Goal: Task Accomplishment & Management: Manage account settings

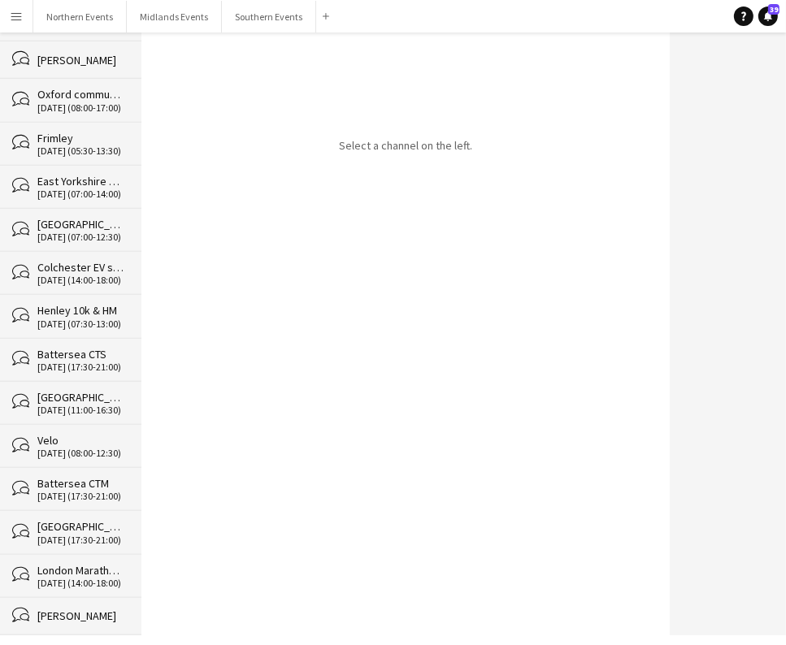
scroll to position [25062, 0]
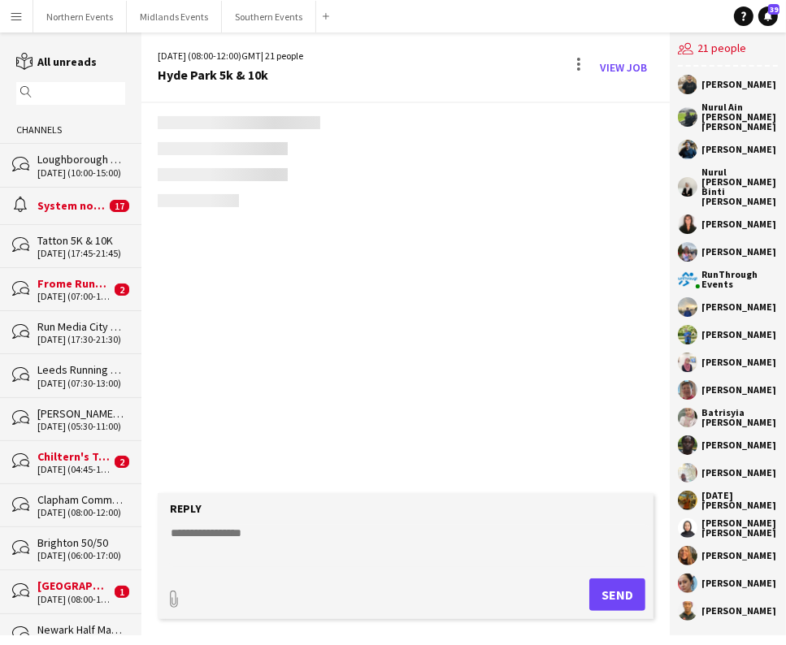
scroll to position [4085, 0]
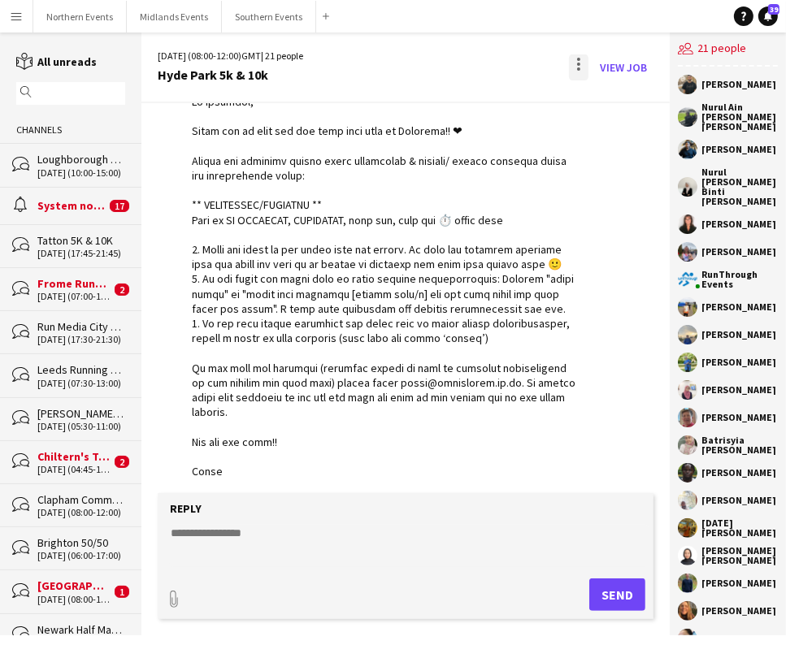
drag, startPoint x: 581, startPoint y: 59, endPoint x: 586, endPoint y: 76, distance: 18.5
click at [580, 59] on div at bounding box center [578, 59] width 3 height 3
click at [622, 100] on span "Delete" at bounding box center [614, 100] width 37 height 14
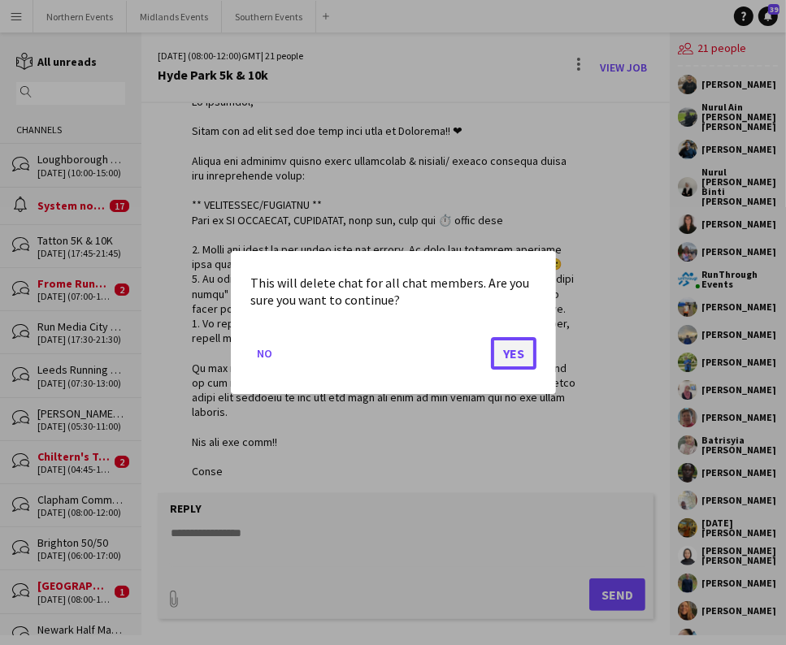
click at [511, 353] on button "Yes" at bounding box center [514, 353] width 46 height 33
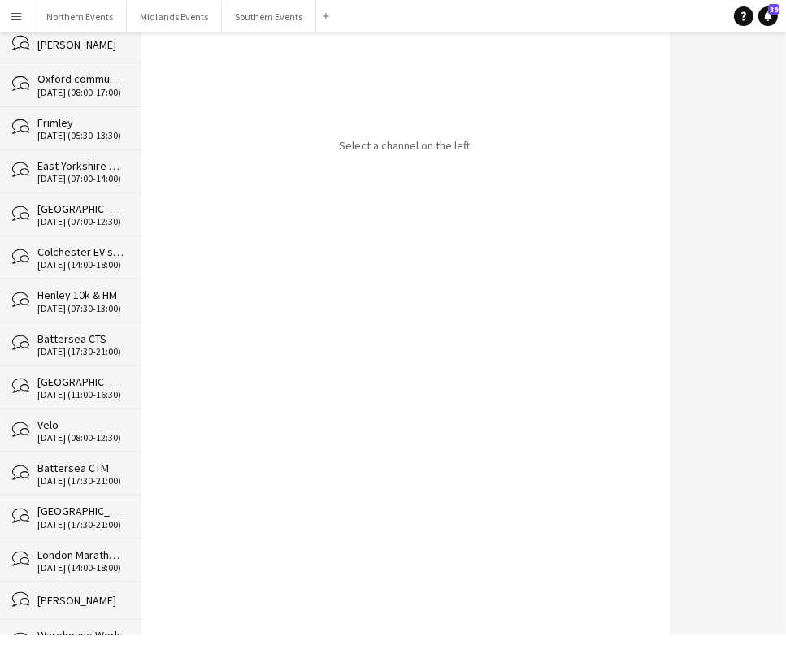
scroll to position [25019, 0]
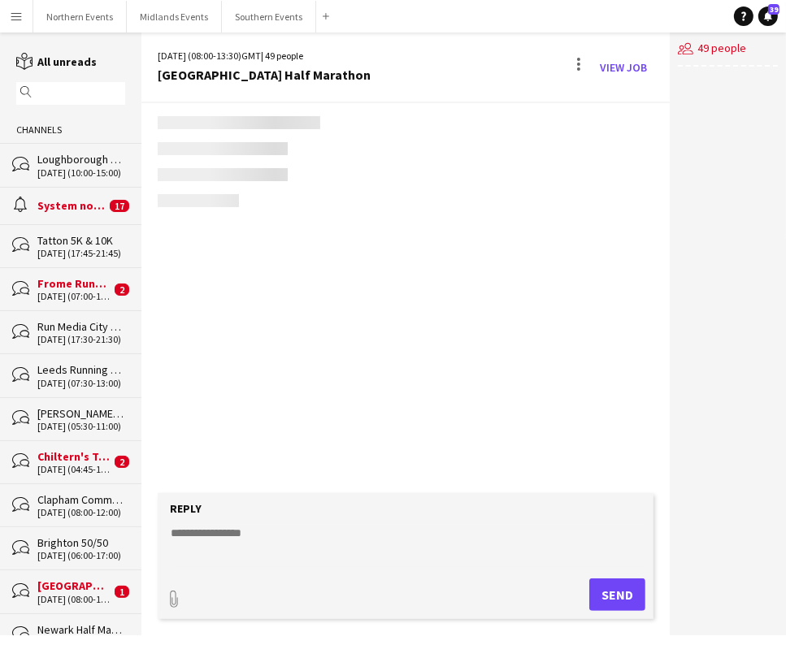
scroll to position [4900, 0]
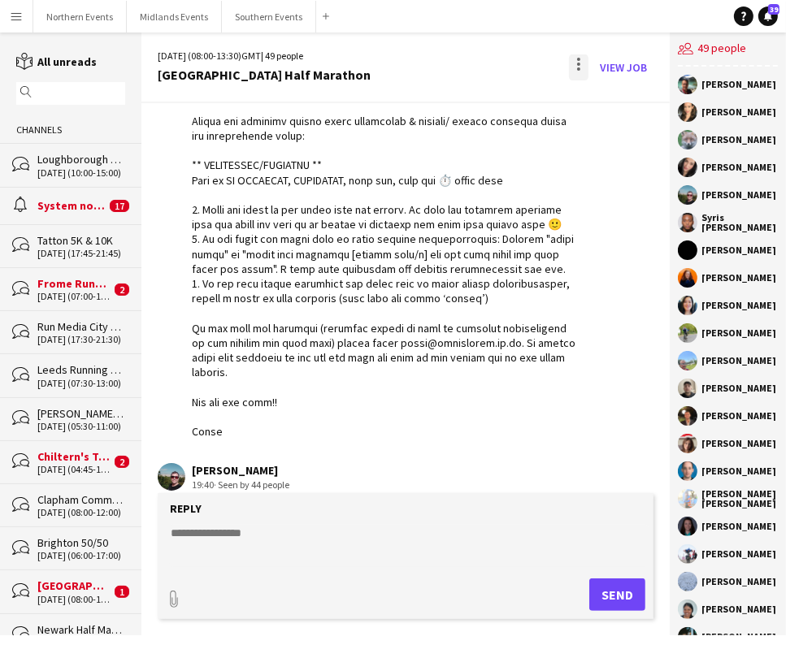
click at [578, 62] on div at bounding box center [579, 67] width 20 height 26
click at [603, 102] on span "Delete" at bounding box center [614, 100] width 37 height 14
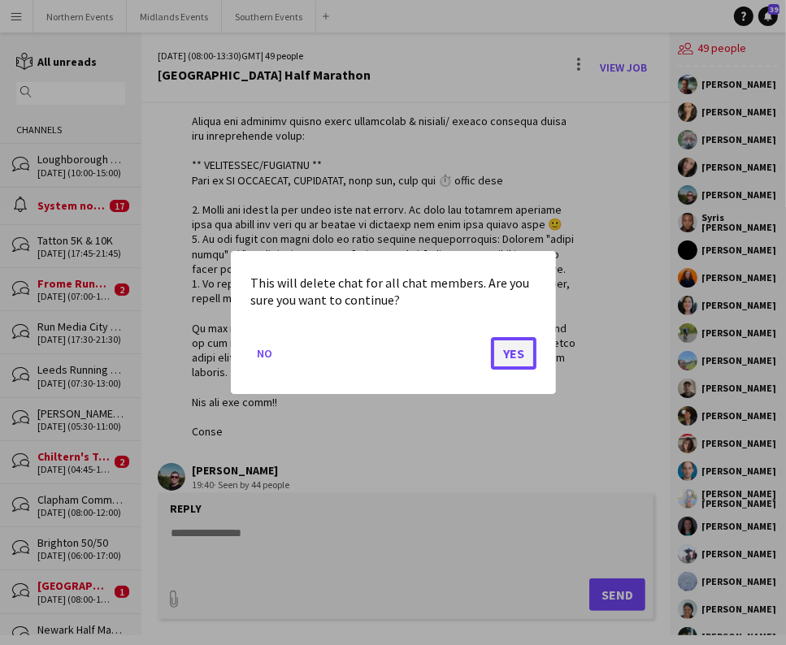
click at [509, 364] on button "Yes" at bounding box center [514, 353] width 46 height 33
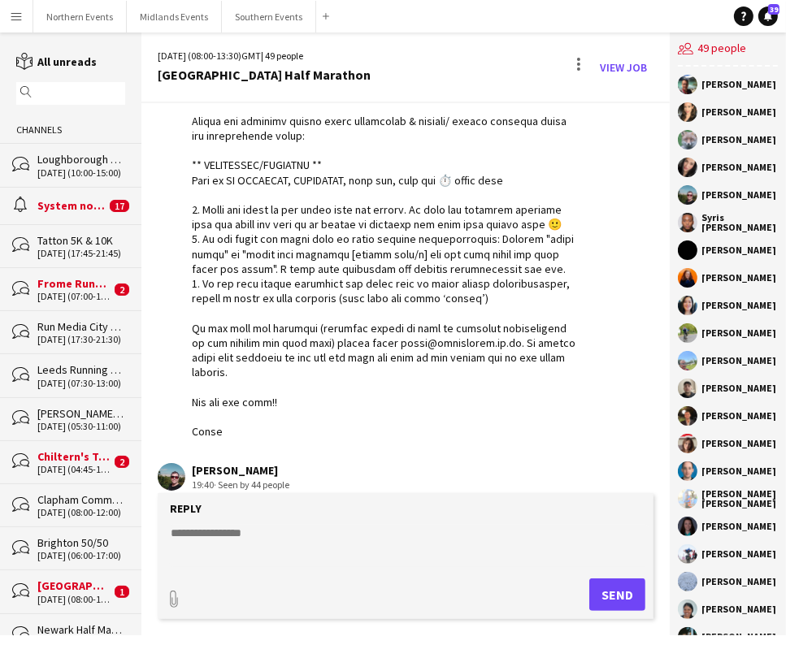
click at [697, 114] on div "[PERSON_NAME]" at bounding box center [728, 112] width 100 height 20
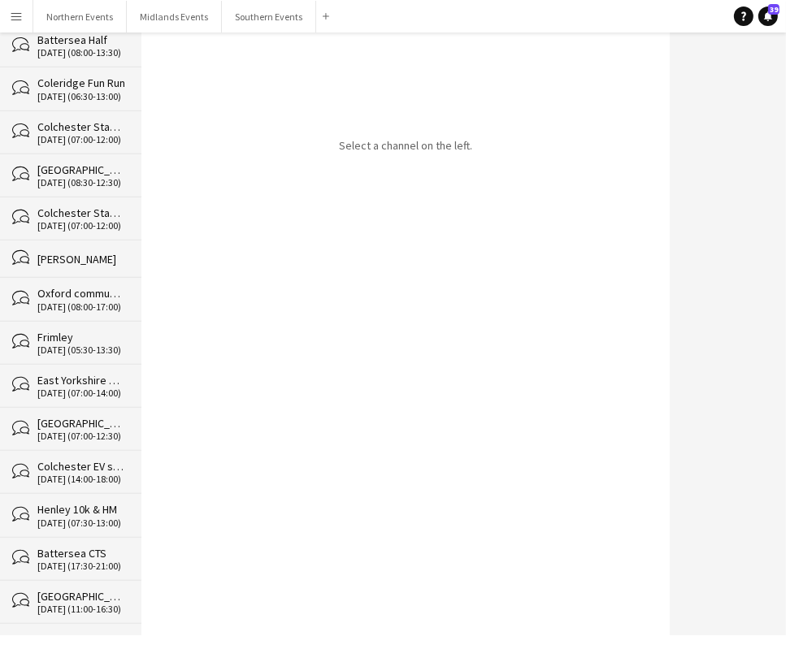
scroll to position [24976, 0]
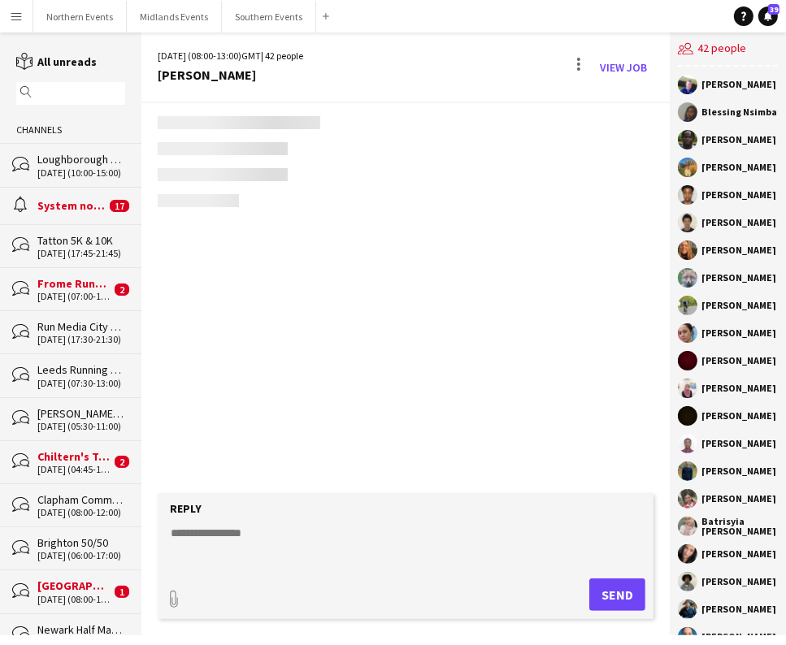
scroll to position [4781, 0]
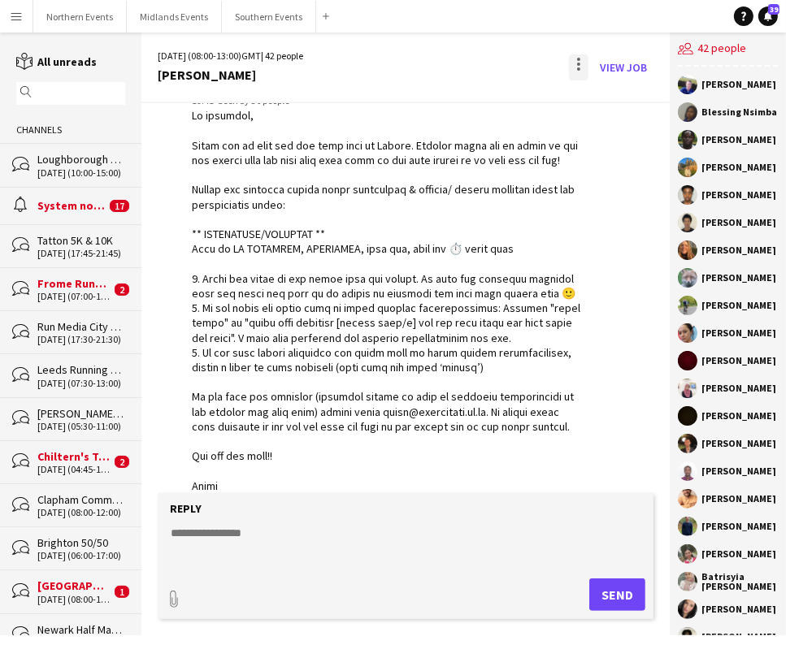
click at [574, 67] on div at bounding box center [579, 67] width 20 height 26
click at [606, 107] on button "Delete [GEOGRAPHIC_DATA]" at bounding box center [615, 99] width 91 height 39
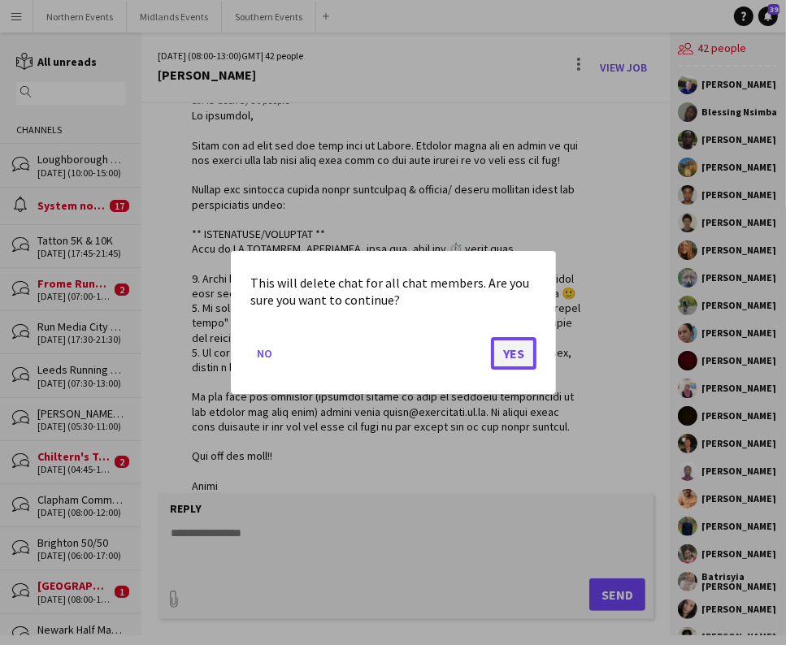
click at [510, 361] on button "Yes" at bounding box center [514, 353] width 46 height 33
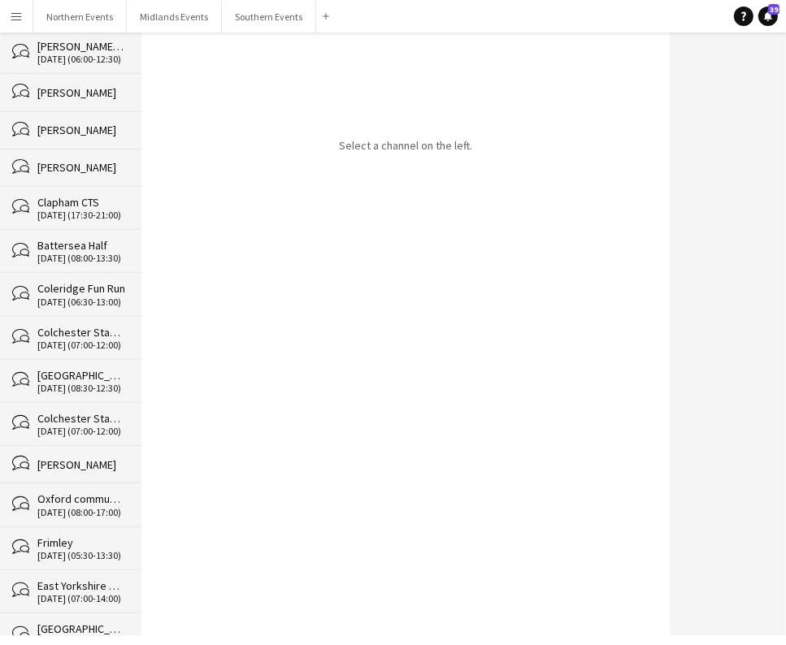
scroll to position [24933, 0]
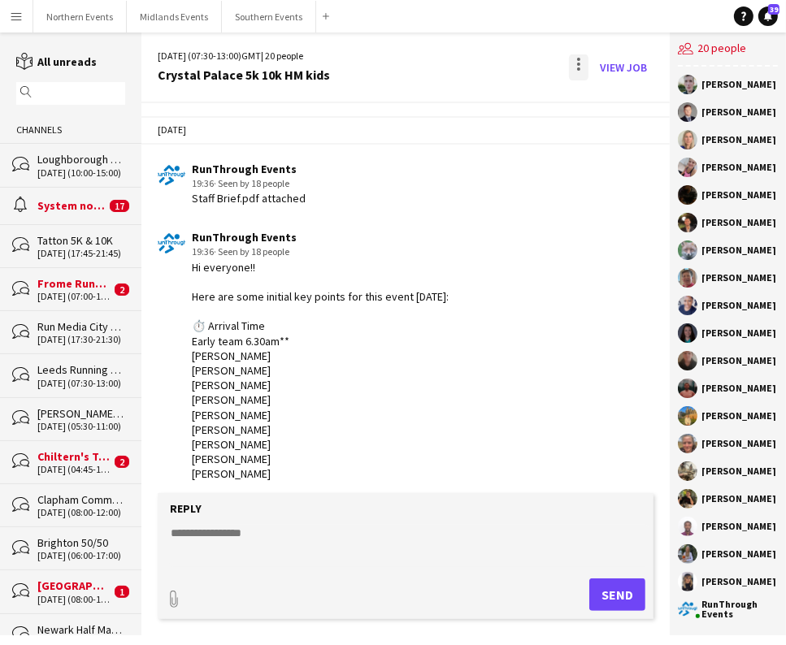
scroll to position [4605, 0]
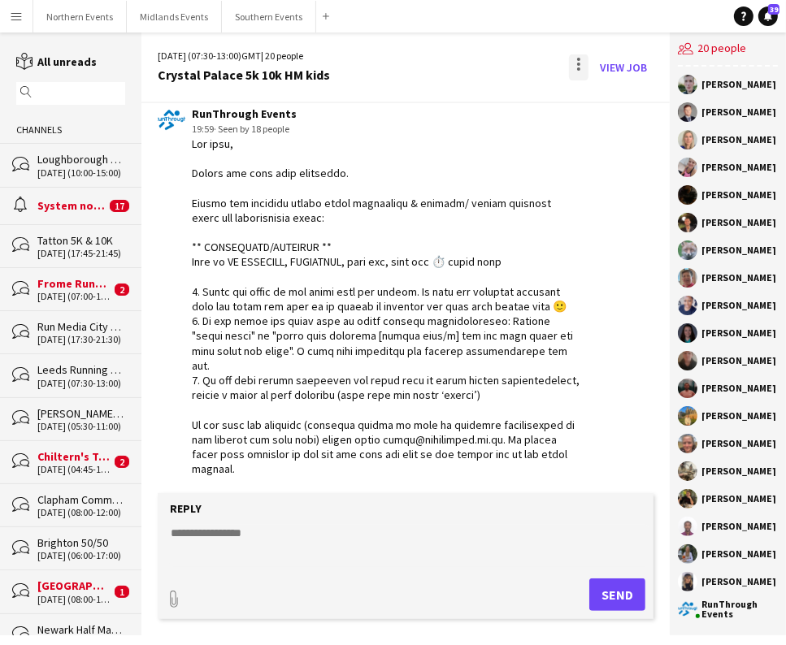
click at [575, 69] on div at bounding box center [579, 67] width 20 height 26
click at [608, 111] on button "Delete [GEOGRAPHIC_DATA]" at bounding box center [615, 99] width 91 height 39
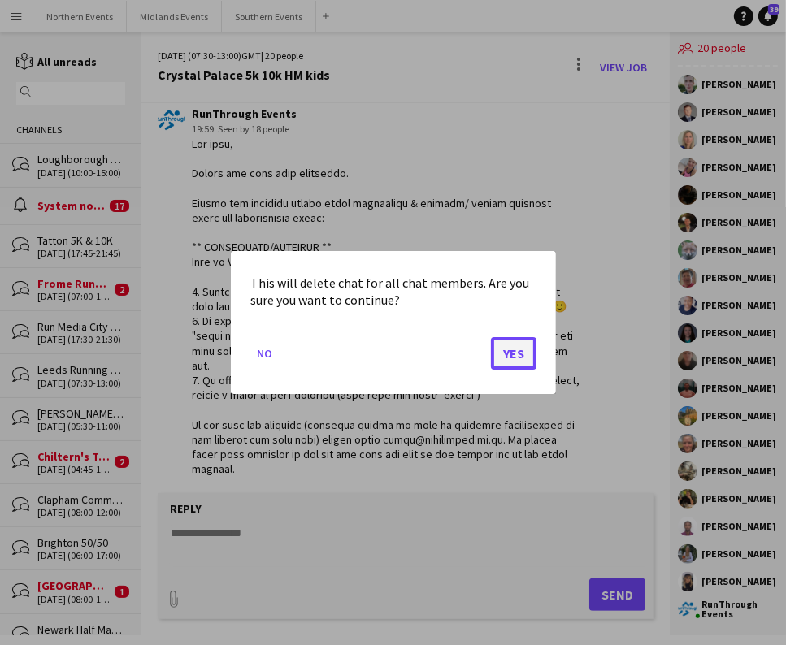
click at [512, 362] on button "Yes" at bounding box center [514, 353] width 46 height 33
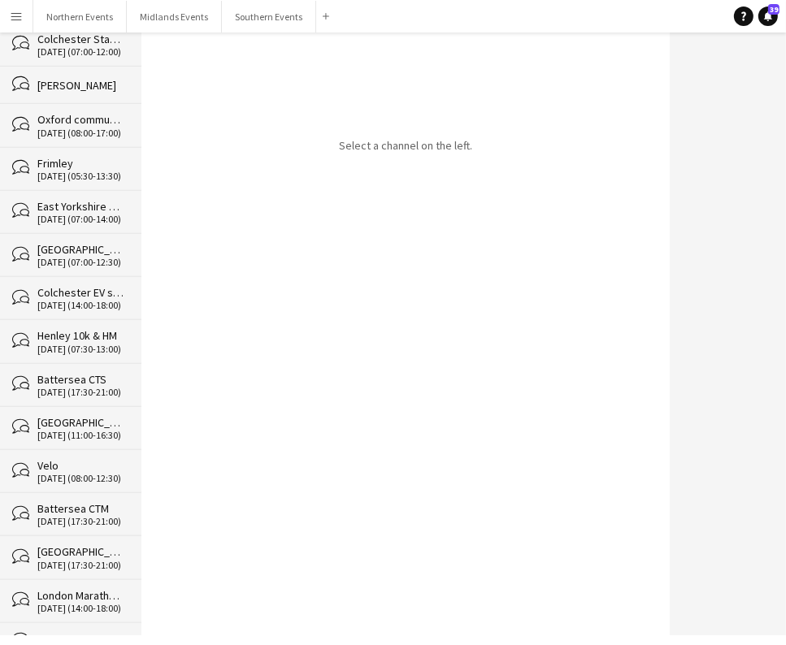
scroll to position [24889, 0]
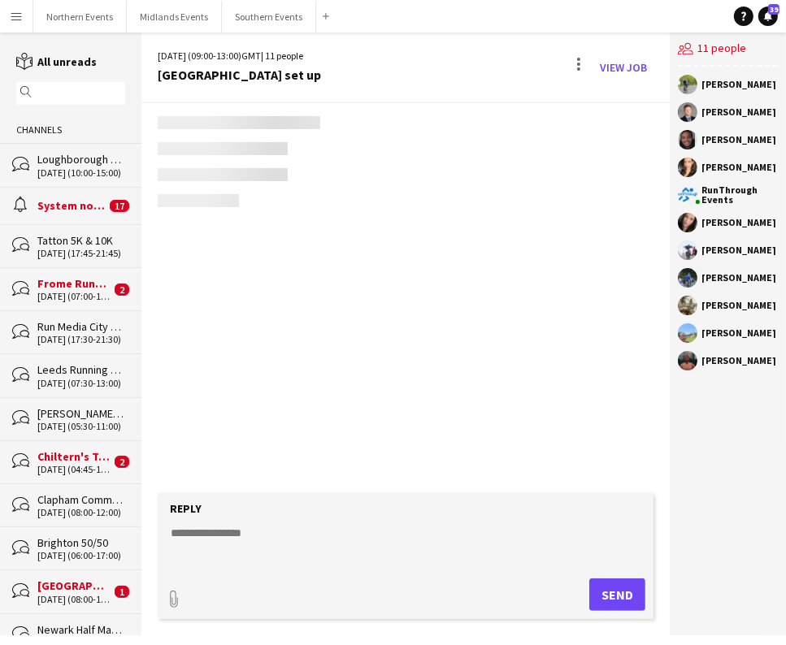
scroll to position [1389, 0]
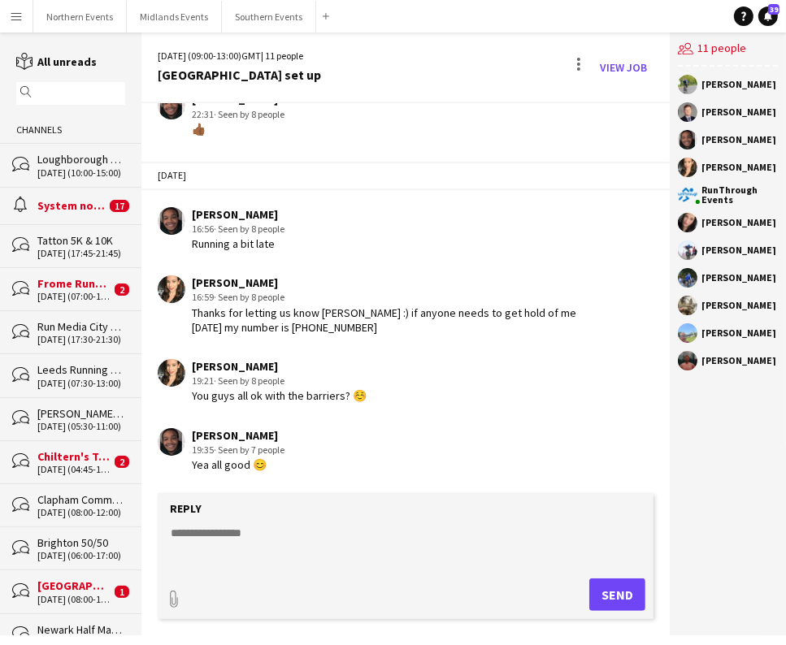
click at [561, 65] on div "[DATE] (09:00-13:00) GMT | 11 people [GEOGRAPHIC_DATA] set up View Job" at bounding box center [405, 68] width 528 height 71
click at [578, 63] on div at bounding box center [578, 64] width 3 height 3
click at [604, 101] on span "Delete" at bounding box center [614, 100] width 37 height 14
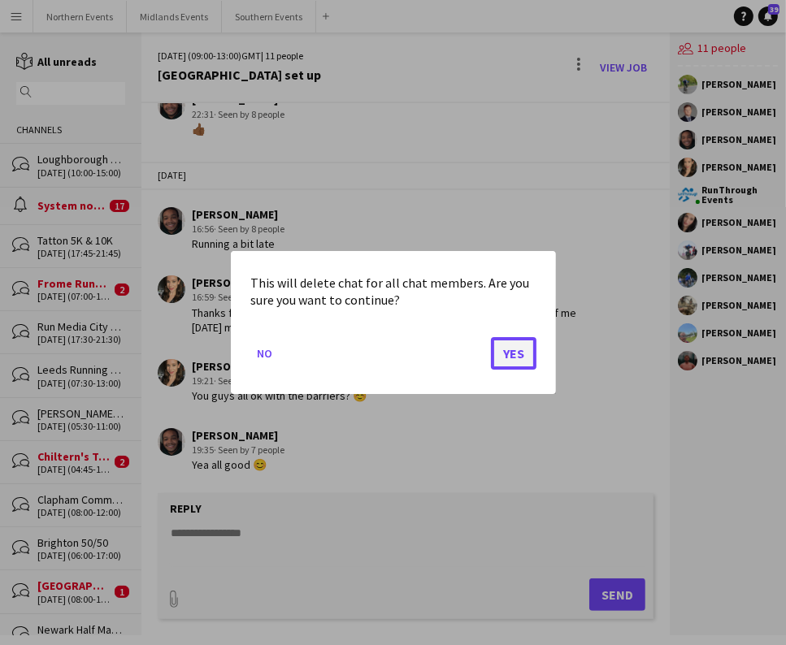
click at [504, 344] on button "Yes" at bounding box center [514, 353] width 46 height 33
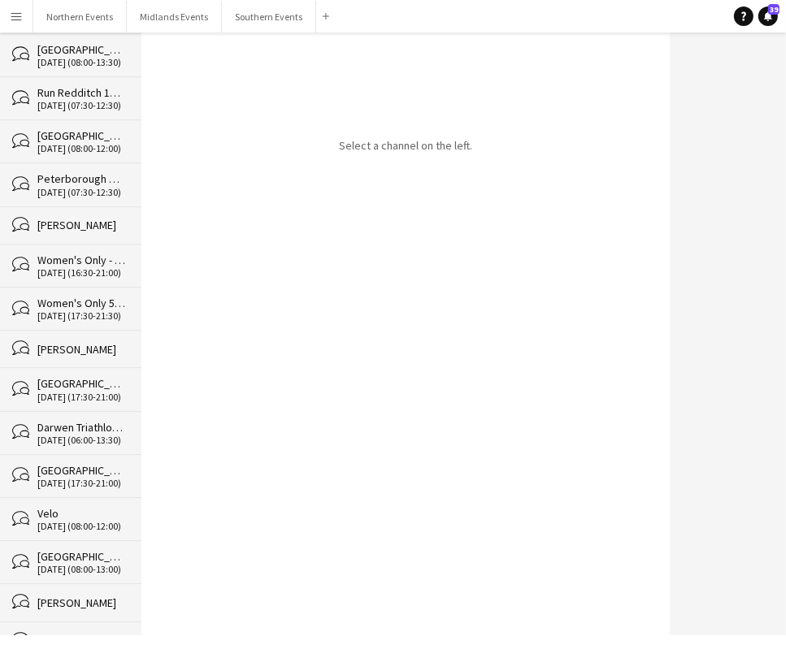
scroll to position [24846, 0]
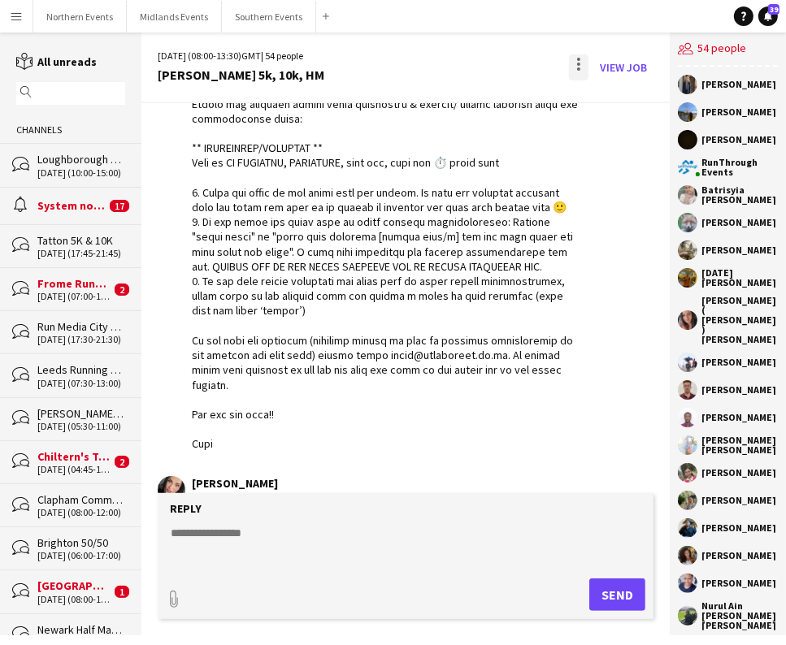
click at [578, 59] on div at bounding box center [578, 59] width 3 height 3
click at [617, 98] on span "Delete" at bounding box center [614, 100] width 37 height 14
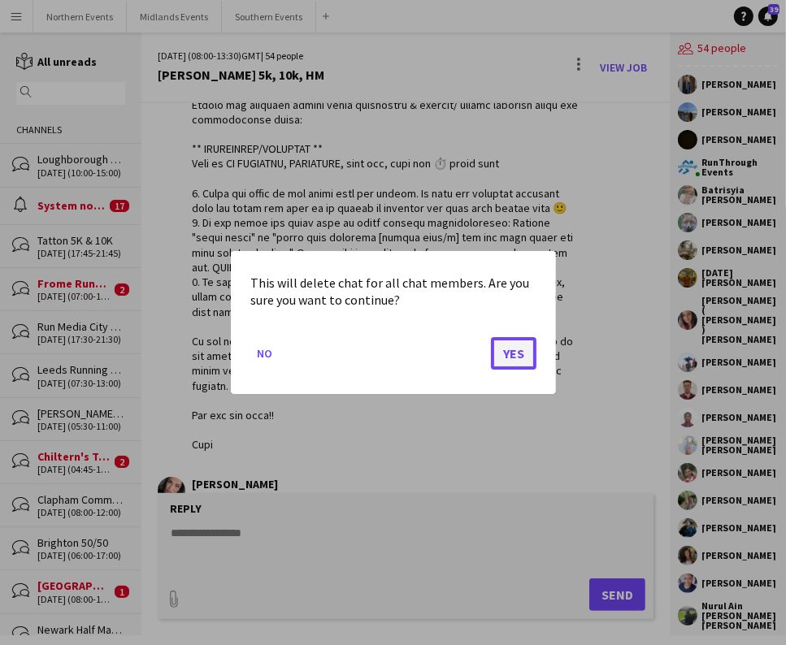
click at [518, 352] on button "Yes" at bounding box center [514, 353] width 46 height 33
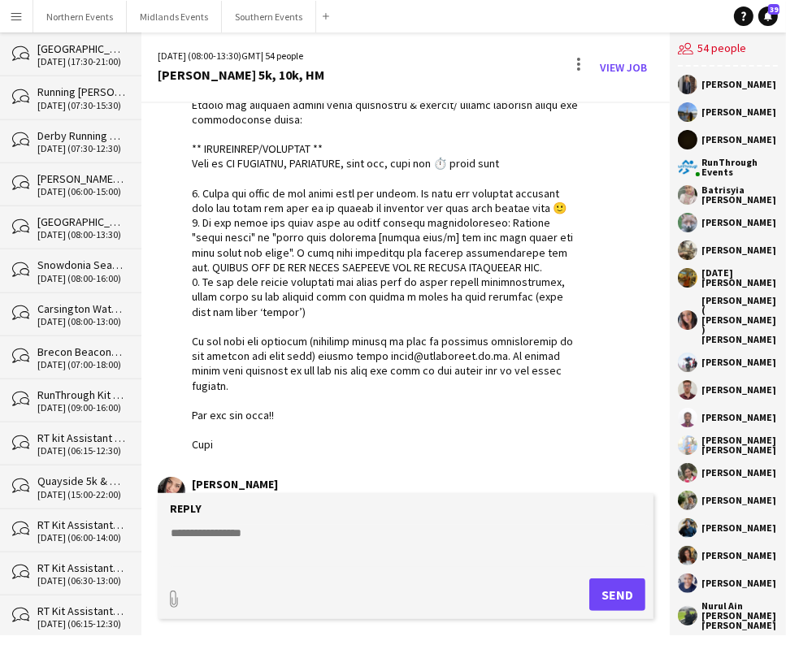
scroll to position [4683, 0]
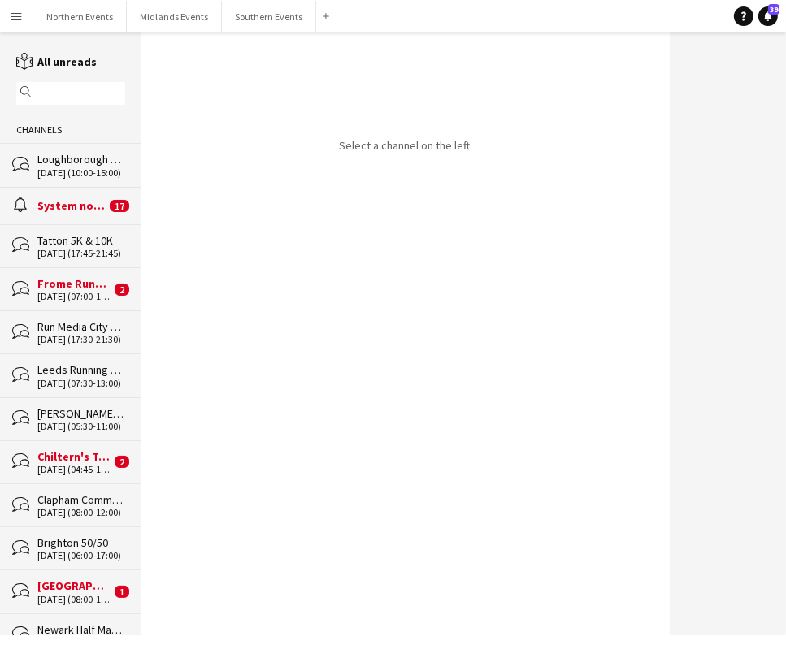
drag, startPoint x: 137, startPoint y: 49, endPoint x: 137, endPoint y: 643, distance: 593.9
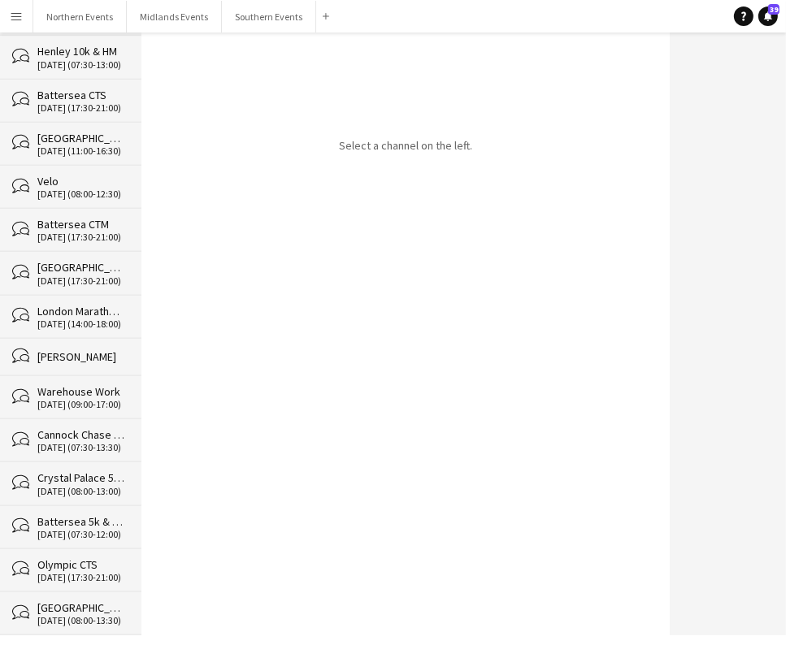
scroll to position [24804, 0]
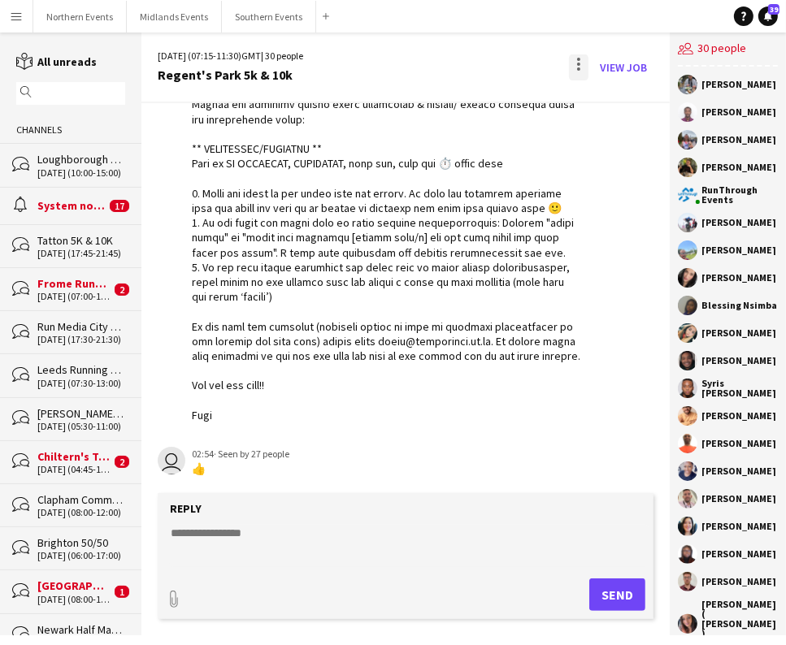
scroll to position [4089, 0]
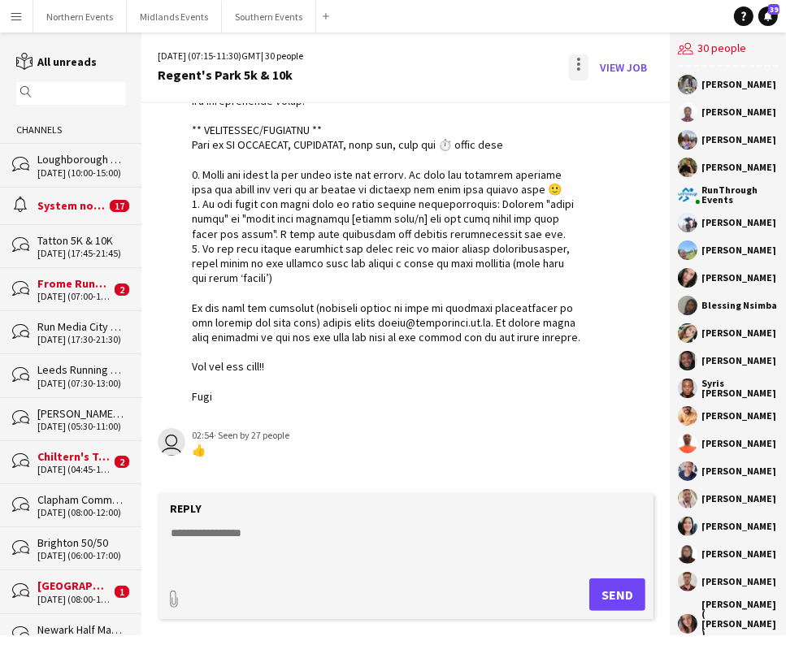
click at [575, 59] on div at bounding box center [579, 67] width 20 height 26
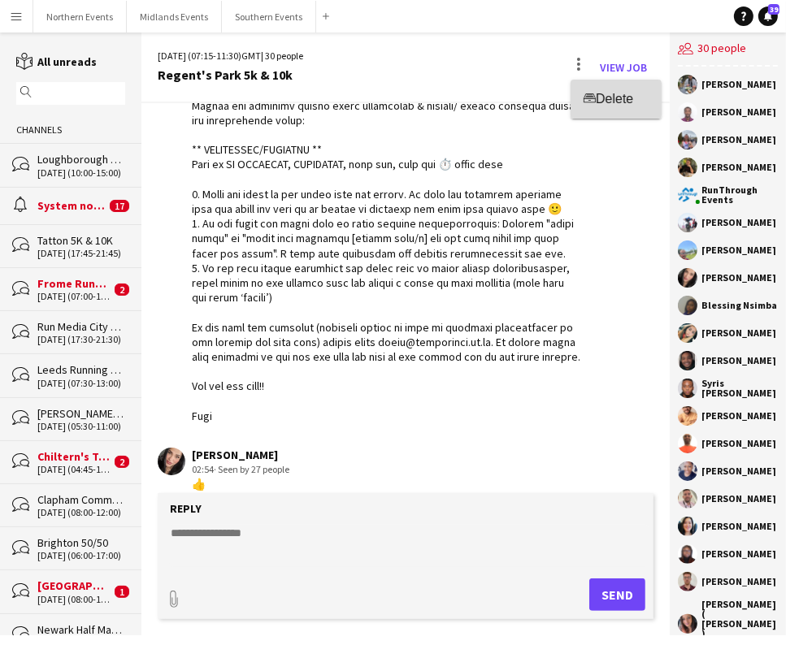
click at [608, 102] on span "Delete" at bounding box center [614, 100] width 37 height 14
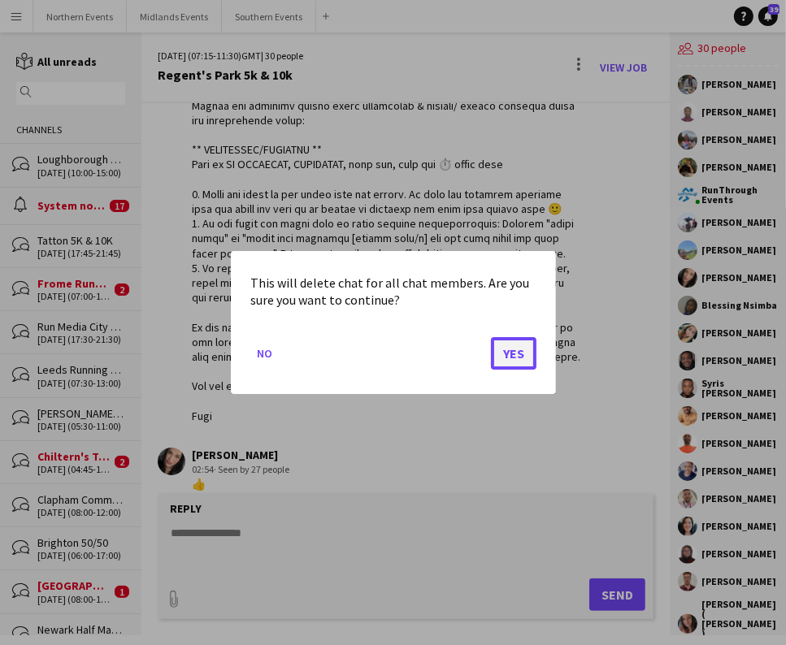
click at [521, 338] on button "Yes" at bounding box center [514, 353] width 46 height 33
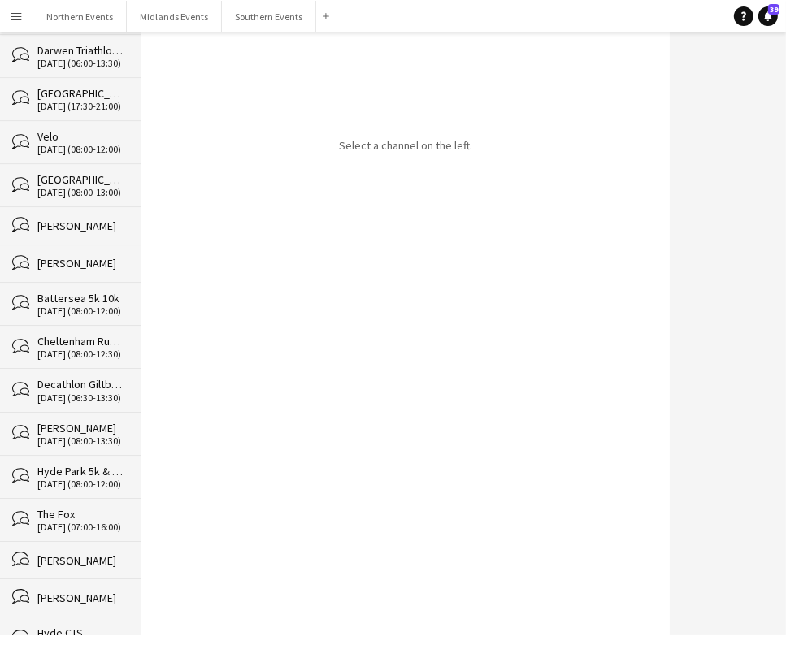
scroll to position [24761, 0]
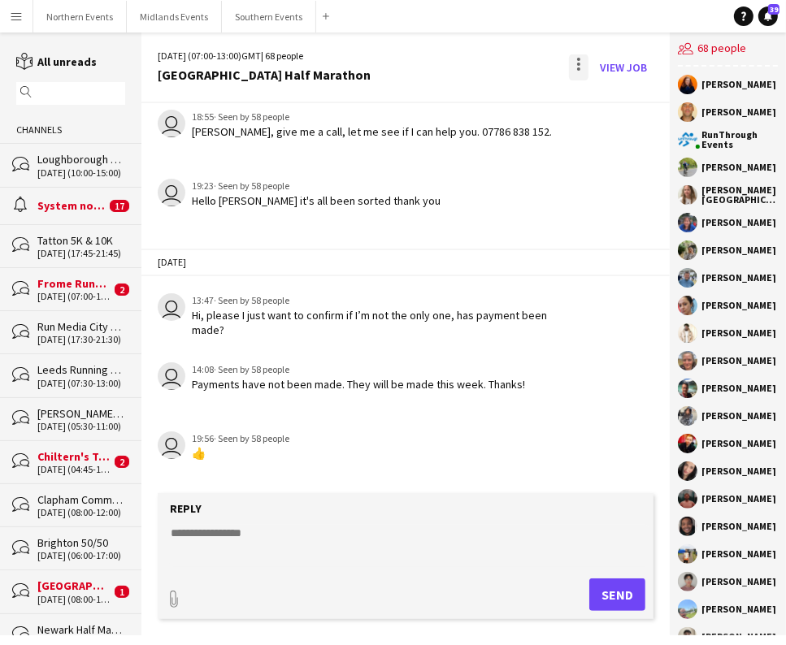
click at [577, 65] on div at bounding box center [579, 67] width 20 height 26
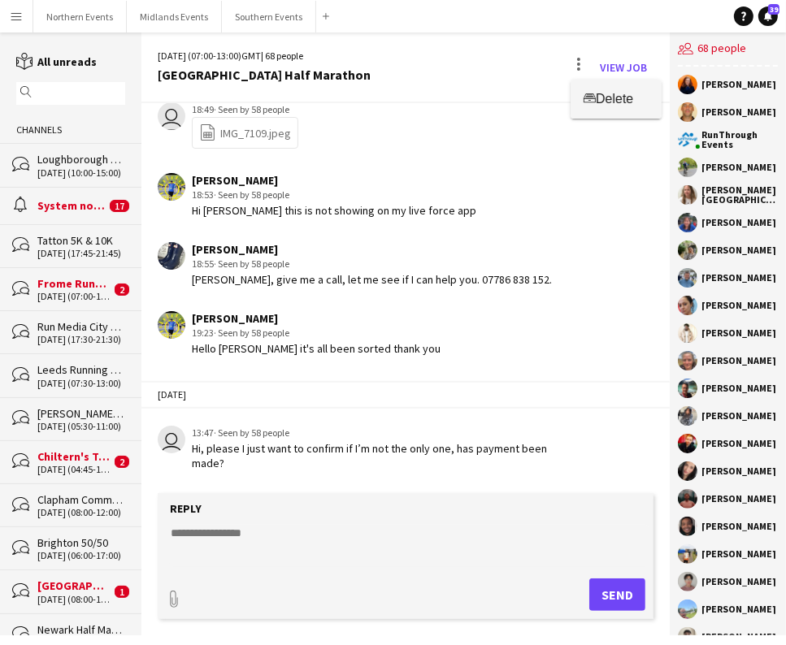
scroll to position [2448, 0]
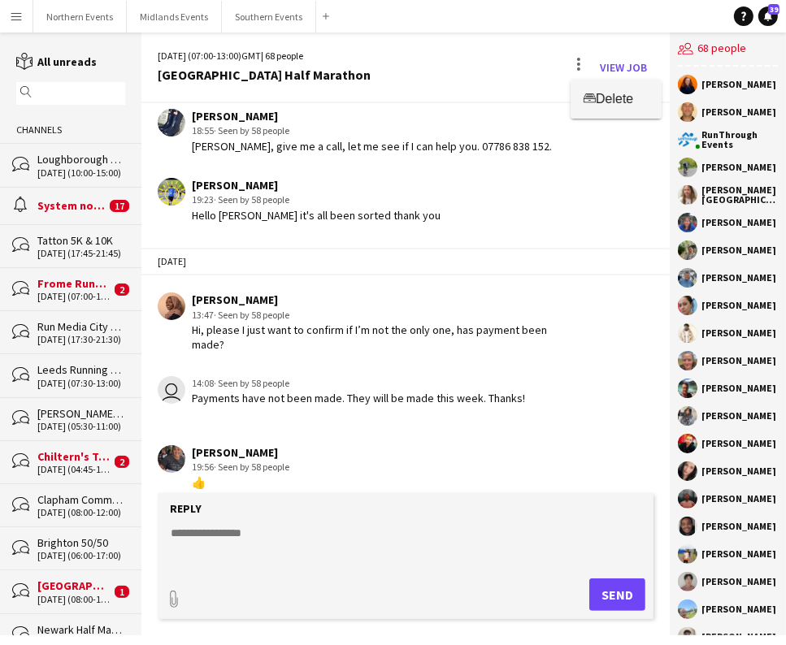
click at [600, 101] on span "Delete" at bounding box center [614, 100] width 37 height 14
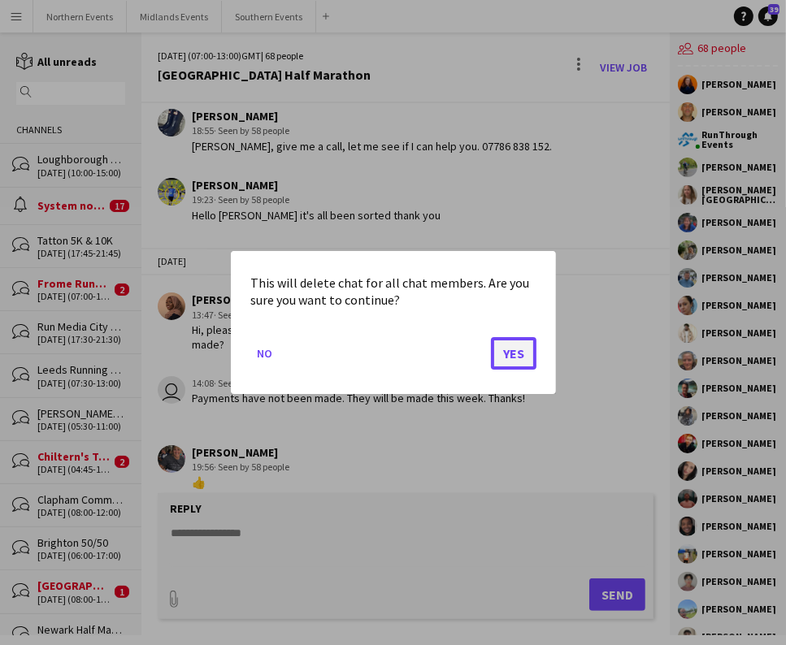
click at [514, 351] on button "Yes" at bounding box center [514, 353] width 46 height 33
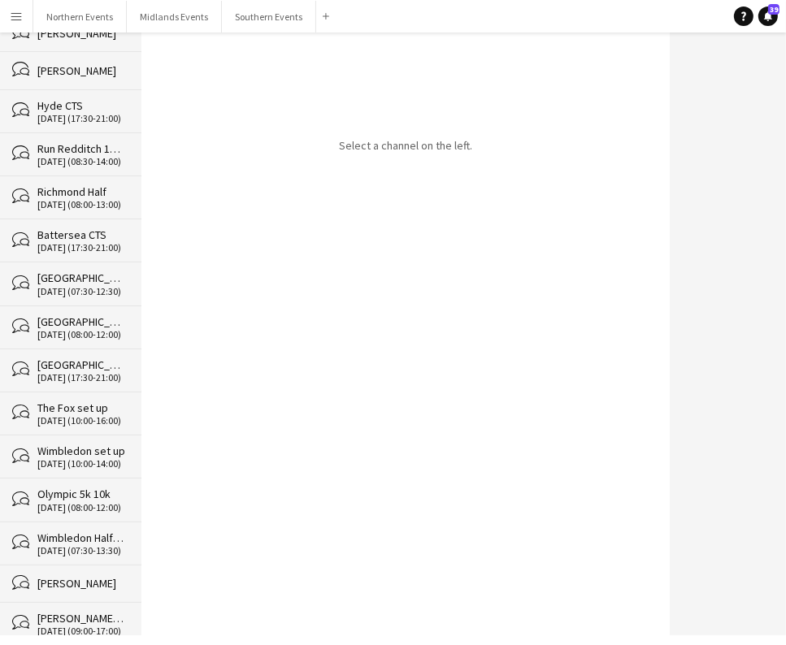
scroll to position [24717, 0]
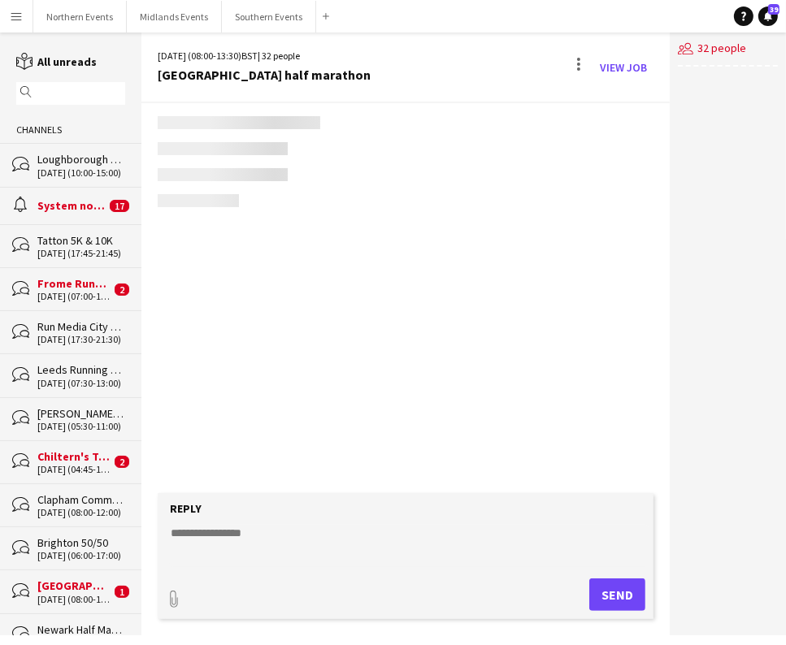
scroll to position [4679, 0]
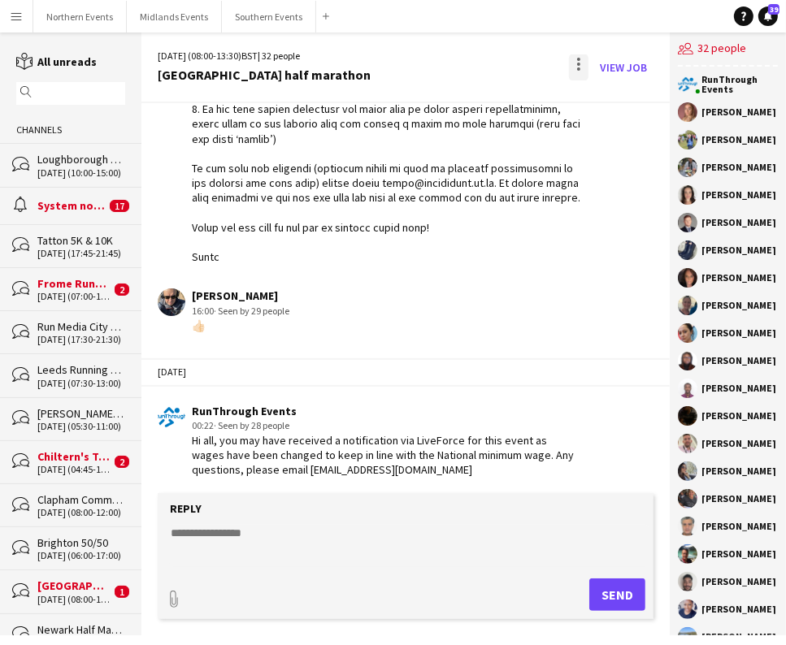
click at [573, 67] on div at bounding box center [579, 67] width 20 height 26
click at [620, 104] on span "Delete" at bounding box center [614, 100] width 37 height 14
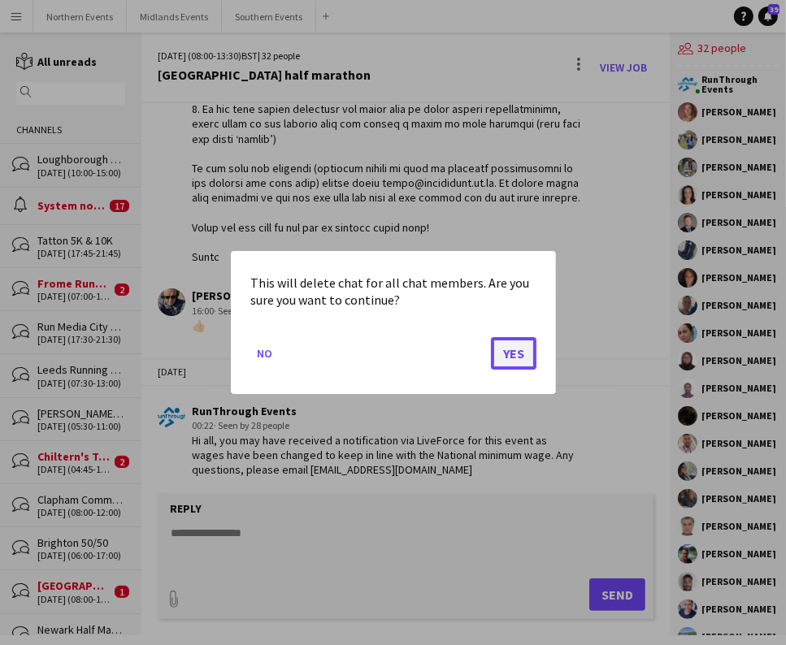
click at [525, 358] on button "Yes" at bounding box center [514, 353] width 46 height 33
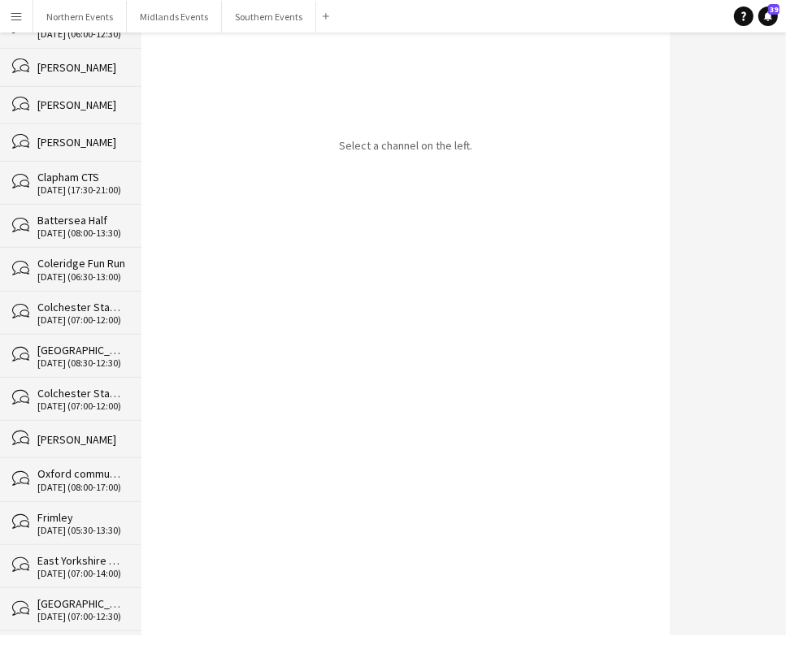
scroll to position [24674, 0]
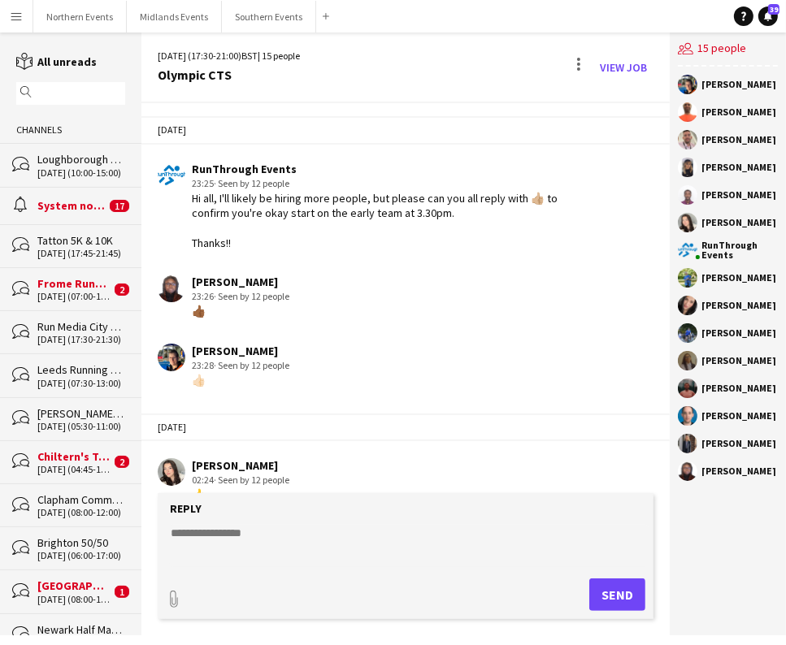
scroll to position [3955, 0]
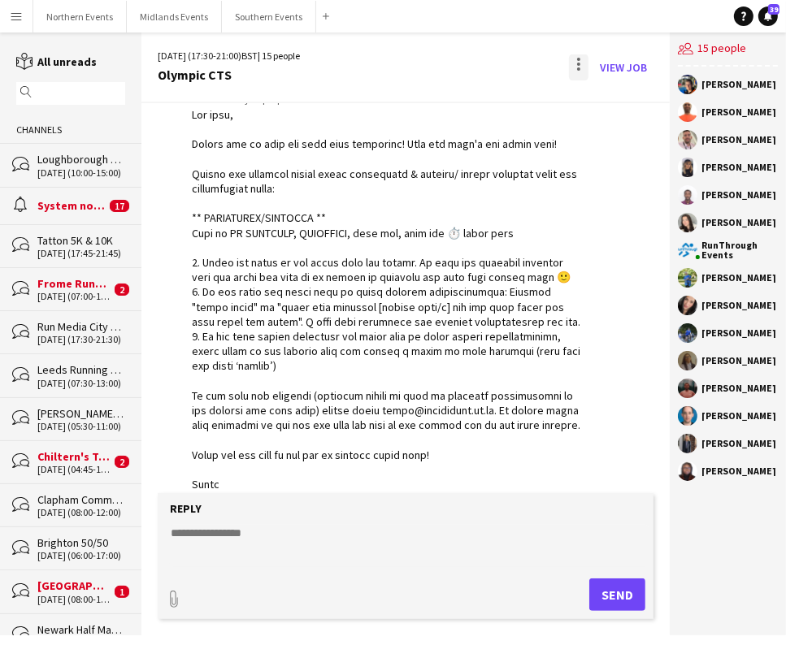
click at [574, 64] on div at bounding box center [579, 67] width 20 height 26
click at [598, 83] on button "Delete [GEOGRAPHIC_DATA]" at bounding box center [615, 99] width 91 height 39
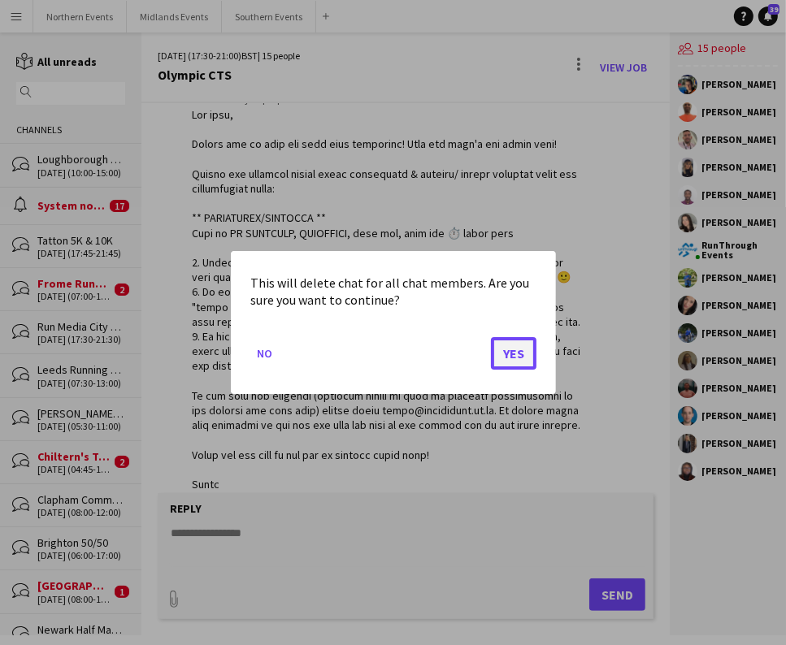
click at [513, 350] on button "Yes" at bounding box center [514, 353] width 46 height 33
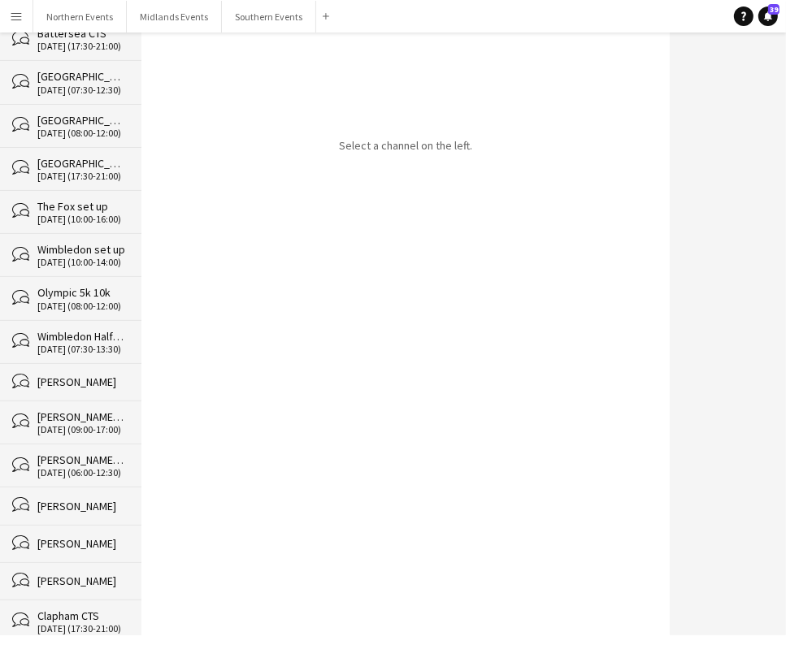
scroll to position [24632, 0]
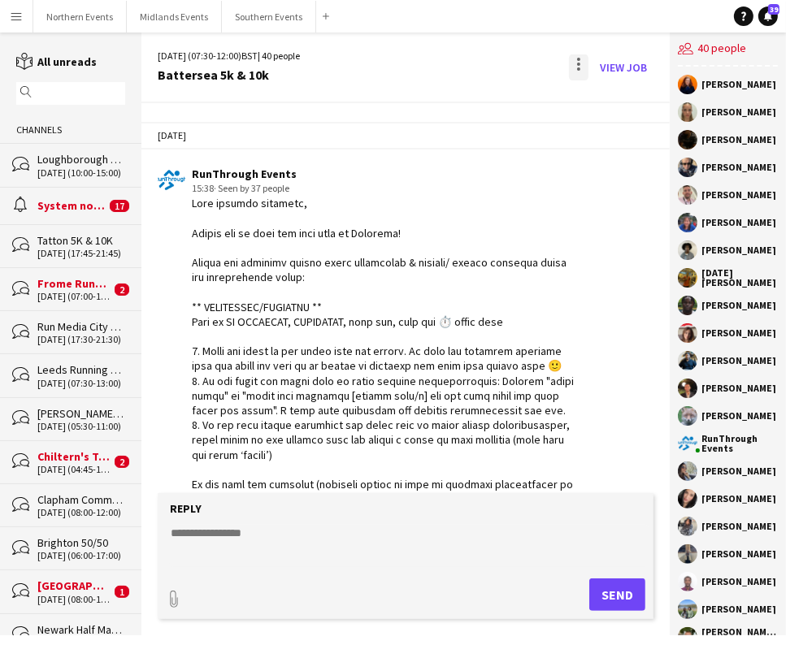
scroll to position [4648, 0]
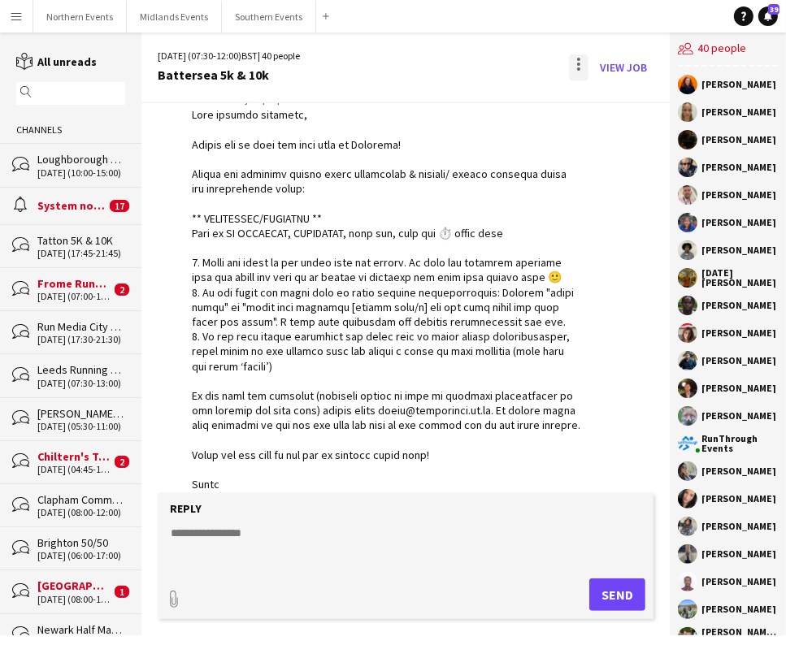
click at [574, 69] on div at bounding box center [579, 67] width 20 height 26
click at [585, 104] on app-icon "Delete" at bounding box center [589, 100] width 12 height 14
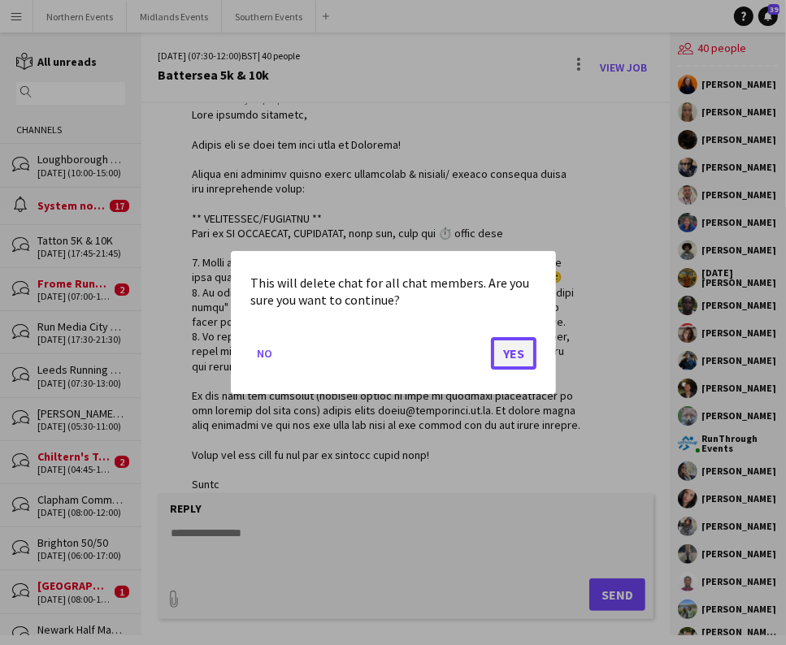
click at [509, 348] on button "Yes" at bounding box center [514, 353] width 46 height 33
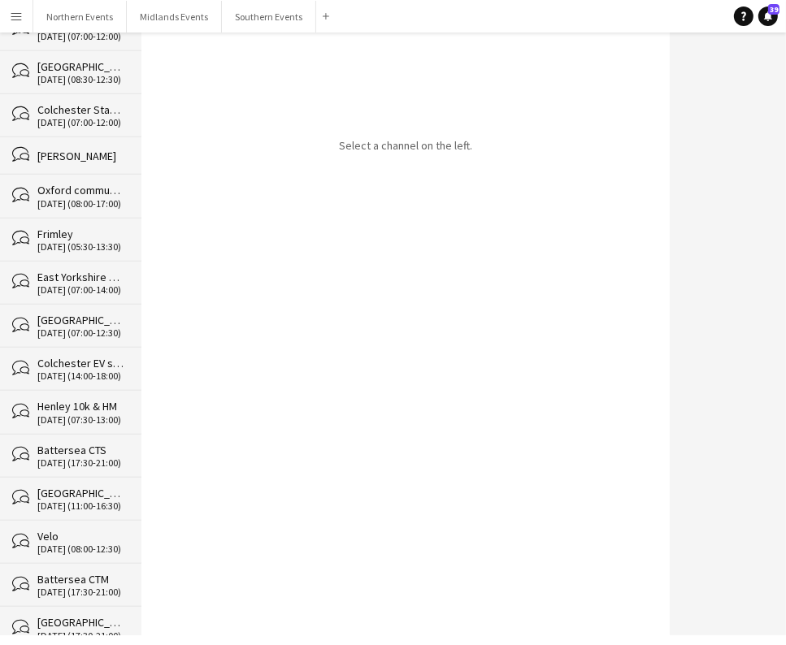
scroll to position [24589, 0]
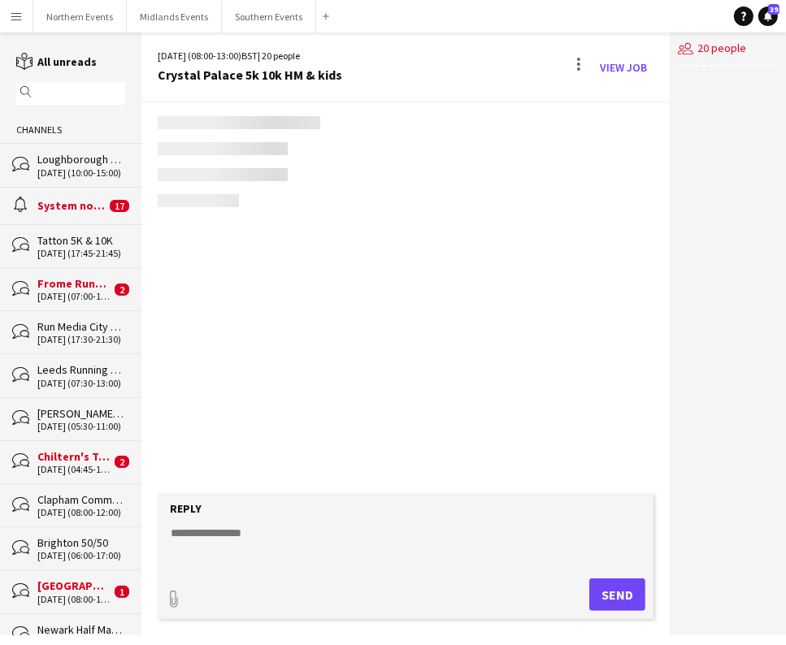
scroll to position [4494, 0]
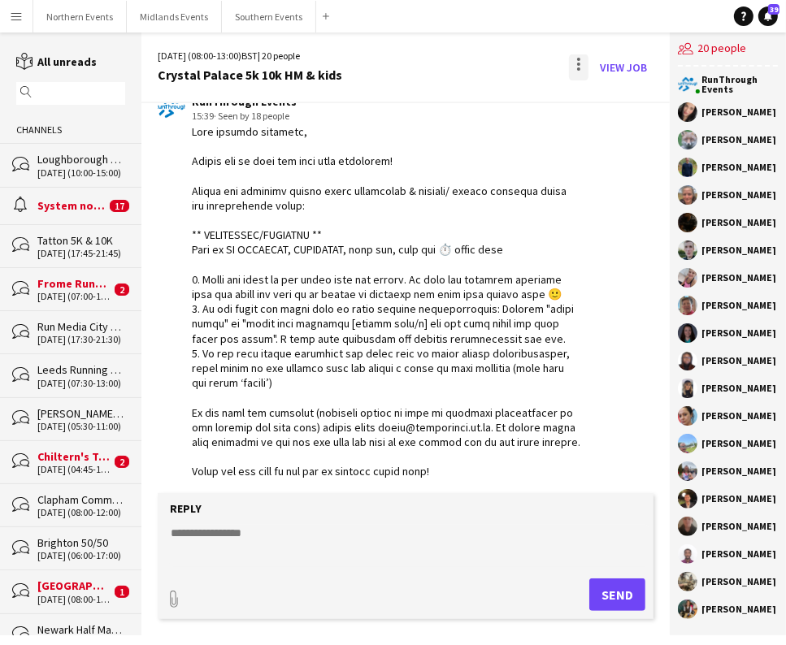
click at [576, 63] on div at bounding box center [579, 67] width 20 height 26
click at [592, 100] on app-icon "Delete" at bounding box center [589, 100] width 12 height 14
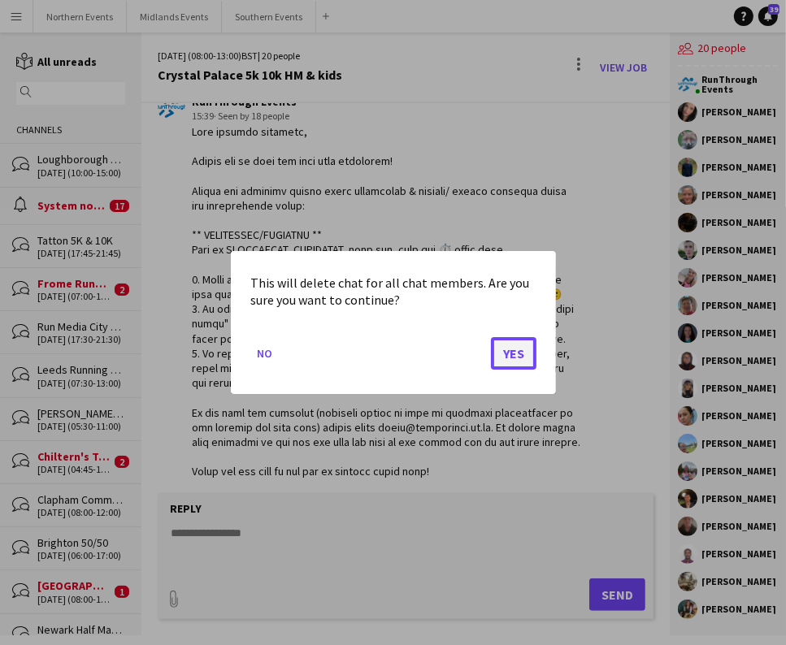
click at [519, 365] on button "Yes" at bounding box center [514, 353] width 46 height 33
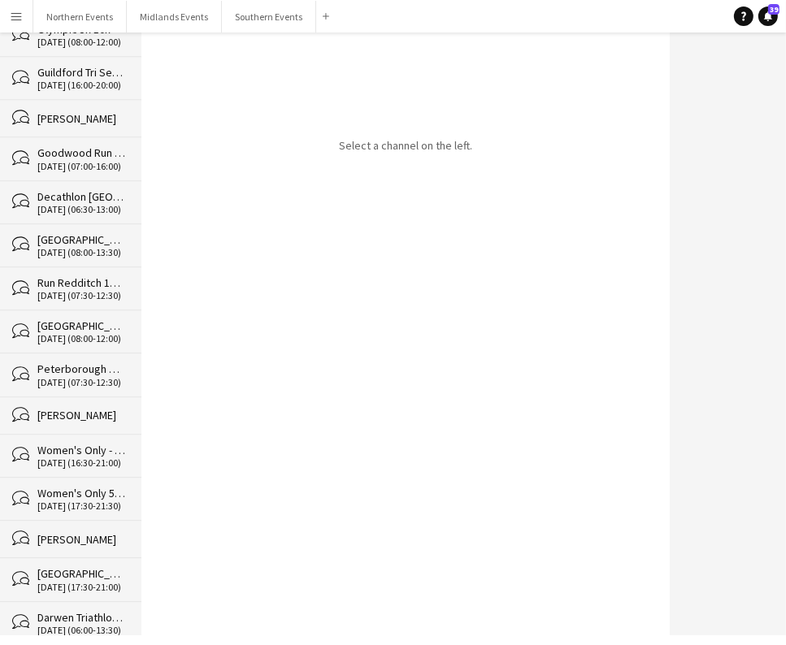
scroll to position [24545, 0]
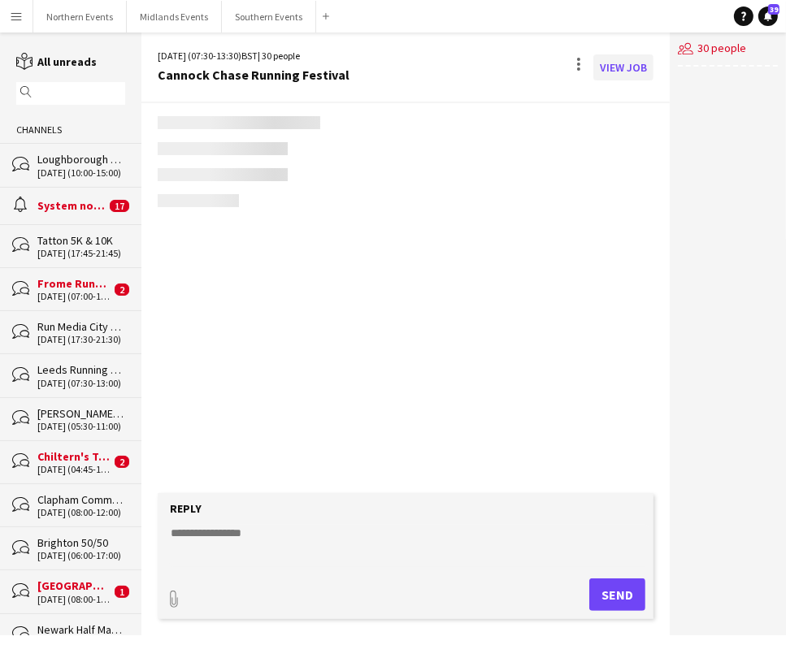
scroll to position [4091, 0]
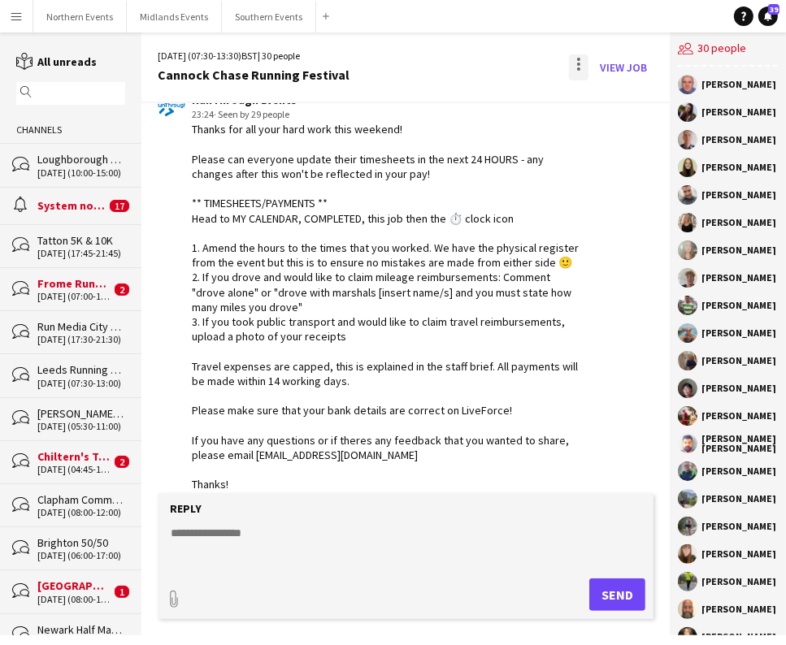
click at [585, 64] on div at bounding box center [579, 67] width 20 height 26
click at [596, 97] on span "Delete" at bounding box center [614, 100] width 37 height 14
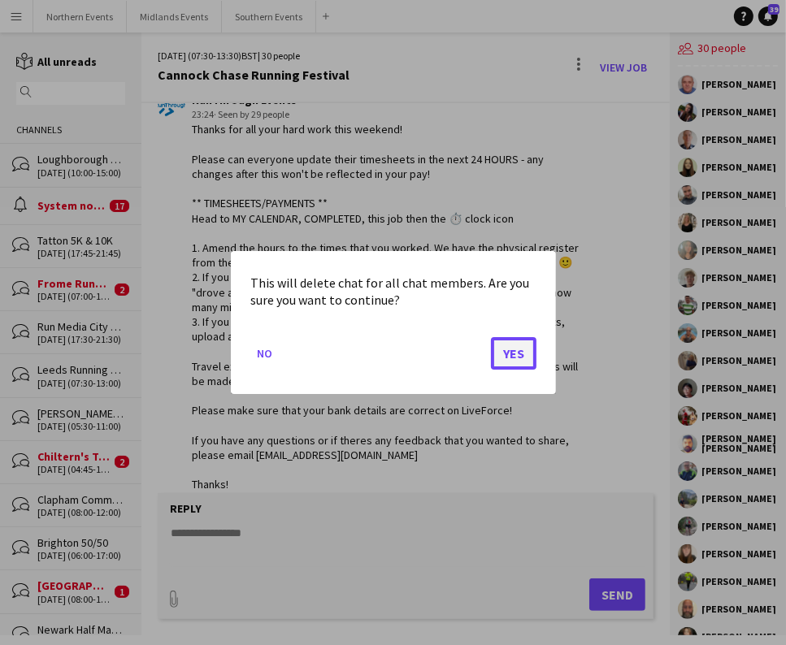
click at [508, 350] on button "Yes" at bounding box center [514, 353] width 46 height 33
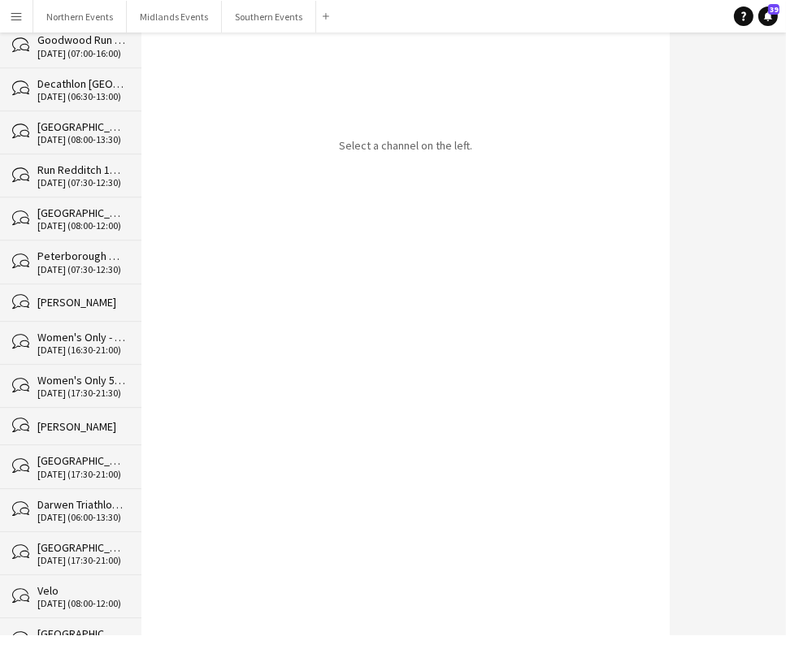
scroll to position [24502, 0]
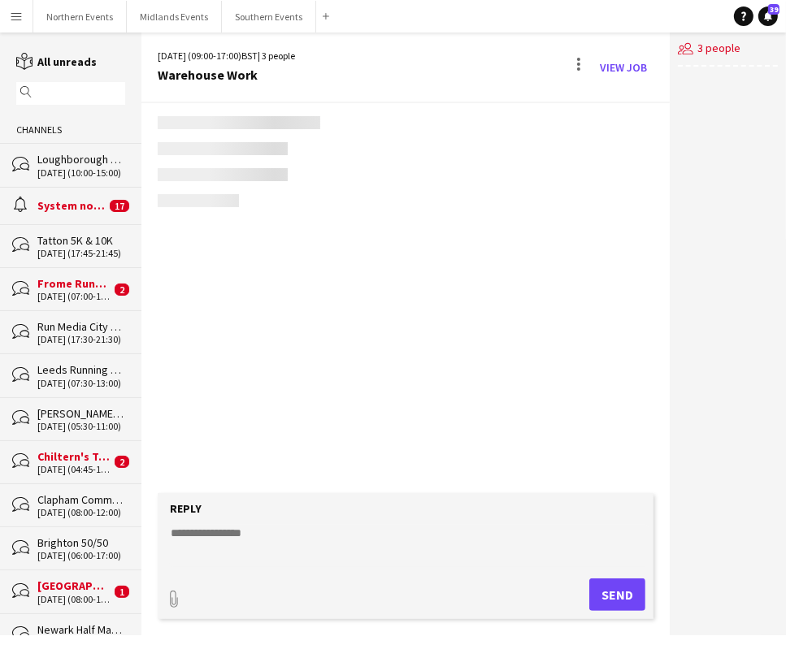
scroll to position [974, 0]
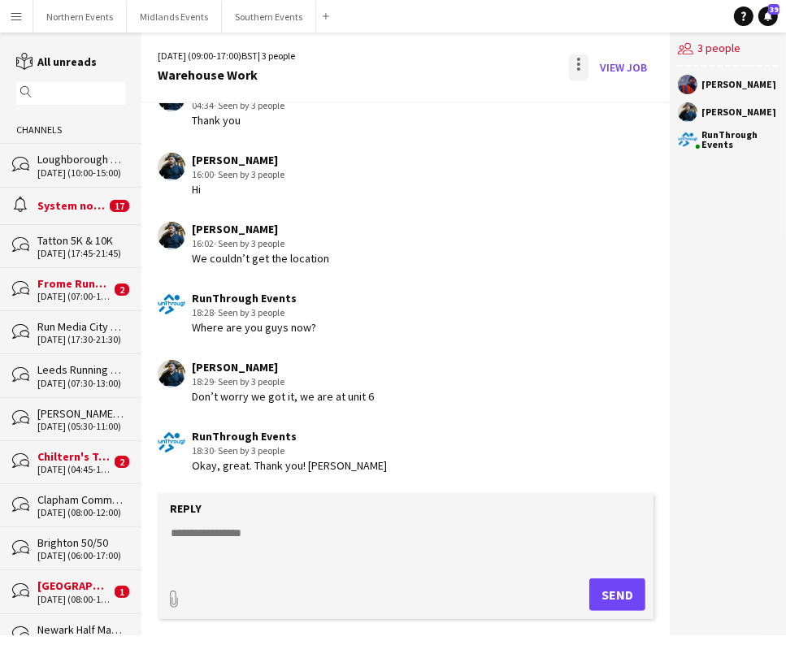
click at [575, 59] on div at bounding box center [579, 67] width 20 height 26
click at [601, 106] on span "Delete [GEOGRAPHIC_DATA]" at bounding box center [615, 99] width 65 height 15
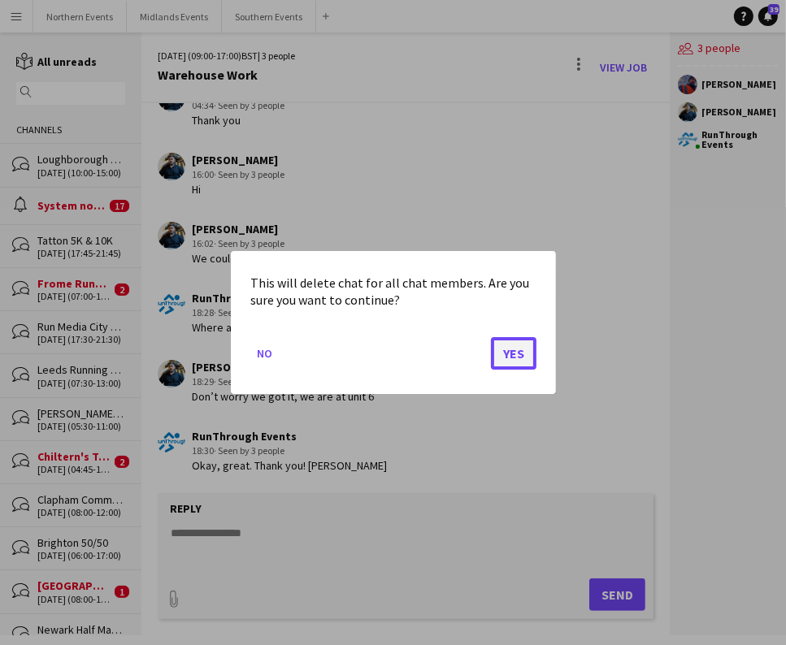
click at [527, 362] on button "Yes" at bounding box center [514, 353] width 46 height 33
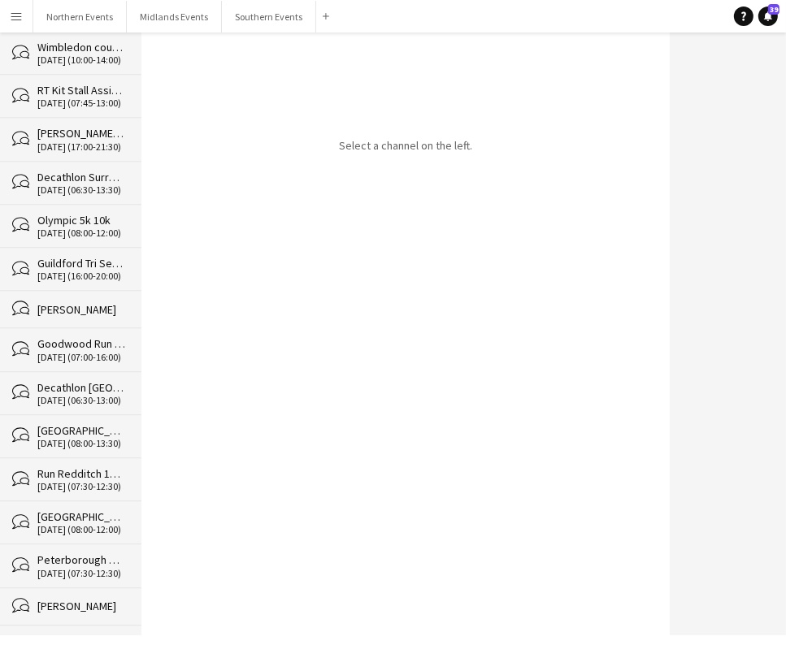
scroll to position [24460, 0]
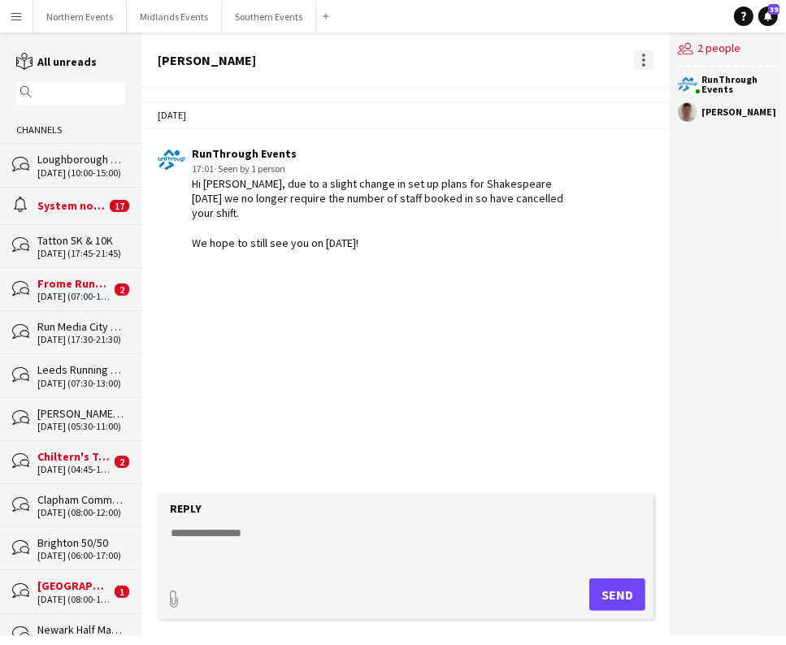
click at [644, 60] on div at bounding box center [643, 60] width 3 height 3
click at [670, 85] on span "Delete" at bounding box center [677, 89] width 37 height 14
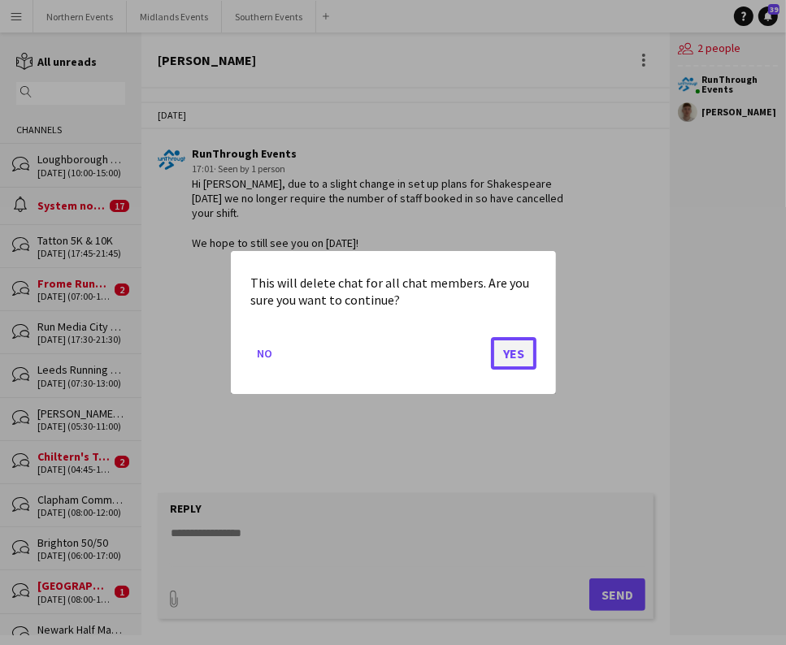
click at [514, 362] on button "Yes" at bounding box center [514, 353] width 46 height 33
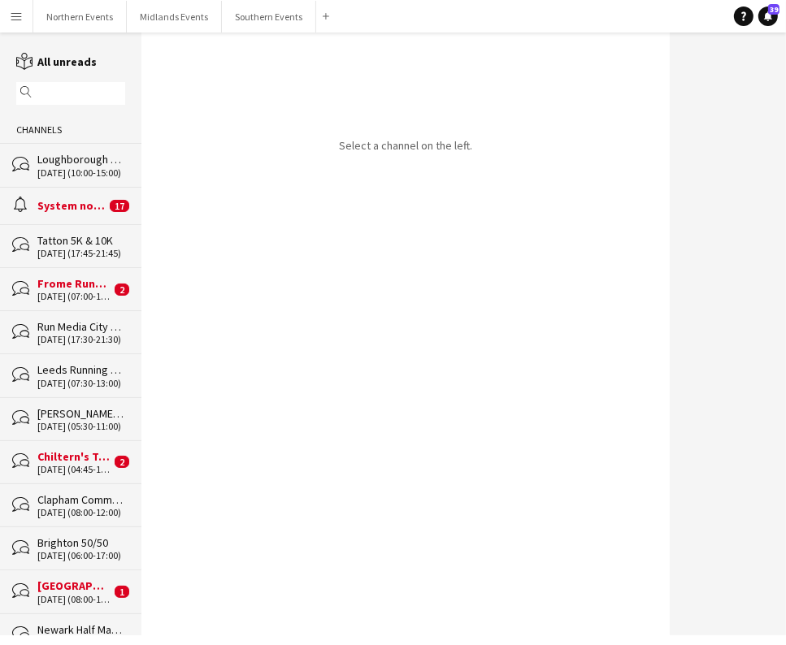
drag, startPoint x: 130, startPoint y: 54, endPoint x: 133, endPoint y: 81, distance: 27.8
click at [133, 287] on app-channels-list "reading All unreads magnifier Channels bubbles [GEOGRAPHIC_DATA] Assistant [DAT…" at bounding box center [70, 334] width 141 height 603
click at [173, 76] on div "Select a channel on the left." at bounding box center [405, 334] width 528 height 603
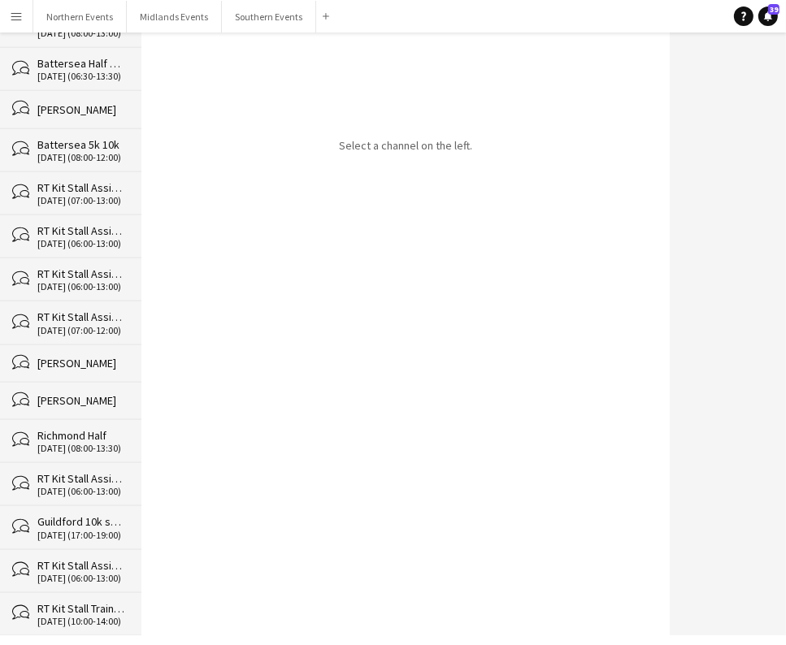
scroll to position [24421, 0]
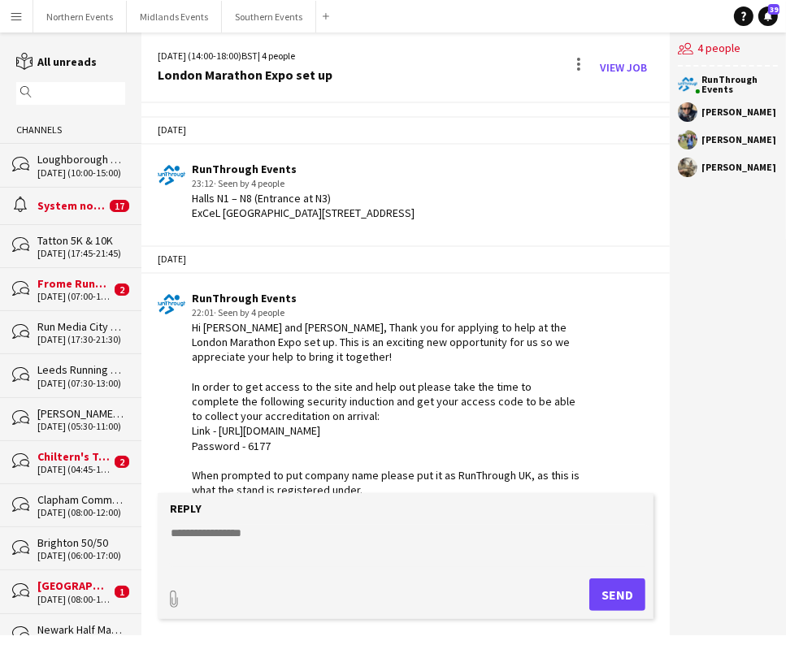
scroll to position [2736, 0]
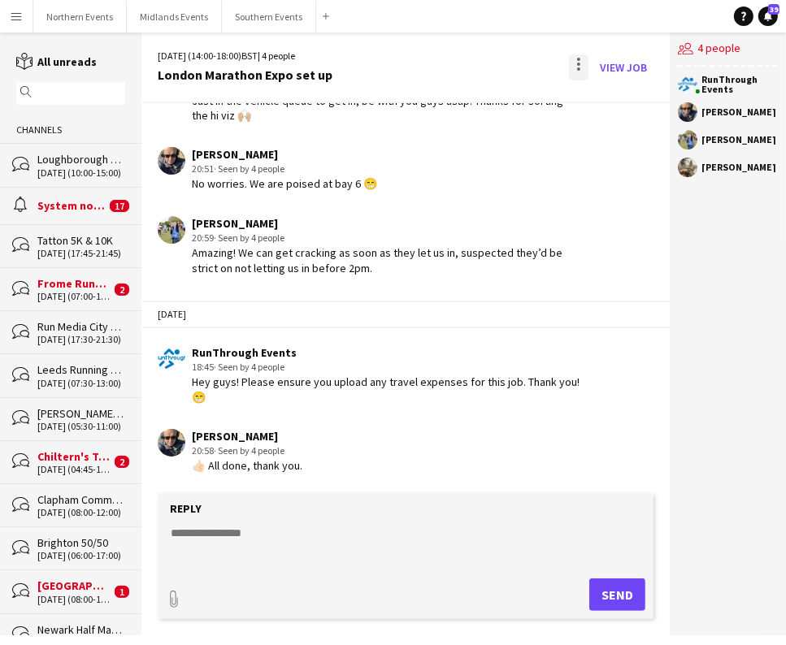
click at [577, 63] on div at bounding box center [579, 67] width 20 height 26
click at [618, 95] on span "Delete" at bounding box center [614, 100] width 37 height 14
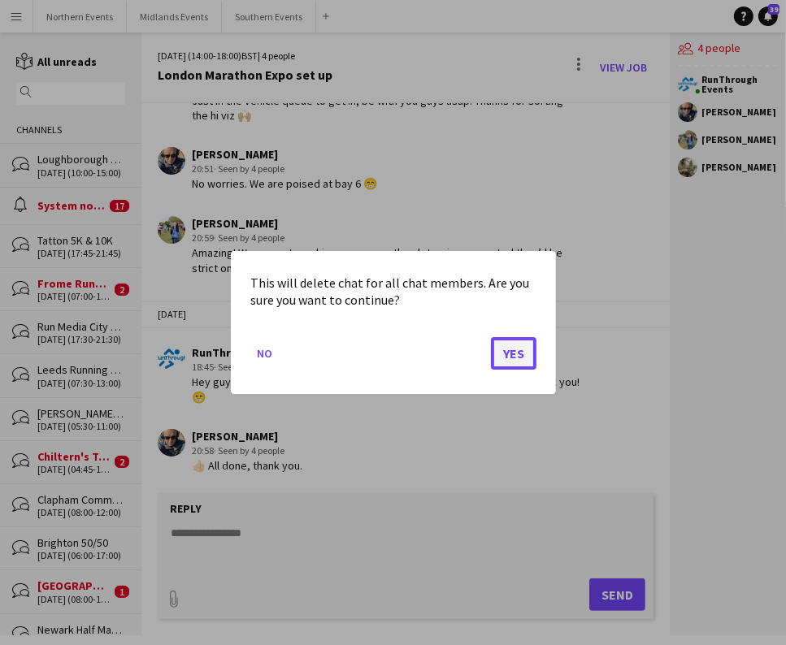
click at [497, 346] on button "Yes" at bounding box center [514, 353] width 46 height 33
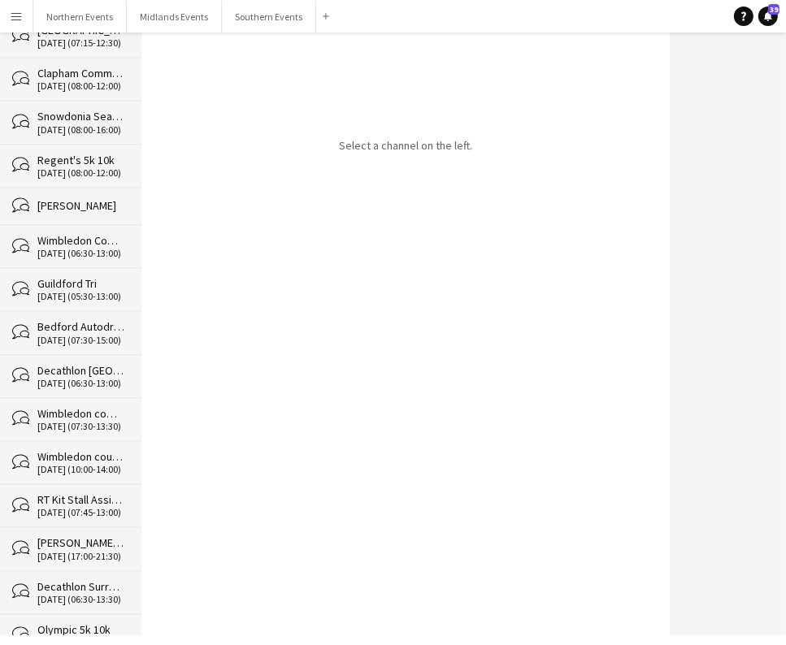
scroll to position [24378, 0]
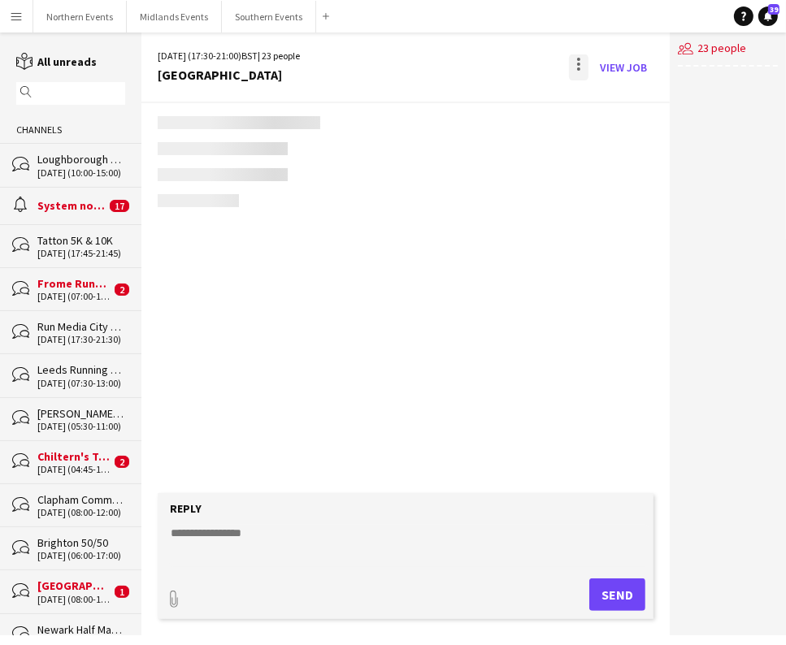
scroll to position [3595, 0]
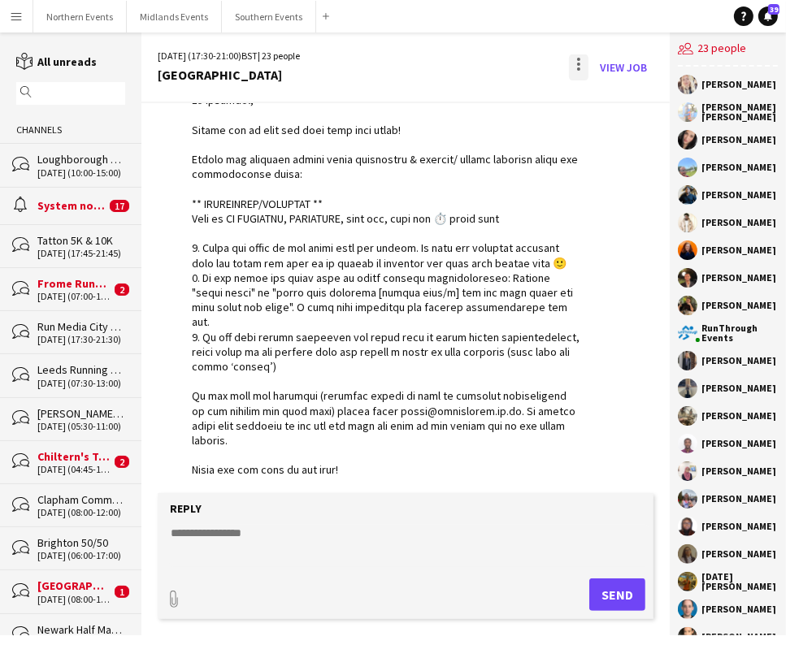
click at [578, 69] on div at bounding box center [578, 68] width 3 height 3
click at [611, 94] on span "Delete" at bounding box center [614, 100] width 37 height 14
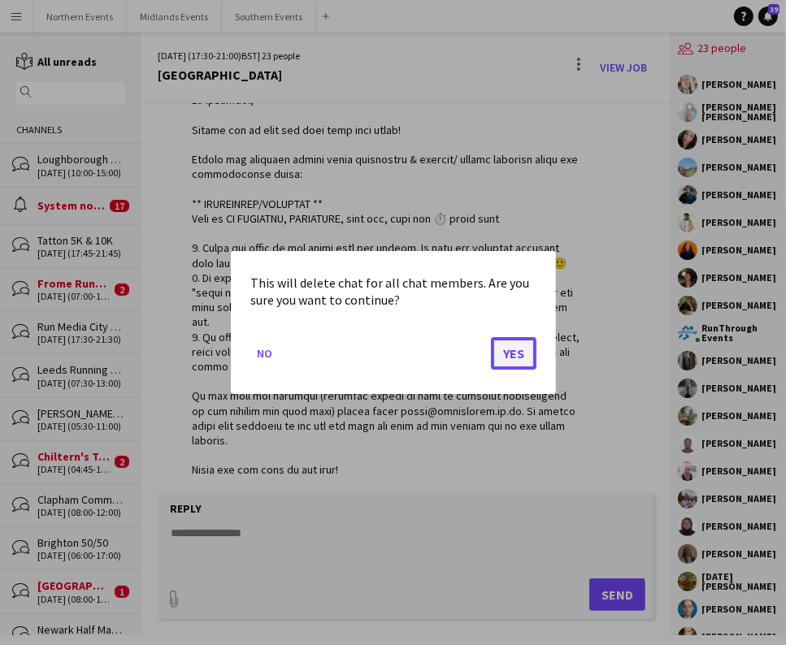
click at [510, 358] on button "Yes" at bounding box center [514, 353] width 46 height 33
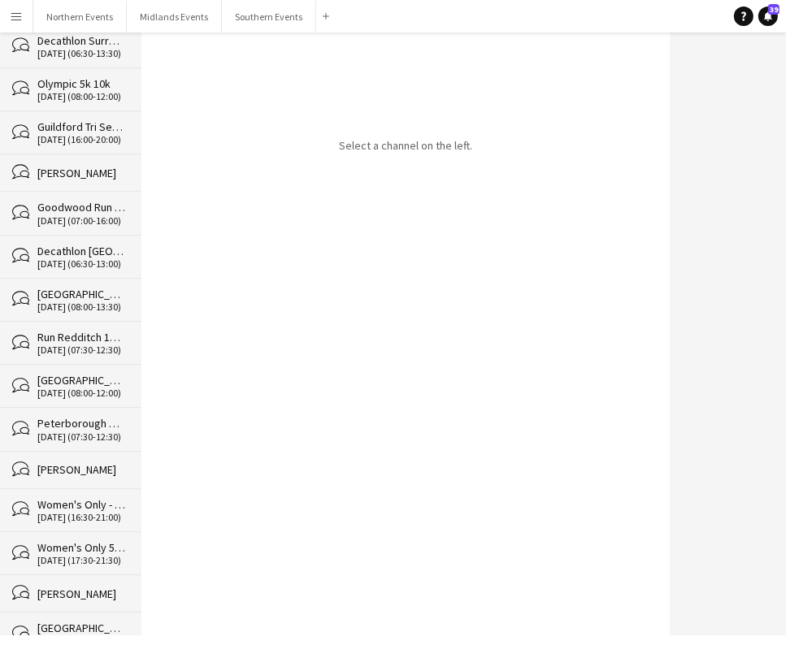
scroll to position [24335, 0]
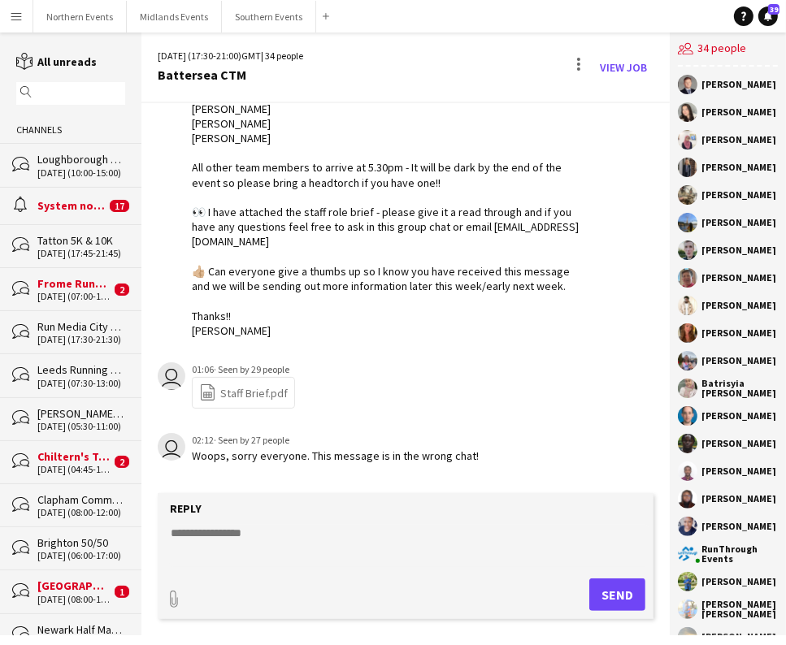
click at [591, 65] on div "View Job" at bounding box center [610, 67] width 88 height 26
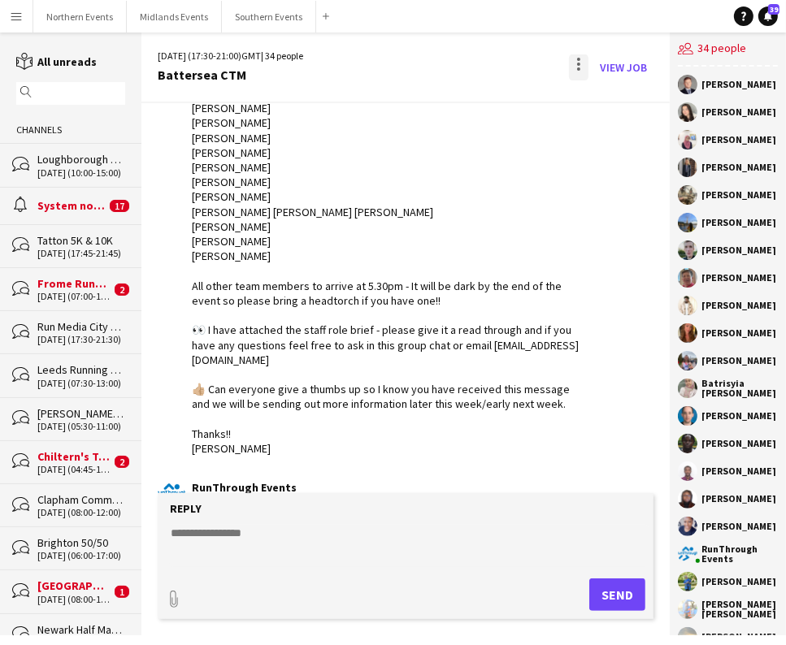
scroll to position [4753, 0]
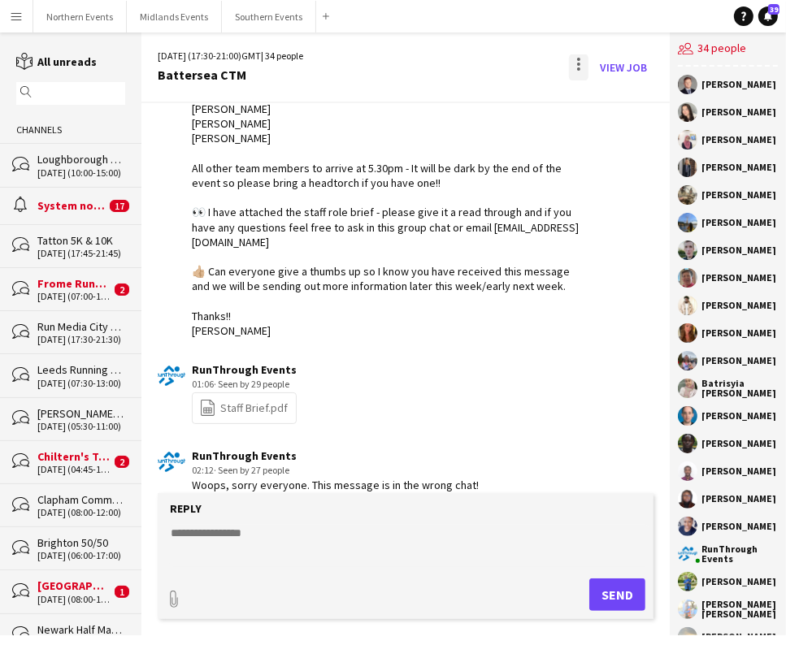
click at [579, 59] on div at bounding box center [578, 59] width 3 height 3
click at [605, 102] on span "Delete" at bounding box center [614, 100] width 37 height 14
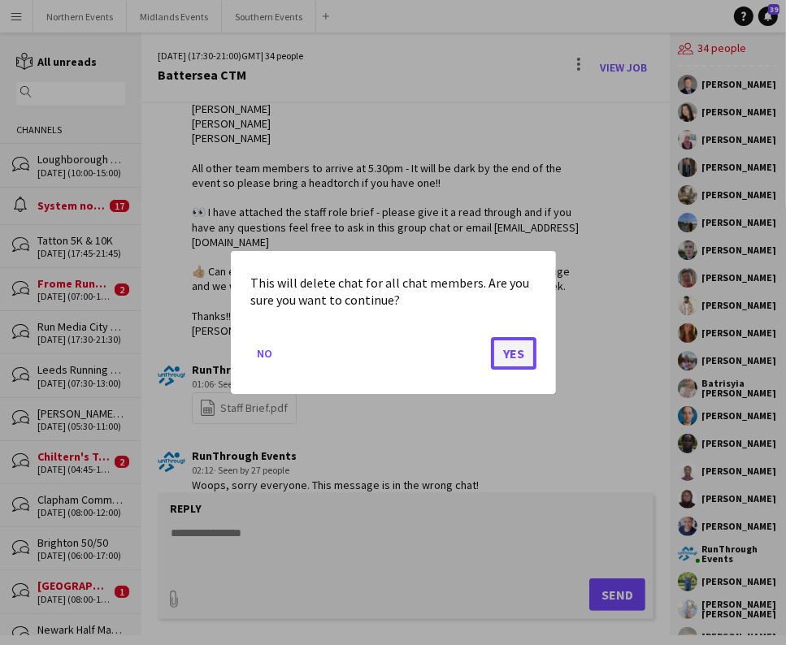
click at [494, 352] on button "Yes" at bounding box center [514, 353] width 46 height 33
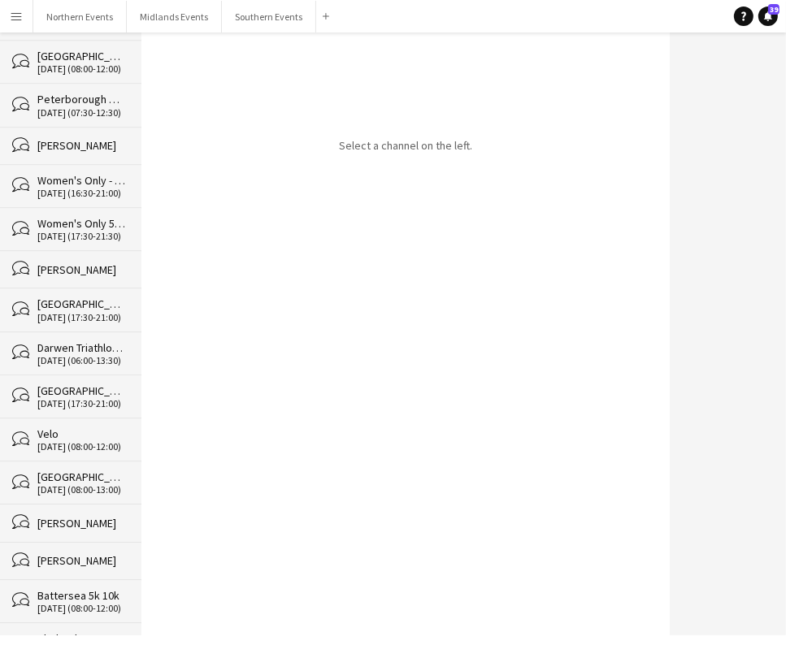
scroll to position [24292, 0]
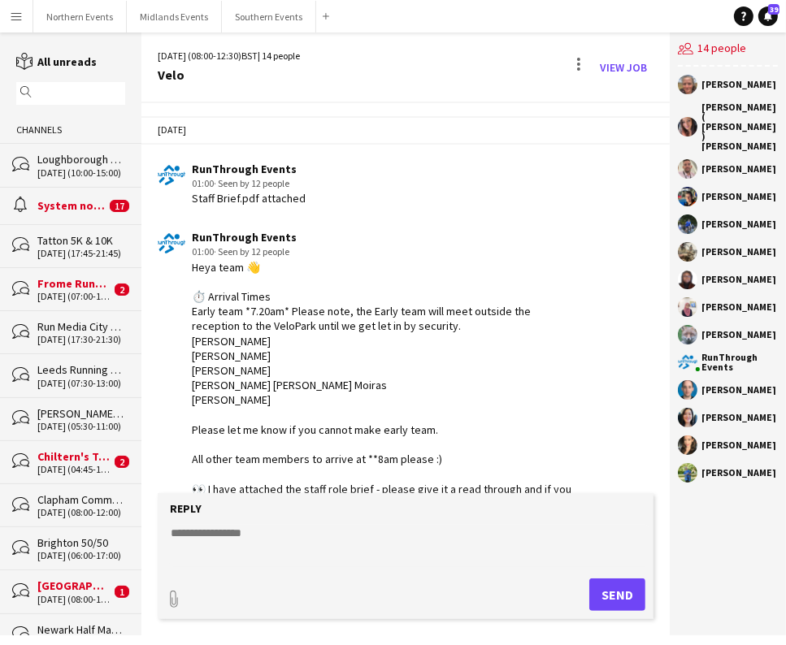
scroll to position [3517, 0]
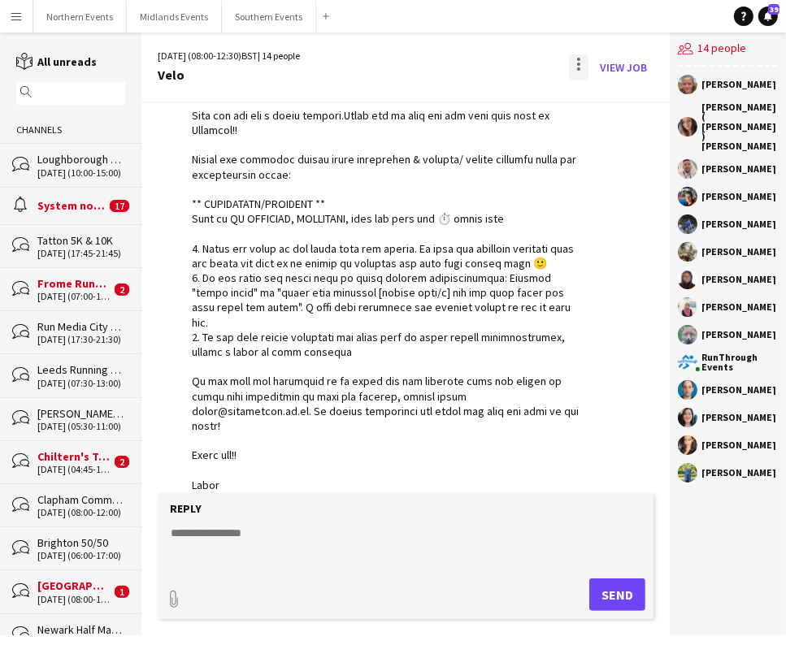
click at [583, 69] on div at bounding box center [579, 67] width 20 height 26
click at [612, 102] on span "Delete" at bounding box center [614, 100] width 37 height 14
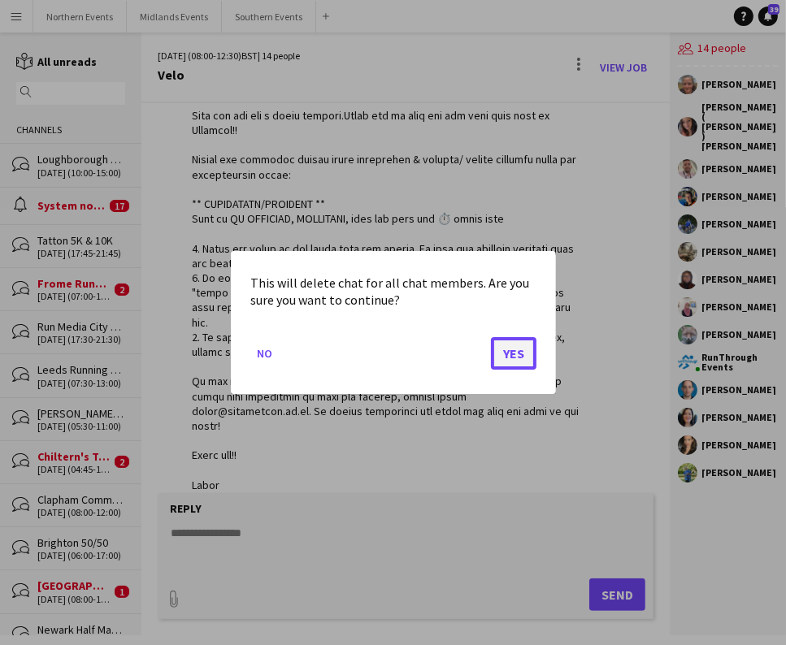
click at [519, 359] on button "Yes" at bounding box center [514, 353] width 46 height 33
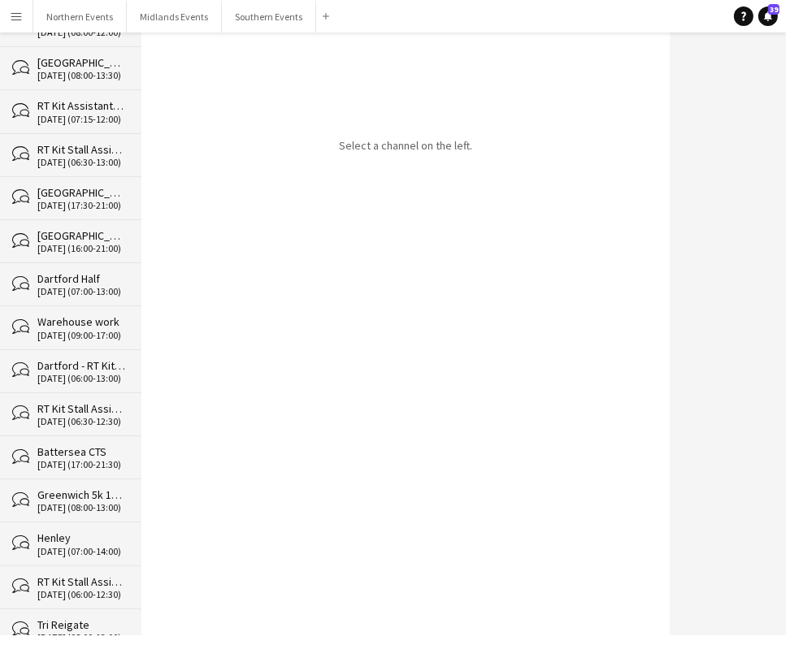
scroll to position [24249, 0]
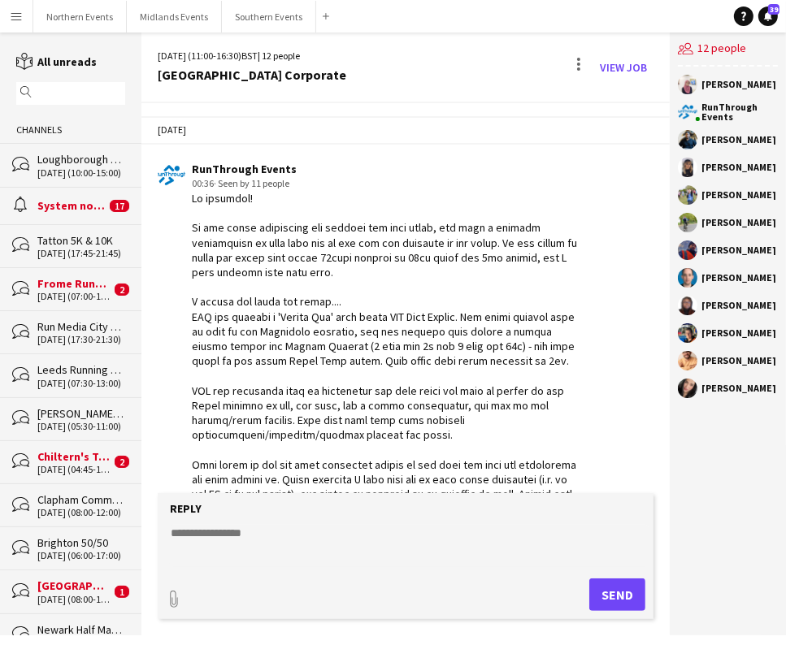
scroll to position [1901, 0]
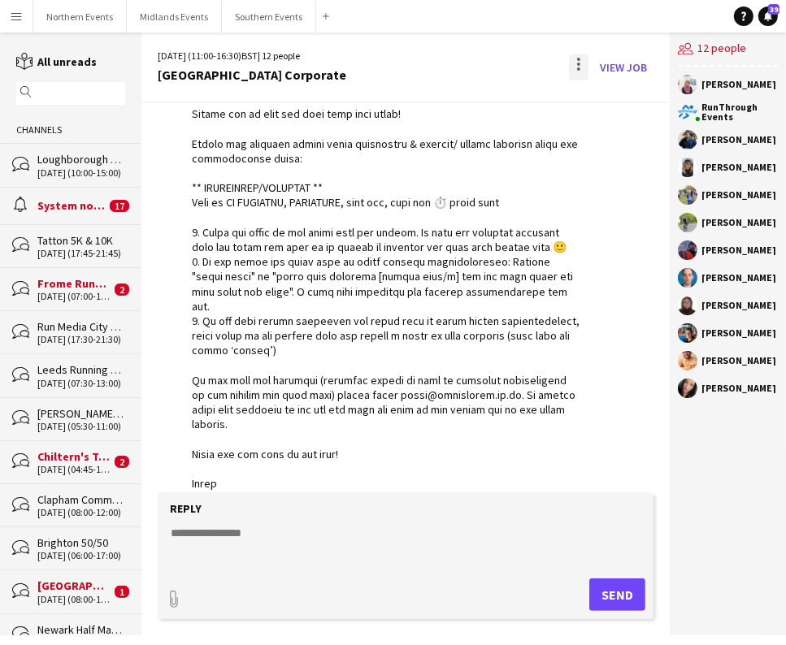
click at [579, 69] on div at bounding box center [578, 68] width 3 height 3
click at [592, 101] on app-icon "Delete" at bounding box center [589, 100] width 12 height 14
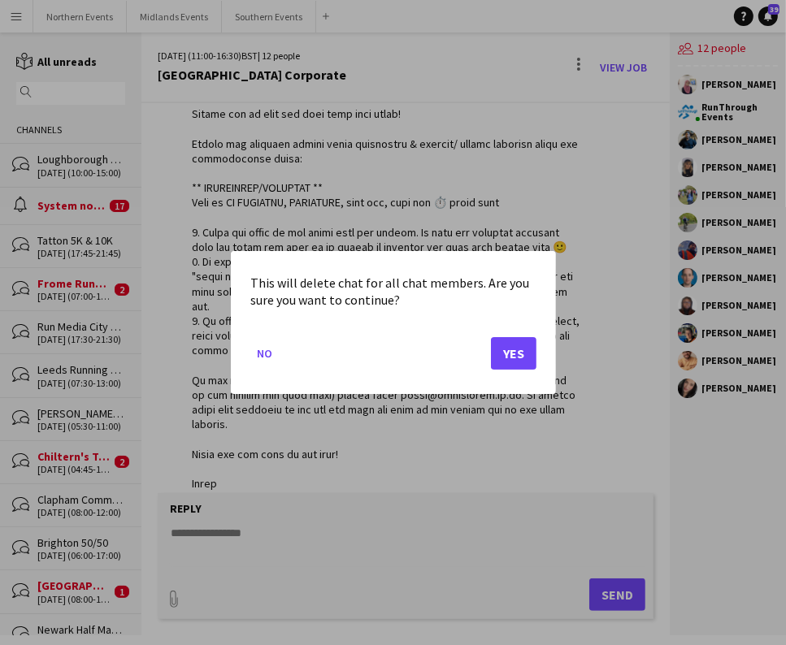
click at [520, 369] on mat-dialog-actions "No Yes" at bounding box center [393, 359] width 286 height 69
click at [520, 355] on button "Yes" at bounding box center [514, 353] width 46 height 33
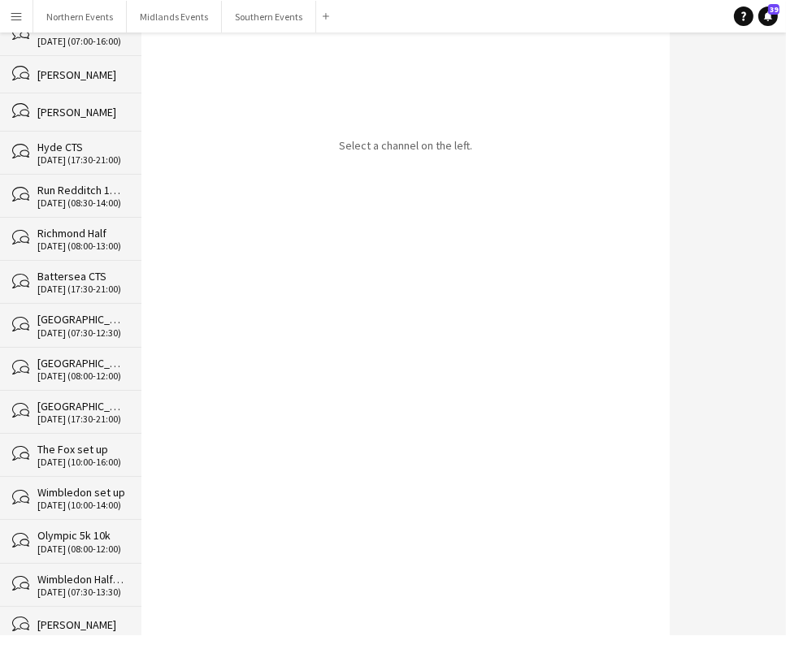
scroll to position [24206, 0]
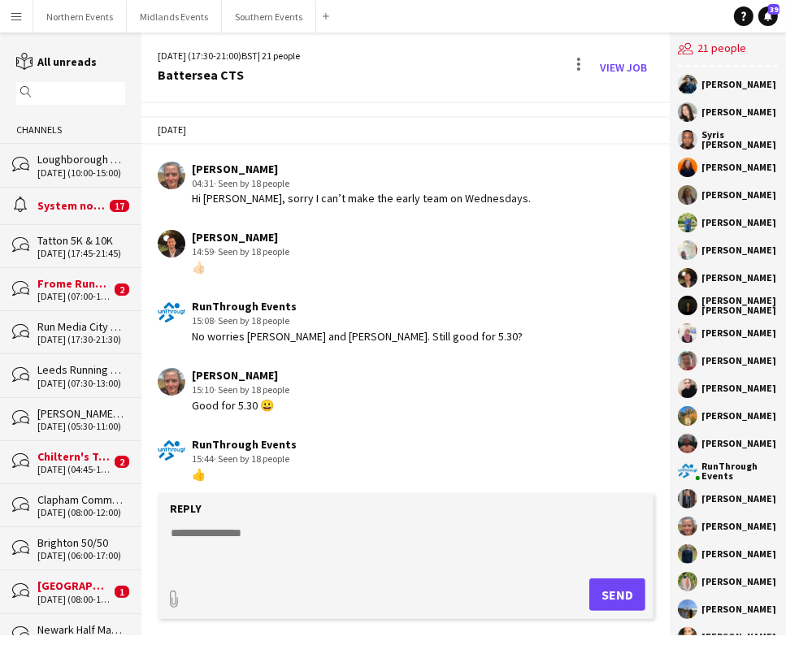
scroll to position [5211, 0]
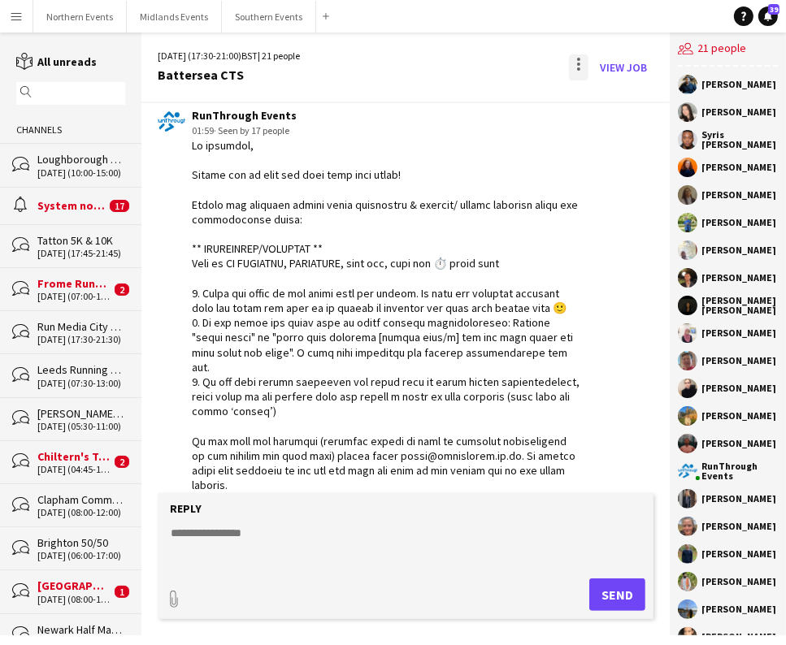
click at [580, 68] on div at bounding box center [578, 68] width 3 height 3
click at [598, 108] on button "Delete [GEOGRAPHIC_DATA]" at bounding box center [615, 99] width 91 height 39
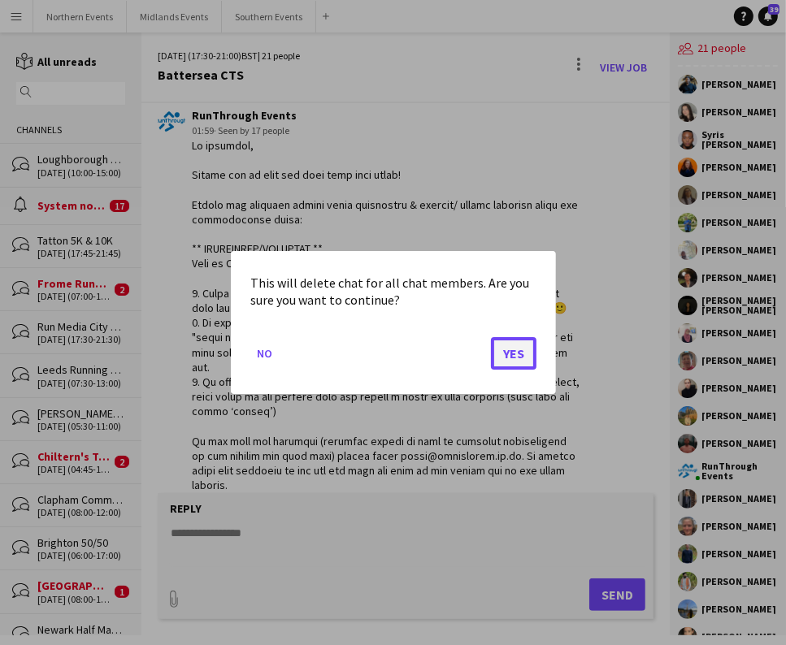
click at [503, 349] on button "Yes" at bounding box center [514, 353] width 46 height 33
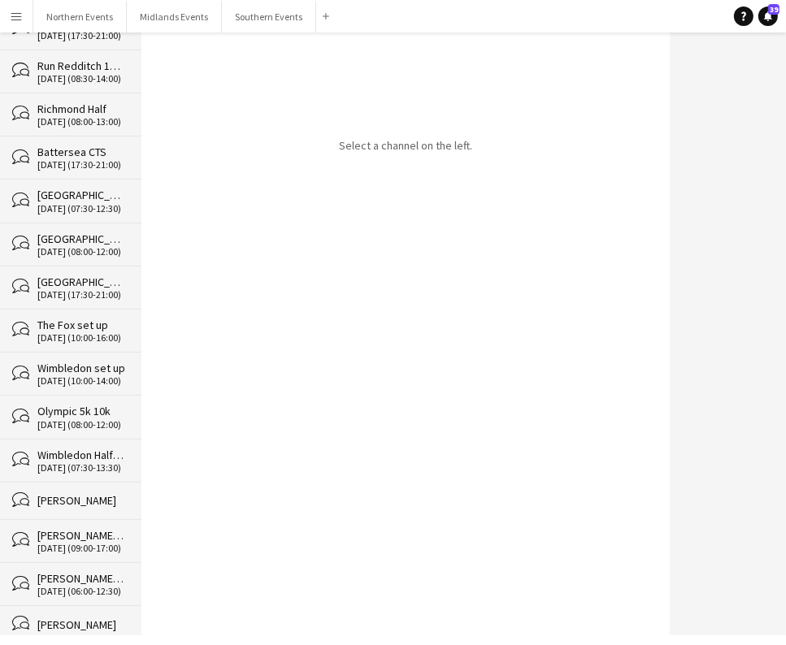
scroll to position [24163, 0]
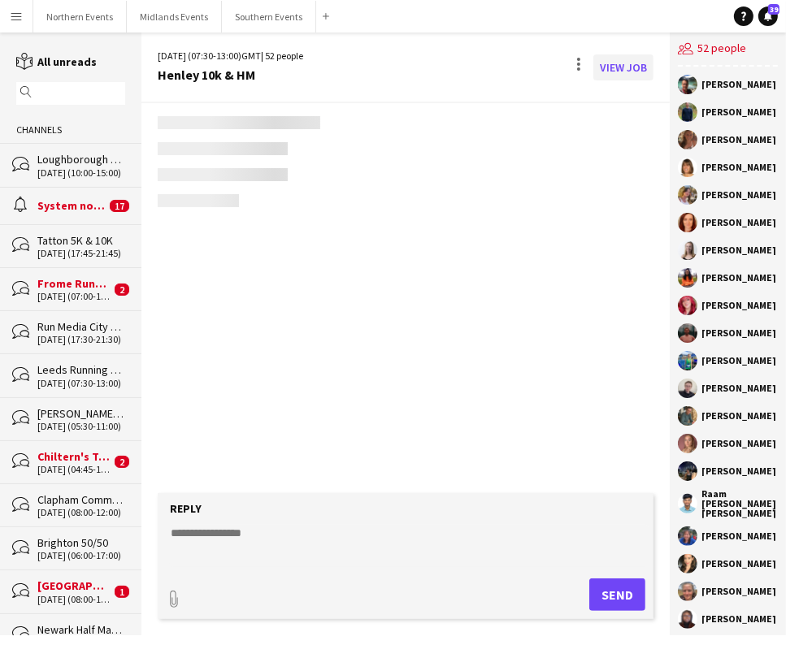
scroll to position [2758, 0]
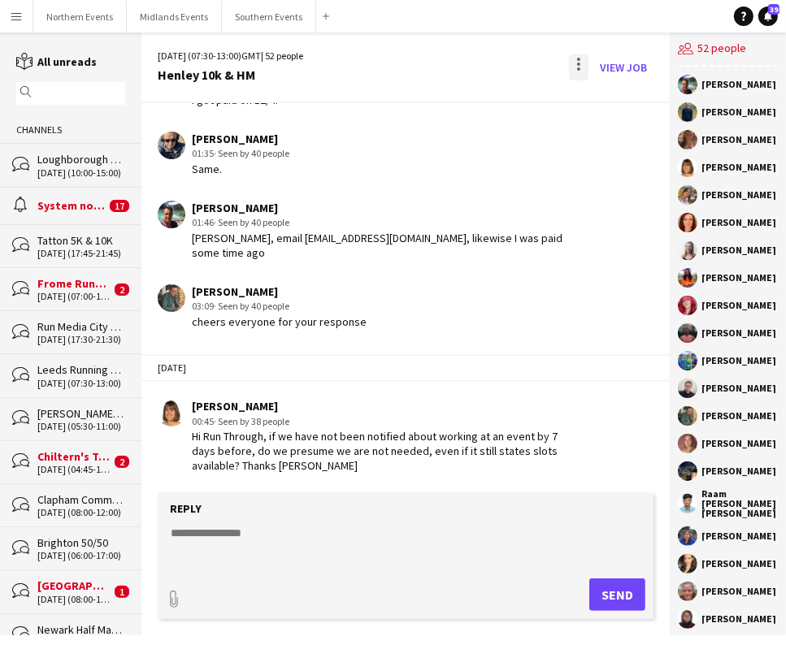
click at [580, 66] on div at bounding box center [579, 67] width 20 height 26
click at [614, 104] on span "Delete" at bounding box center [614, 100] width 37 height 14
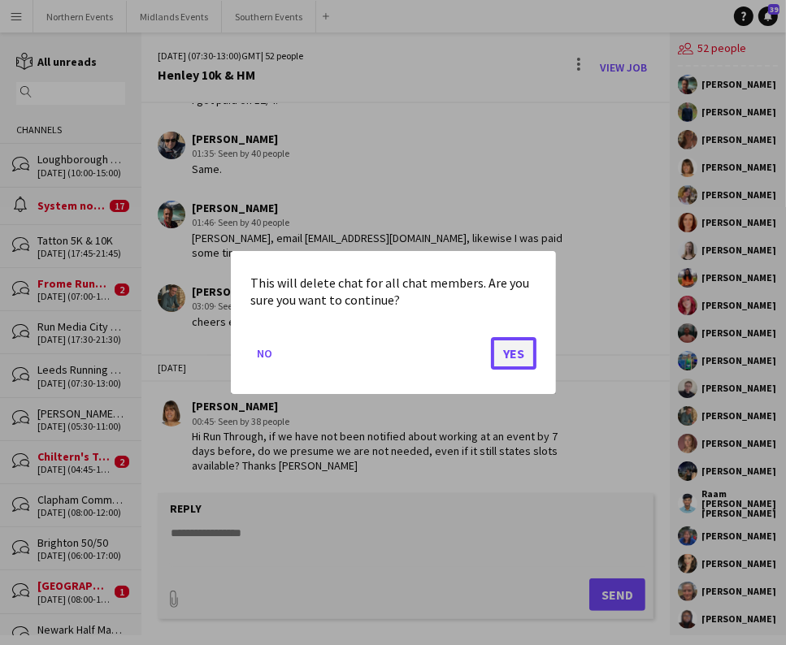
click at [521, 348] on button "Yes" at bounding box center [514, 353] width 46 height 33
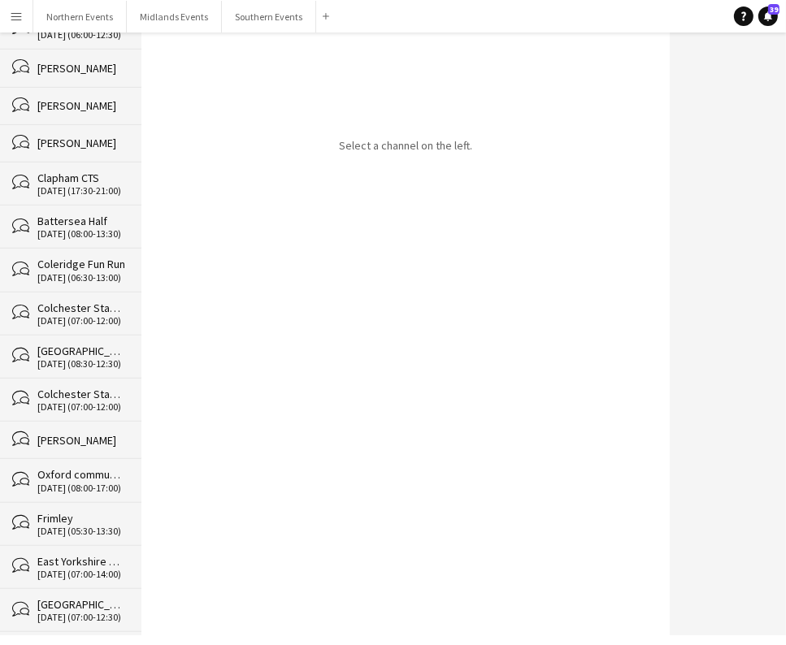
scroll to position [24120, 0]
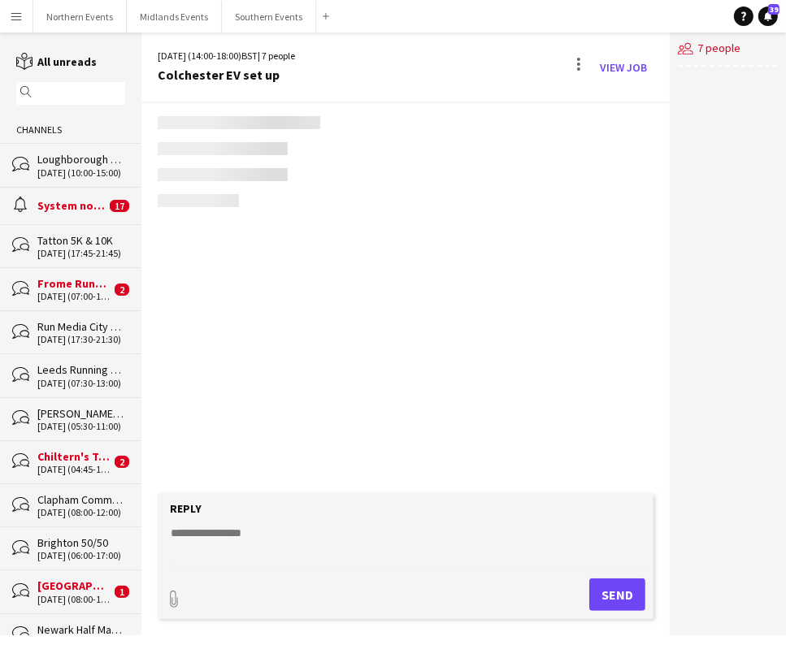
scroll to position [306, 0]
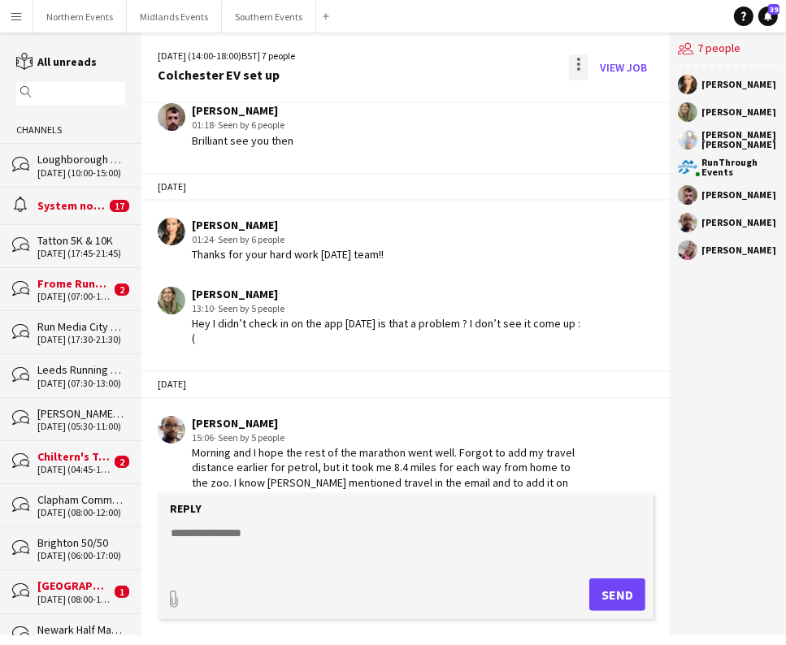
click at [570, 64] on div at bounding box center [579, 67] width 20 height 26
click at [613, 97] on span "Delete" at bounding box center [614, 100] width 37 height 14
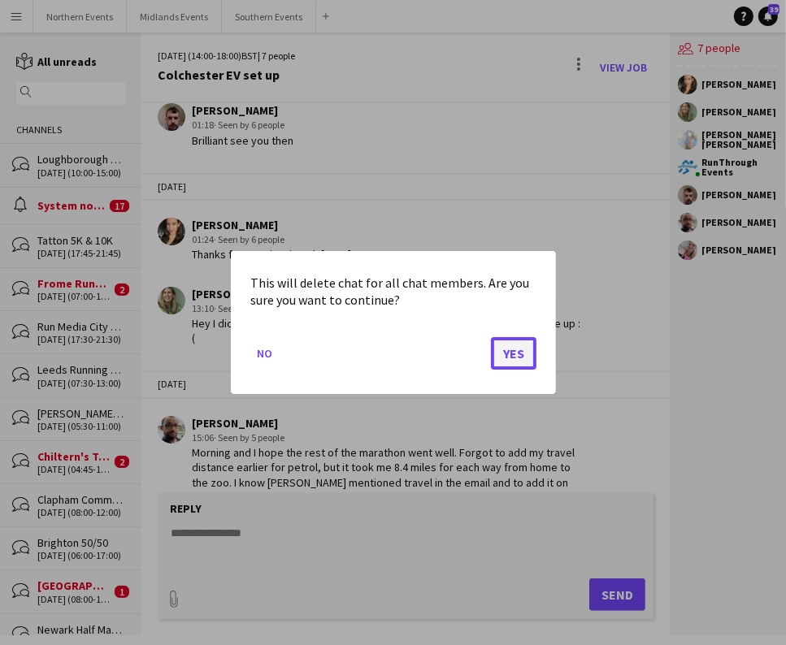
click at [517, 351] on button "Yes" at bounding box center [514, 353] width 46 height 33
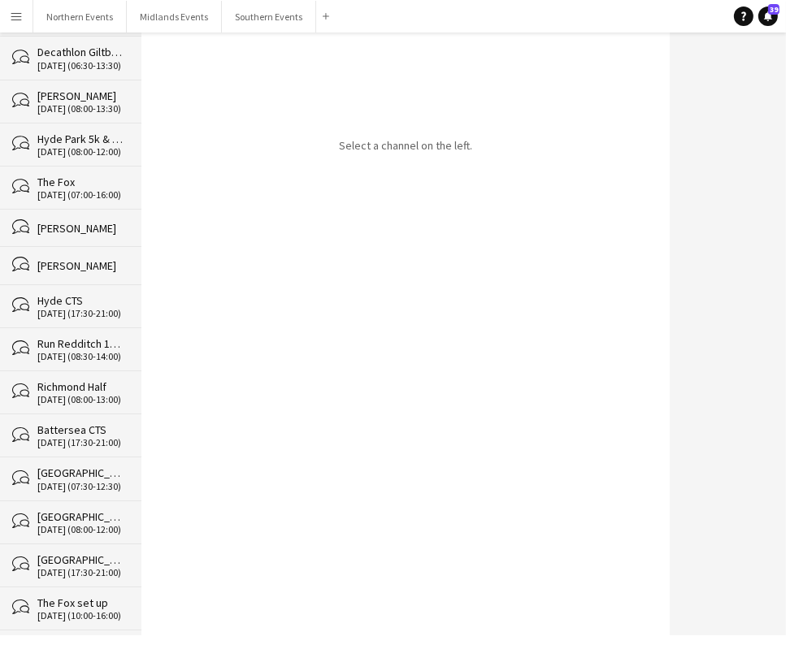
scroll to position [24077, 0]
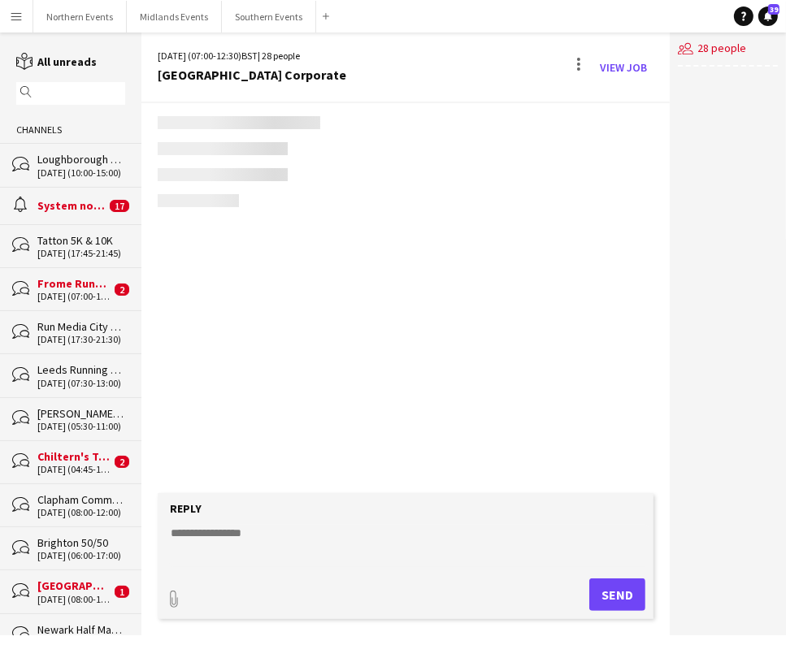
scroll to position [2698, 0]
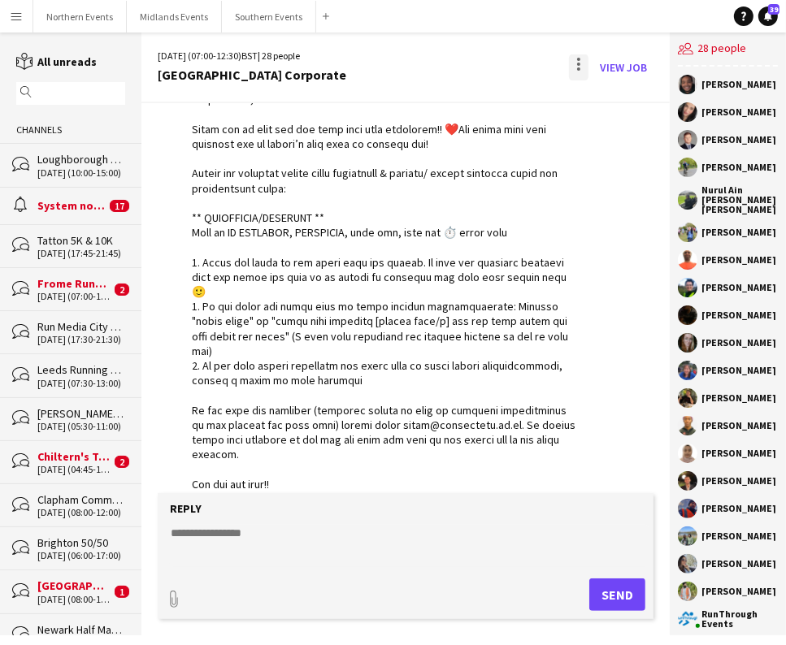
click at [586, 68] on div at bounding box center [579, 67] width 20 height 26
click at [614, 98] on span "Delete" at bounding box center [614, 100] width 37 height 14
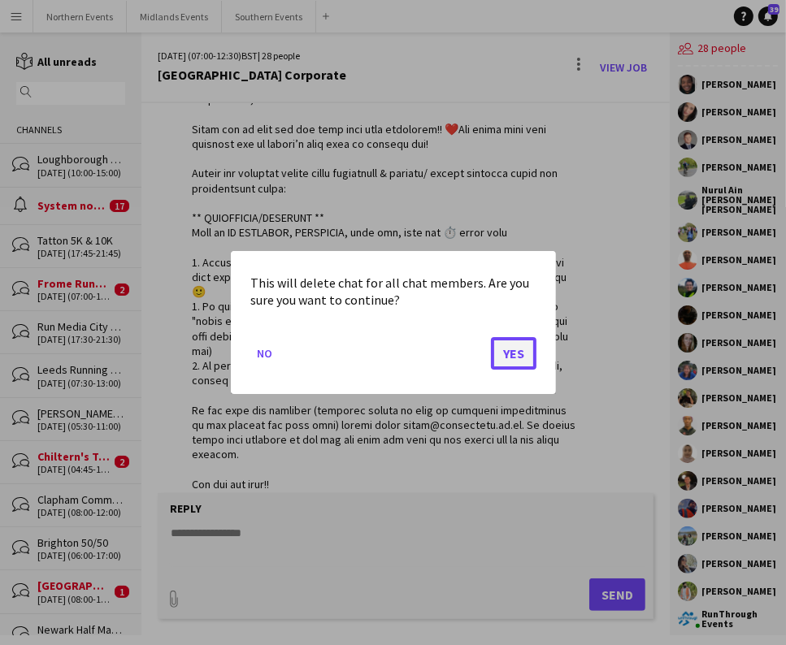
click at [518, 357] on button "Yes" at bounding box center [514, 353] width 46 height 33
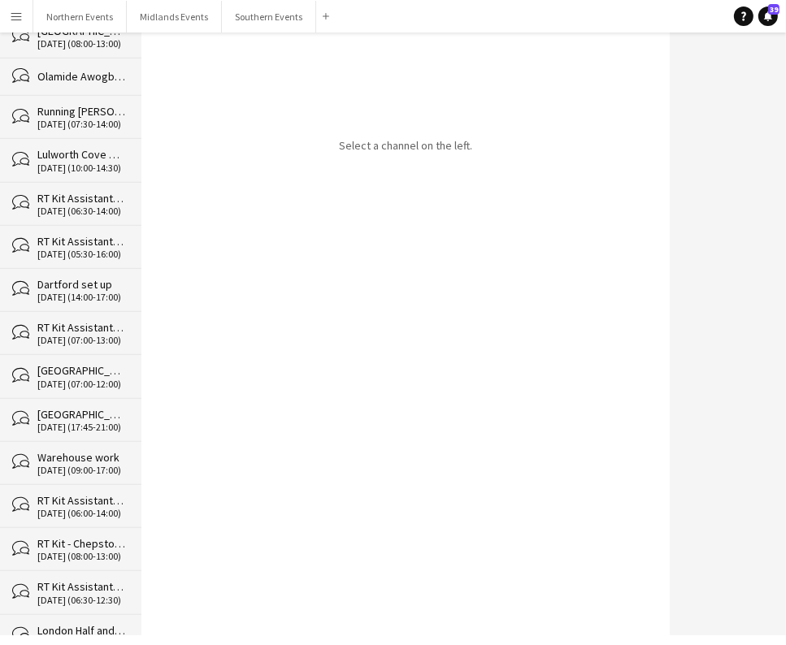
scroll to position [24034, 0]
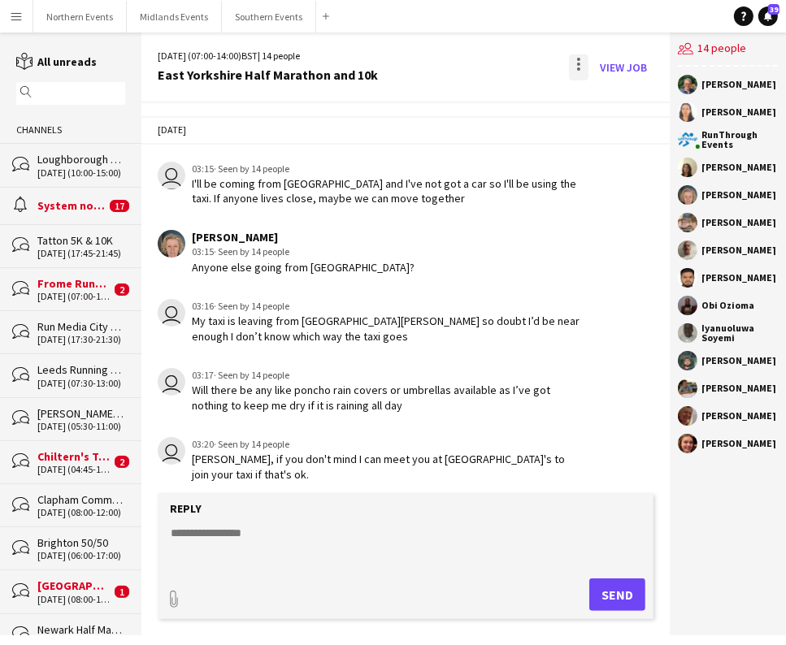
scroll to position [2265, 0]
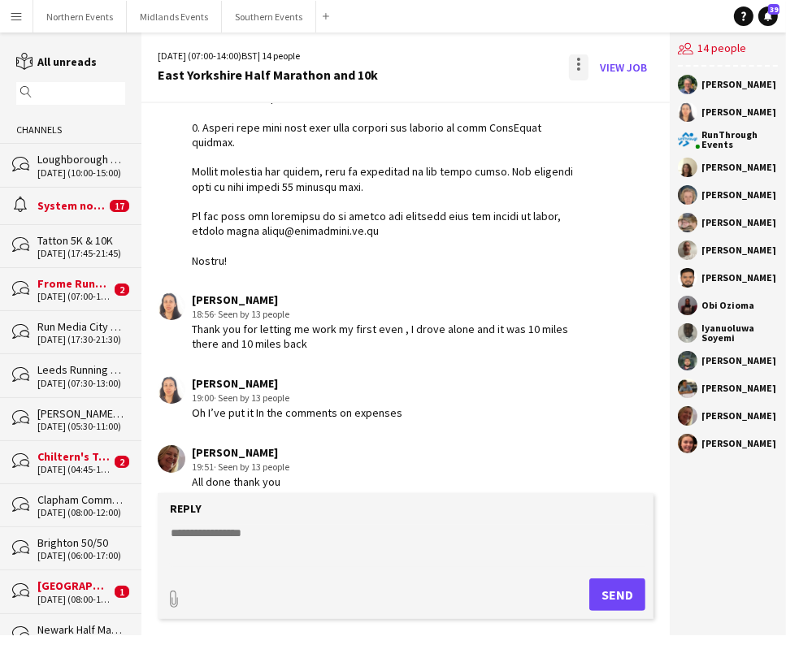
click at [573, 62] on div at bounding box center [579, 67] width 20 height 26
click at [609, 109] on button "Delete [GEOGRAPHIC_DATA]" at bounding box center [615, 99] width 91 height 39
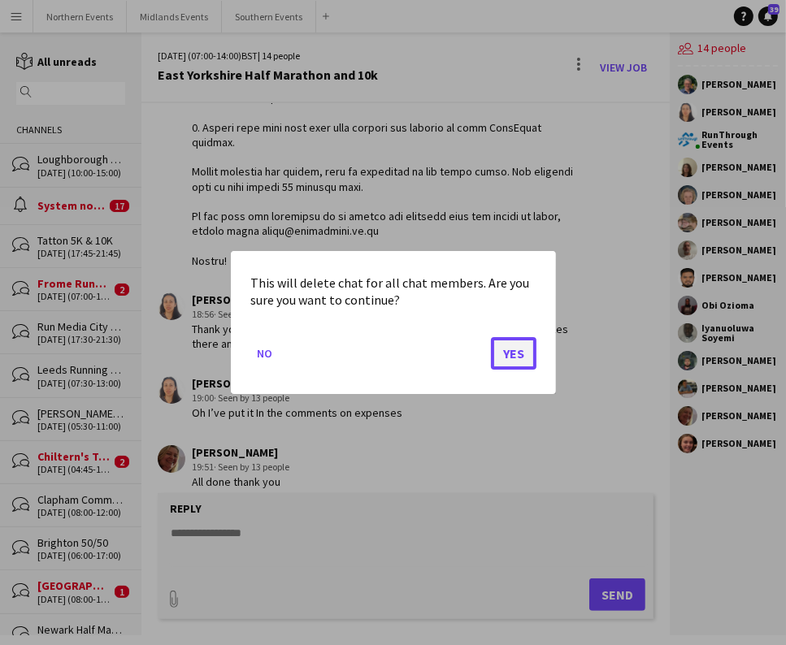
click at [511, 366] on button "Yes" at bounding box center [514, 353] width 46 height 33
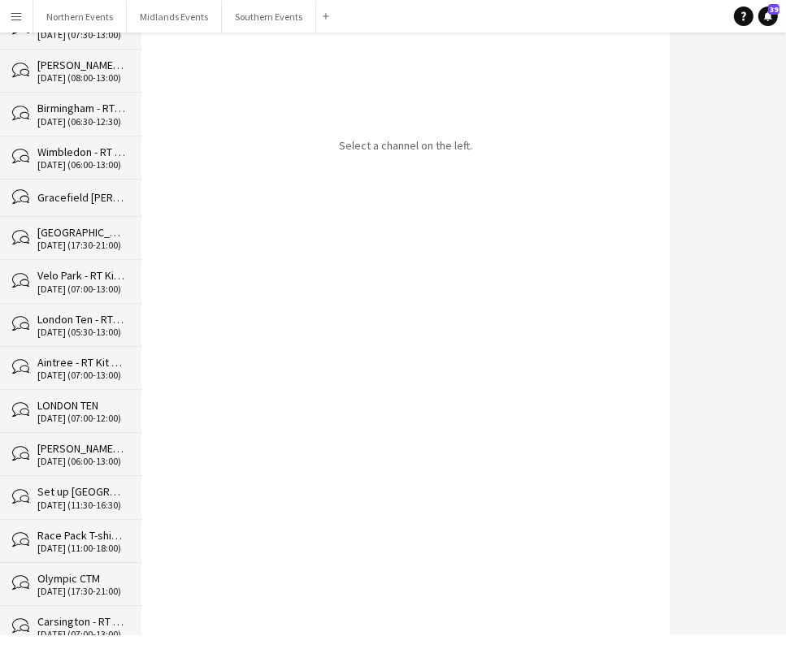
scroll to position [23991, 0]
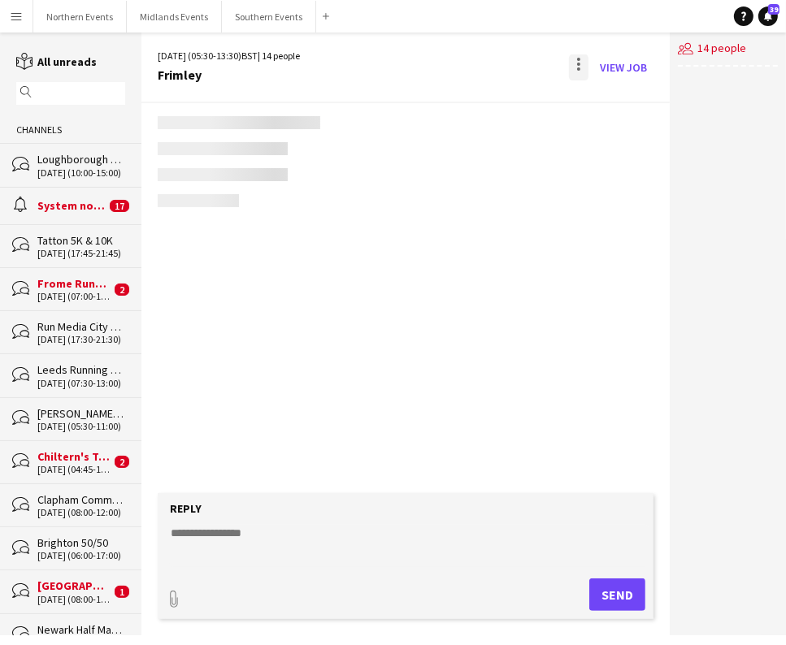
scroll to position [2904, 0]
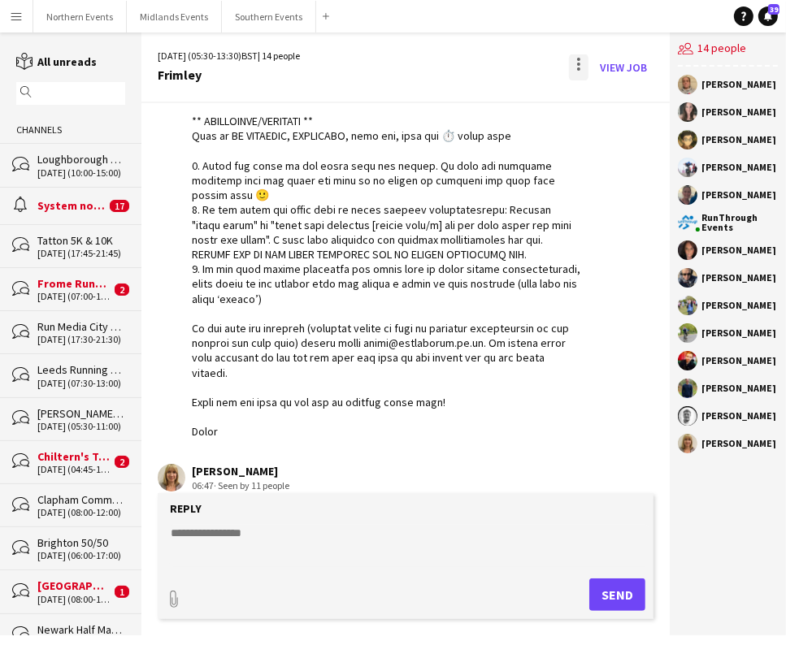
click at [582, 65] on div at bounding box center [579, 67] width 20 height 26
click at [599, 105] on span "Delete" at bounding box center [614, 100] width 37 height 14
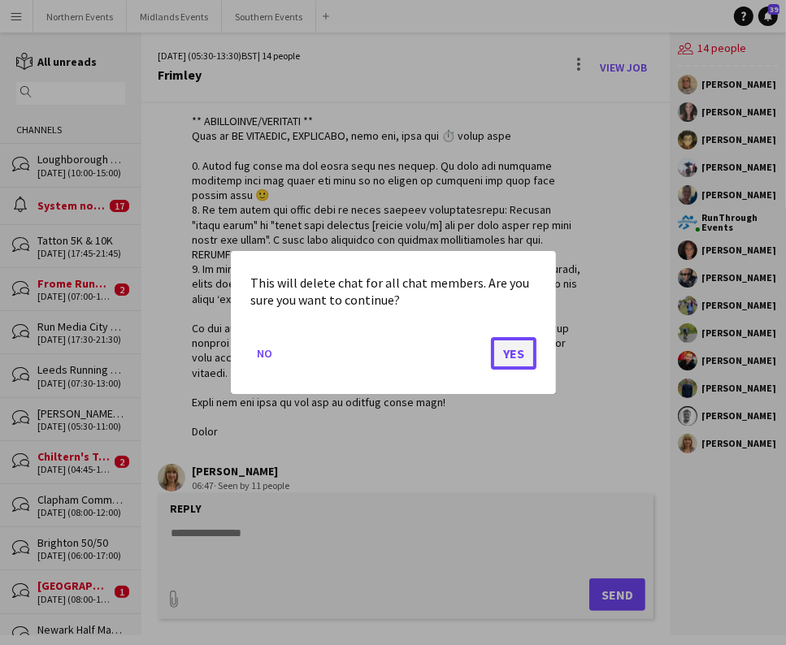
click at [514, 337] on button "Yes" at bounding box center [514, 353] width 46 height 33
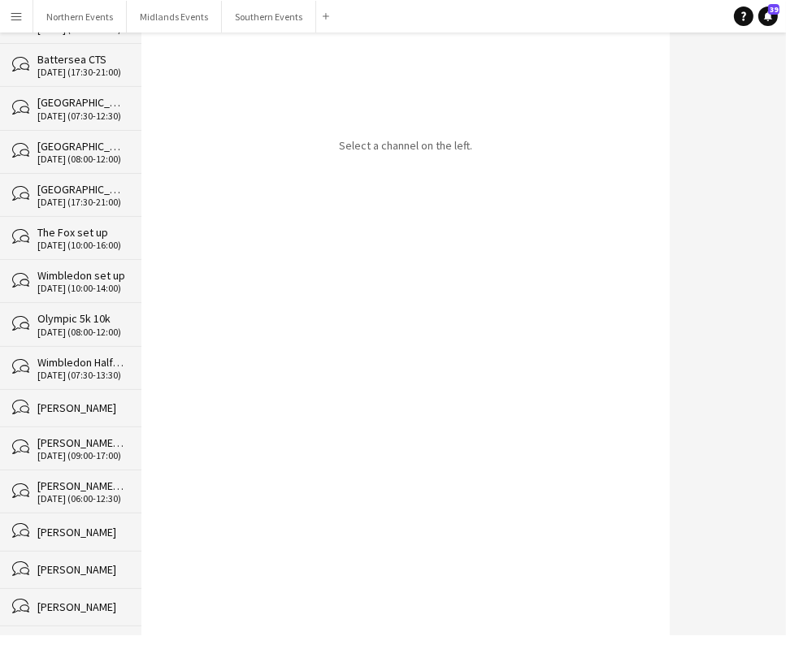
scroll to position [23948, 0]
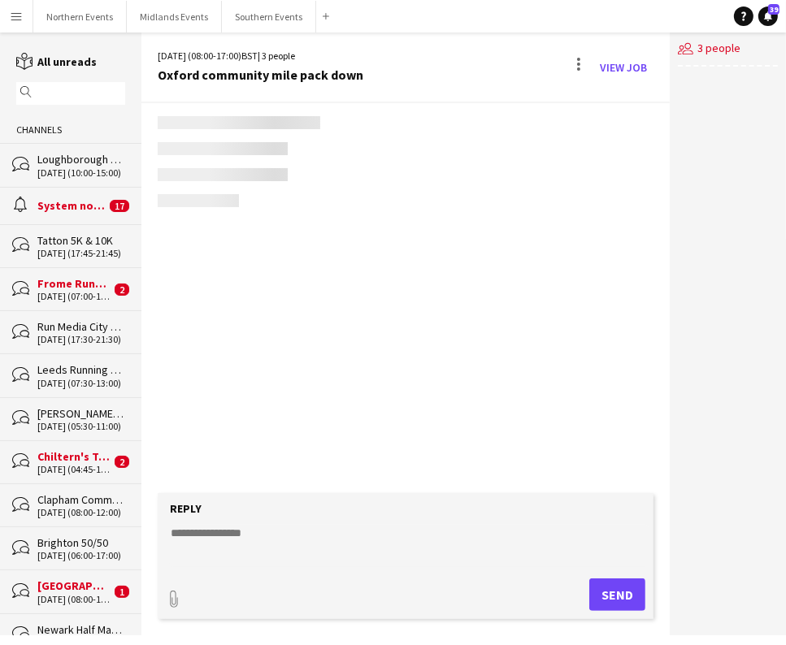
scroll to position [28, 0]
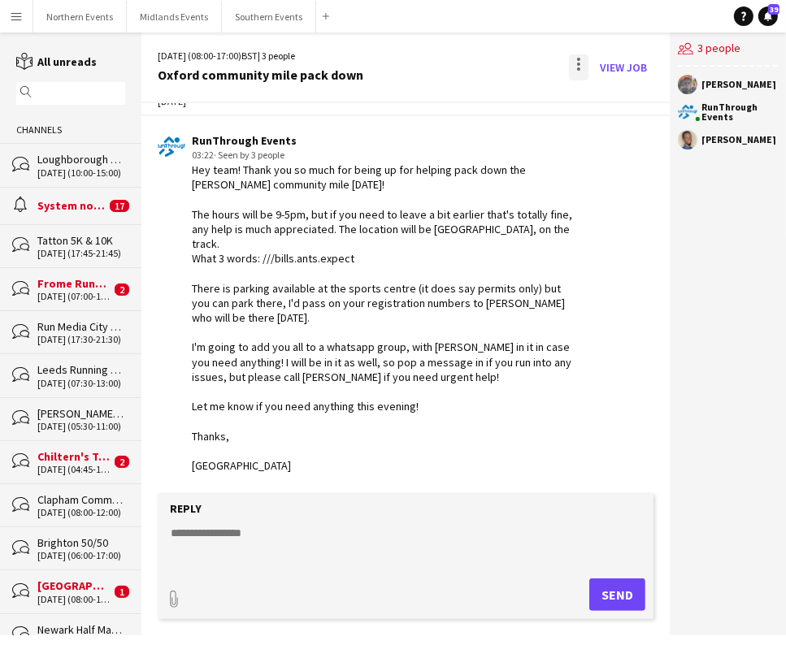
click at [575, 55] on div at bounding box center [579, 67] width 20 height 26
click at [595, 113] on button "Delete [GEOGRAPHIC_DATA]" at bounding box center [615, 99] width 91 height 39
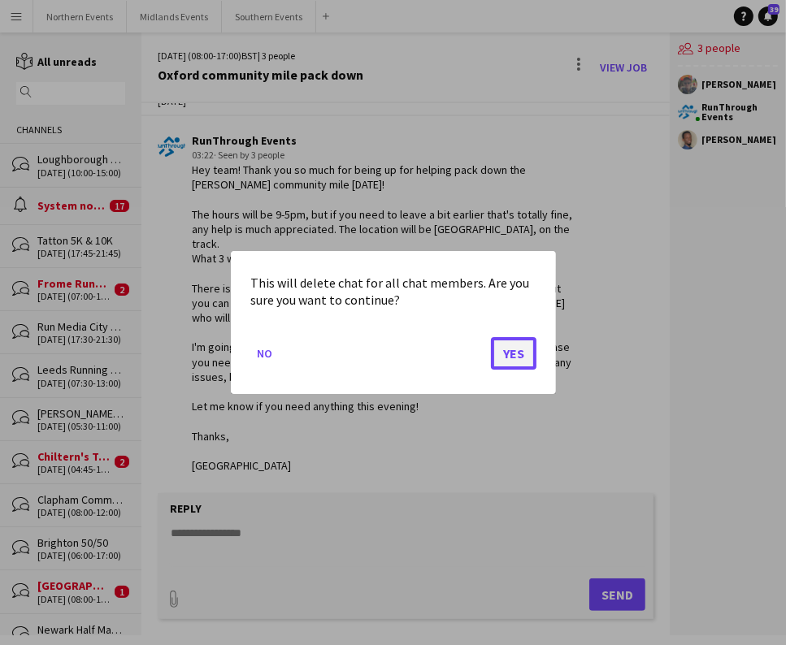
click at [529, 354] on button "Yes" at bounding box center [514, 353] width 46 height 33
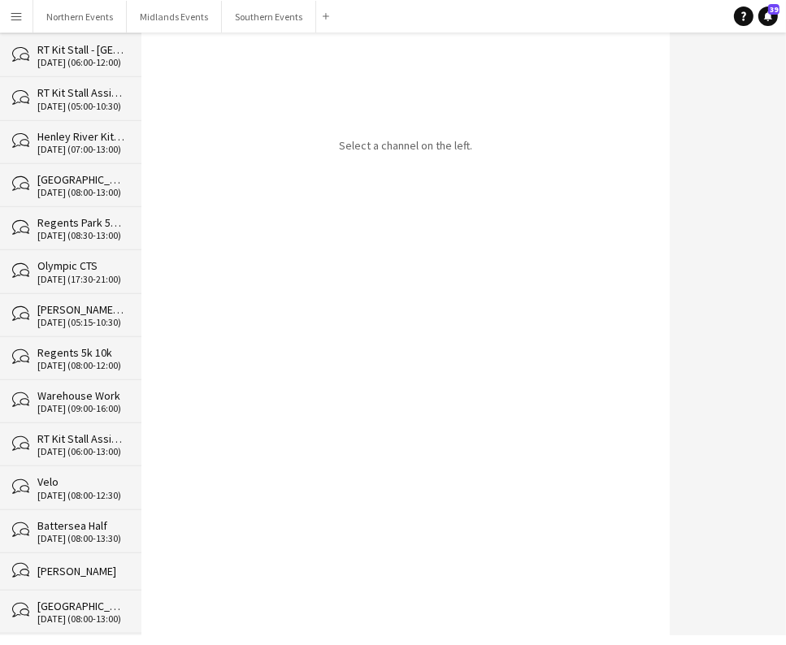
scroll to position [23905, 0]
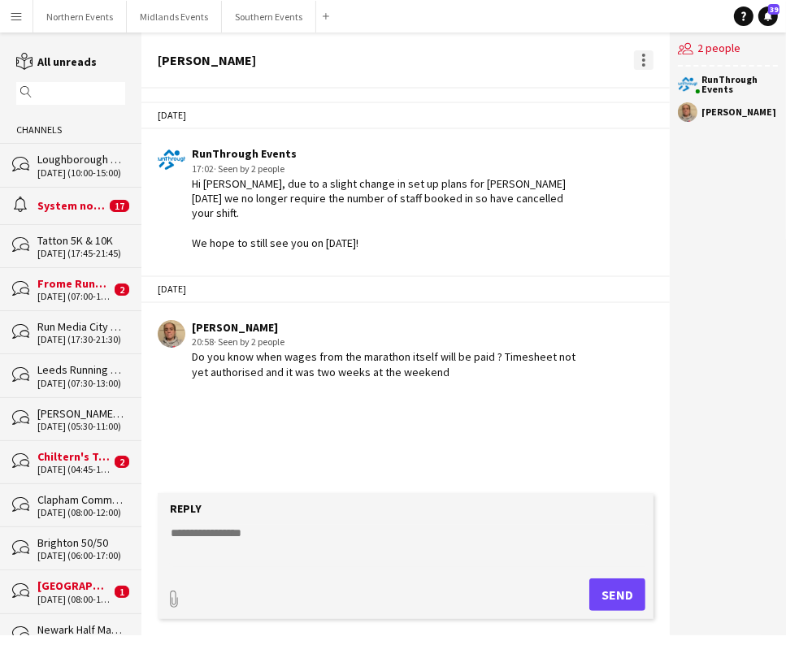
click at [645, 59] on div at bounding box center [643, 60] width 3 height 3
click at [637, 98] on button "Delete [GEOGRAPHIC_DATA]" at bounding box center [679, 89] width 91 height 39
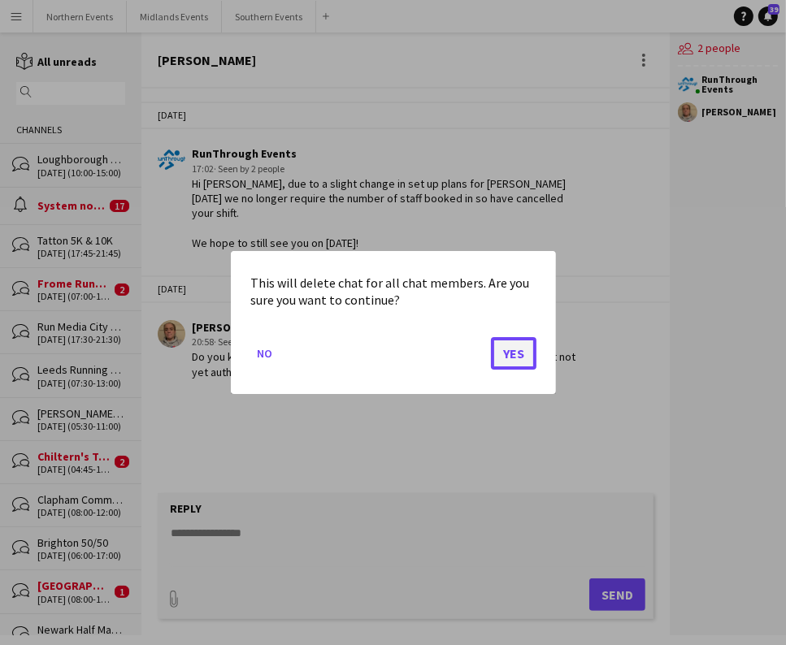
click at [515, 353] on button "Yes" at bounding box center [514, 353] width 46 height 33
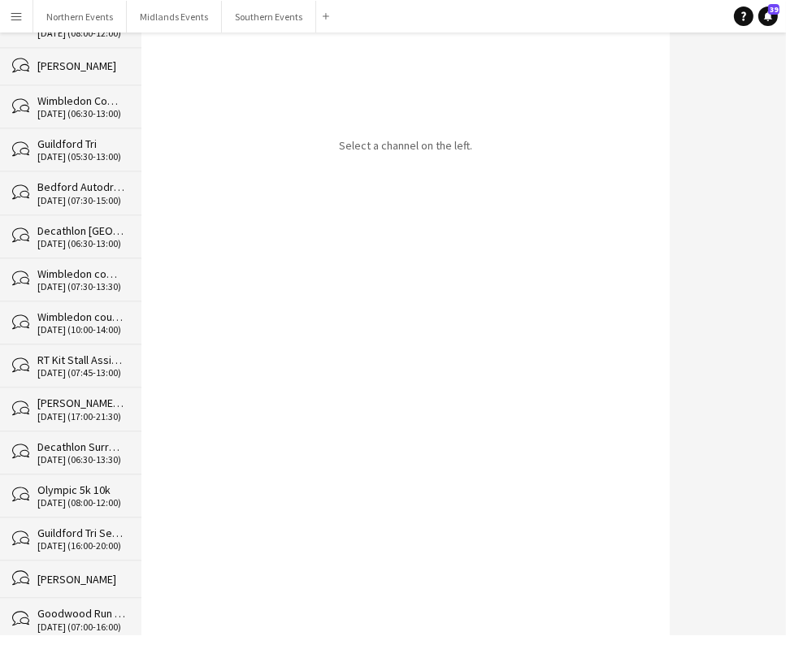
drag, startPoint x: 114, startPoint y: 613, endPoint x: 114, endPoint y: 644, distance: 31.7
click at [114, 644] on html "Menu Boards Boards Boards All jobs Status Workforce Workforce My Workforce Recr…" at bounding box center [393, 322] width 786 height 645
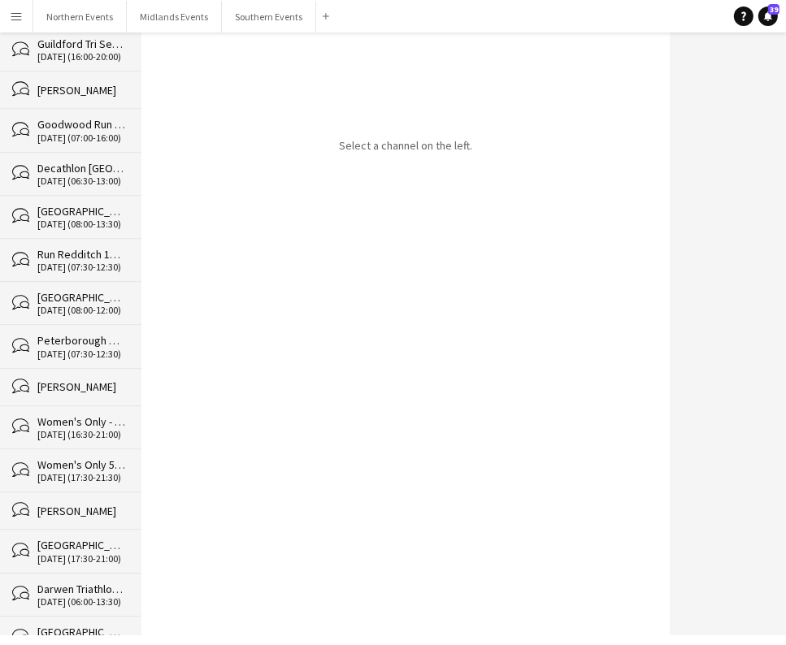
scroll to position [22721, 0]
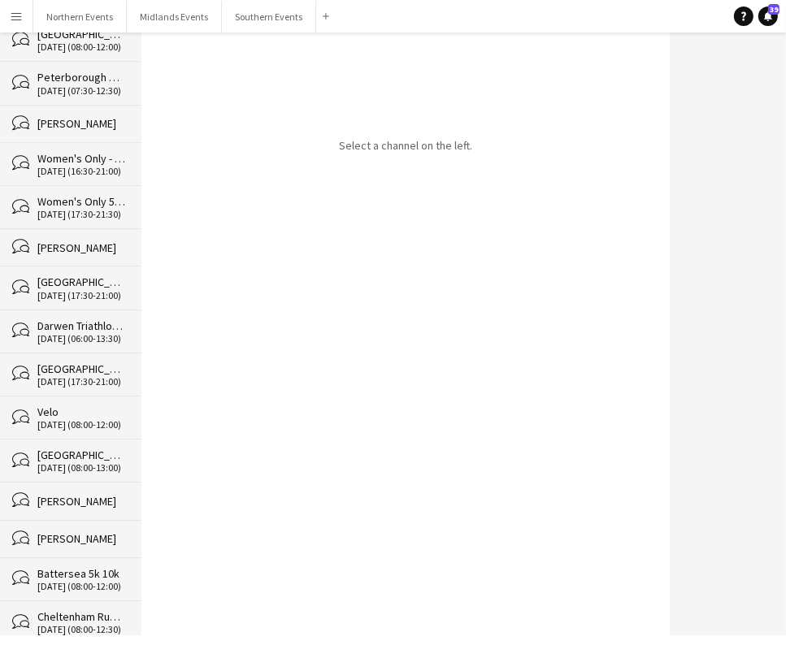
click at [226, 398] on div "Select a channel on the left." at bounding box center [405, 334] width 528 height 603
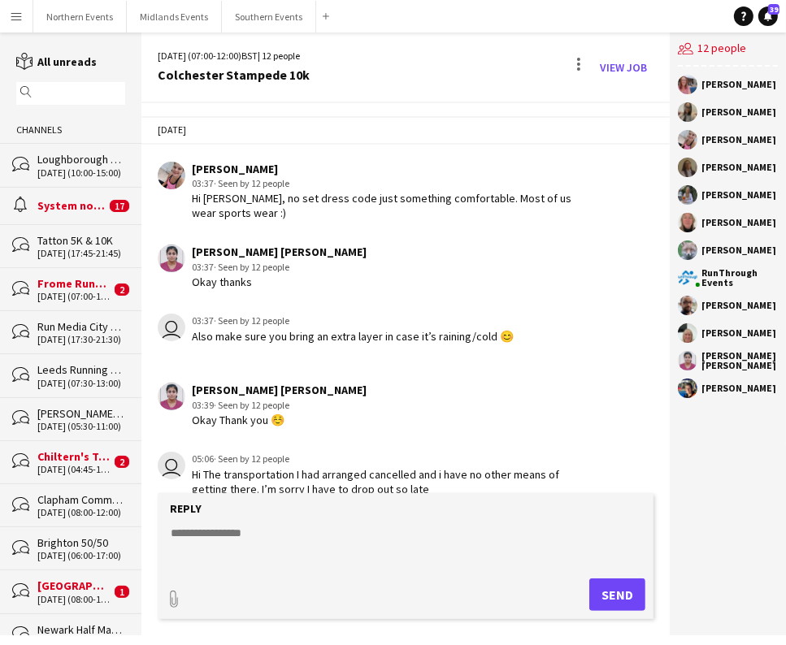
scroll to position [2754, 0]
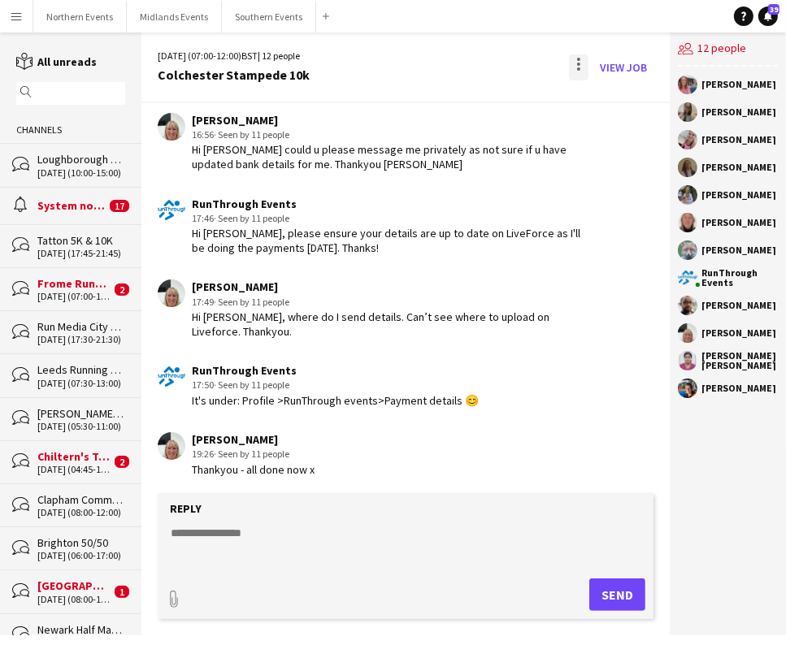
click at [579, 63] on div at bounding box center [578, 64] width 3 height 3
click at [595, 106] on span "Delete [GEOGRAPHIC_DATA]" at bounding box center [615, 99] width 65 height 15
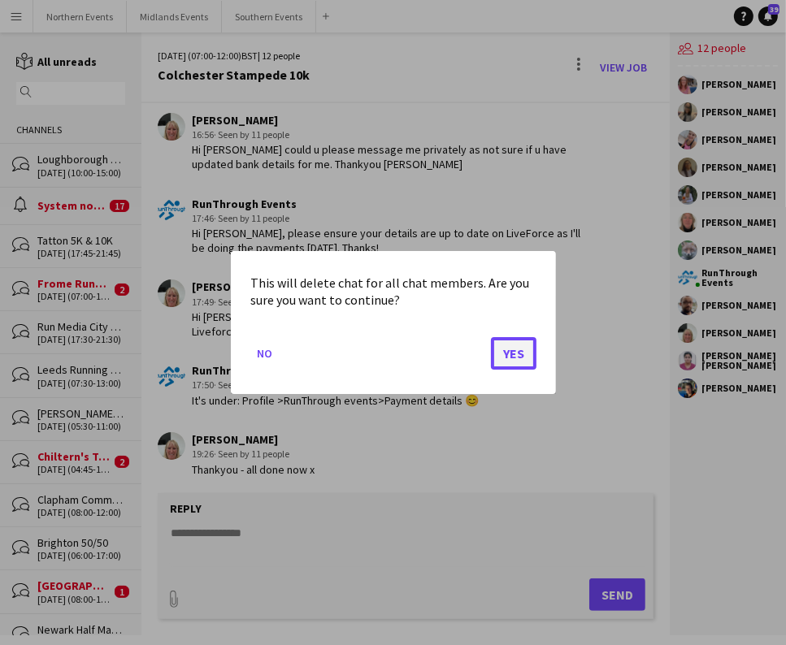
click at [533, 342] on button "Yes" at bounding box center [514, 353] width 46 height 33
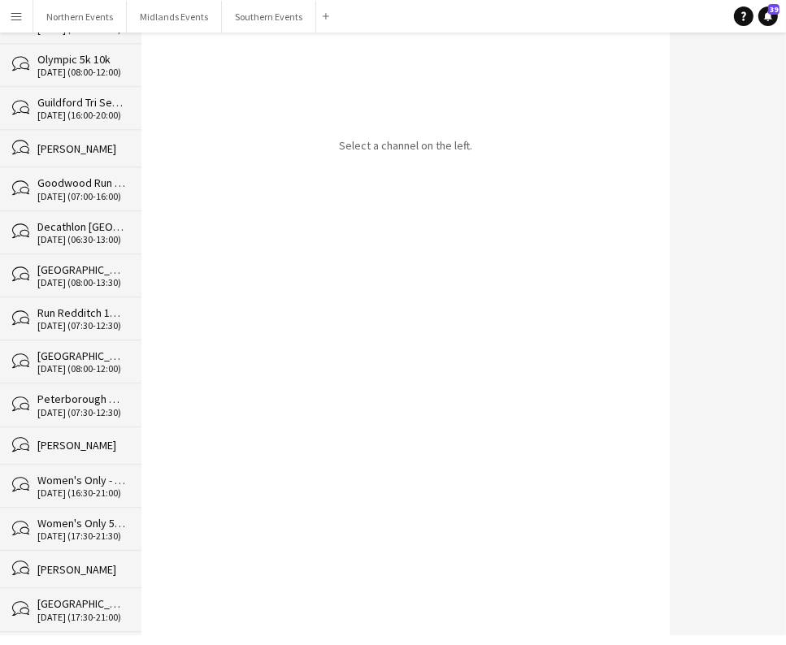
scroll to position [23824, 0]
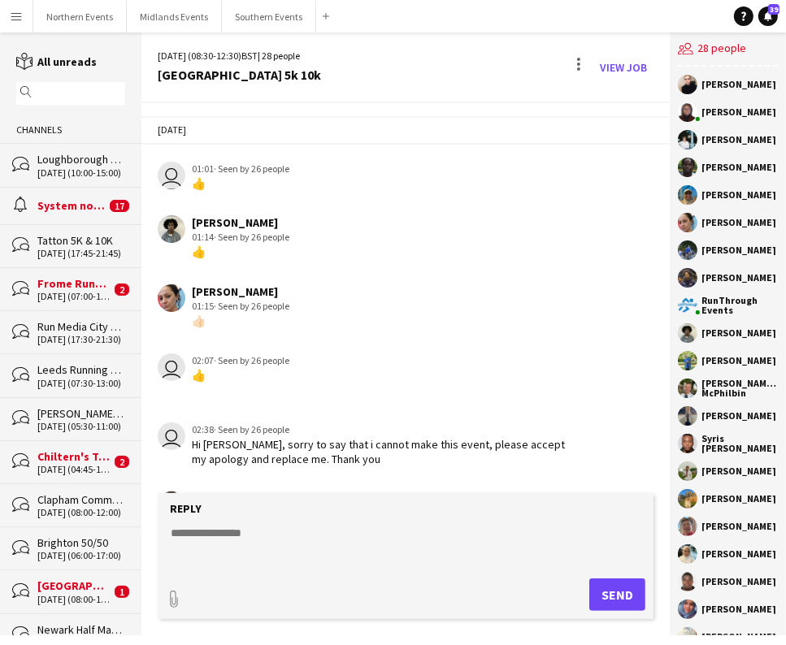
scroll to position [3911, 0]
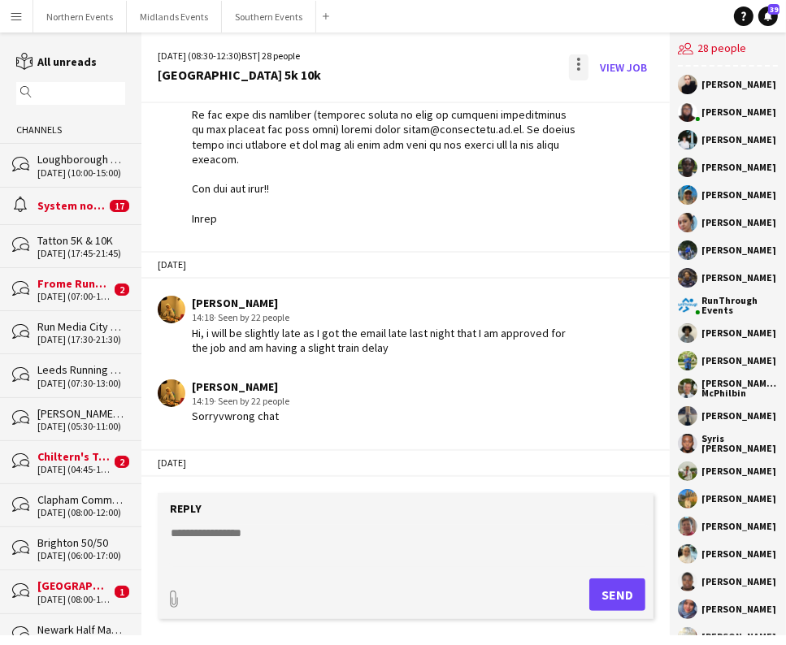
click at [579, 71] on div at bounding box center [579, 67] width 20 height 26
click at [601, 107] on button "Delete [GEOGRAPHIC_DATA]" at bounding box center [615, 99] width 91 height 39
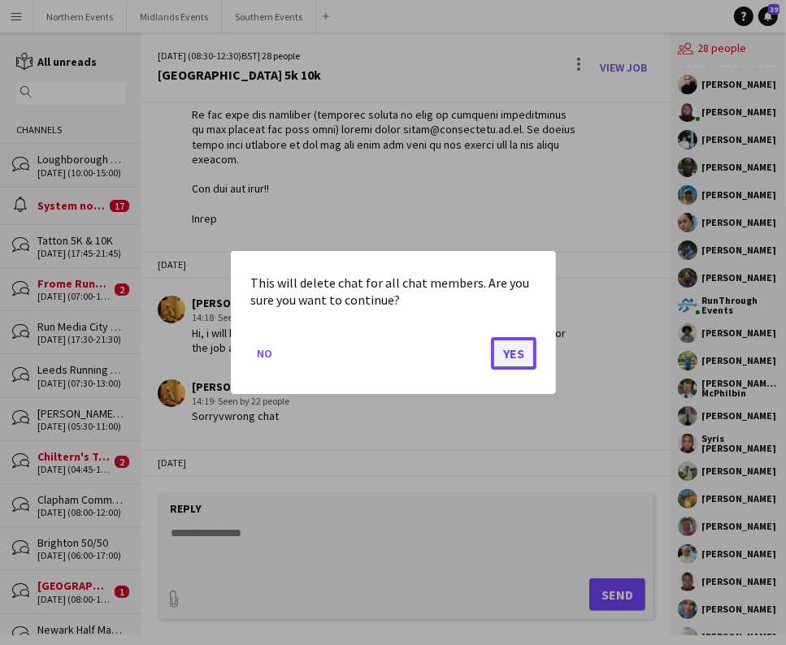
click at [510, 347] on button "Yes" at bounding box center [514, 353] width 46 height 33
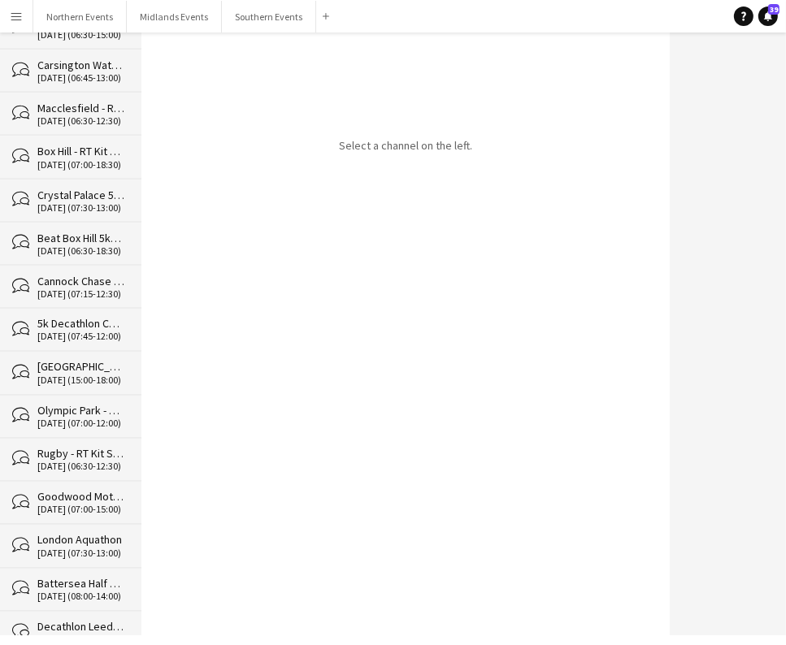
scroll to position [23780, 0]
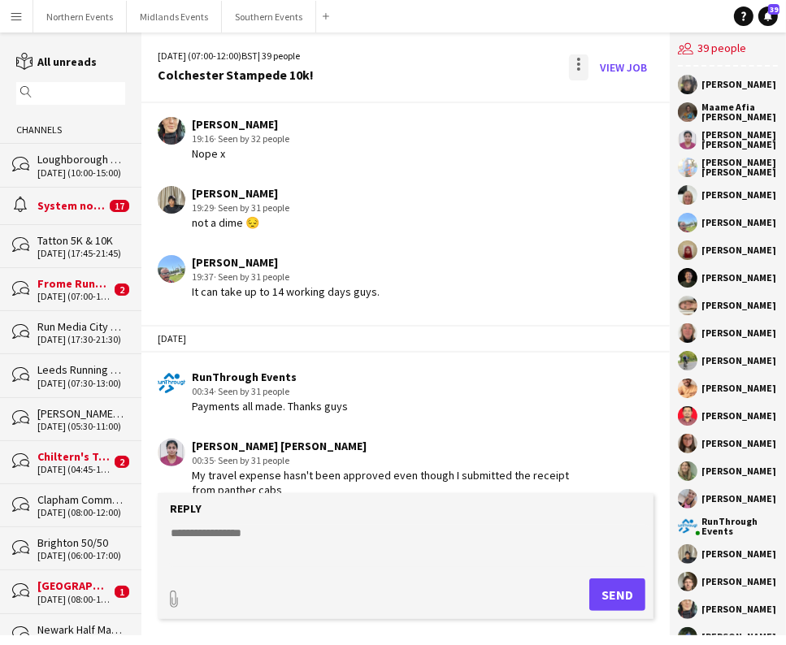
click at [574, 65] on div at bounding box center [579, 67] width 20 height 26
click at [602, 108] on button "Delete [GEOGRAPHIC_DATA]" at bounding box center [615, 99] width 91 height 39
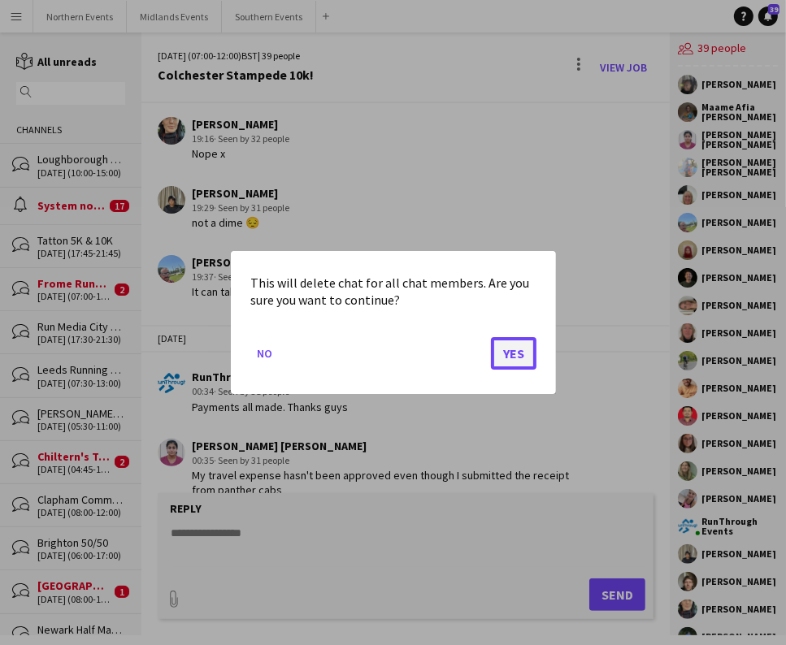
click at [504, 348] on button "Yes" at bounding box center [514, 353] width 46 height 33
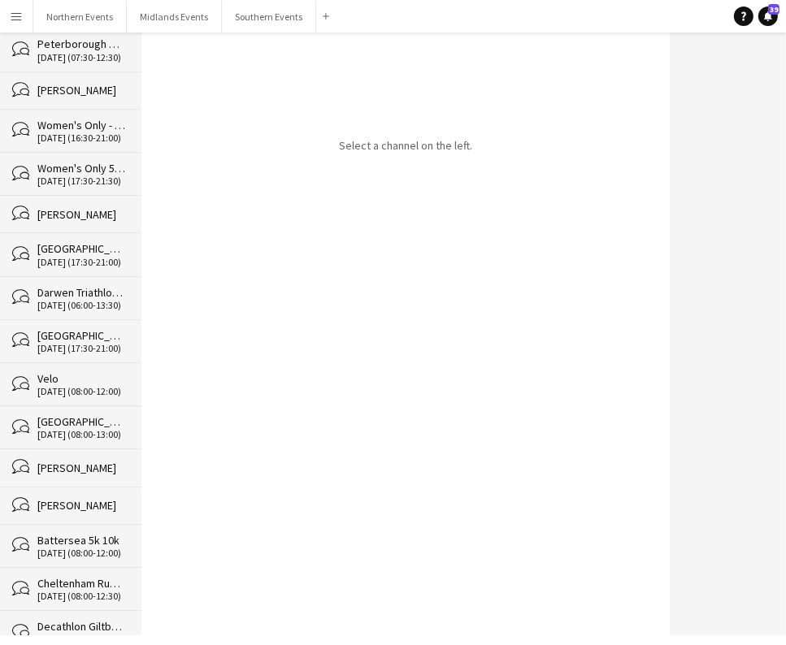
scroll to position [23738, 0]
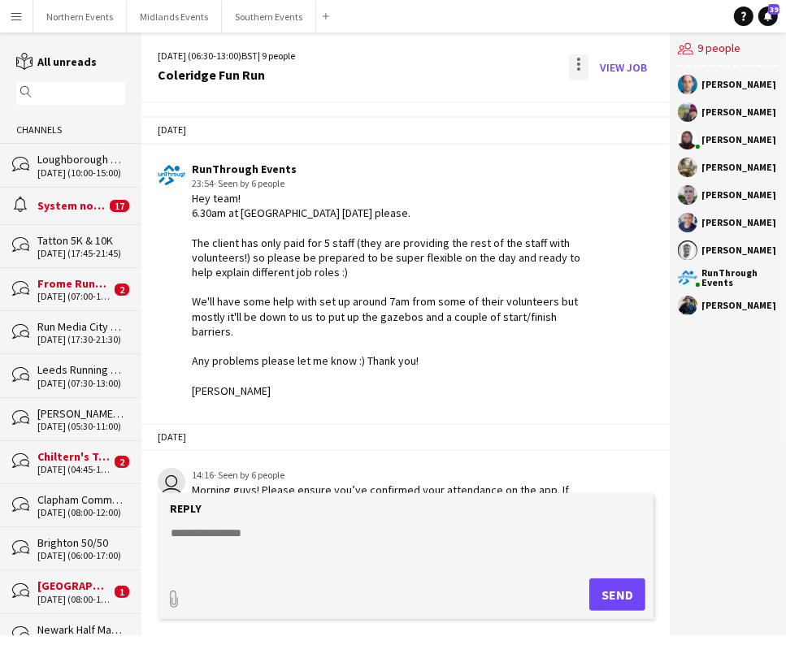
scroll to position [1075, 0]
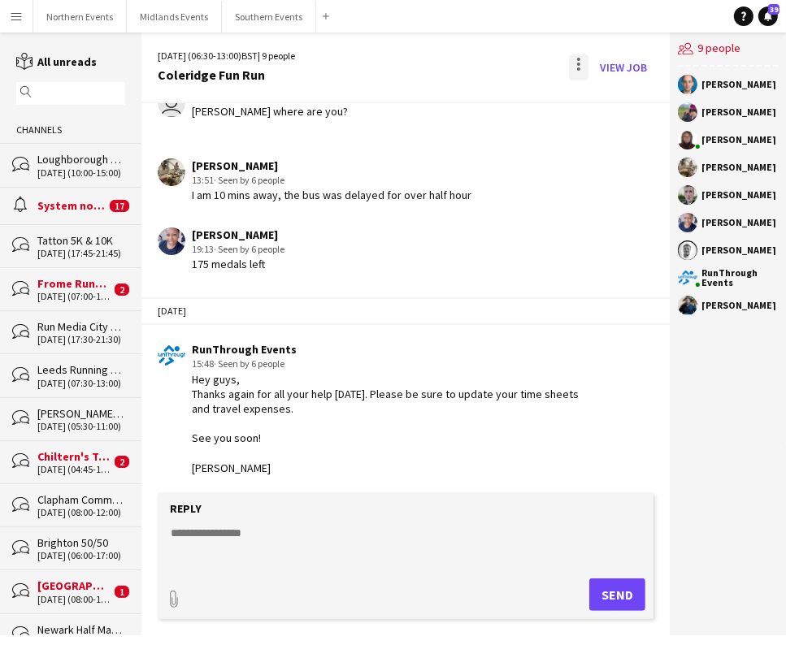
click at [580, 66] on div at bounding box center [579, 67] width 20 height 26
click at [618, 102] on span "Delete" at bounding box center [614, 100] width 37 height 14
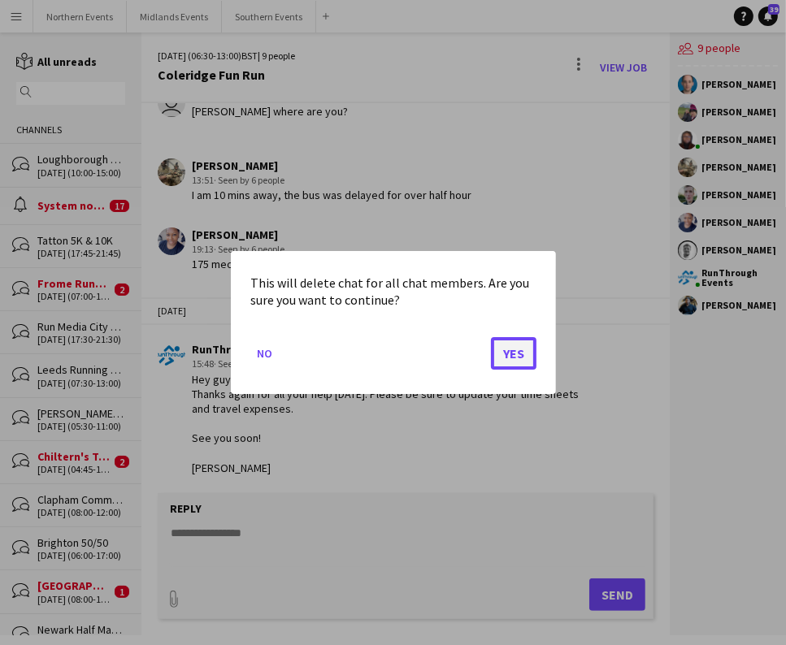
click at [533, 342] on button "Yes" at bounding box center [514, 353] width 46 height 33
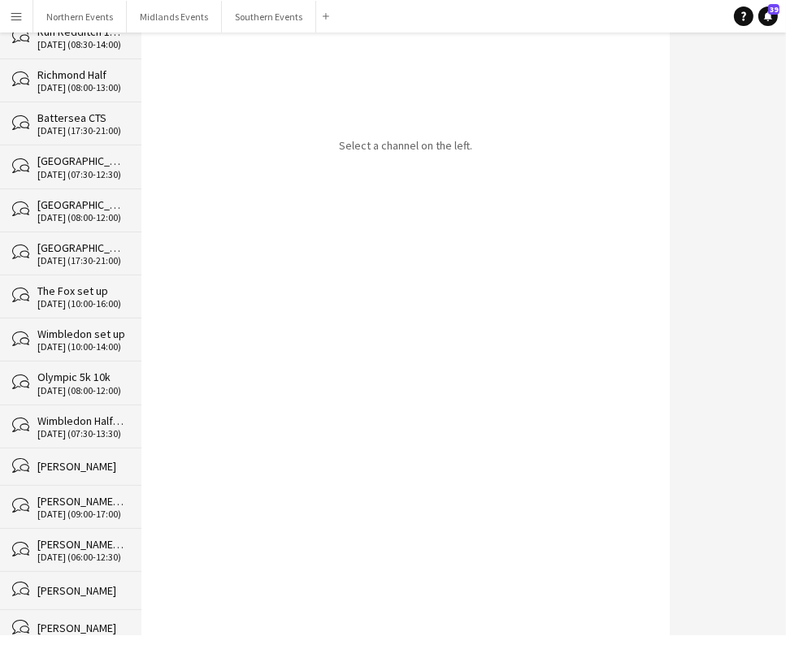
scroll to position [23695, 0]
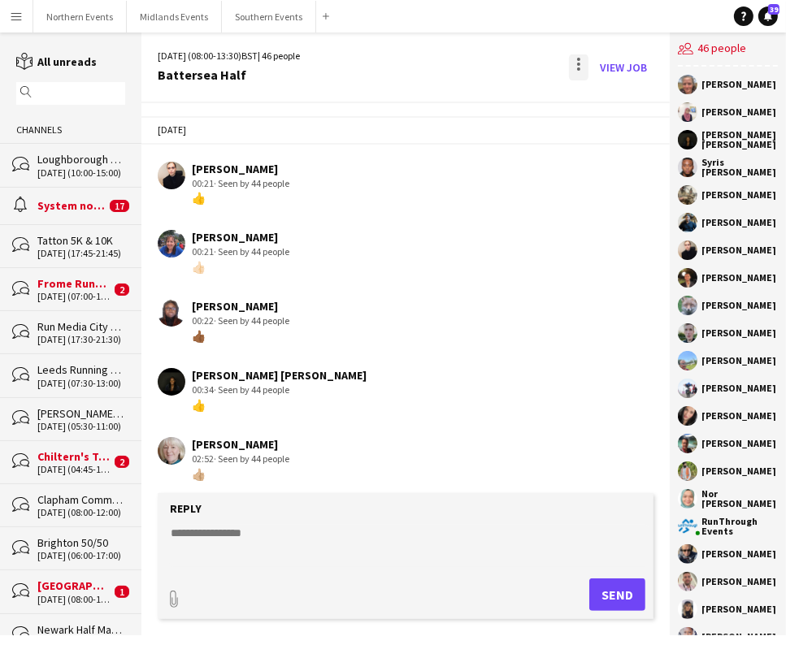
scroll to position [5136, 0]
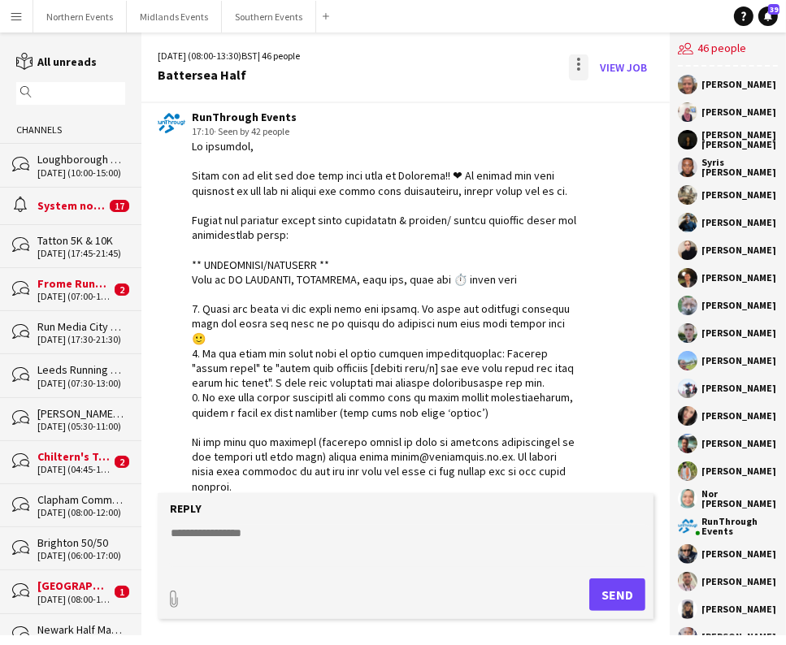
click at [572, 67] on div at bounding box center [579, 67] width 20 height 26
click at [609, 111] on button "Delete [GEOGRAPHIC_DATA]" at bounding box center [615, 99] width 91 height 39
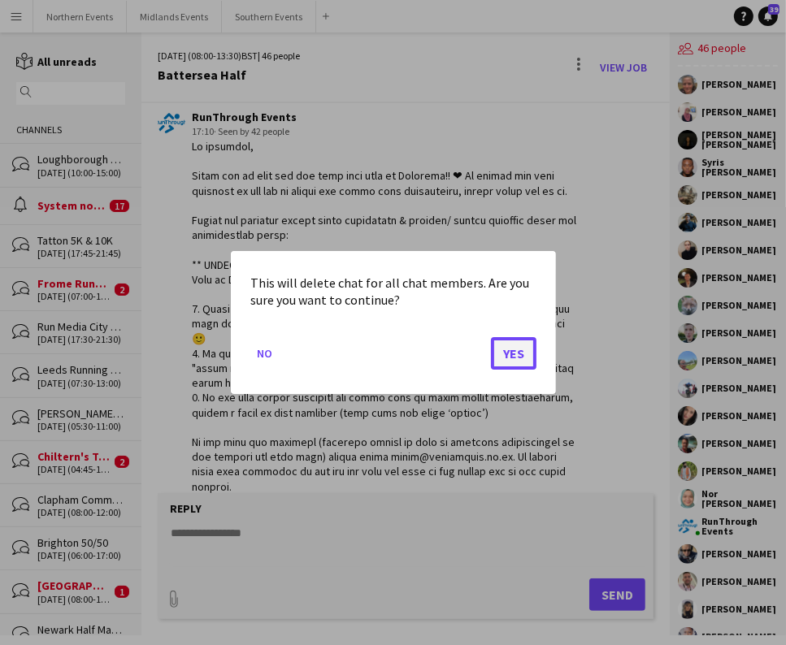
click at [507, 354] on button "Yes" at bounding box center [514, 353] width 46 height 33
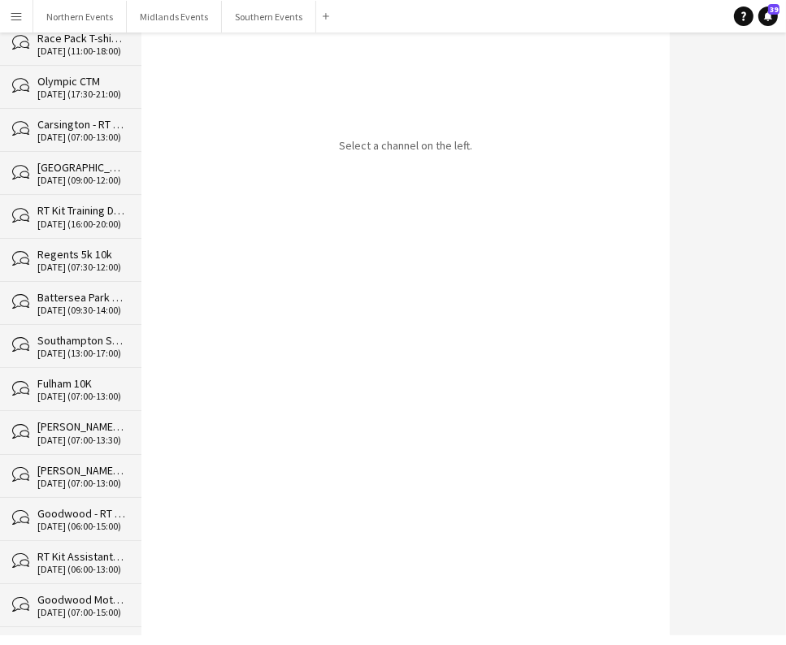
scroll to position [23652, 0]
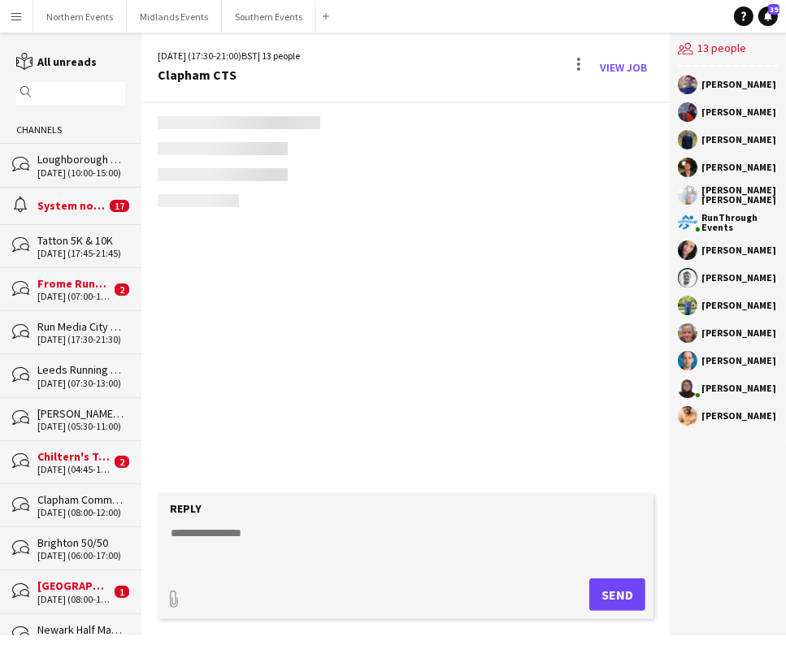
scroll to position [4172, 0]
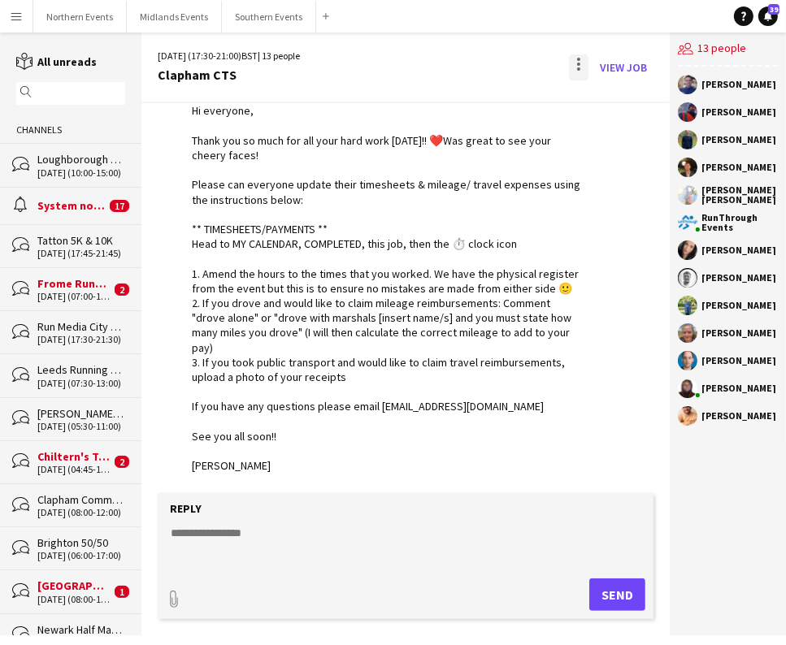
click at [576, 65] on div at bounding box center [579, 67] width 20 height 26
click at [613, 100] on span "Delete" at bounding box center [614, 100] width 37 height 14
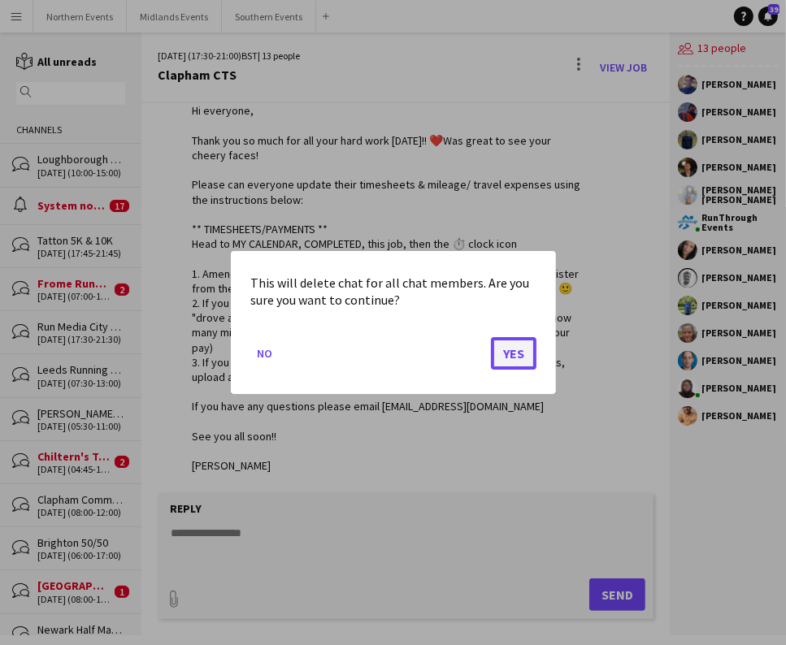
click at [506, 347] on button "Yes" at bounding box center [514, 353] width 46 height 33
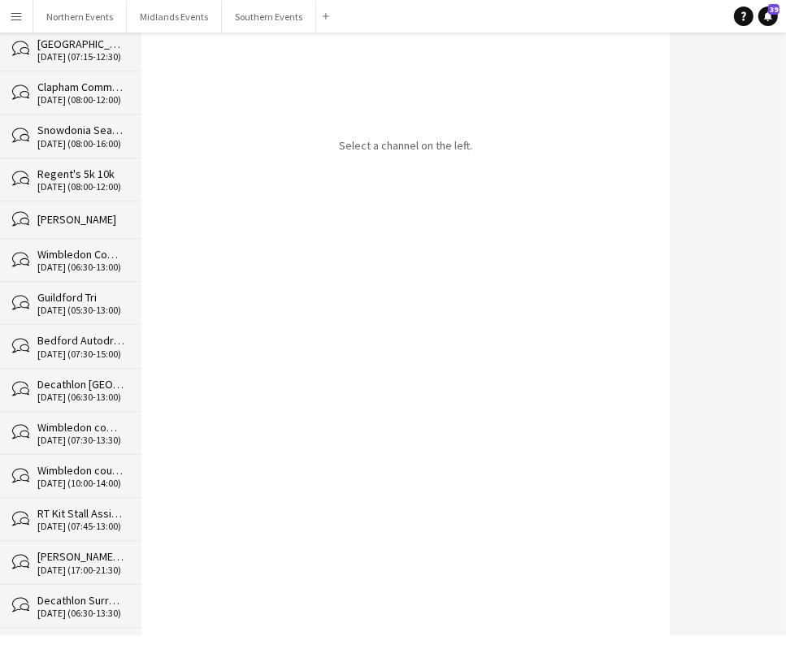
scroll to position [23608, 0]
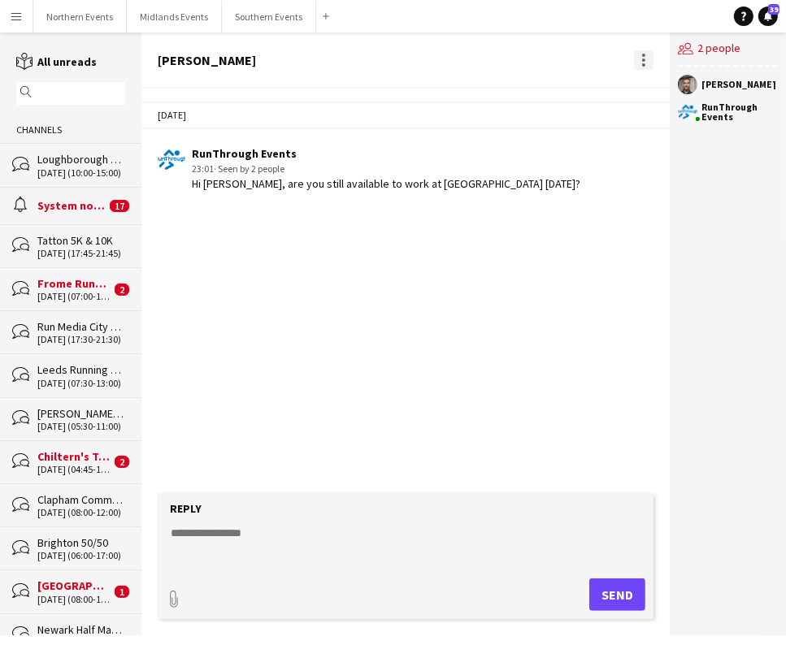
click at [648, 55] on div at bounding box center [644, 60] width 20 height 20
click at [661, 103] on button "Delete [GEOGRAPHIC_DATA]" at bounding box center [679, 89] width 91 height 39
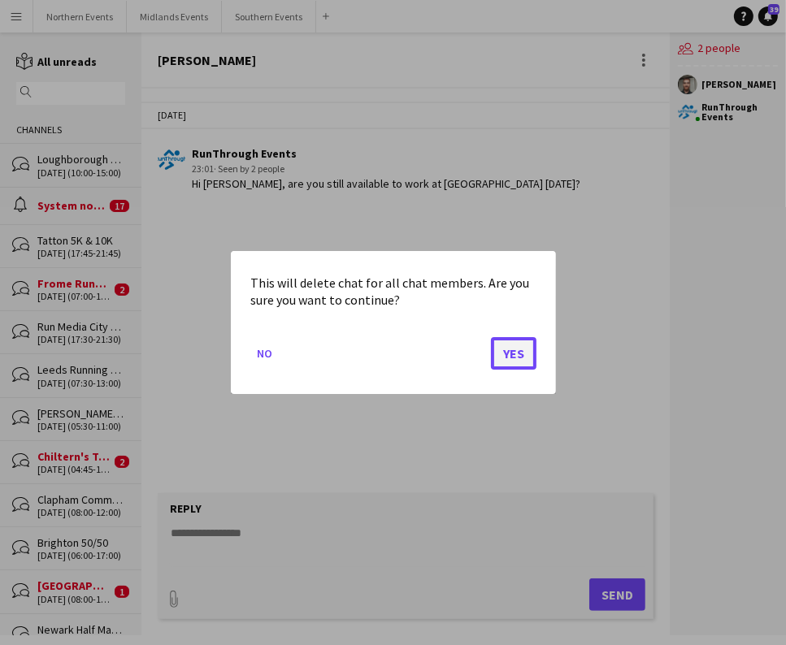
click at [501, 355] on button "Yes" at bounding box center [514, 353] width 46 height 33
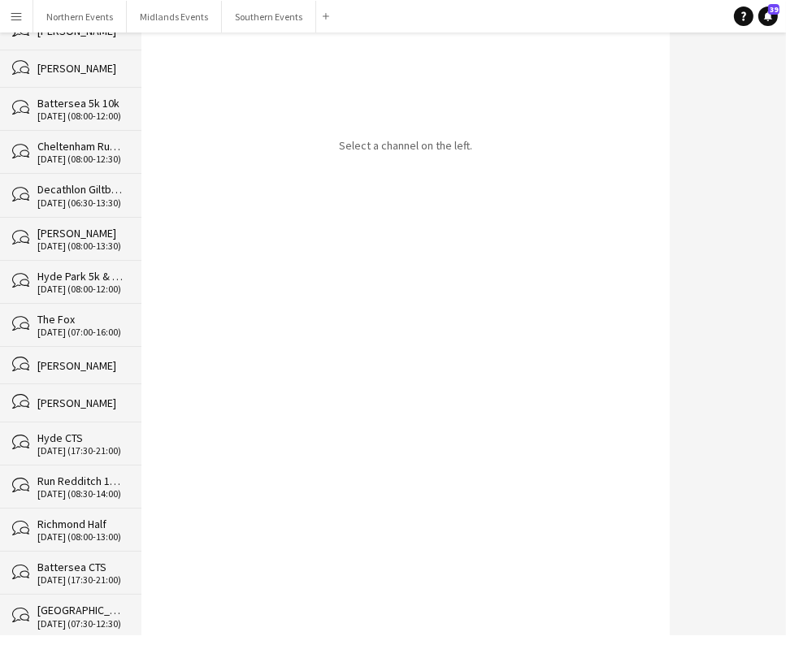
scroll to position [23571, 0]
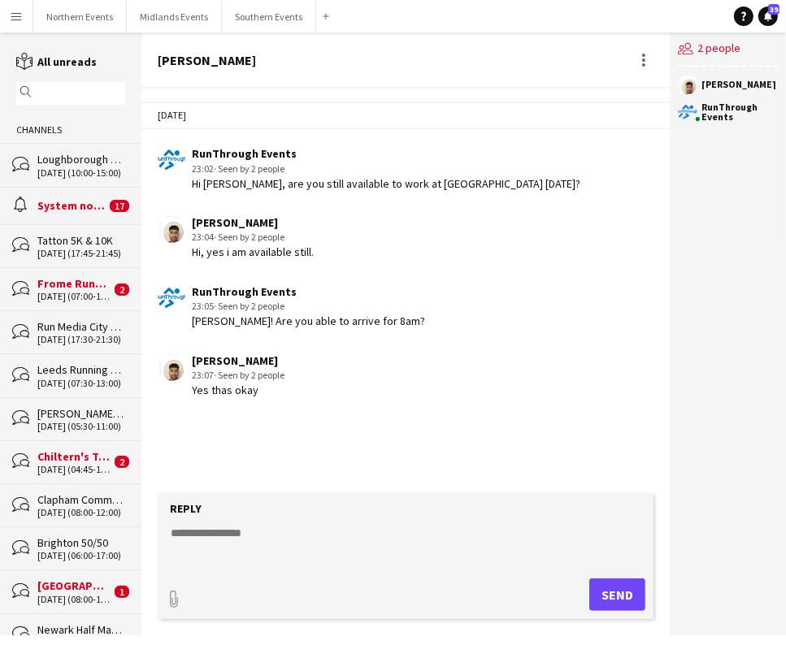
click at [631, 62] on div at bounding box center [642, 60] width 23 height 20
click at [640, 56] on div at bounding box center [644, 60] width 20 height 20
click at [639, 92] on button "Delete [GEOGRAPHIC_DATA]" at bounding box center [679, 89] width 91 height 39
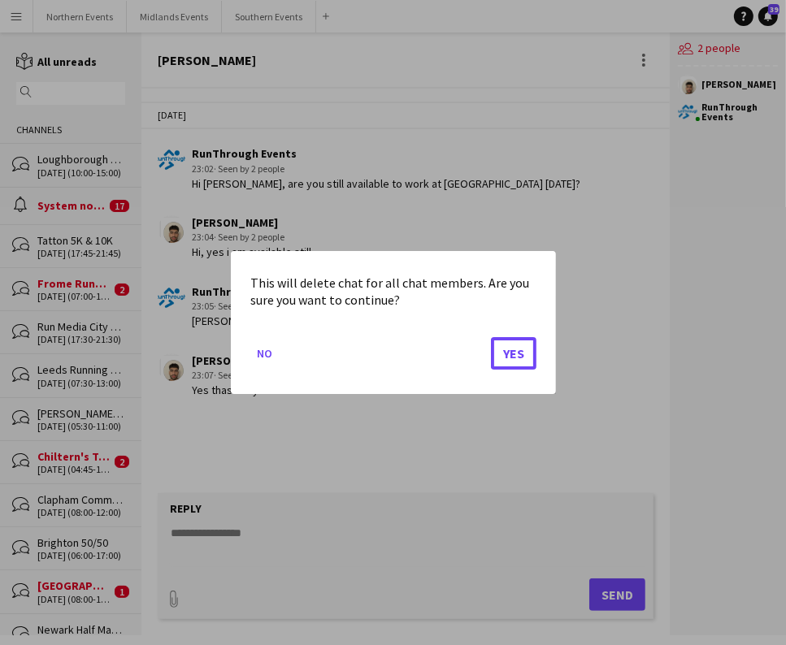
drag, startPoint x: 504, startPoint y: 358, endPoint x: 143, endPoint y: 91, distance: 449.0
click at [501, 357] on button "Yes" at bounding box center [514, 353] width 46 height 33
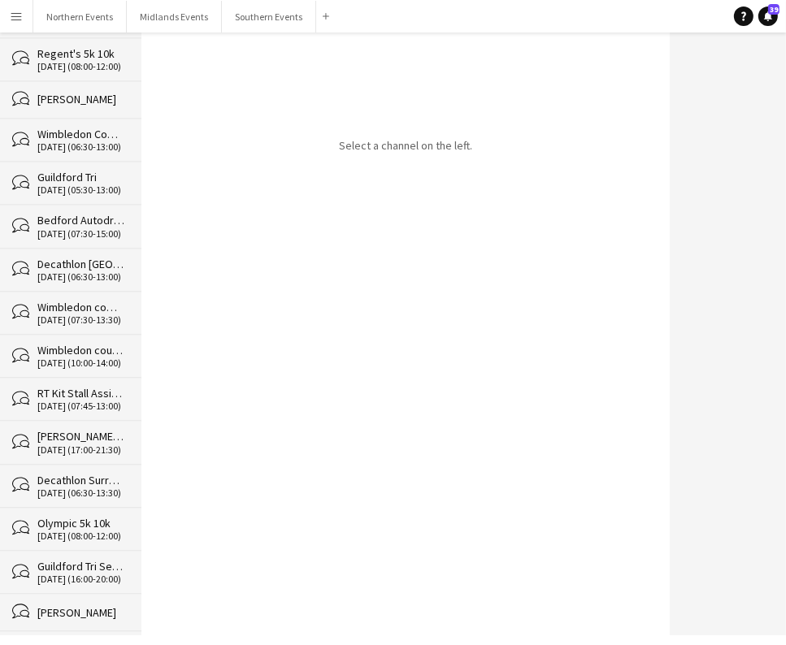
scroll to position [23533, 0]
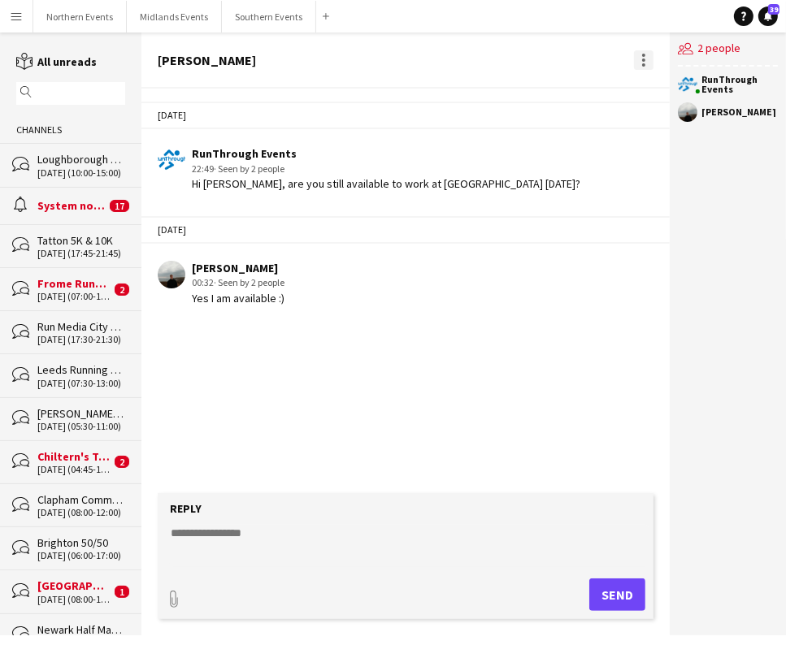
drag, startPoint x: 650, startPoint y: 79, endPoint x: 647, endPoint y: 59, distance: 20.6
click at [650, 75] on div "[PERSON_NAME]" at bounding box center [405, 61] width 528 height 56
click at [647, 59] on div at bounding box center [644, 60] width 20 height 20
click at [670, 76] on button "Delete [GEOGRAPHIC_DATA]" at bounding box center [679, 89] width 91 height 39
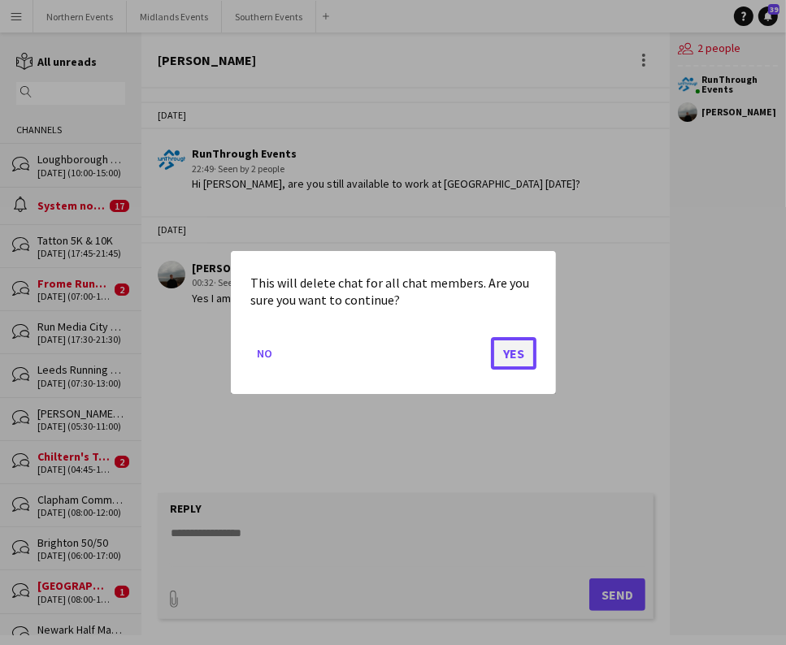
click at [518, 340] on button "Yes" at bounding box center [514, 353] width 46 height 33
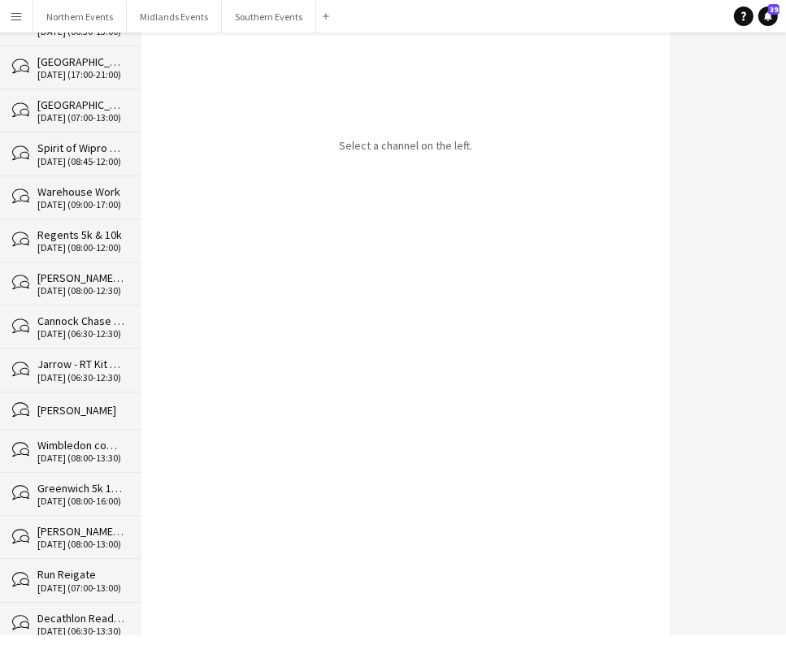
scroll to position [23495, 0]
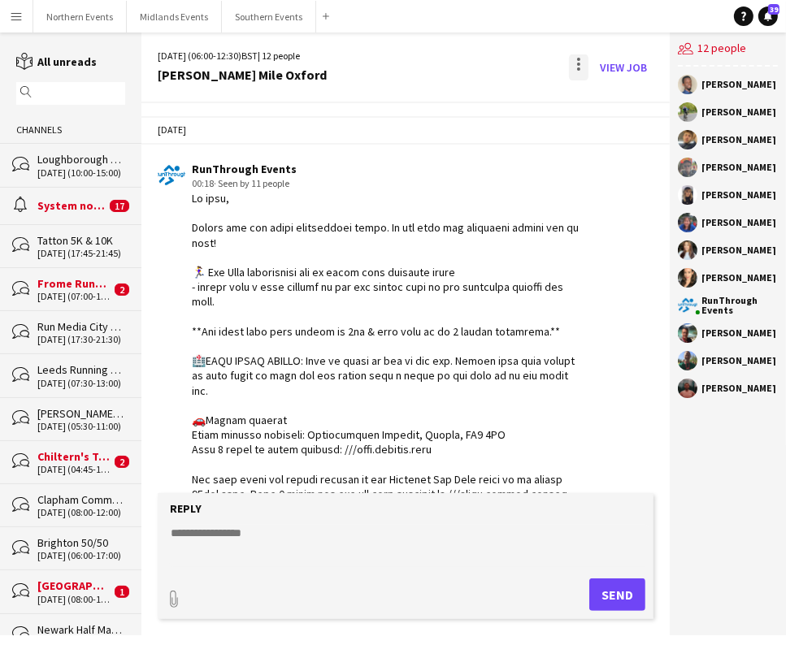
scroll to position [2496, 0]
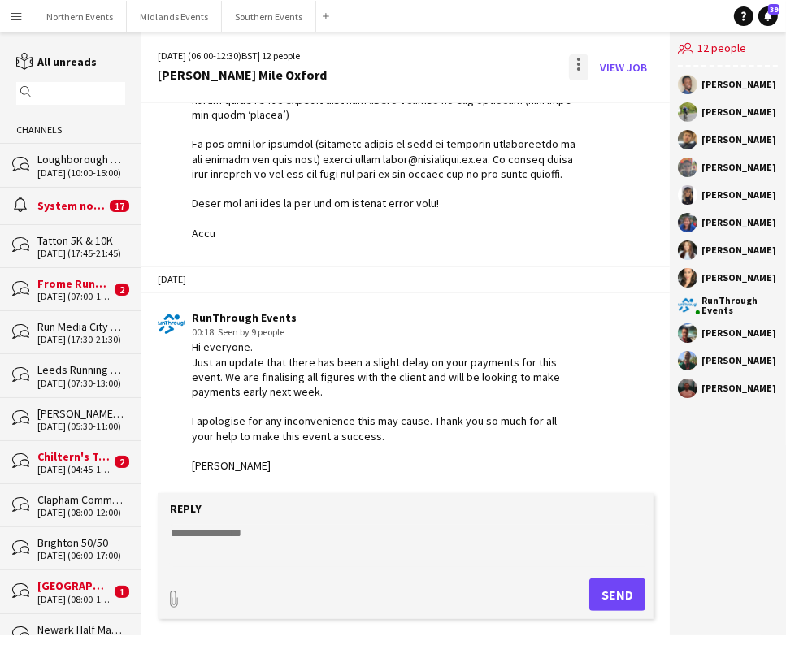
click at [574, 65] on div at bounding box center [579, 67] width 20 height 26
click at [612, 101] on span "Delete" at bounding box center [614, 100] width 37 height 14
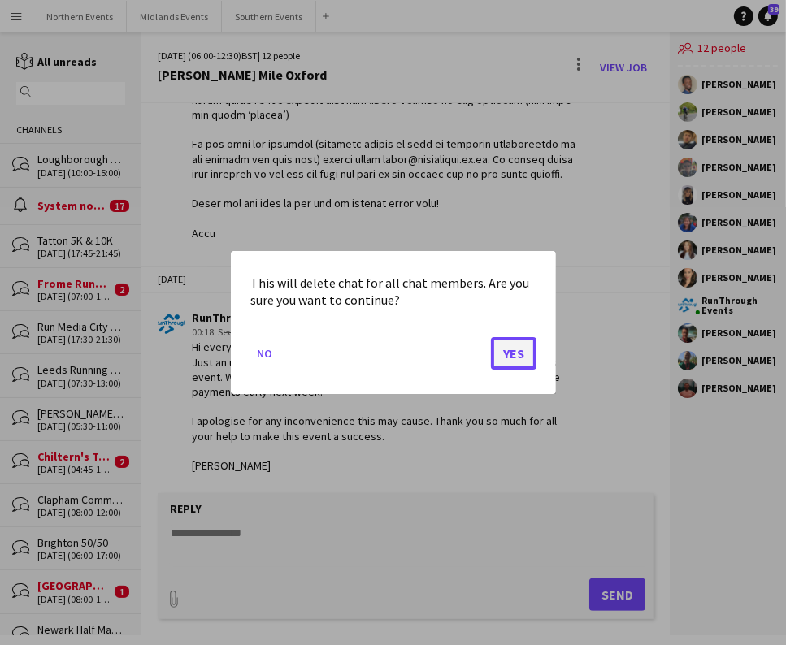
click at [517, 349] on button "Yes" at bounding box center [514, 353] width 46 height 33
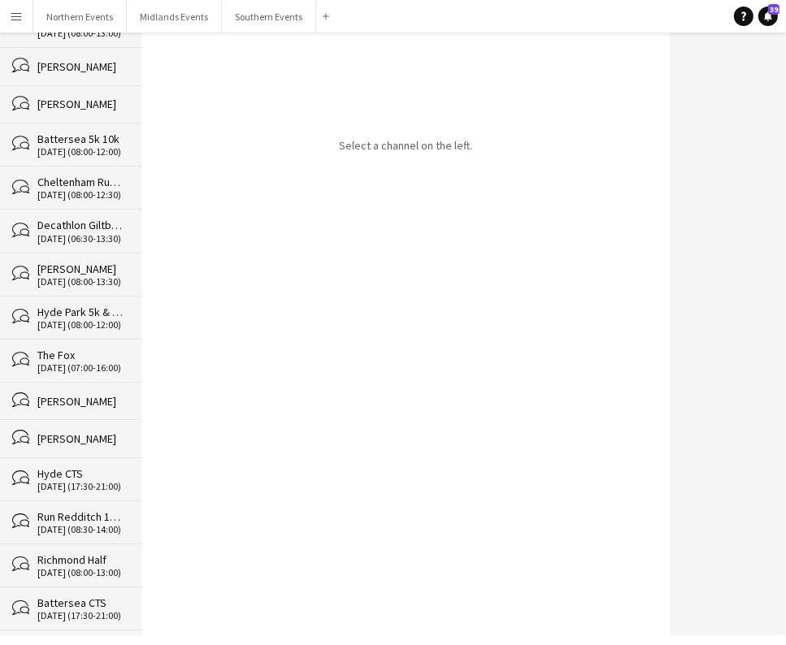
scroll to position [23452, 0]
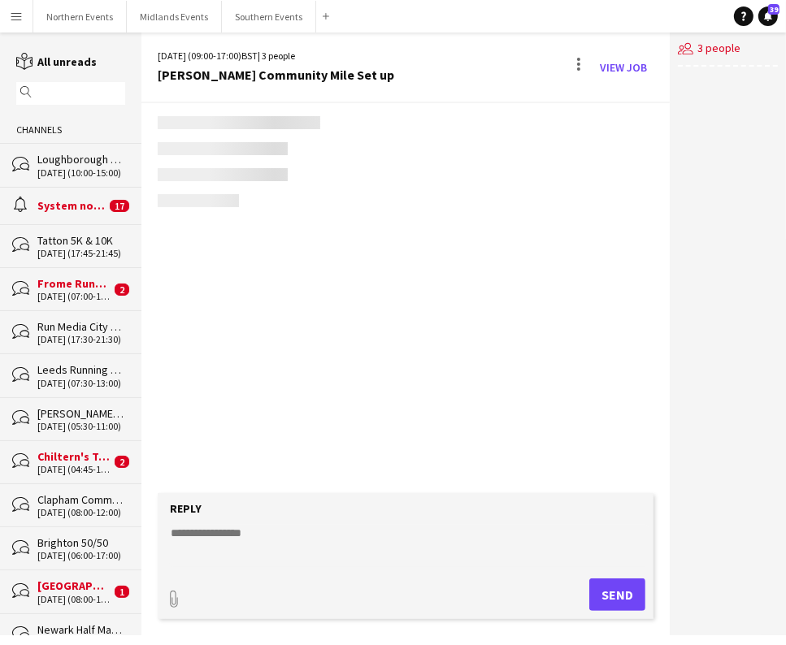
scroll to position [610, 0]
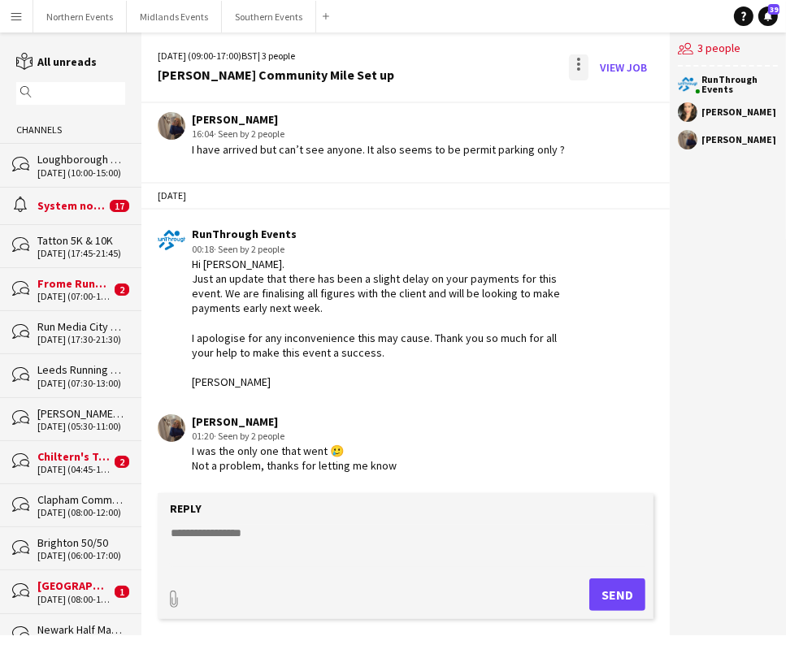
click at [570, 71] on div at bounding box center [579, 67] width 20 height 26
click at [596, 97] on span "Delete" at bounding box center [614, 100] width 37 height 14
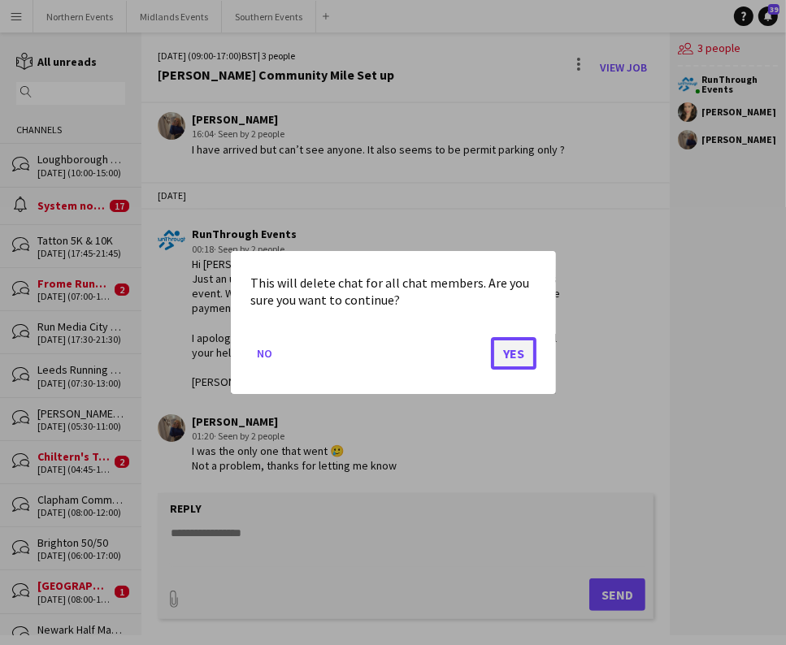
click at [514, 345] on button "Yes" at bounding box center [514, 353] width 46 height 33
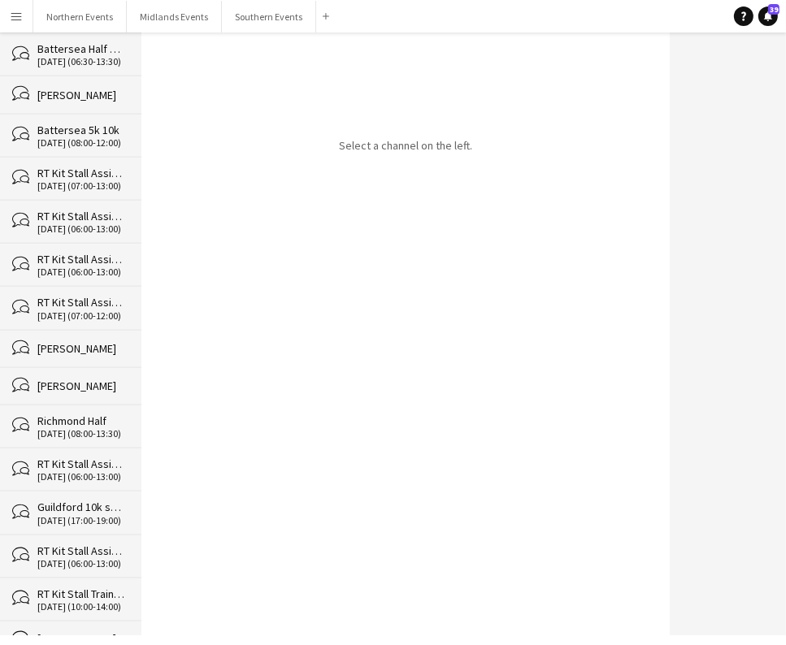
scroll to position [23410, 0]
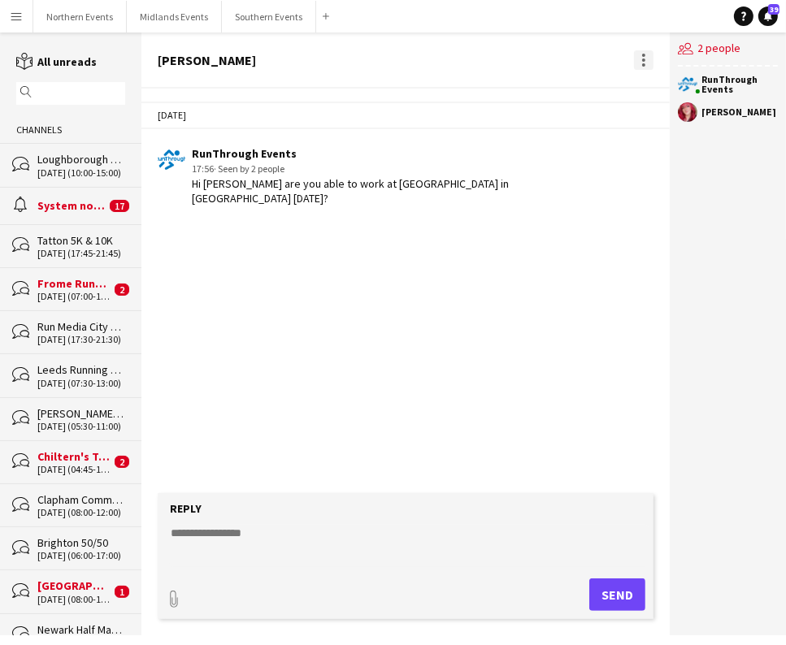
click at [648, 62] on div at bounding box center [644, 60] width 20 height 20
click at [664, 76] on button "Delete [GEOGRAPHIC_DATA]" at bounding box center [679, 89] width 91 height 39
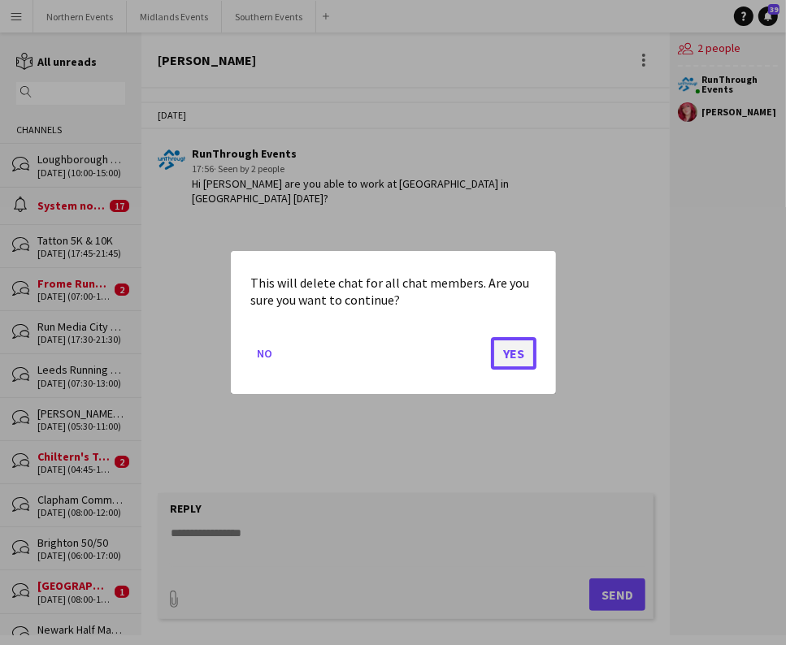
click at [509, 346] on button "Yes" at bounding box center [514, 353] width 46 height 33
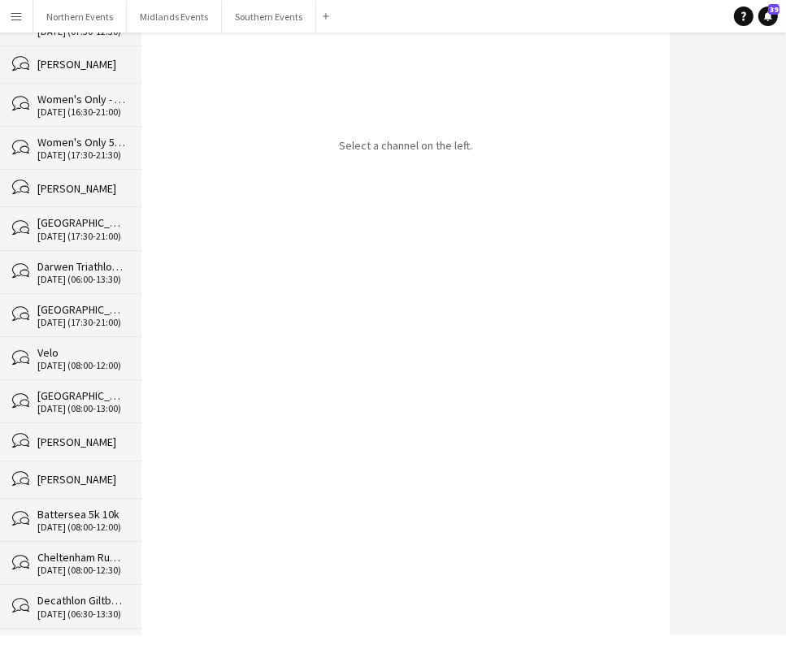
scroll to position [23372, 0]
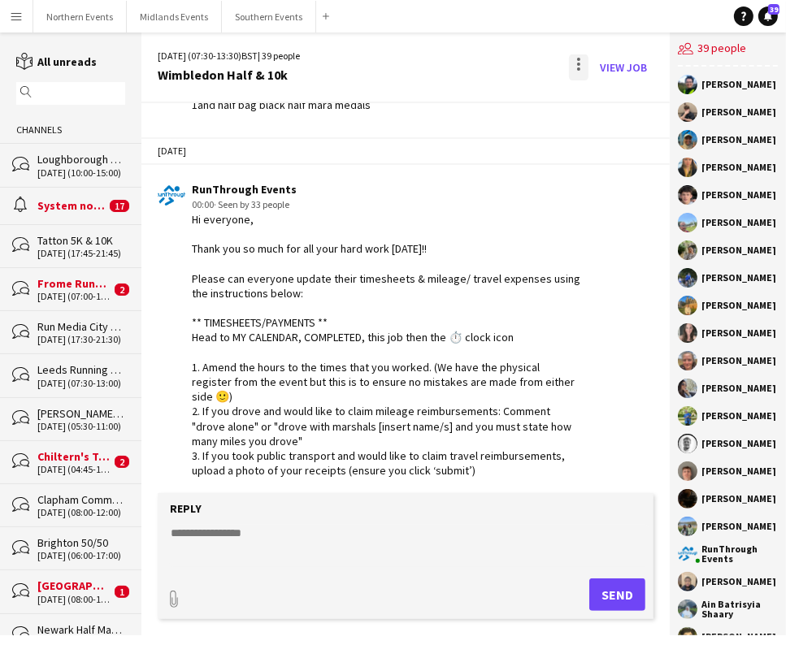
scroll to position [4989, 0]
click at [570, 73] on div at bounding box center [579, 67] width 20 height 26
click at [613, 102] on span "Delete" at bounding box center [614, 100] width 37 height 14
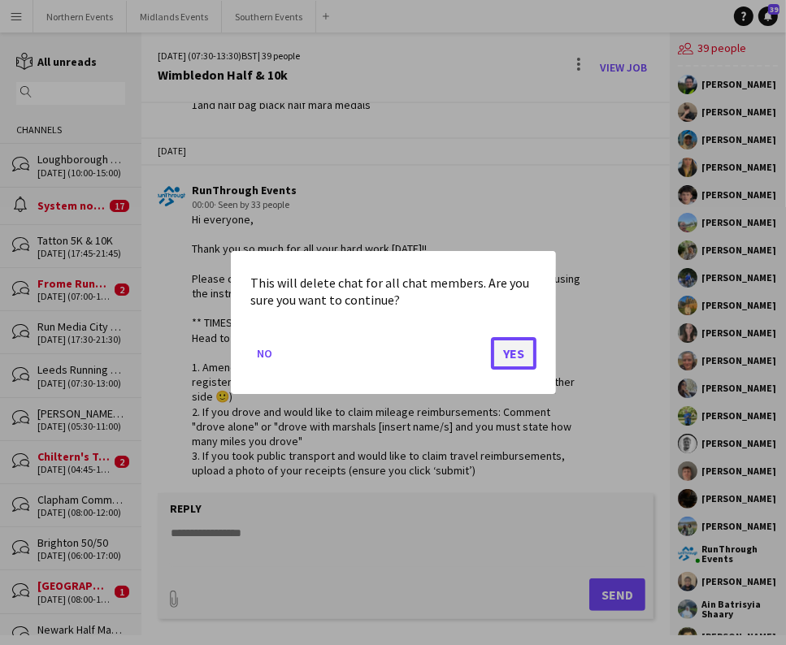
click at [519, 355] on button "Yes" at bounding box center [514, 353] width 46 height 33
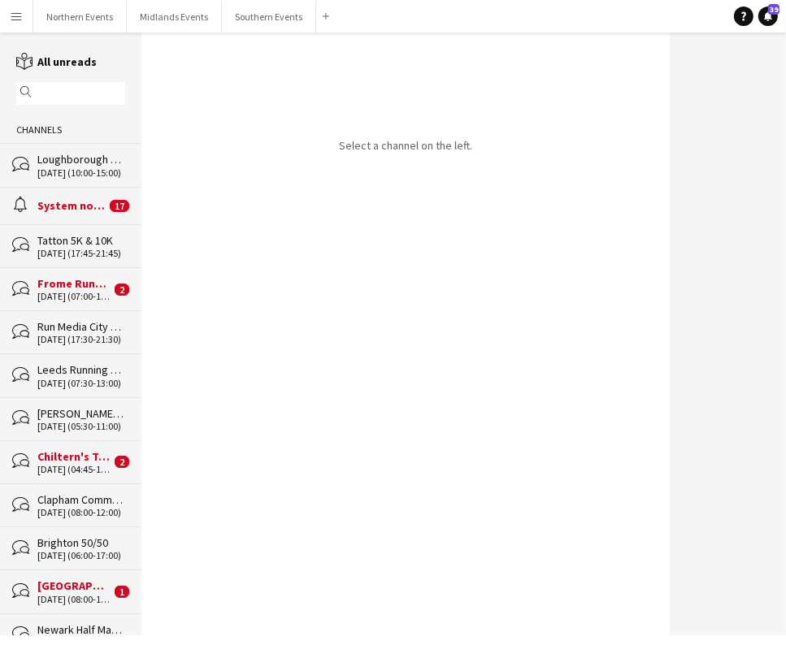
drag, startPoint x: 131, startPoint y: 51, endPoint x: 132, endPoint y: 186, distance: 134.9
click at [132, 186] on app-channels-list "reading All unreads magnifier Channels bubbles [GEOGRAPHIC_DATA] Assistant [DAT…" at bounding box center [70, 334] width 141 height 603
click at [196, 54] on div "Select a channel on the left." at bounding box center [405, 334] width 528 height 603
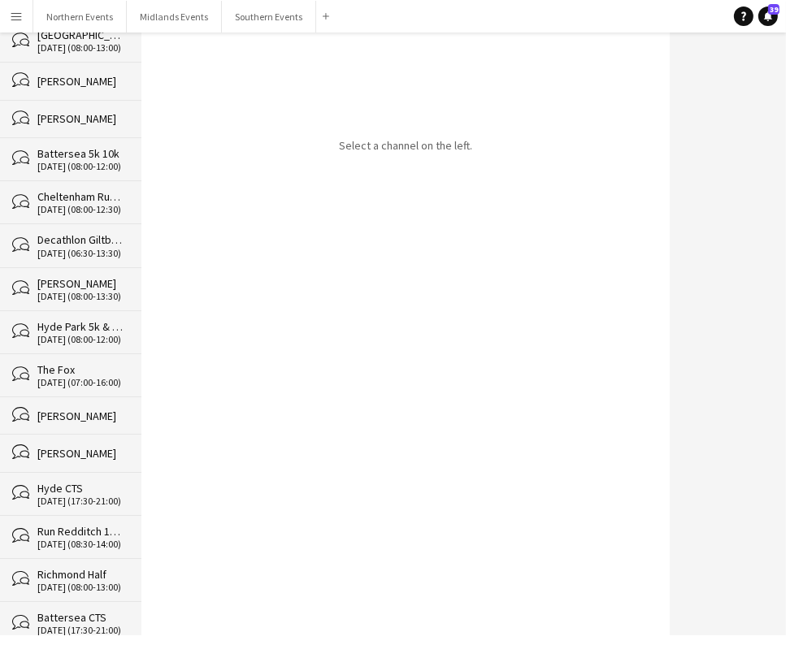
scroll to position [23329, 0]
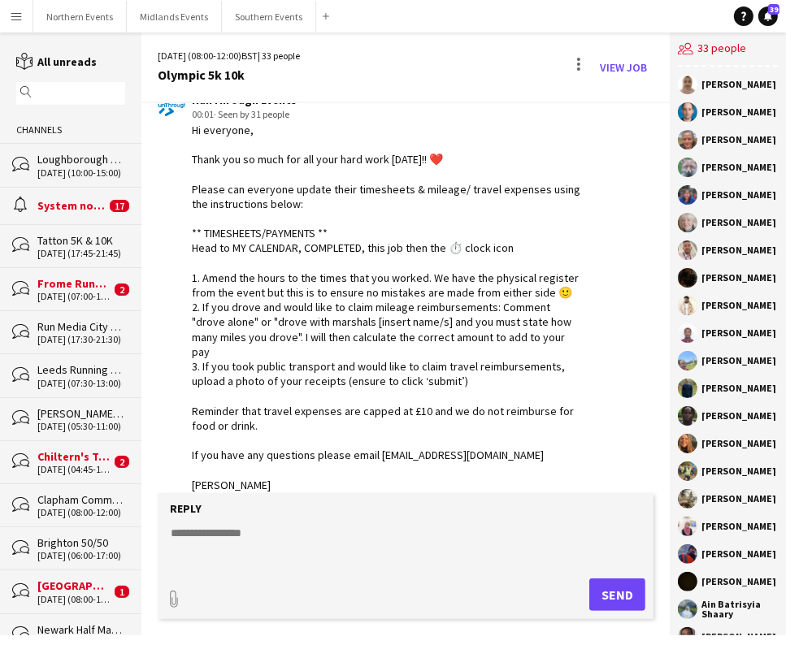
scroll to position [2834, 0]
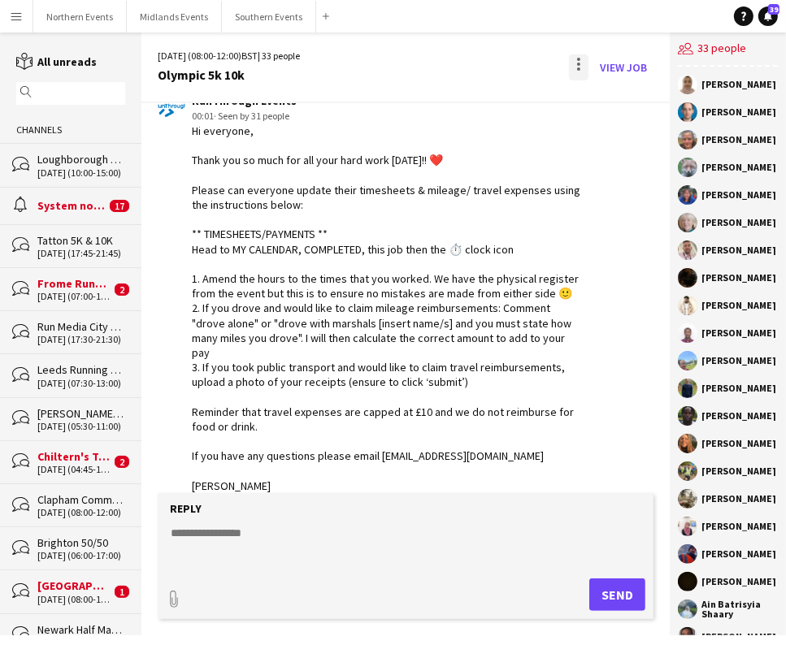
click at [575, 62] on div at bounding box center [579, 67] width 20 height 26
click at [612, 94] on span "Delete" at bounding box center [614, 100] width 37 height 14
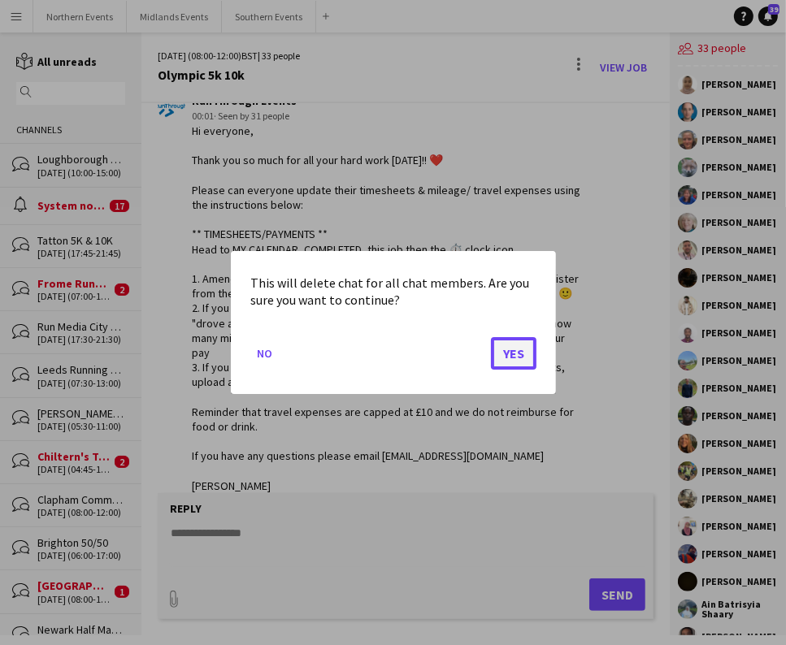
click at [514, 348] on button "Yes" at bounding box center [514, 353] width 46 height 33
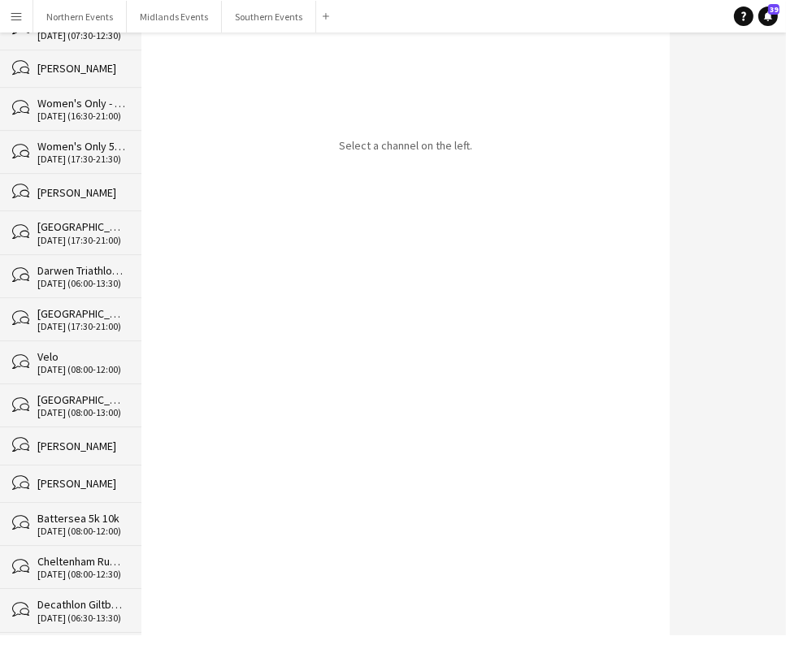
scroll to position [23286, 0]
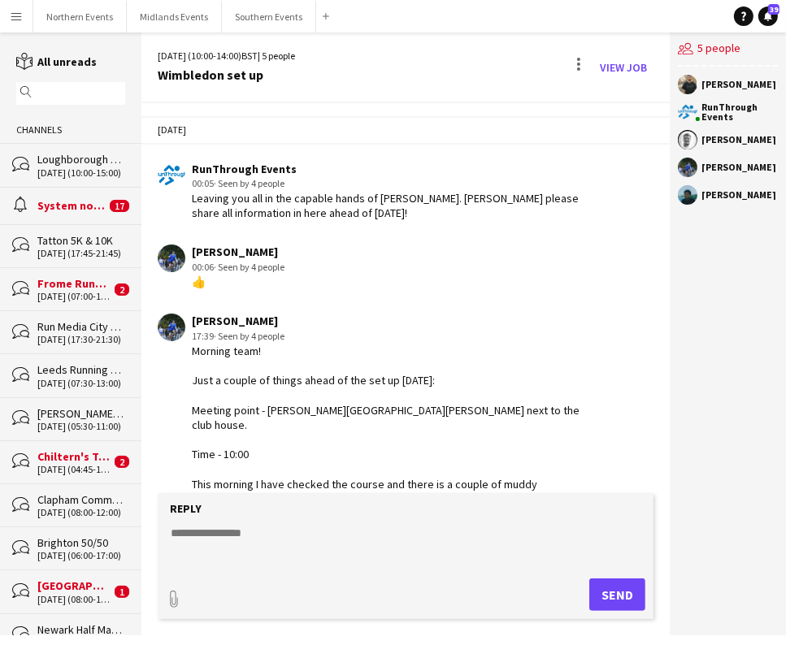
scroll to position [896, 0]
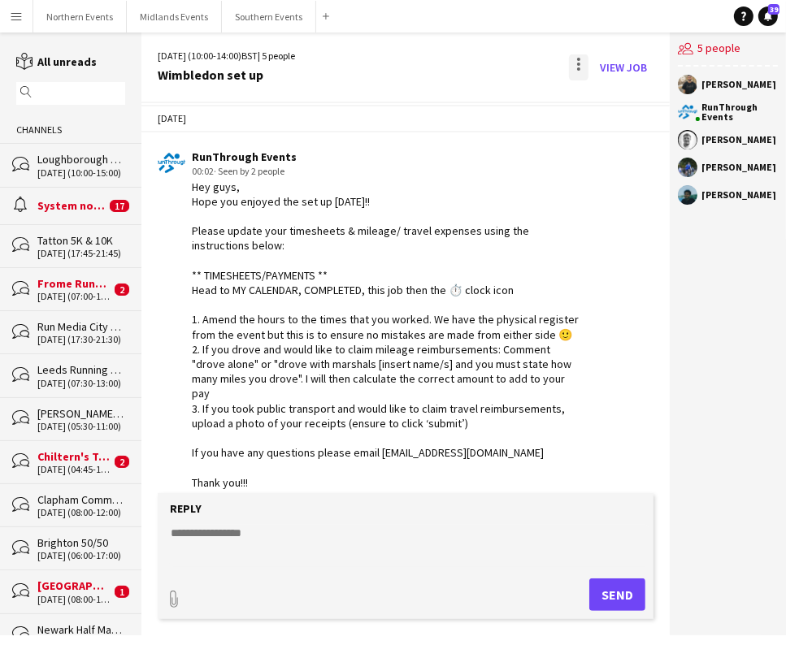
click at [579, 55] on div at bounding box center [579, 67] width 20 height 26
click at [602, 89] on button "Delete [GEOGRAPHIC_DATA]" at bounding box center [615, 99] width 91 height 39
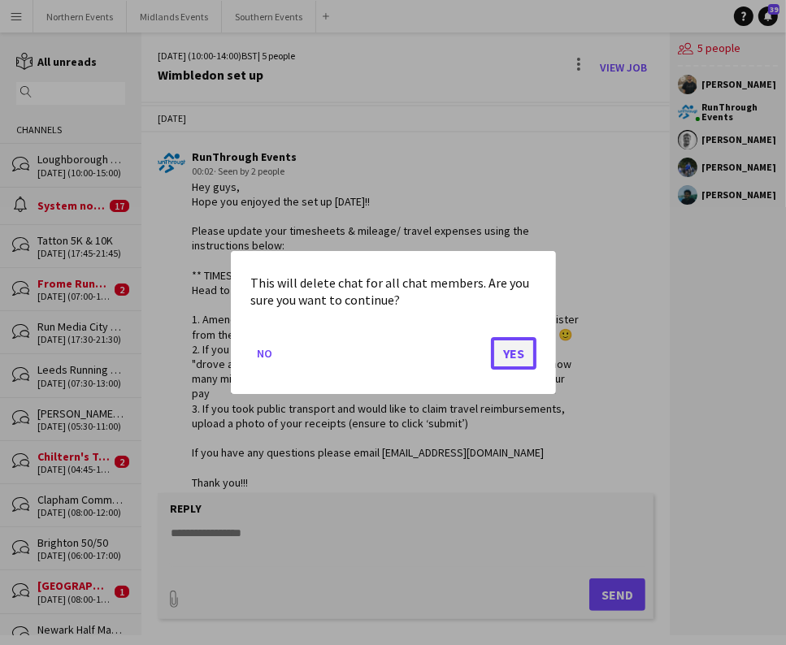
click at [519, 357] on button "Yes" at bounding box center [514, 353] width 46 height 33
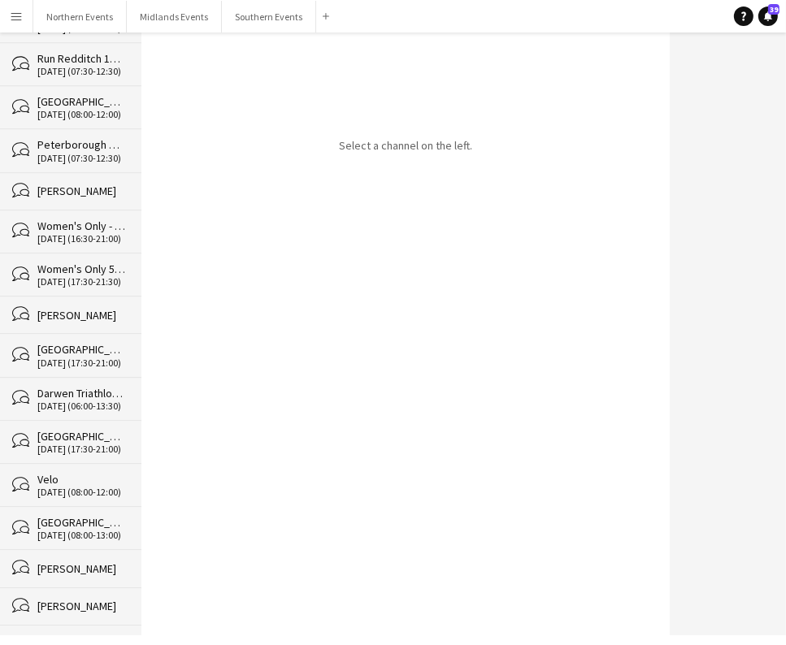
scroll to position [23242, 0]
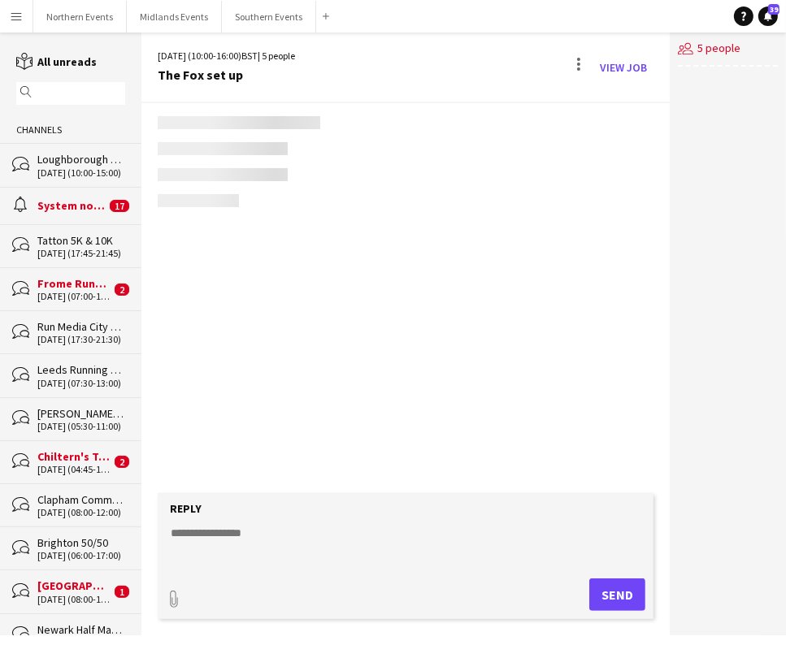
scroll to position [58, 0]
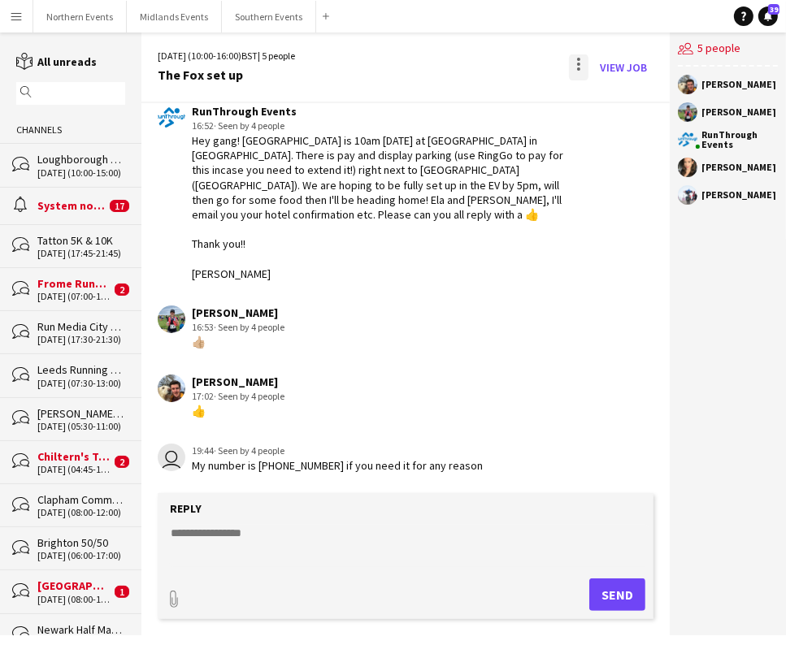
click at [569, 67] on div at bounding box center [579, 67] width 20 height 26
click at [610, 95] on span "Delete" at bounding box center [614, 100] width 37 height 14
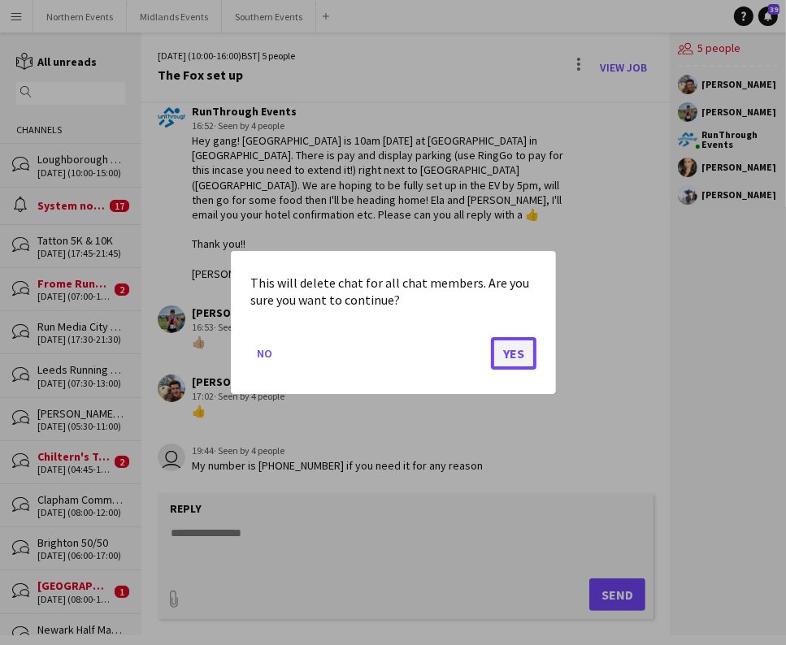
click at [502, 358] on button "Yes" at bounding box center [514, 353] width 46 height 33
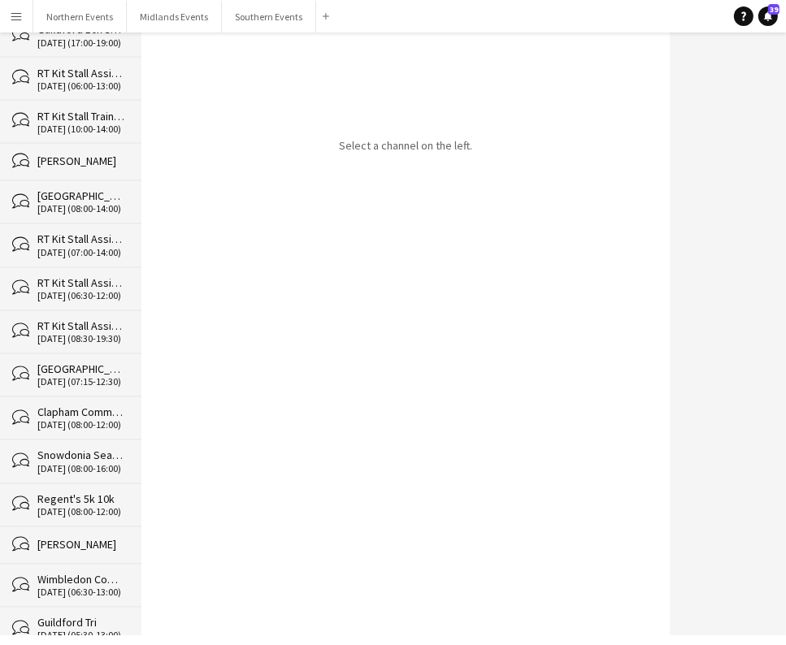
scroll to position [23199, 0]
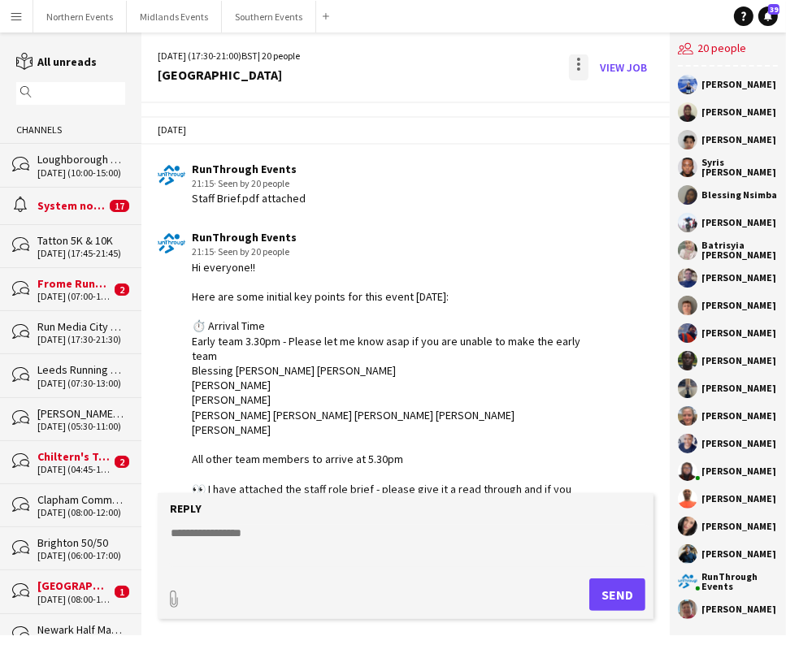
scroll to position [3965, 0]
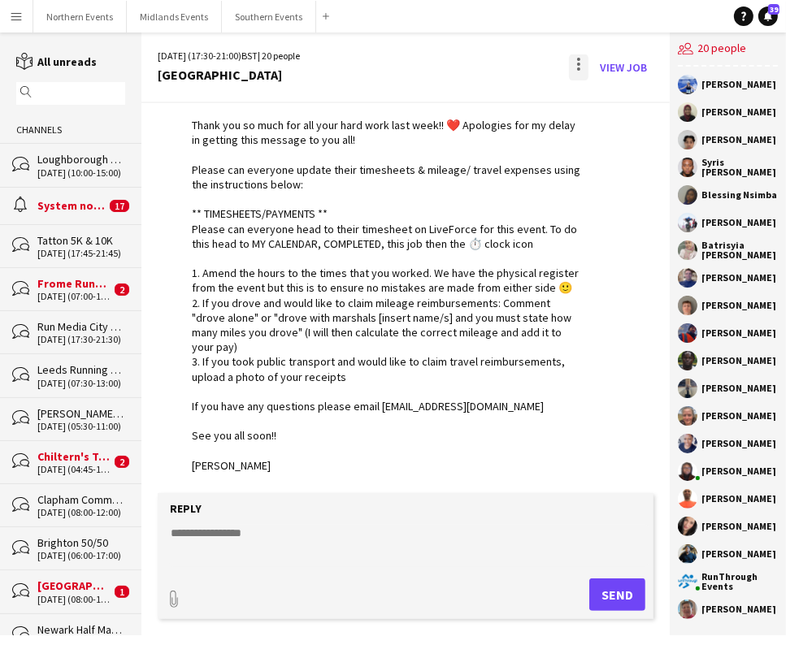
click at [581, 62] on div at bounding box center [579, 67] width 20 height 26
click at [627, 103] on span "Delete" at bounding box center [614, 100] width 37 height 14
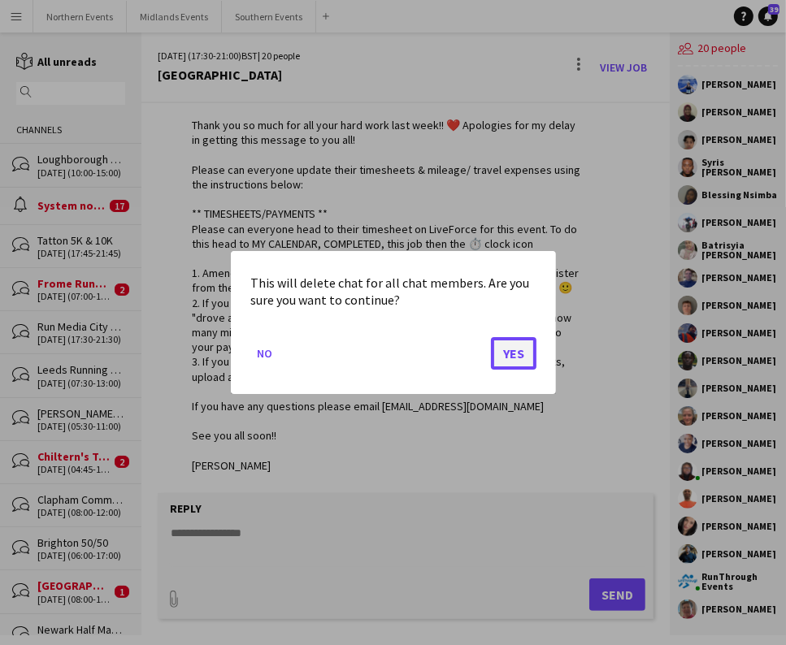
click at [515, 349] on button "Yes" at bounding box center [514, 353] width 46 height 33
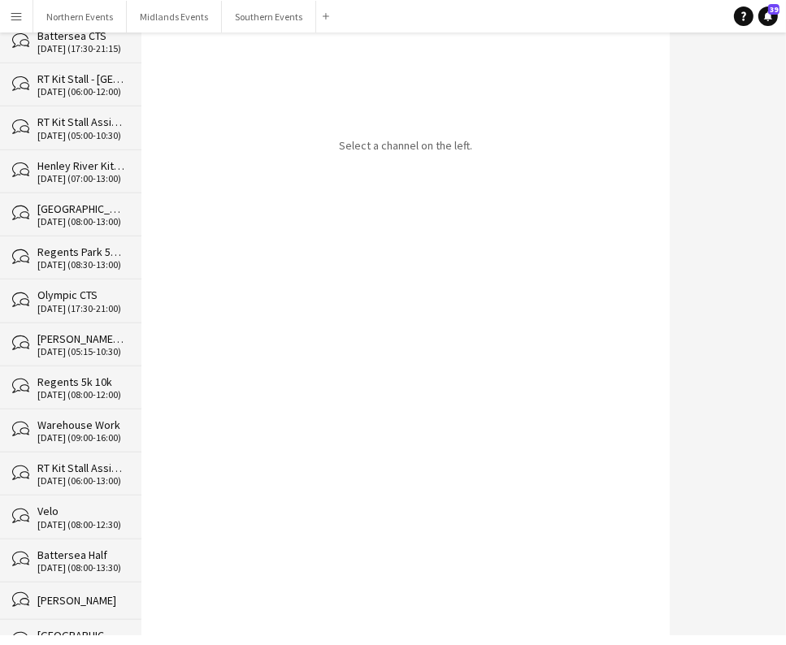
scroll to position [23156, 0]
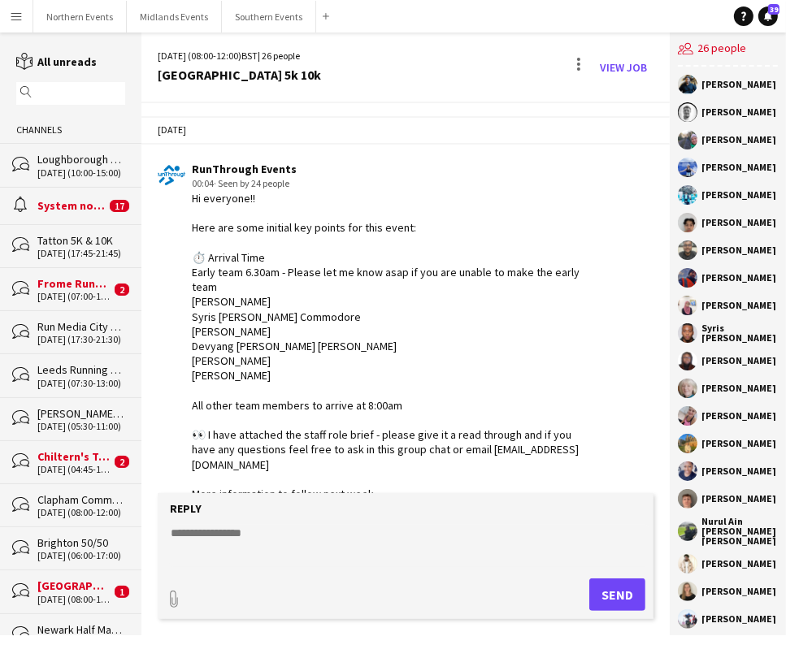
scroll to position [3712, 0]
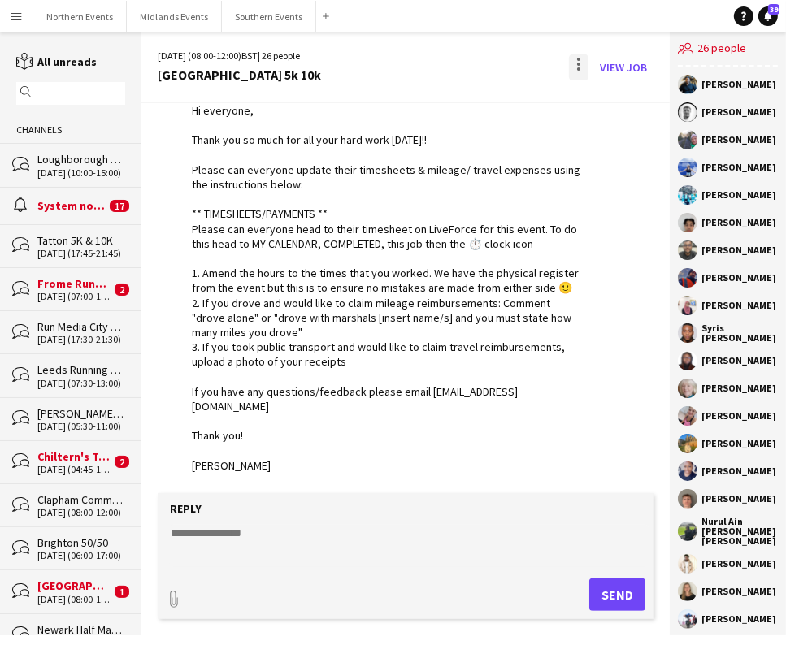
click at [574, 67] on div at bounding box center [579, 67] width 20 height 26
click at [617, 101] on span "Delete" at bounding box center [614, 100] width 37 height 14
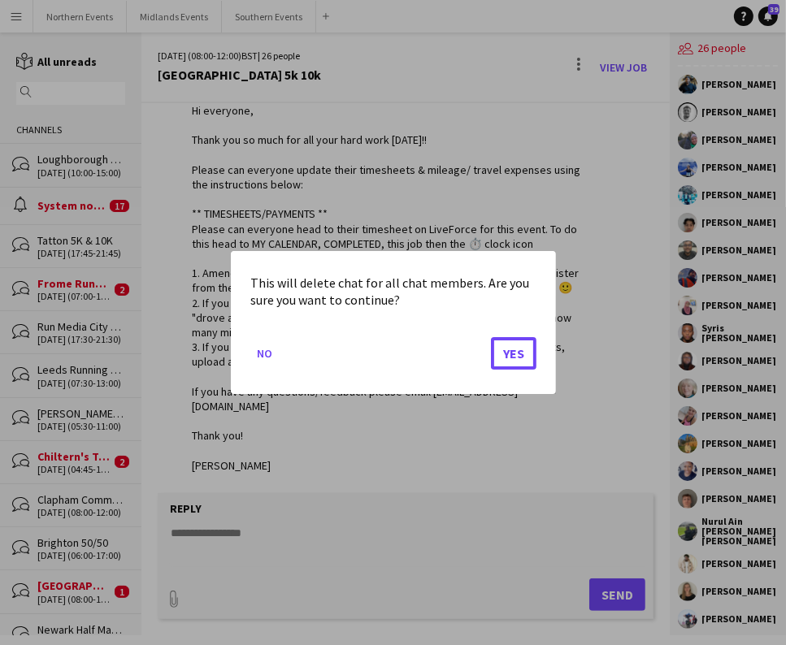
drag, startPoint x: 516, startPoint y: 353, endPoint x: 375, endPoint y: 300, distance: 150.2
click at [515, 353] on button "Yes" at bounding box center [514, 353] width 46 height 33
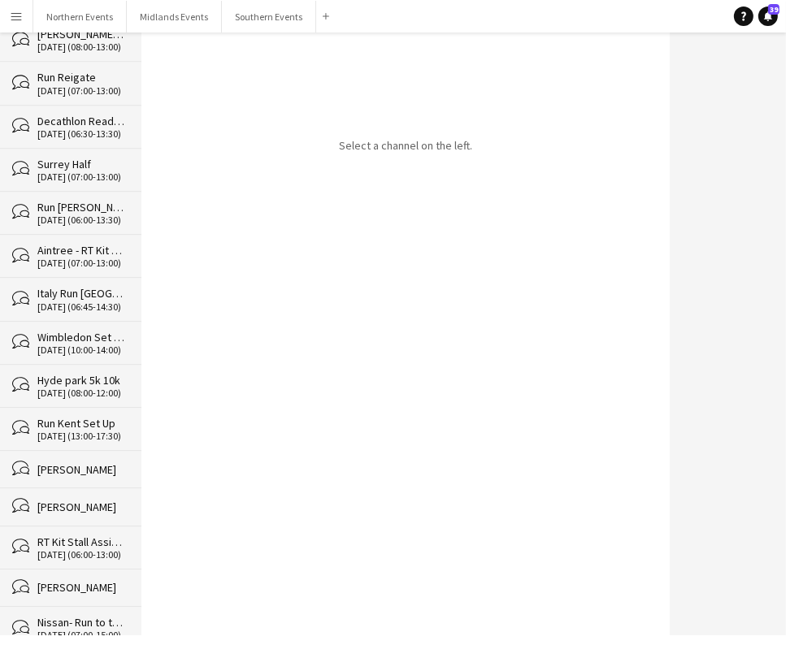
scroll to position [23113, 0]
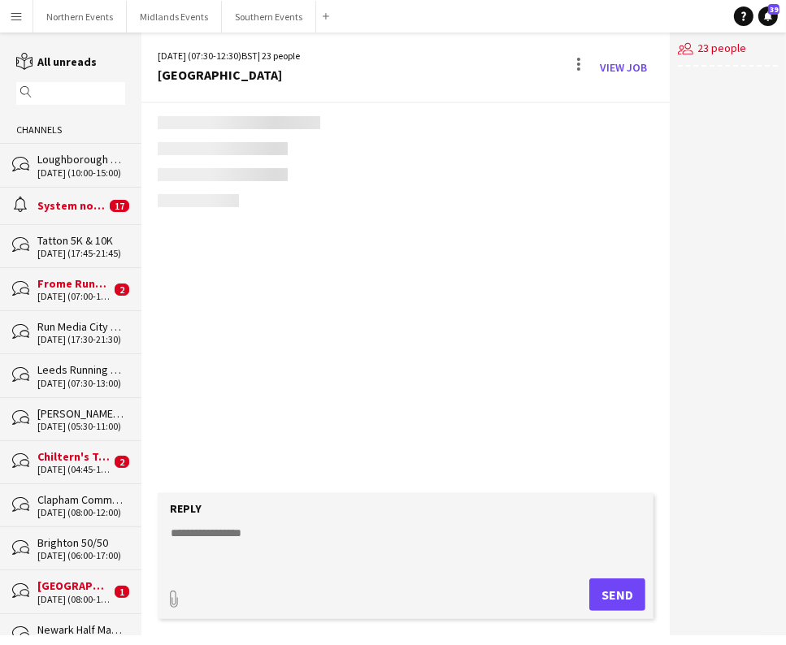
scroll to position [4222, 0]
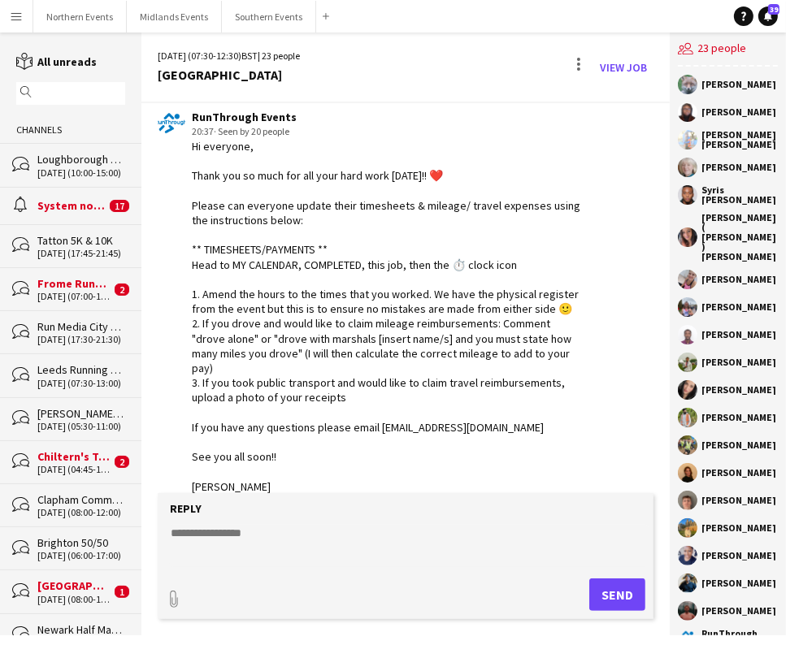
click at [591, 63] on div "View Job" at bounding box center [610, 67] width 88 height 26
click at [585, 59] on div at bounding box center [579, 67] width 20 height 26
click at [633, 102] on span "Delete" at bounding box center [614, 100] width 37 height 14
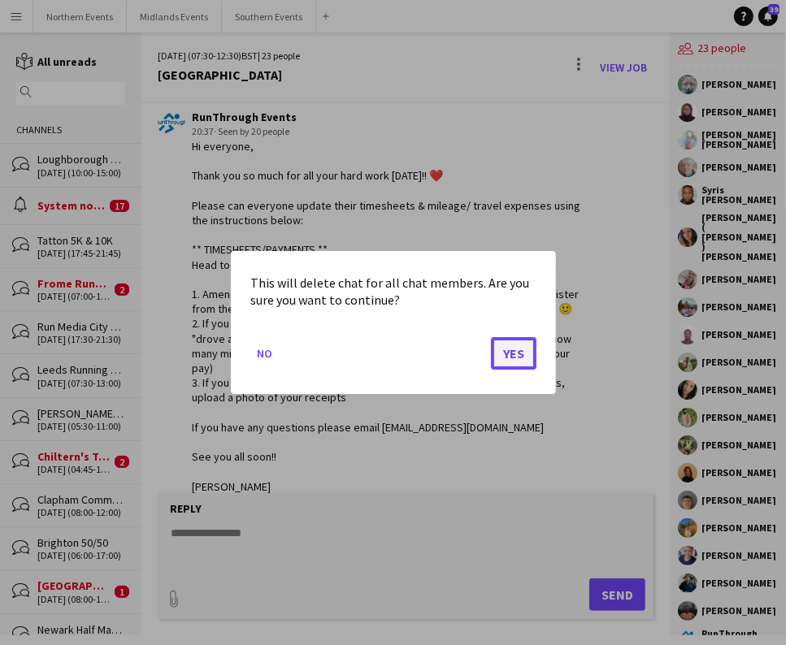
click at [516, 362] on button "Yes" at bounding box center [514, 353] width 46 height 33
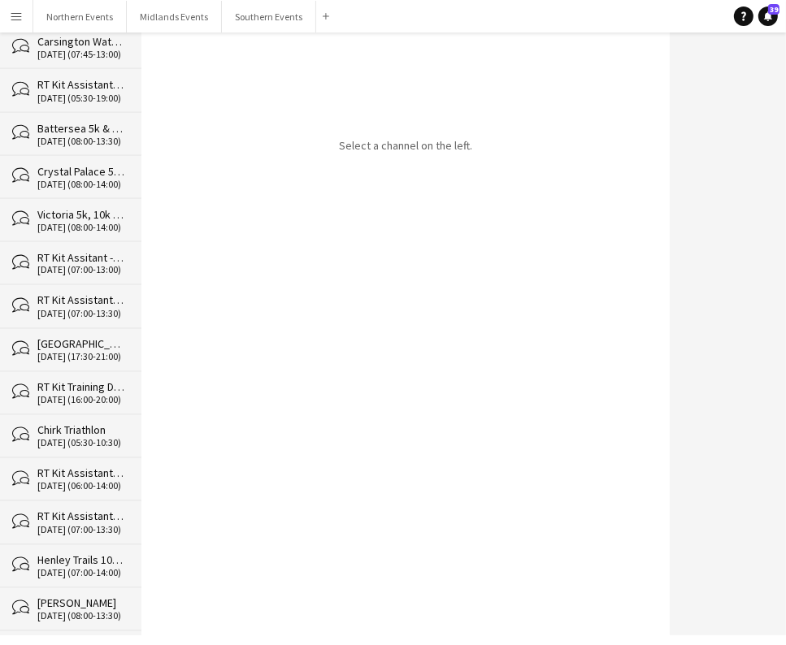
scroll to position [23070, 0]
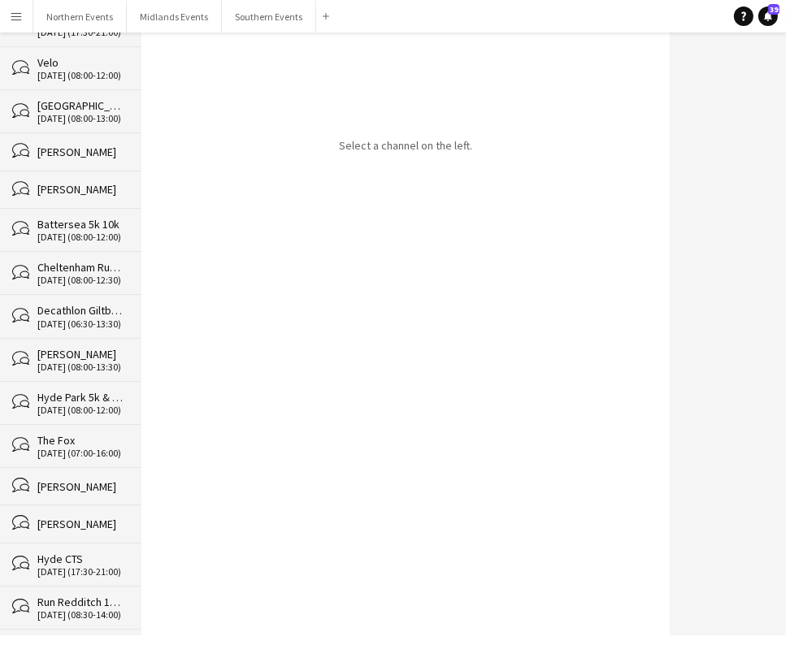
click at [97, 638] on div "Richmond Half" at bounding box center [81, 645] width 88 height 15
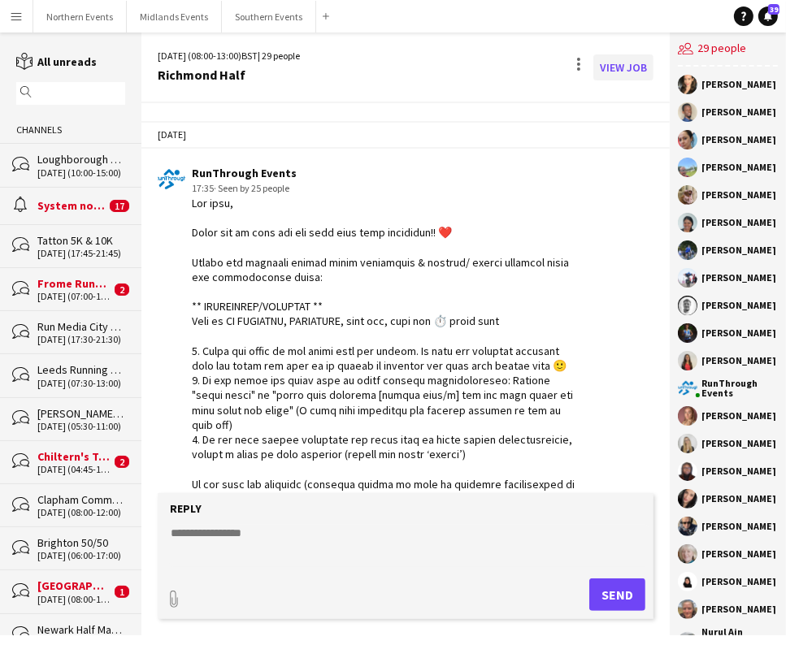
scroll to position [3667, 0]
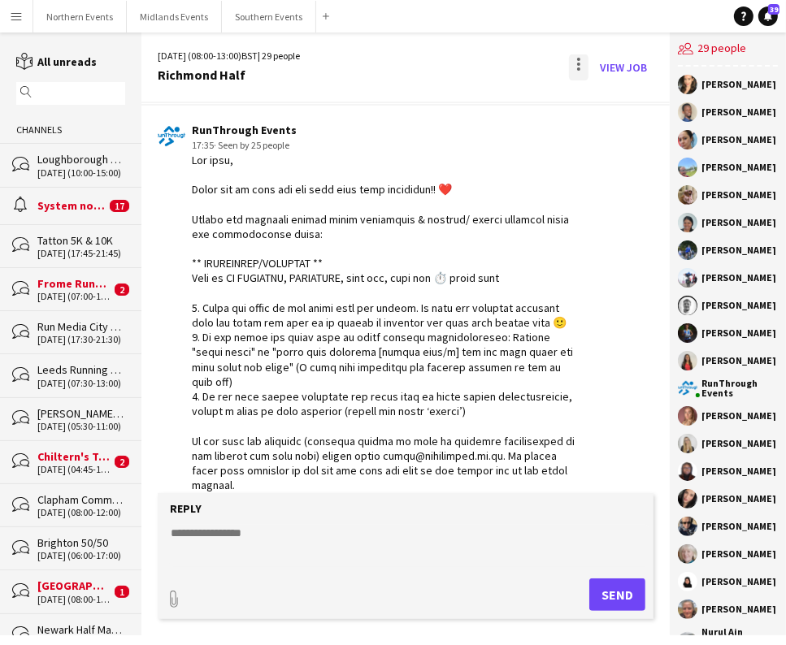
click at [578, 63] on div at bounding box center [578, 64] width 3 height 3
click at [611, 98] on span "Delete" at bounding box center [614, 100] width 37 height 14
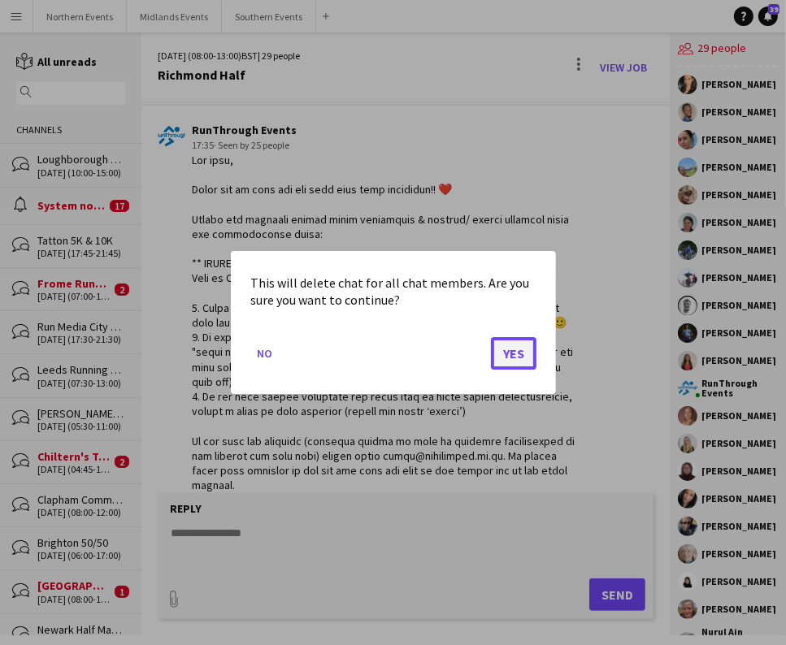
click at [529, 346] on button "Yes" at bounding box center [514, 353] width 46 height 33
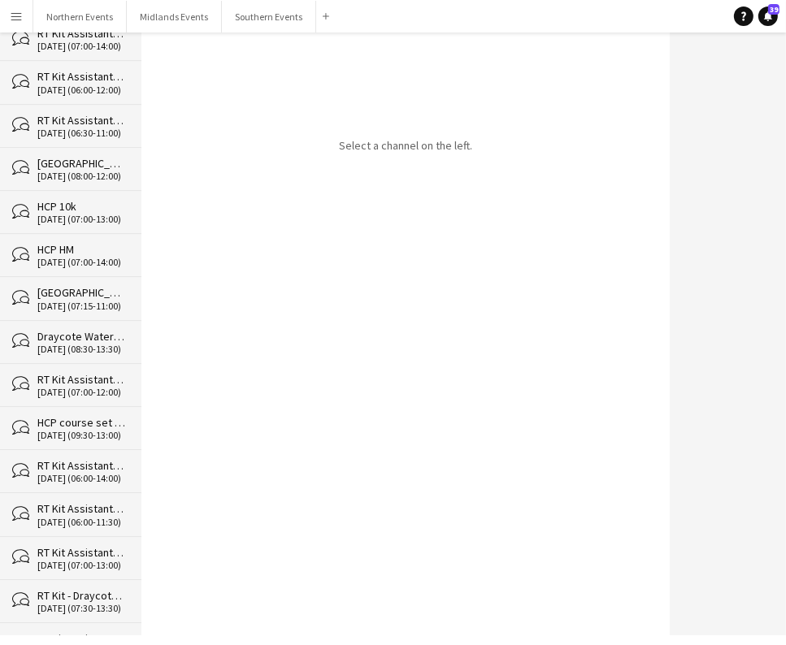
scroll to position [23027, 0]
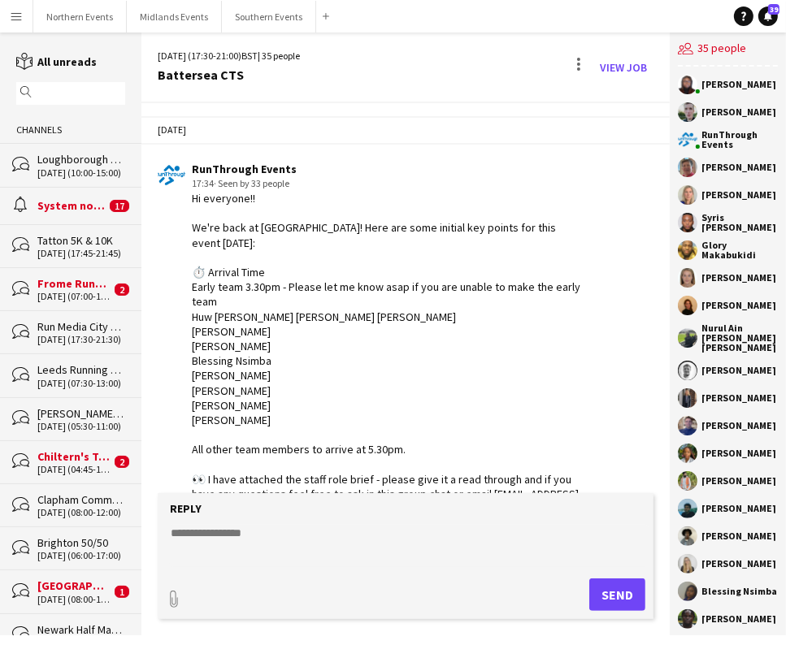
scroll to position [4725, 0]
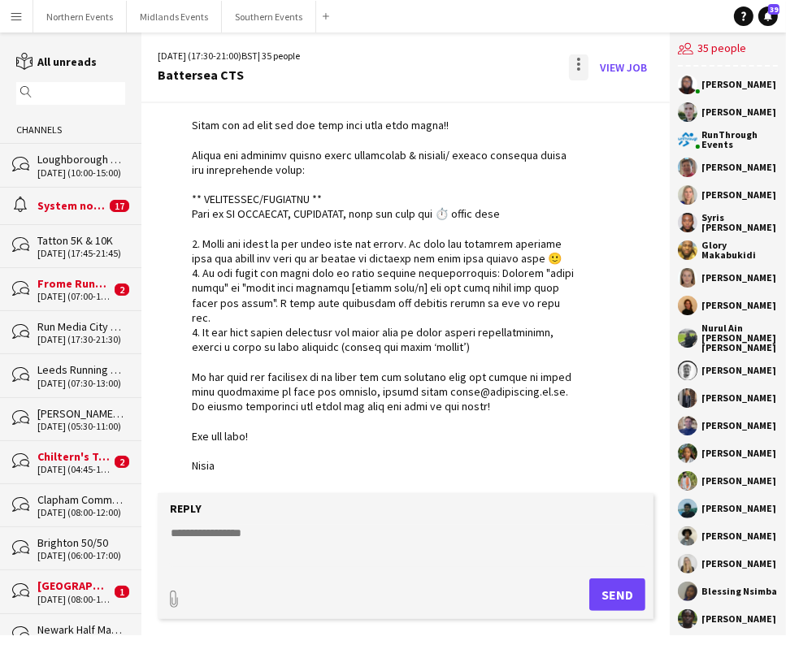
click at [577, 57] on div at bounding box center [579, 67] width 20 height 26
click at [599, 101] on span "Delete" at bounding box center [614, 100] width 37 height 14
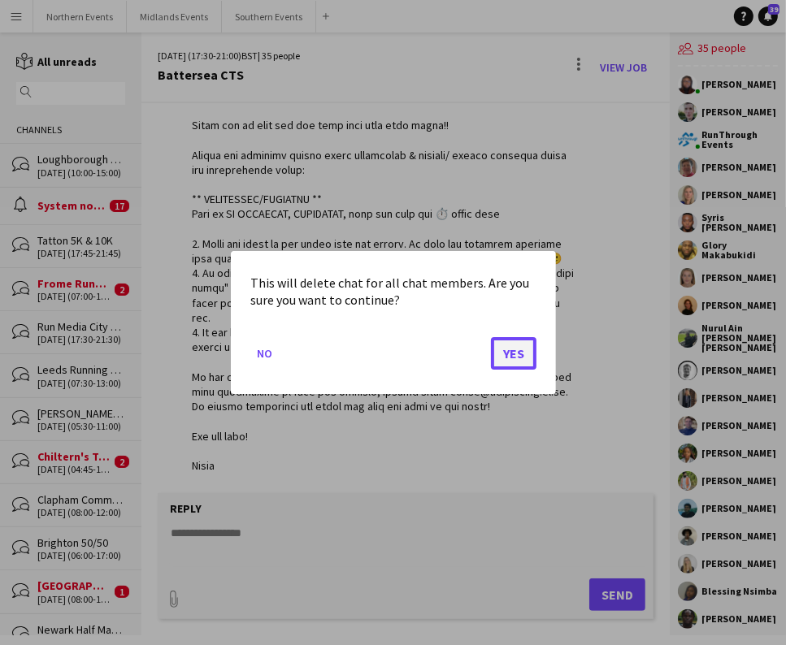
click at [510, 345] on button "Yes" at bounding box center [514, 353] width 46 height 33
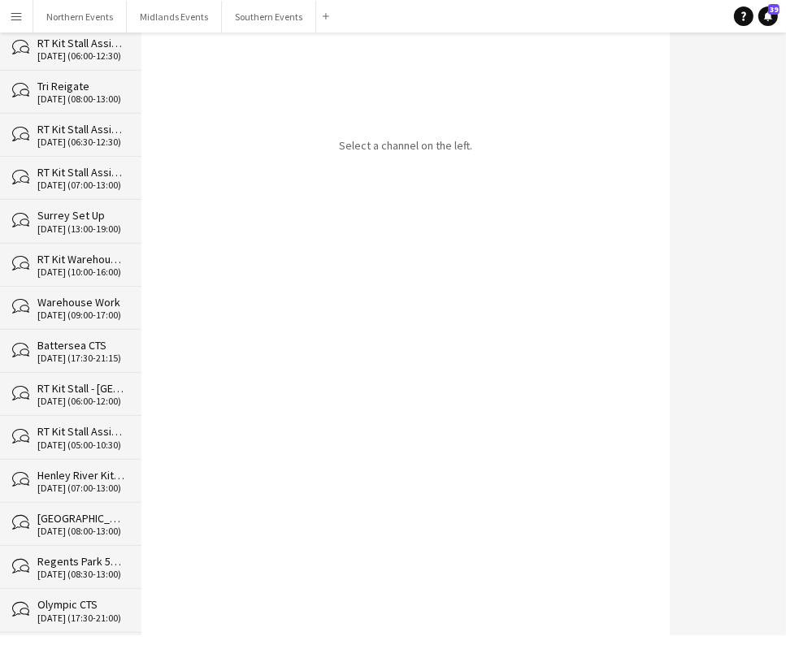
scroll to position [22984, 0]
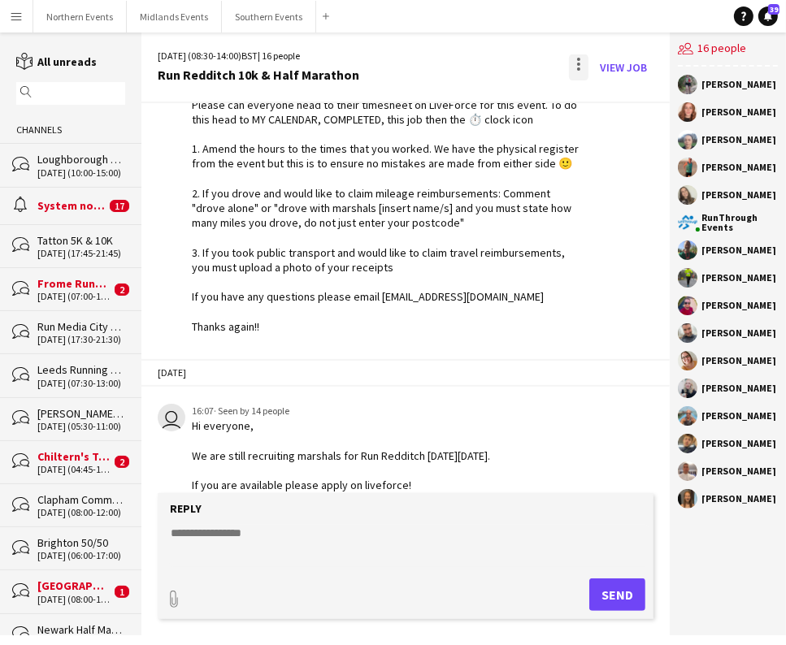
click at [572, 66] on div at bounding box center [579, 67] width 20 height 26
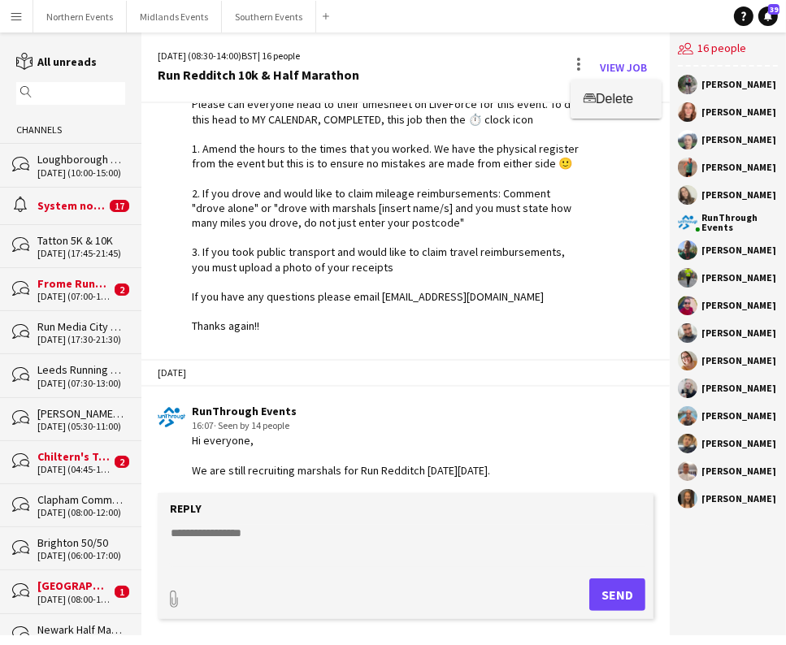
click at [600, 98] on span "Delete" at bounding box center [614, 100] width 37 height 14
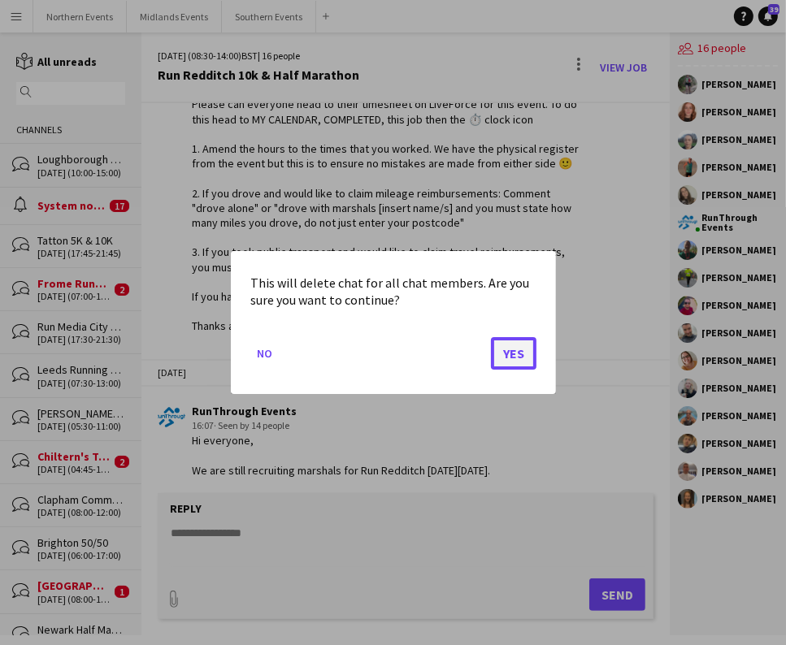
click at [507, 354] on button "Yes" at bounding box center [514, 353] width 46 height 33
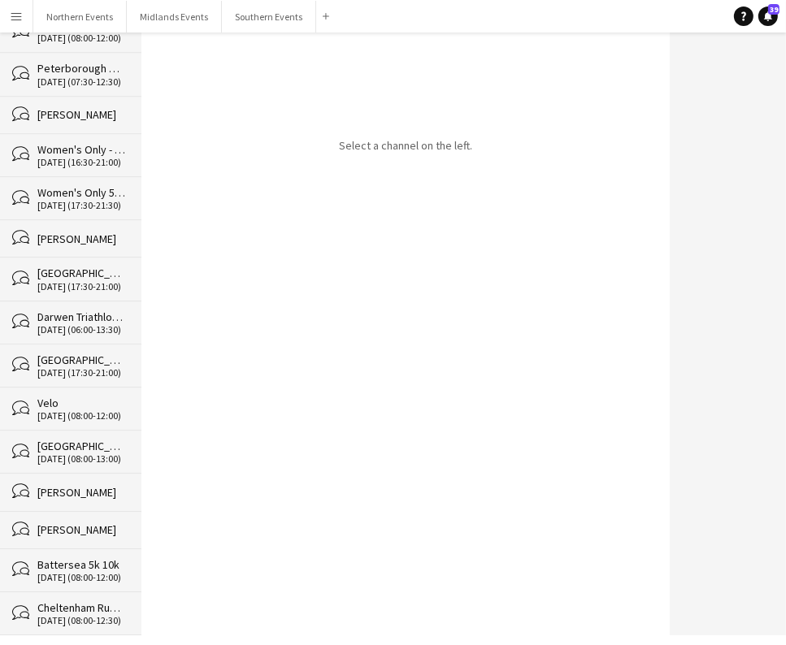
scroll to position [22941, 0]
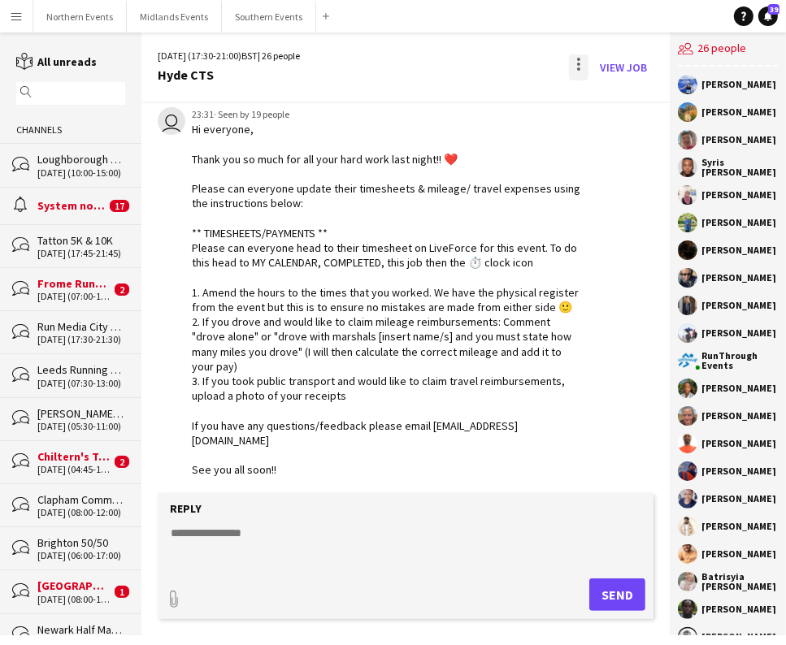
scroll to position [2974, 0]
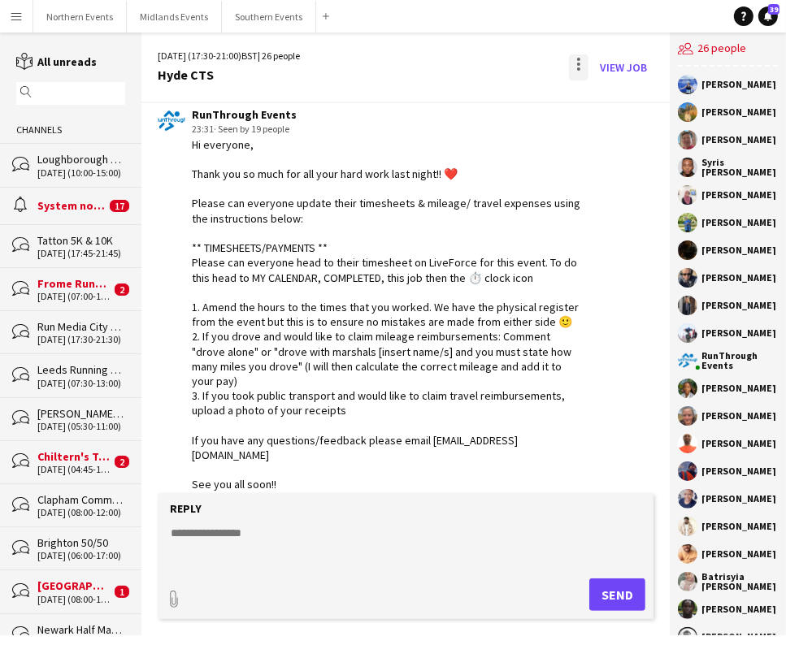
click at [586, 55] on div at bounding box center [579, 67] width 20 height 26
click at [618, 98] on span "Delete" at bounding box center [614, 100] width 37 height 14
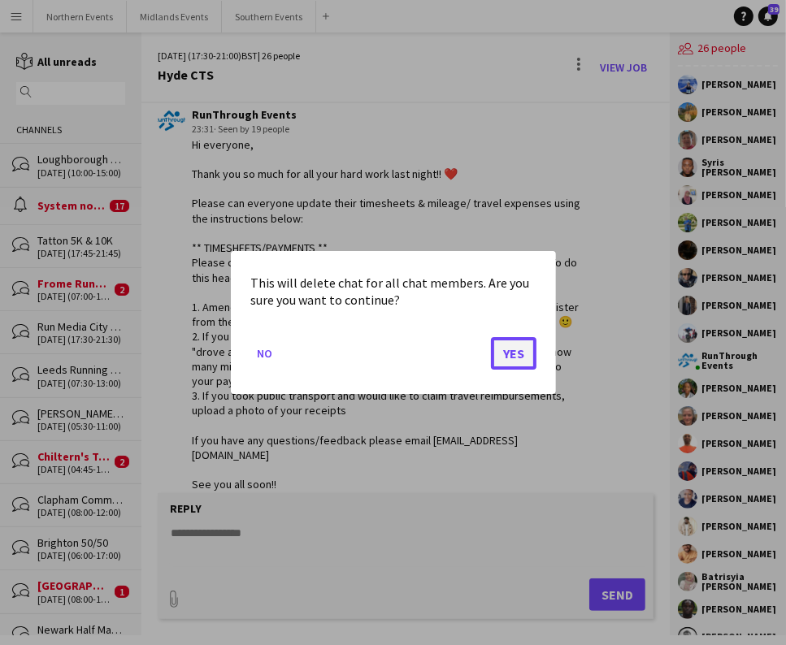
click at [507, 355] on button "Yes" at bounding box center [514, 353] width 46 height 33
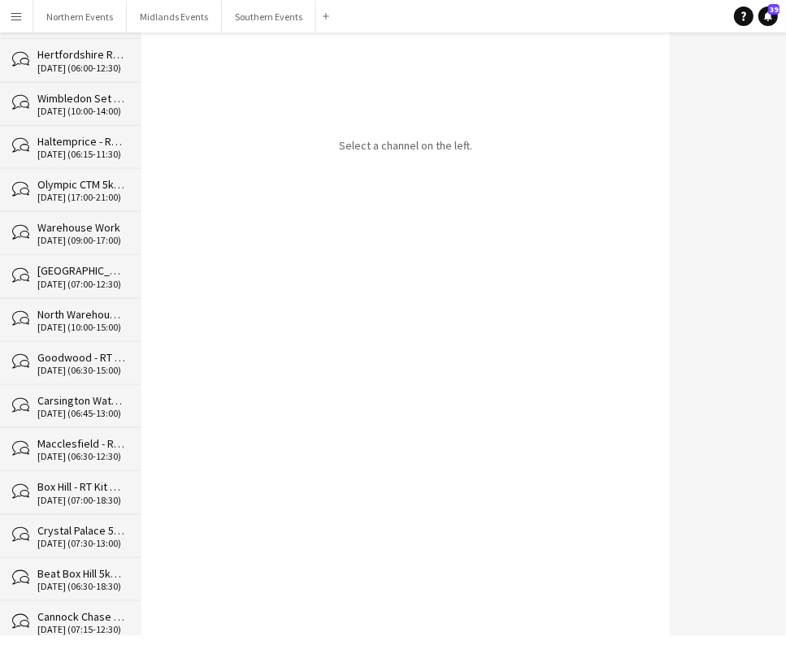
scroll to position [22898, 0]
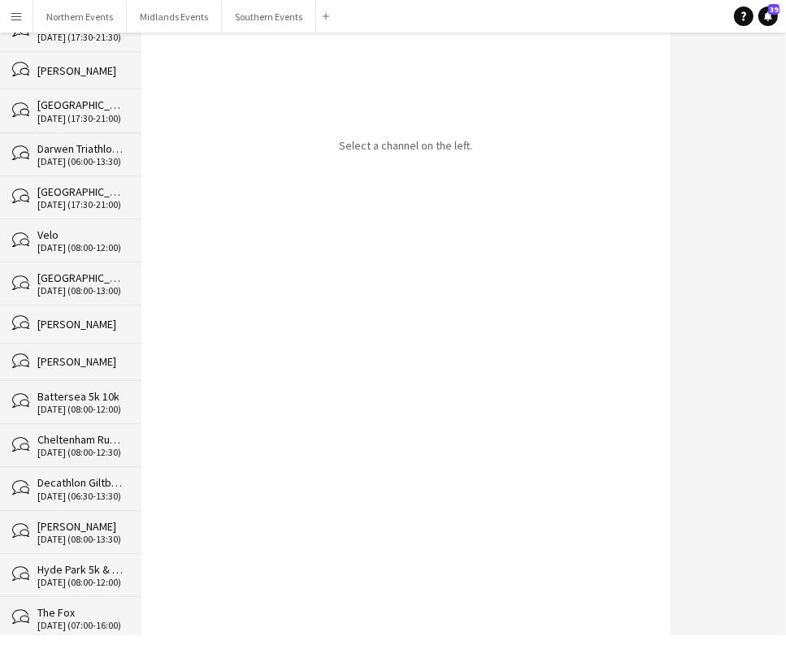
drag, startPoint x: 141, startPoint y: 88, endPoint x: 143, endPoint y: 644, distance: 556.6
click at [143, 644] on html "Menu Boards Boards Boards All jobs Status Workforce Workforce My Workforce Recr…" at bounding box center [393, 322] width 786 height 645
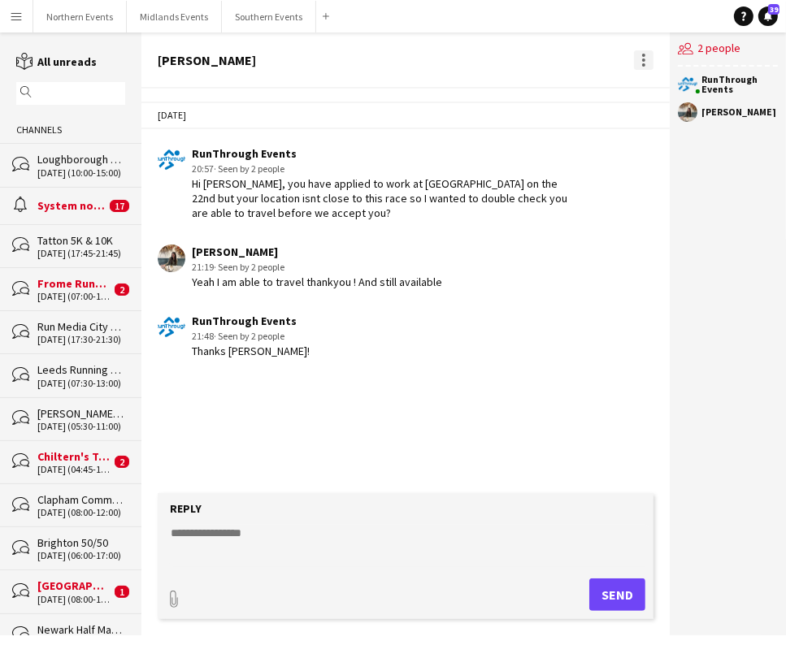
click at [646, 58] on div at bounding box center [644, 60] width 20 height 20
click at [663, 93] on span "Delete" at bounding box center [677, 89] width 37 height 14
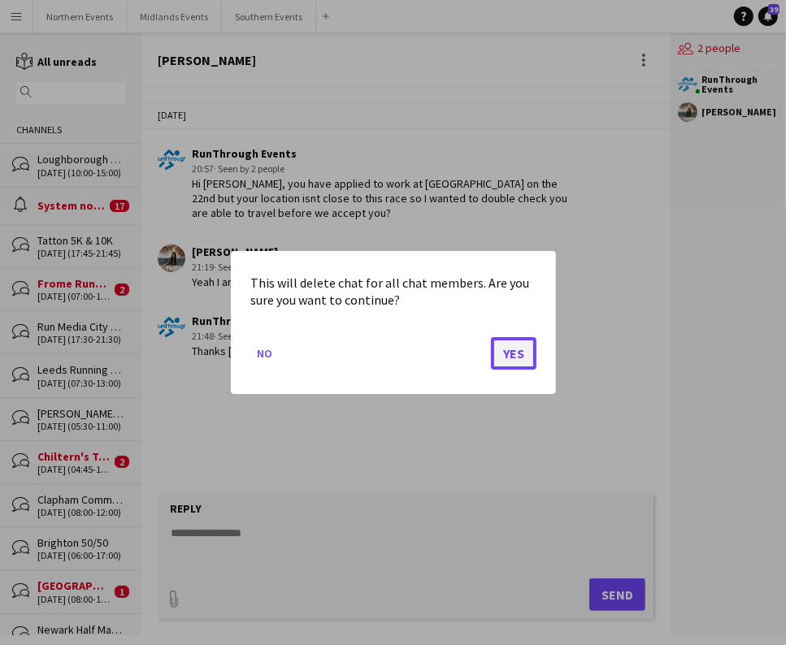
click at [514, 348] on button "Yes" at bounding box center [514, 353] width 46 height 33
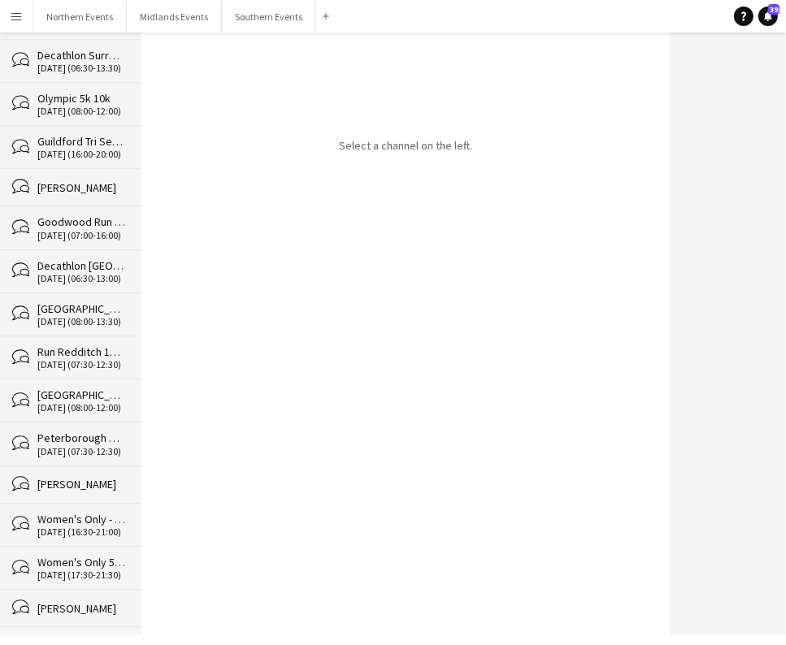
scroll to position [22861, 0]
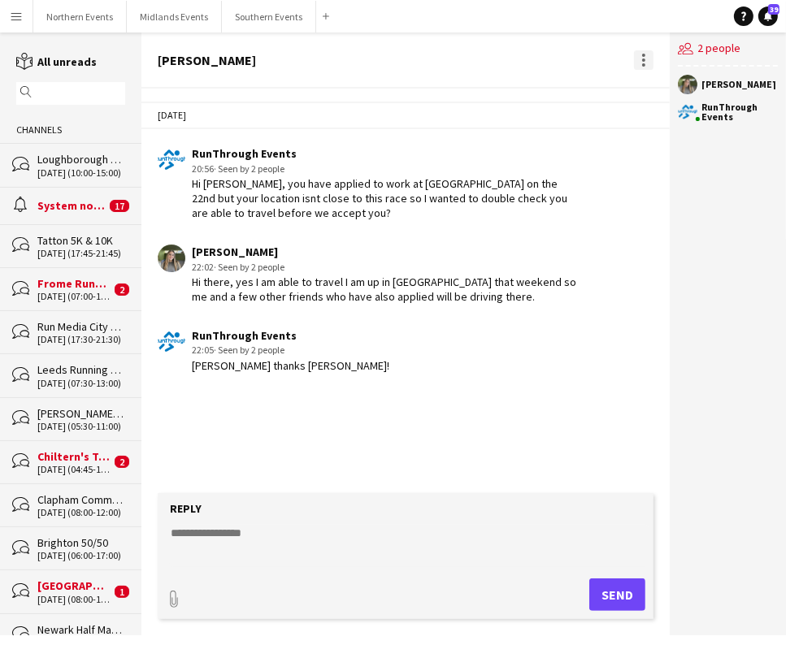
click at [640, 59] on div at bounding box center [644, 60] width 20 height 20
click at [671, 85] on span "Delete" at bounding box center [677, 89] width 37 height 14
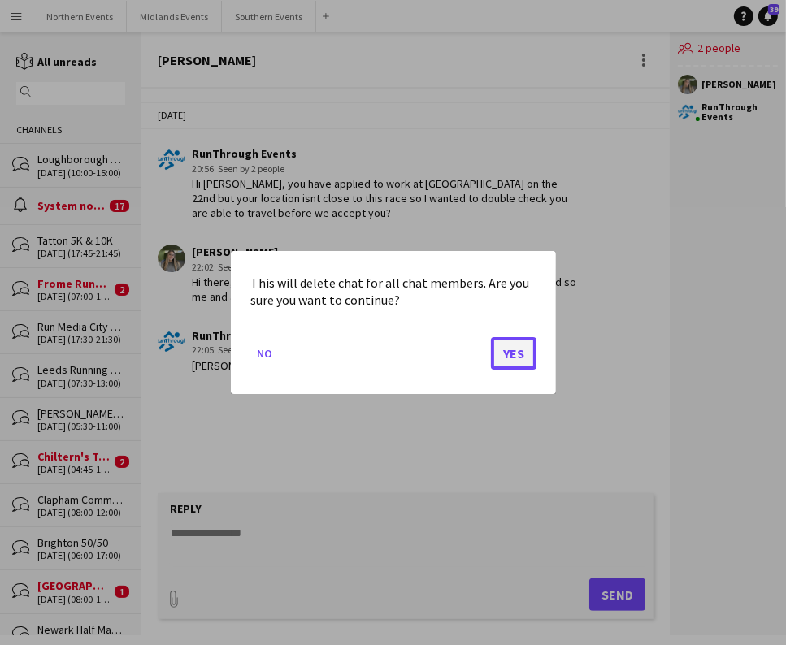
click at [507, 353] on button "Yes" at bounding box center [514, 353] width 46 height 33
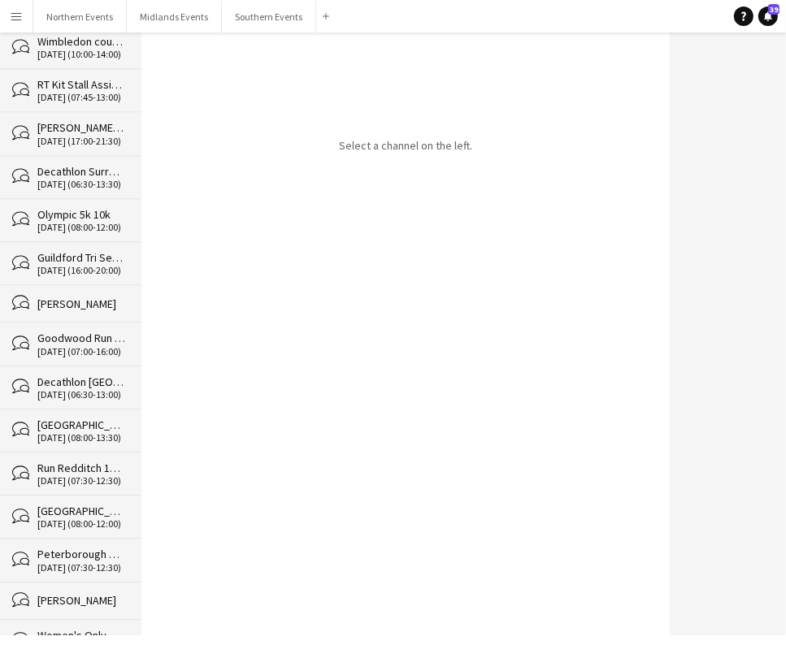
scroll to position [22822, 0]
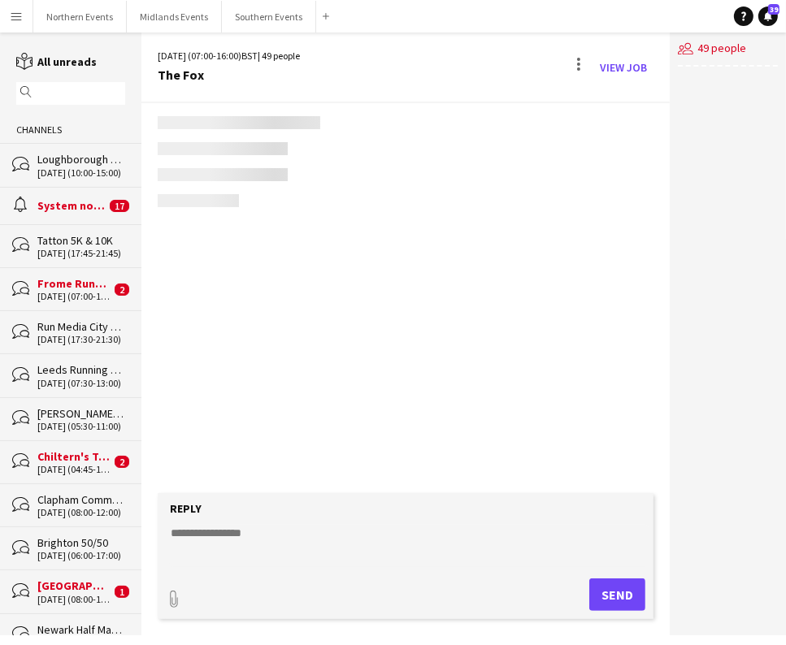
scroll to position [2785, 0]
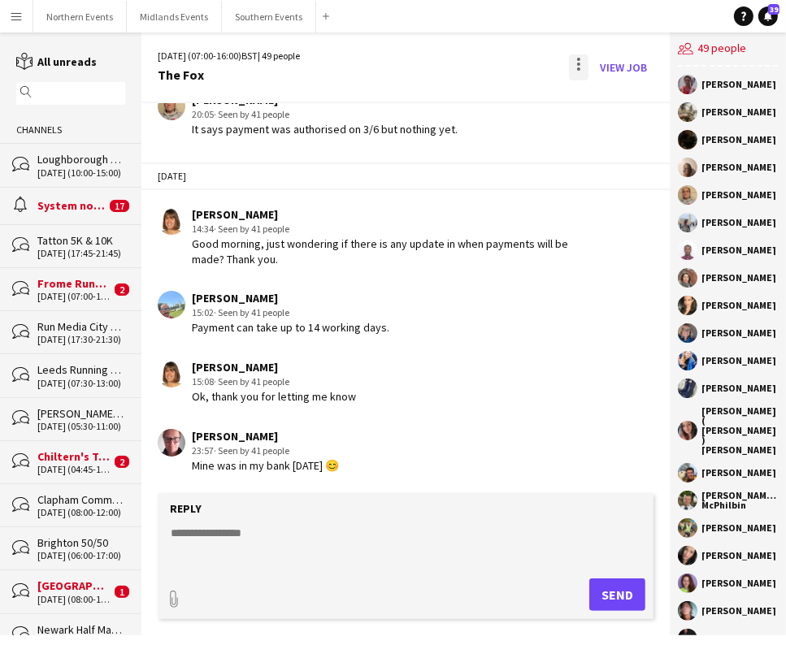
click at [582, 74] on div at bounding box center [579, 67] width 20 height 26
click at [601, 93] on span "Delete" at bounding box center [614, 100] width 37 height 14
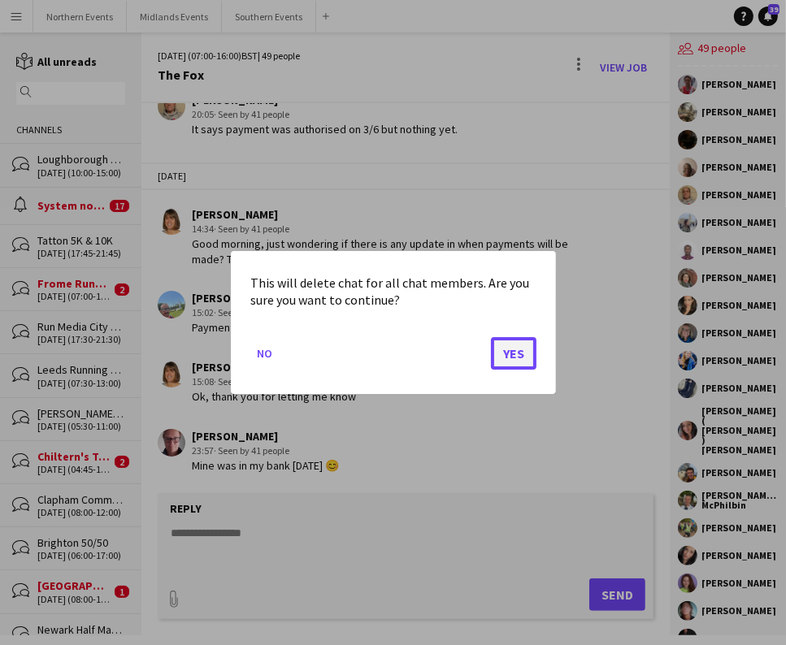
click at [521, 358] on button "Yes" at bounding box center [514, 353] width 46 height 33
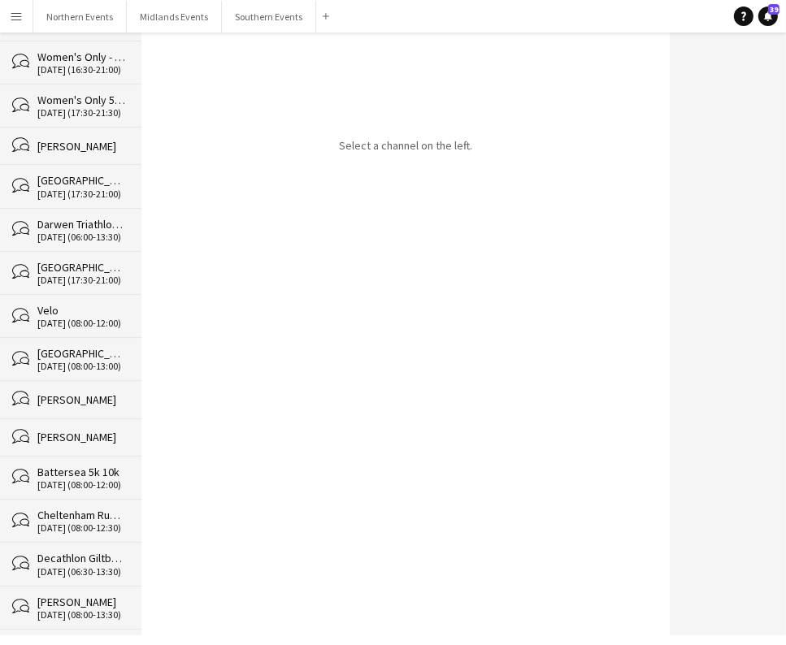
scroll to position [22570, 0]
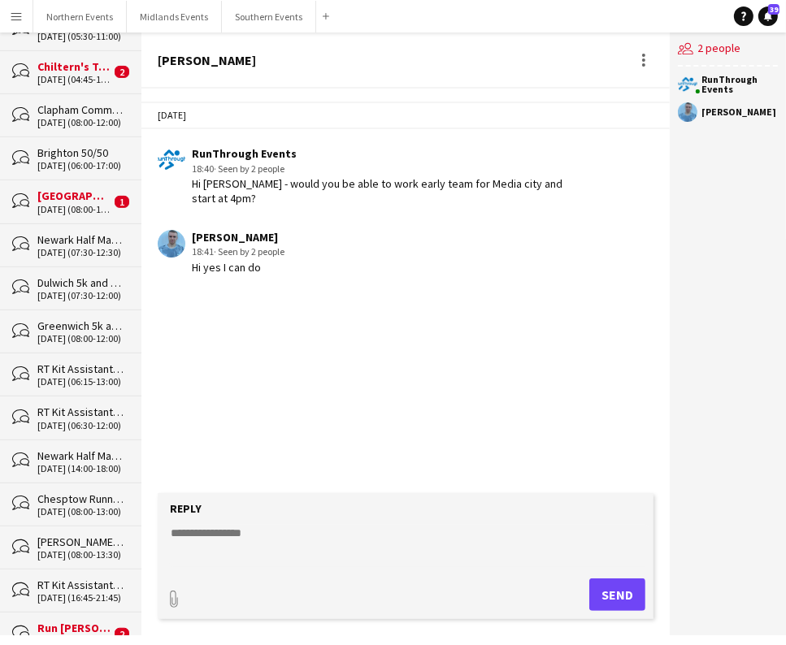
scroll to position [780, 0]
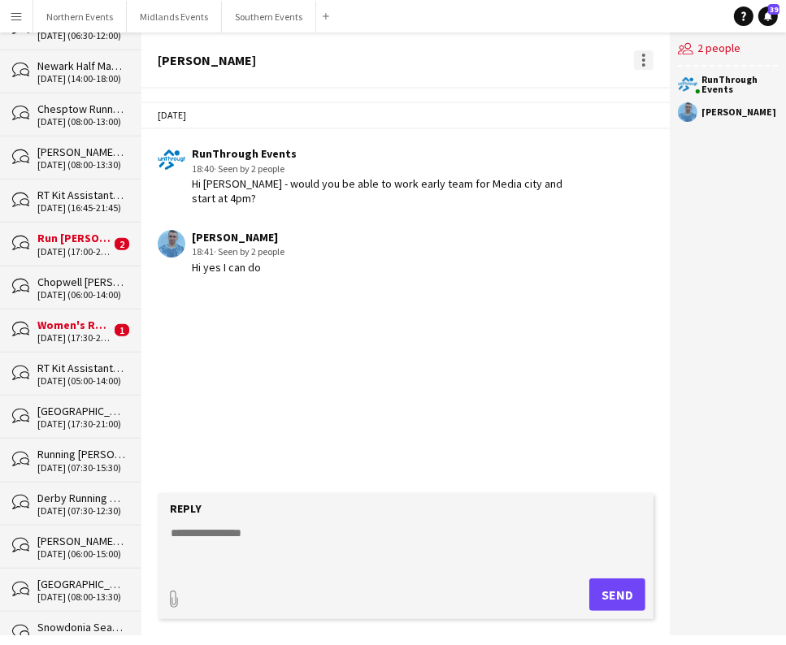
click at [644, 59] on div at bounding box center [643, 60] width 3 height 3
click at [670, 95] on span "Delete" at bounding box center [677, 89] width 37 height 14
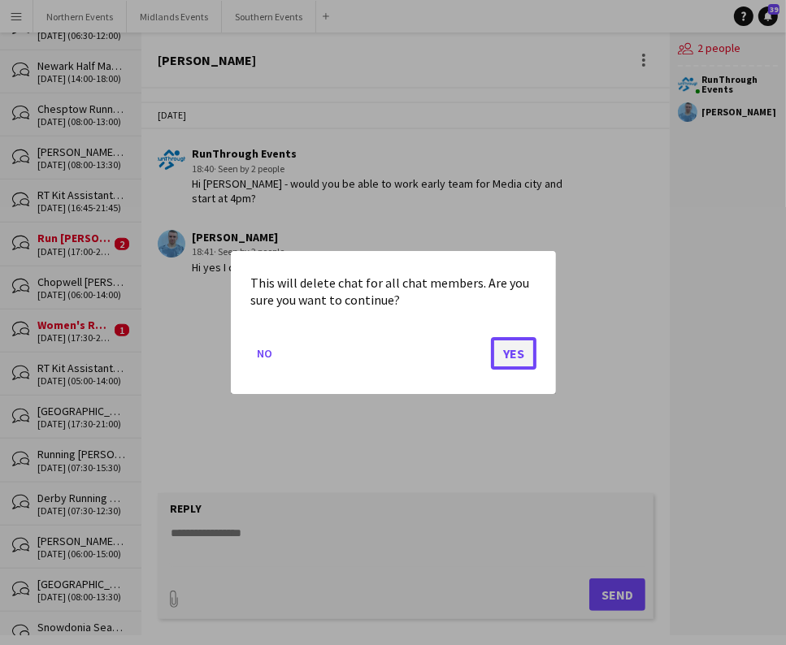
click at [527, 345] on button "Yes" at bounding box center [514, 353] width 46 height 33
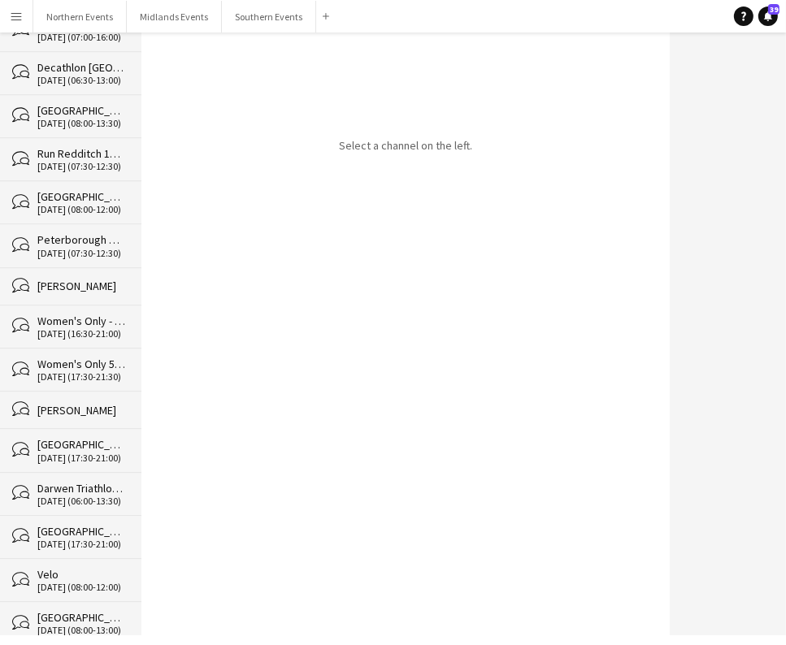
scroll to position [22742, 0]
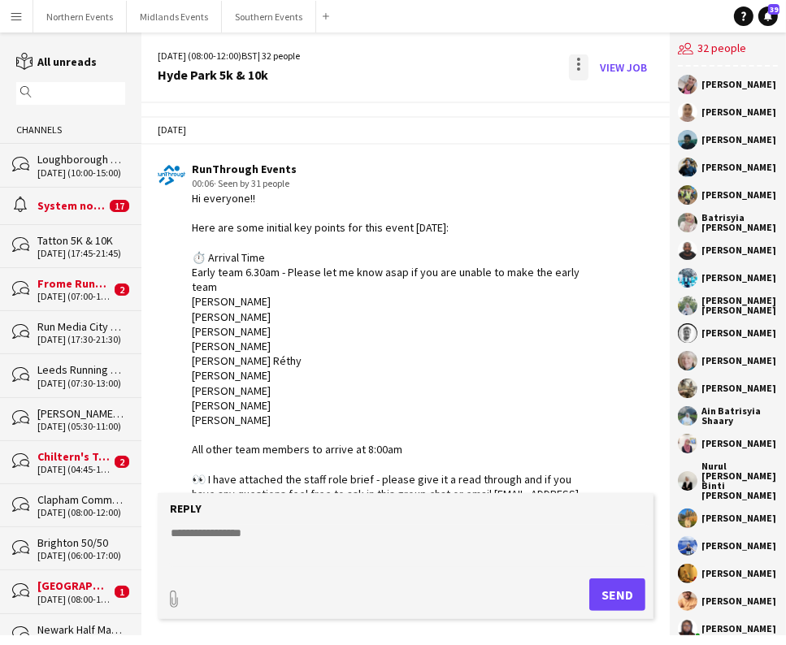
scroll to position [4485, 0]
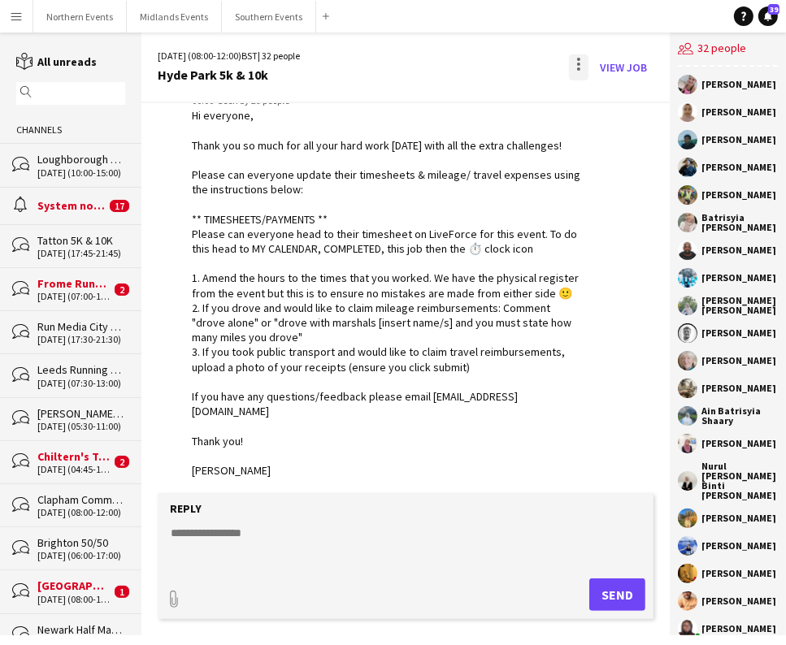
click at [584, 71] on div at bounding box center [579, 67] width 20 height 26
click at [604, 98] on span "Delete" at bounding box center [614, 100] width 37 height 14
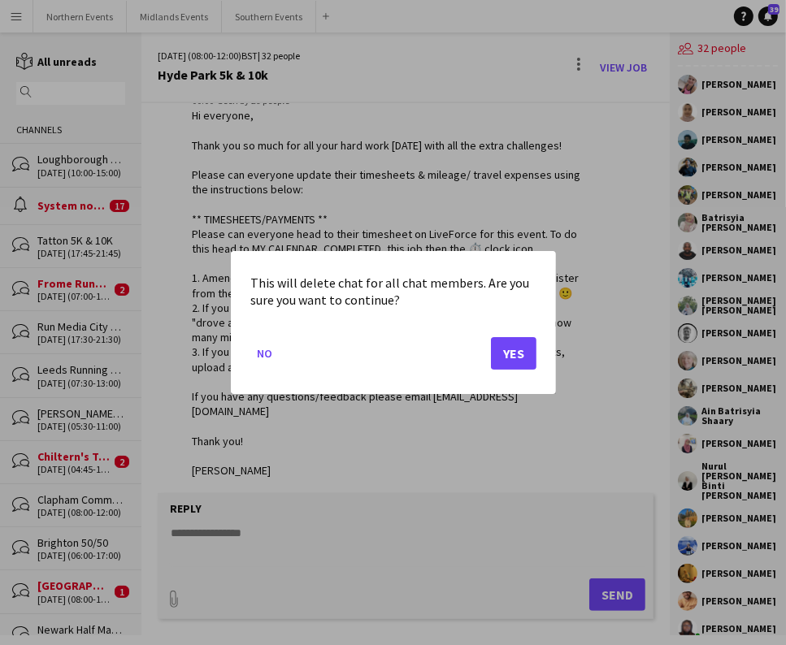
click at [505, 379] on mat-dialog-actions "No Yes" at bounding box center [393, 359] width 286 height 69
click at [518, 362] on button "Yes" at bounding box center [514, 353] width 46 height 33
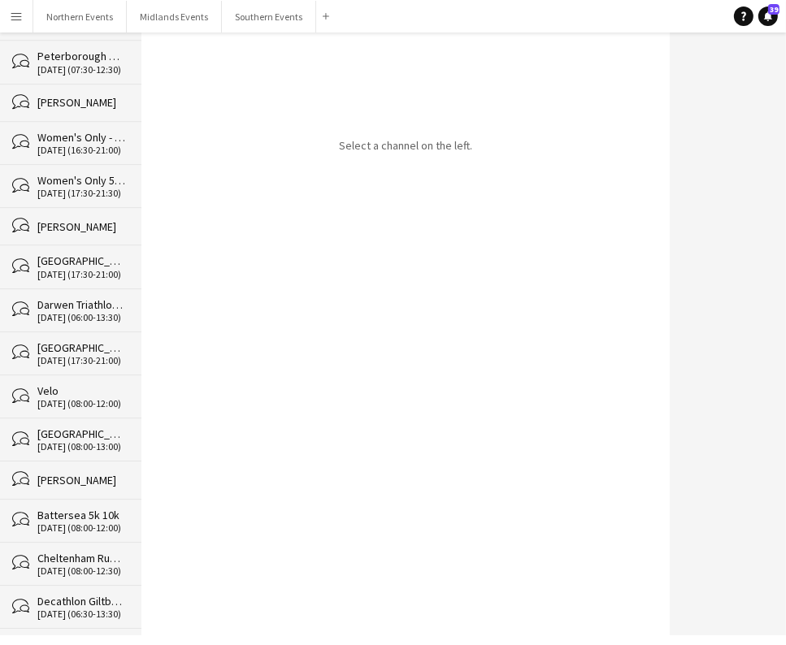
scroll to position [22699, 0]
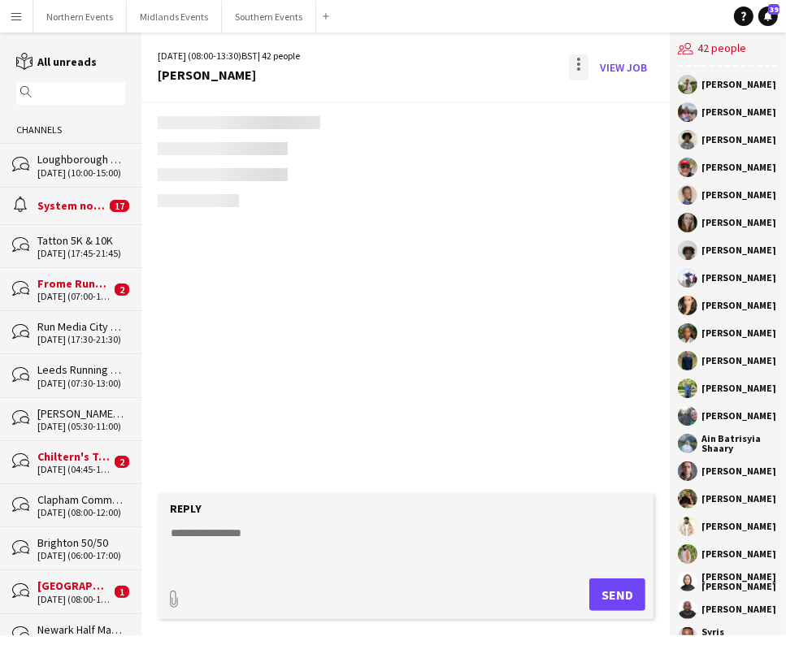
scroll to position [4442, 0]
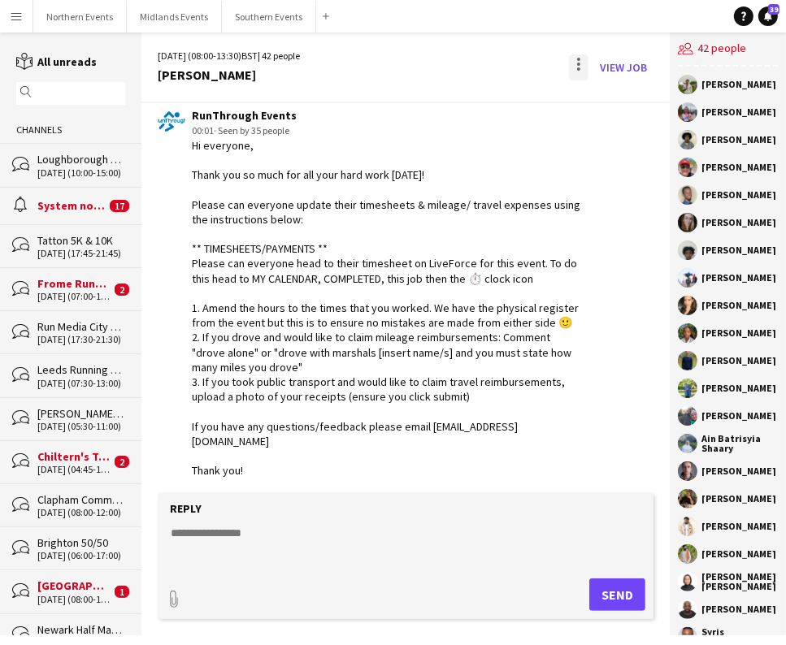
click at [583, 66] on div at bounding box center [579, 67] width 20 height 26
click at [610, 98] on span "Delete" at bounding box center [614, 100] width 37 height 14
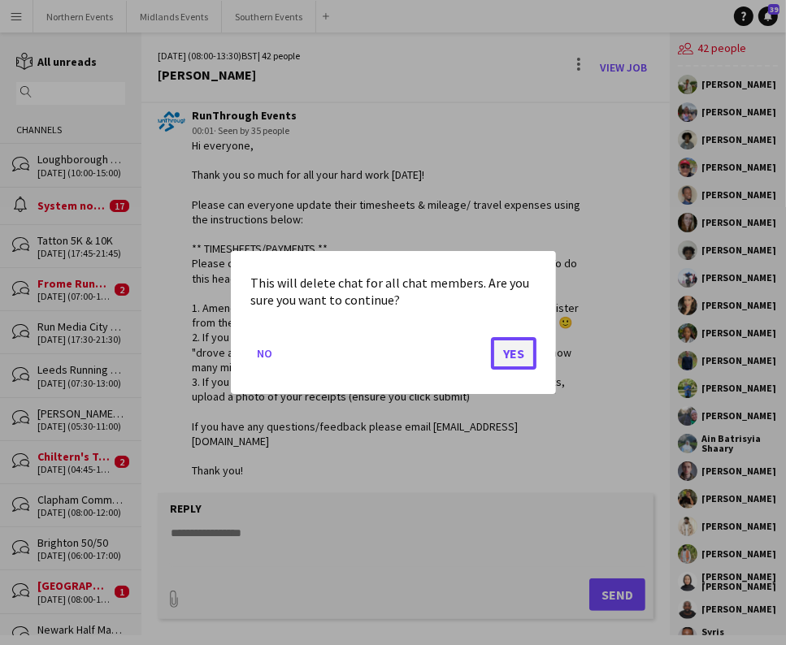
click at [527, 362] on button "Yes" at bounding box center [514, 353] width 46 height 33
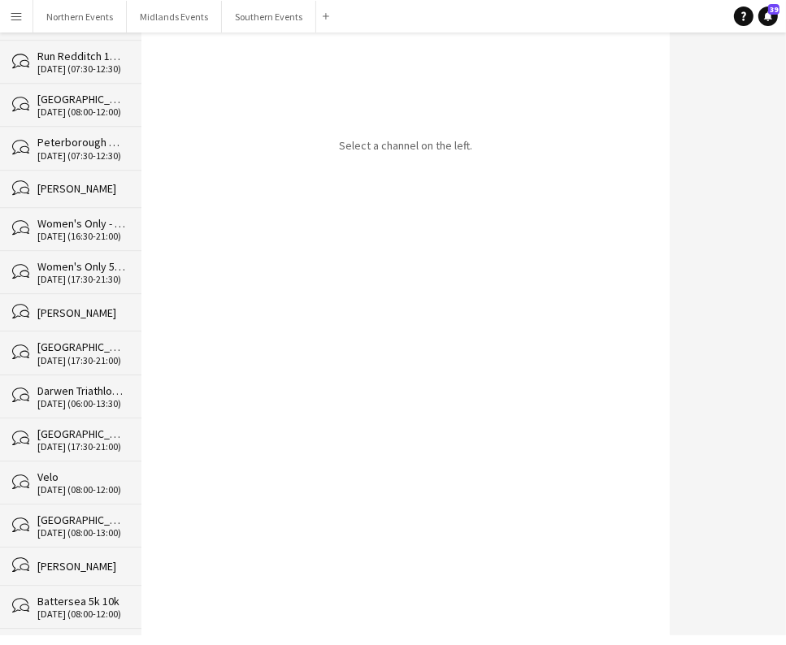
scroll to position [22421, 0]
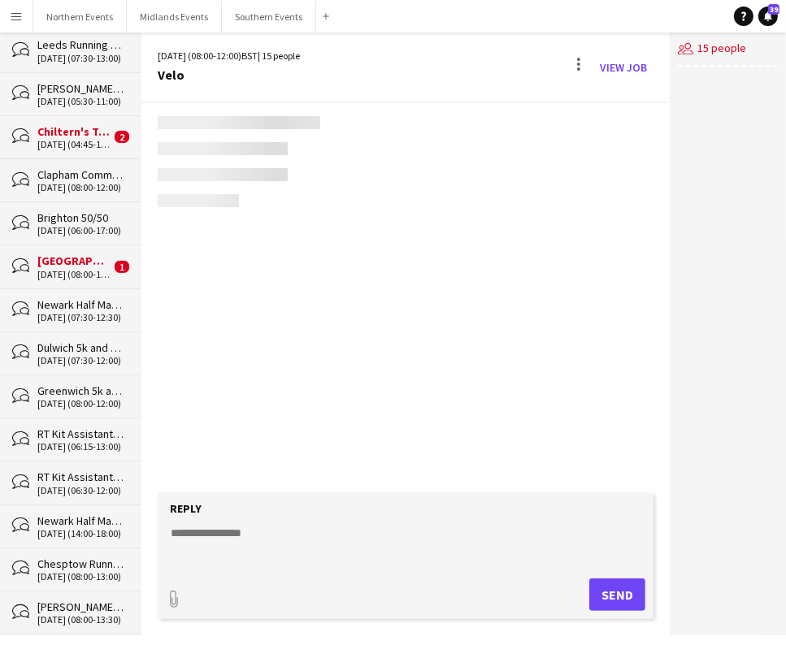
scroll to position [3802, 0]
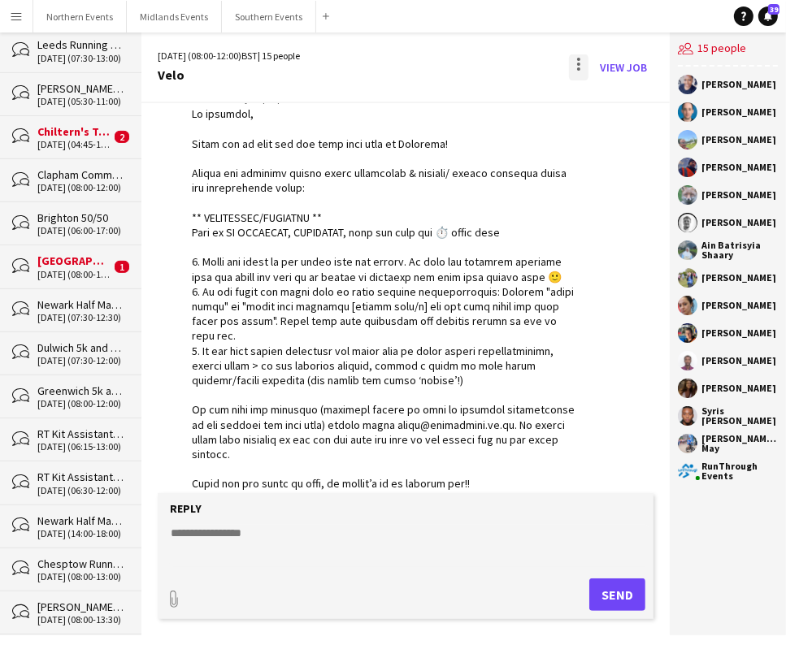
click at [579, 68] on div at bounding box center [578, 68] width 3 height 3
click at [598, 93] on span "Delete" at bounding box center [614, 100] width 37 height 14
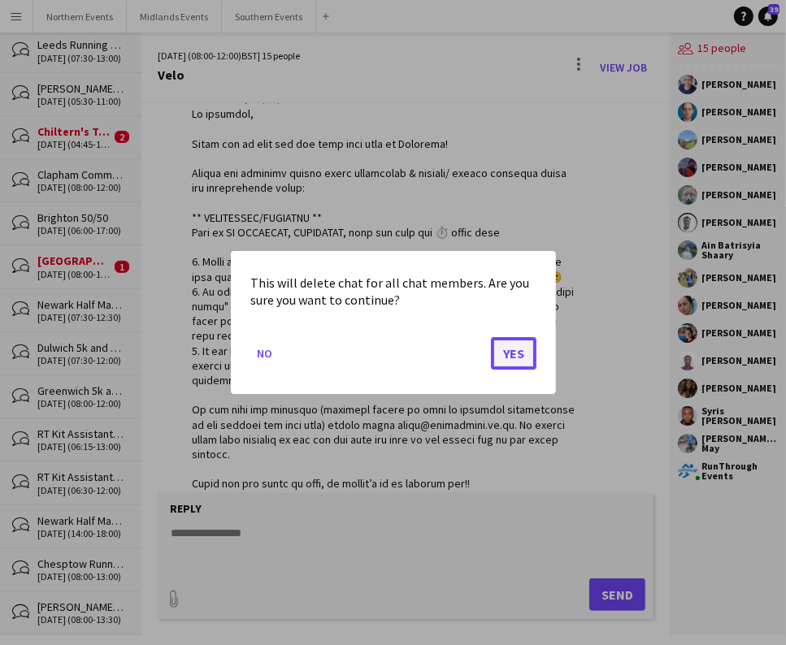
click at [522, 361] on button "Yes" at bounding box center [514, 353] width 46 height 33
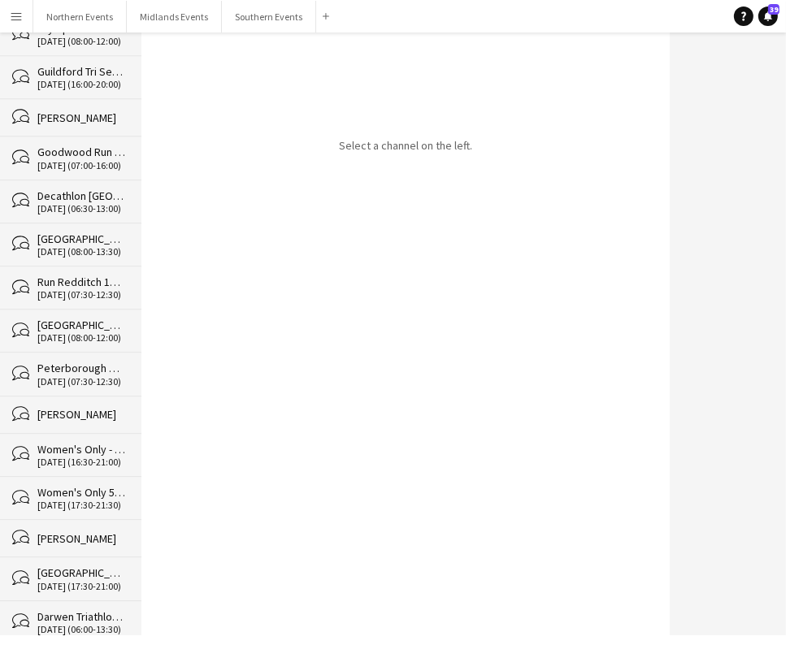
scroll to position [22613, 0]
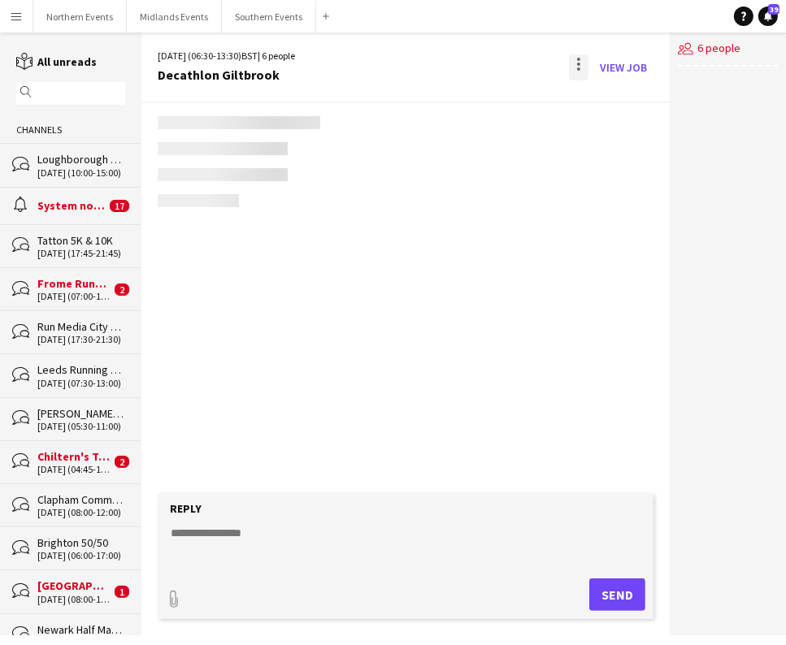
scroll to position [665, 0]
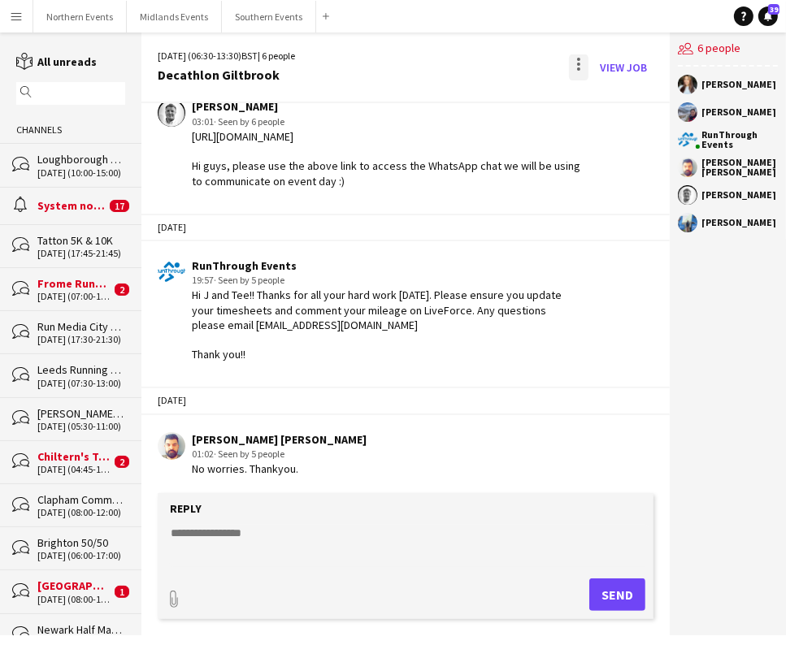
click at [579, 59] on div at bounding box center [578, 59] width 3 height 3
click at [611, 93] on span "Delete" at bounding box center [614, 100] width 37 height 14
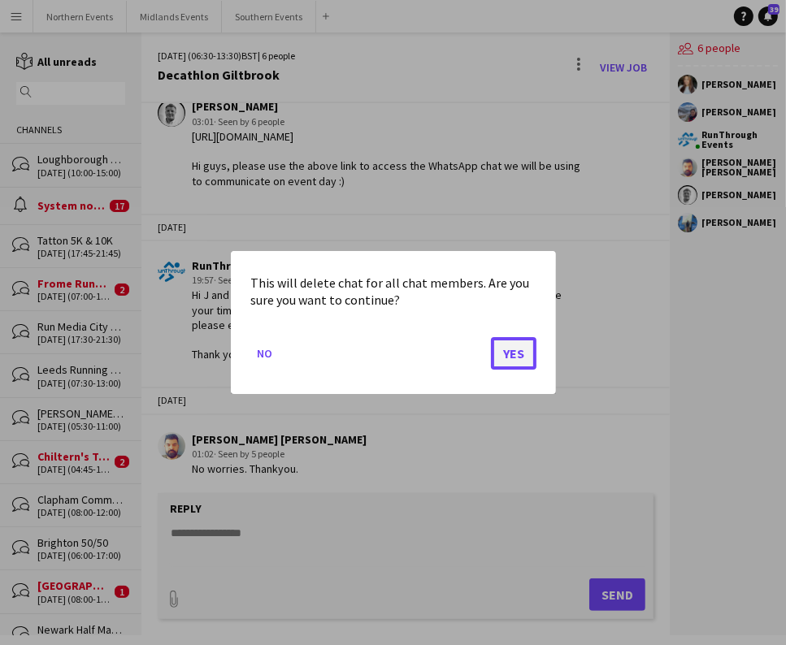
click at [510, 356] on button "Yes" at bounding box center [514, 353] width 46 height 33
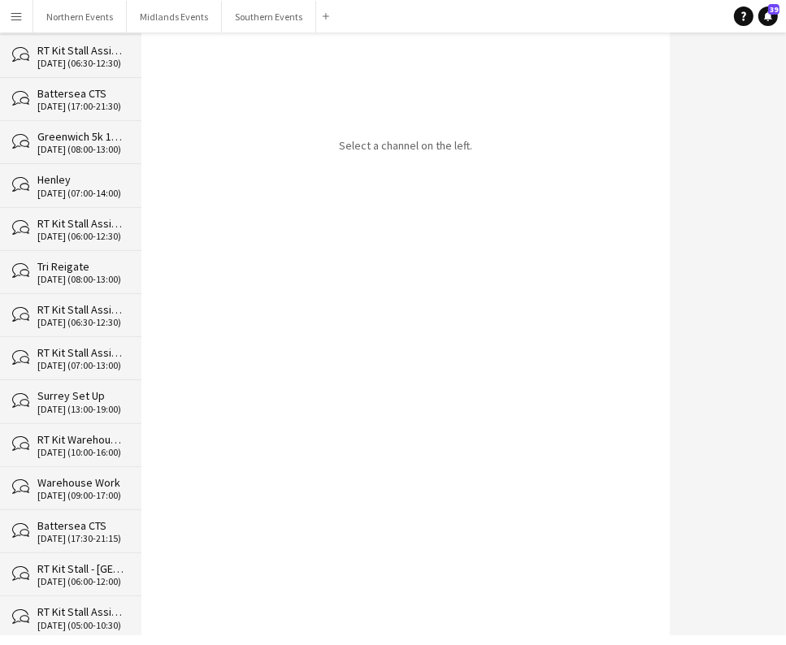
scroll to position [22570, 0]
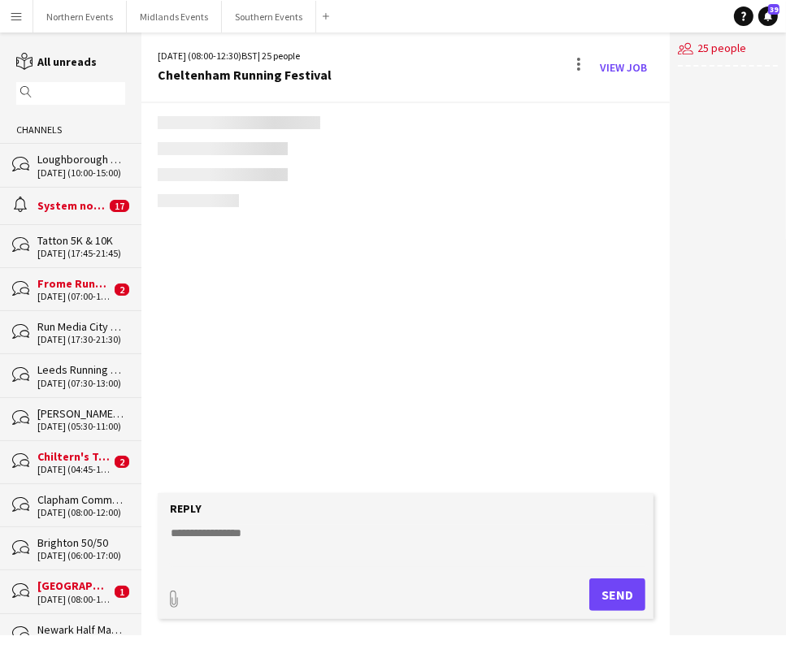
scroll to position [2717, 0]
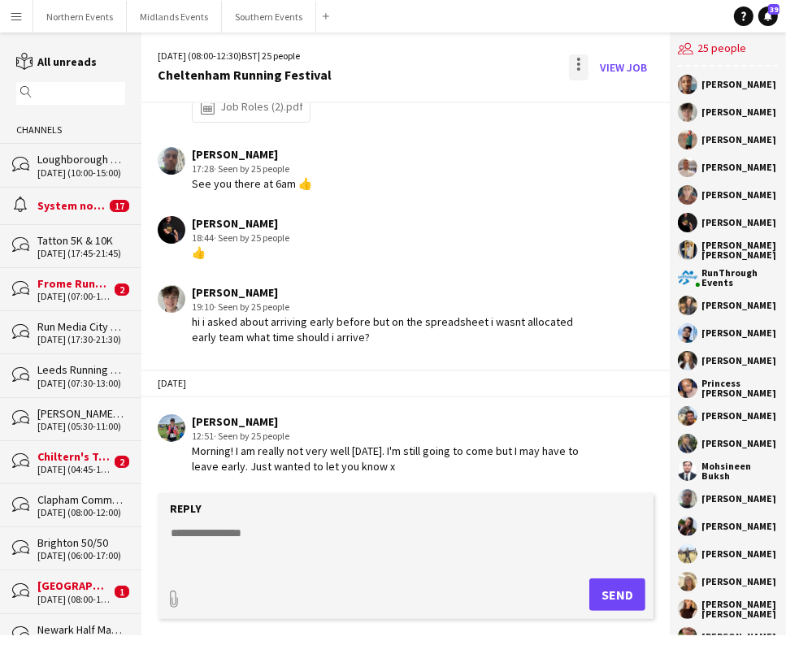
click at [575, 68] on div at bounding box center [579, 67] width 20 height 26
click at [610, 98] on span "Delete" at bounding box center [614, 100] width 37 height 14
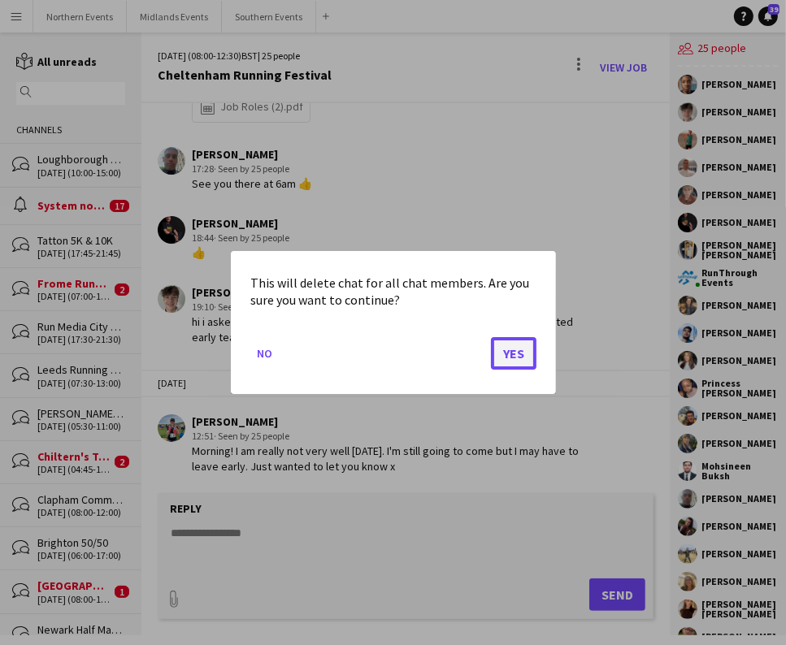
click at [522, 356] on button "Yes" at bounding box center [514, 353] width 46 height 33
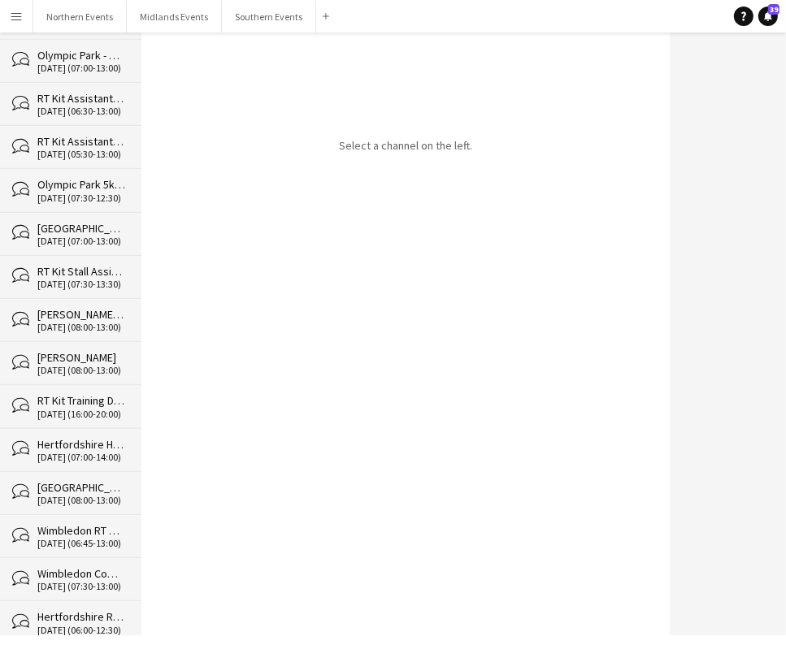
scroll to position [22527, 0]
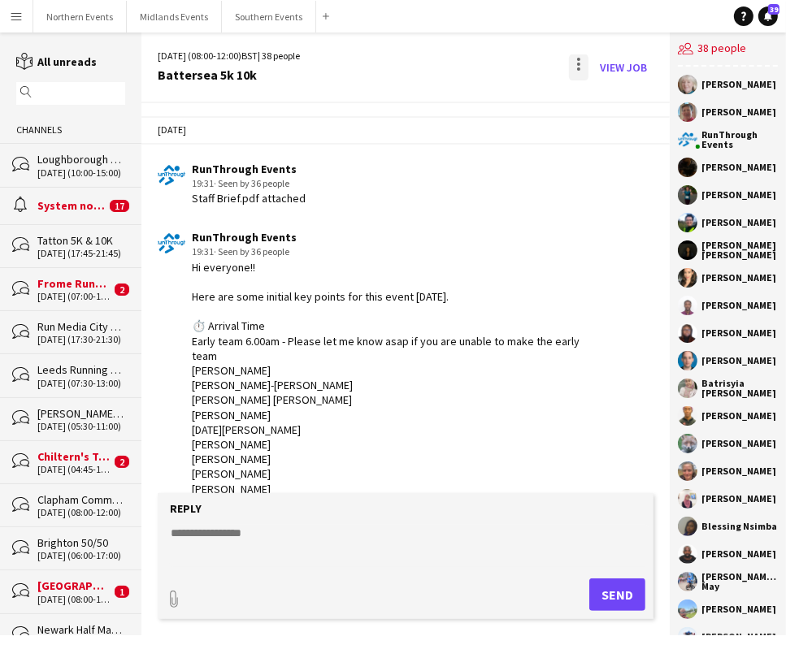
scroll to position [4843, 0]
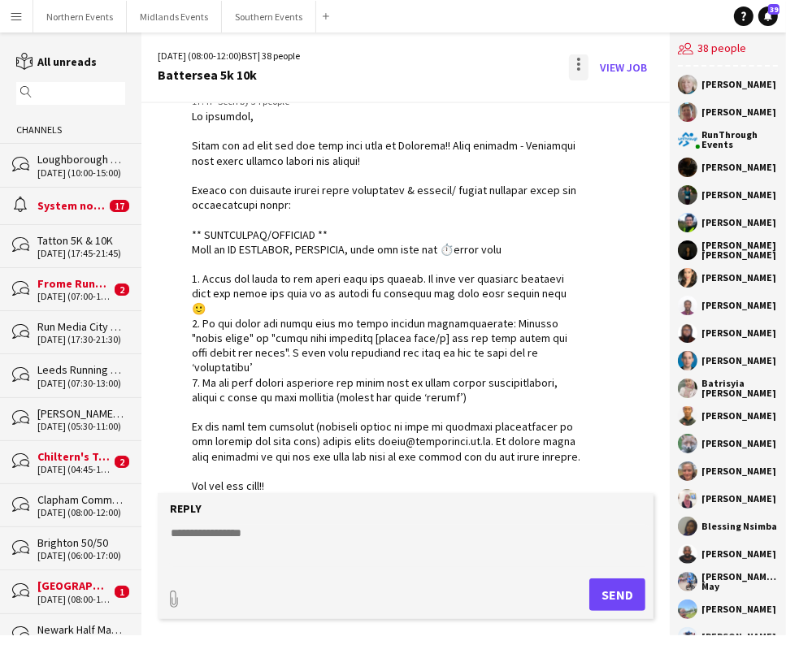
click at [575, 68] on div at bounding box center [579, 67] width 20 height 26
click at [596, 99] on span "Delete" at bounding box center [614, 100] width 37 height 14
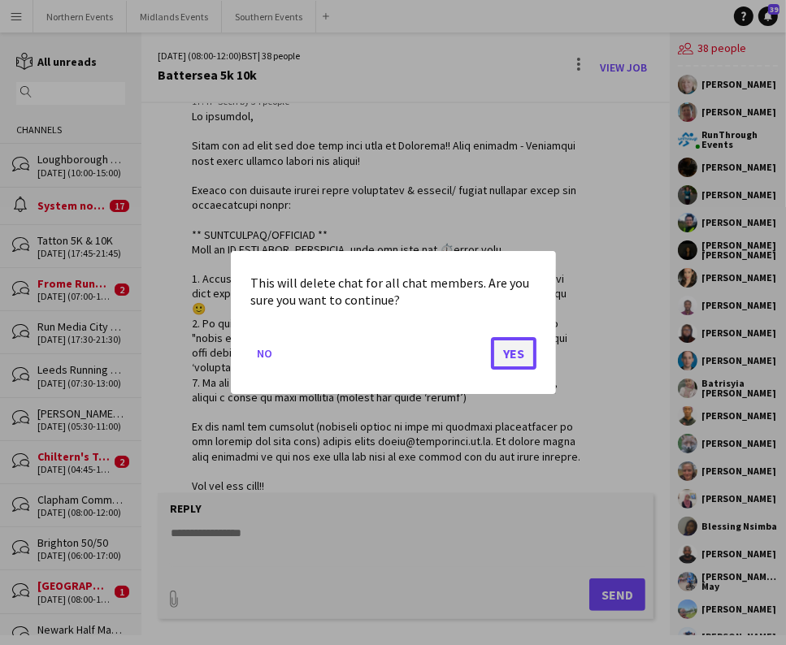
click at [527, 364] on button "Yes" at bounding box center [514, 353] width 46 height 33
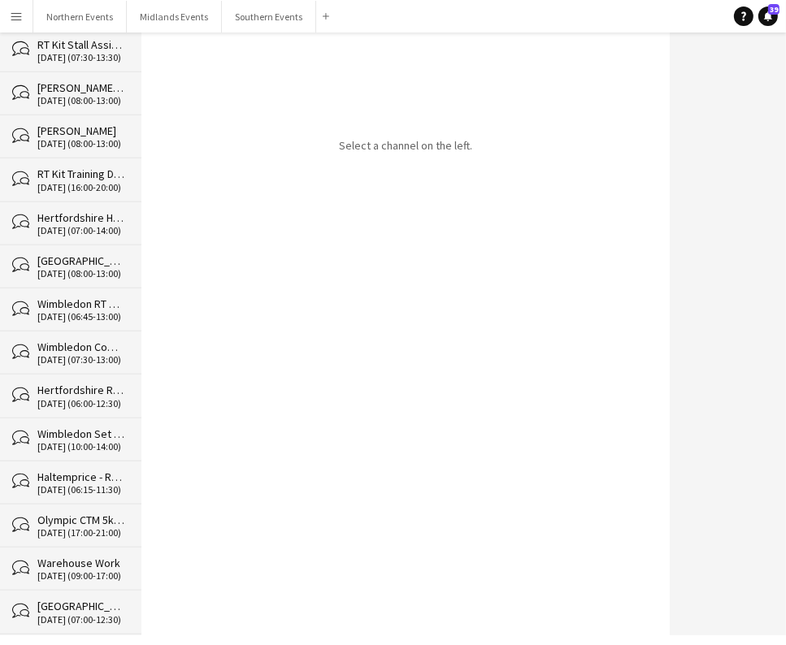
scroll to position [22484, 0]
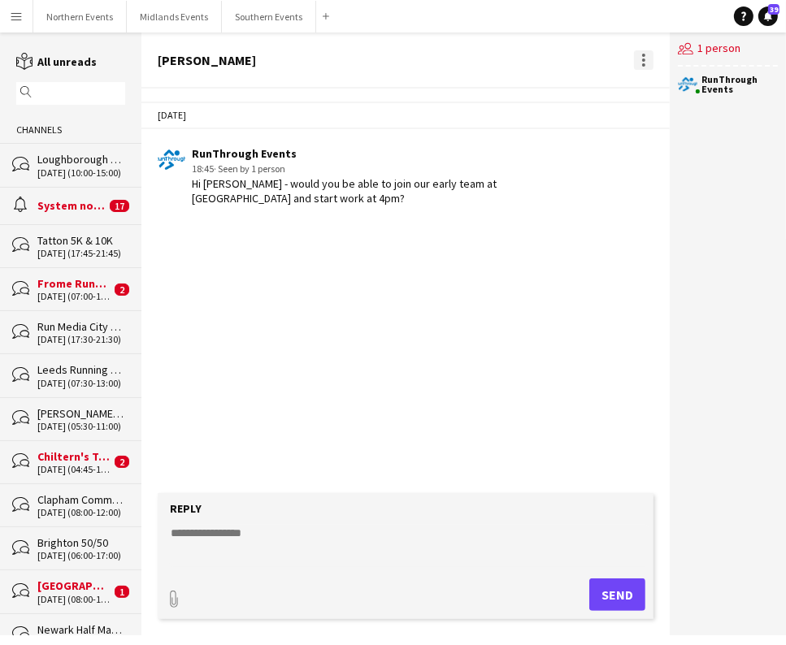
click at [645, 58] on div at bounding box center [644, 60] width 20 height 20
click at [671, 88] on span "Delete" at bounding box center [677, 89] width 37 height 14
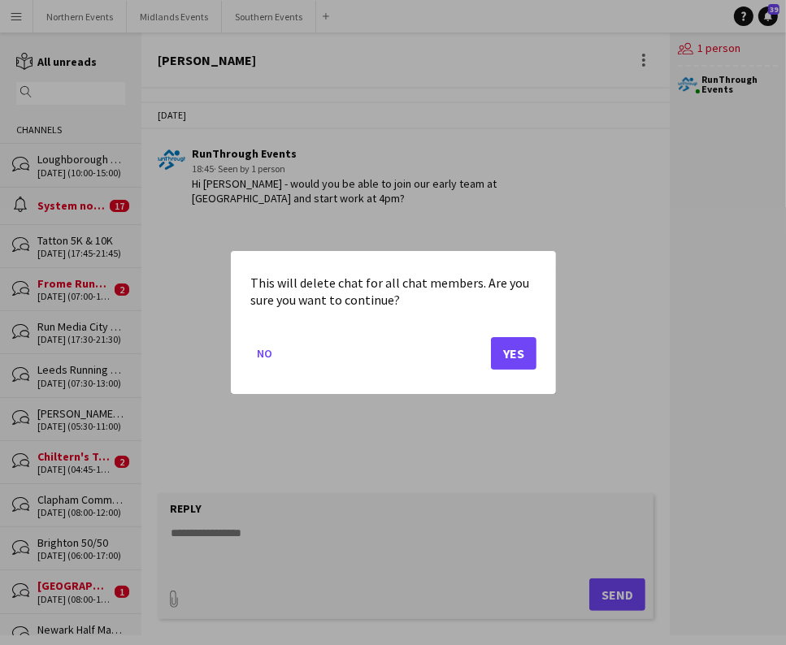
click at [520, 371] on mat-dialog-actions "No Yes" at bounding box center [393, 359] width 286 height 69
click at [520, 365] on button "Yes" at bounding box center [514, 353] width 46 height 33
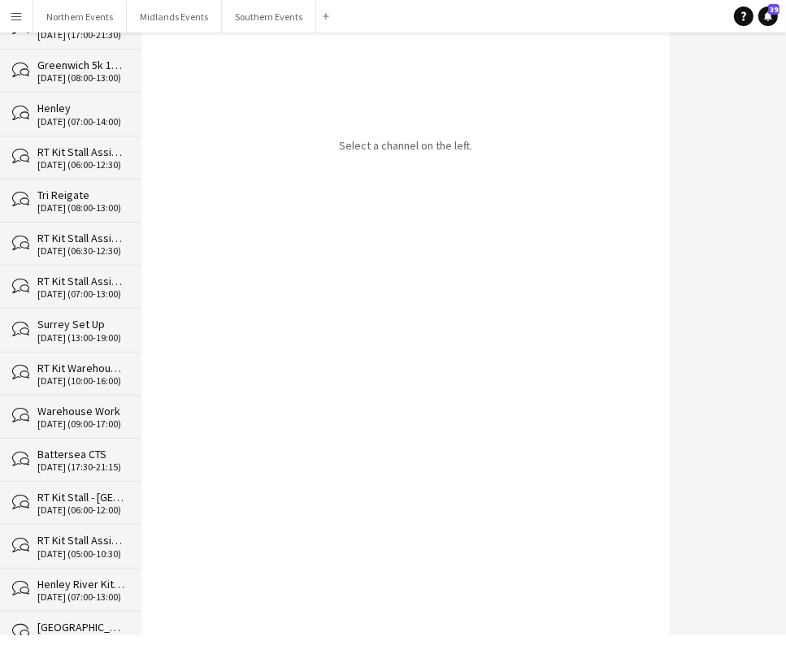
scroll to position [22445, 0]
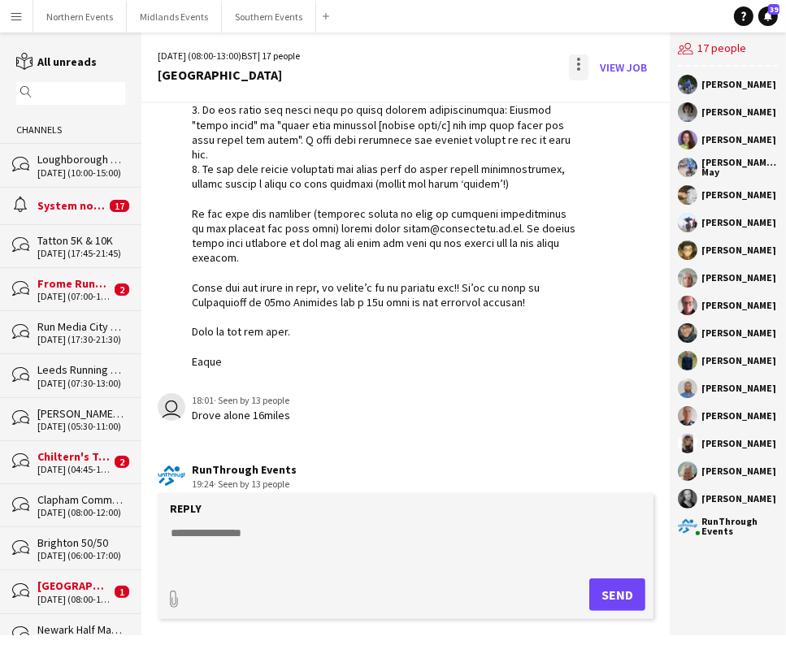
scroll to position [4986, 0]
click at [576, 73] on div at bounding box center [579, 67] width 20 height 26
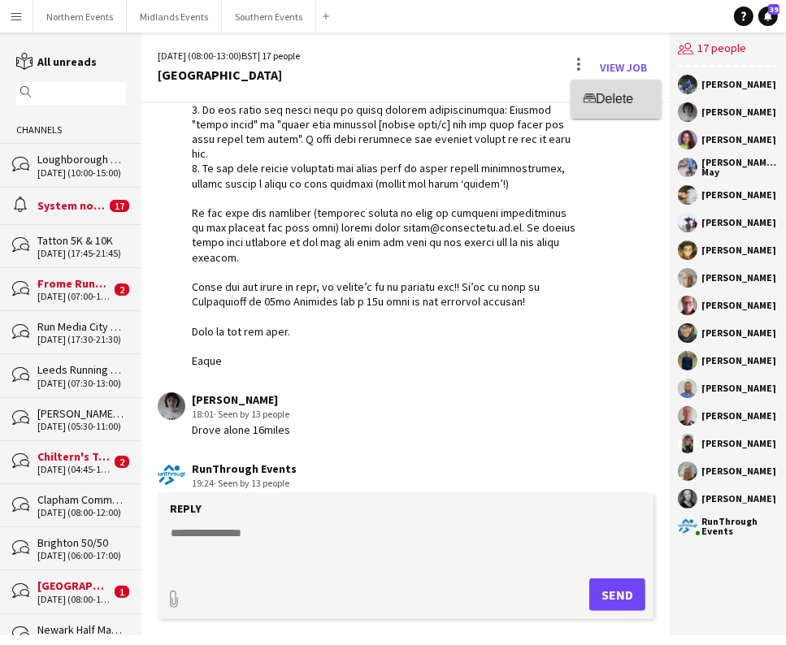
click at [593, 102] on app-icon "Delete" at bounding box center [589, 100] width 12 height 14
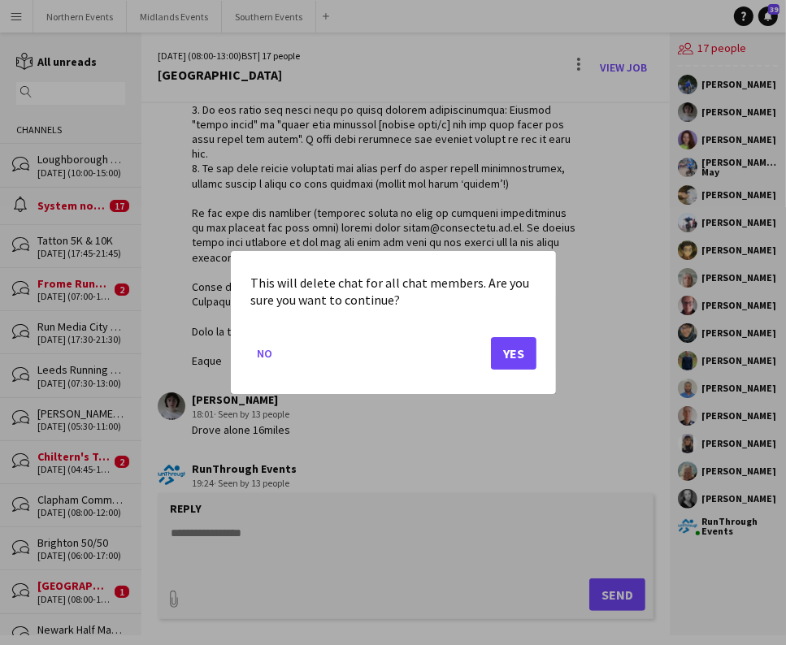
click at [518, 333] on mat-dialog-actions "No Yes" at bounding box center [393, 359] width 286 height 69
click at [518, 345] on button "Yes" at bounding box center [514, 353] width 46 height 33
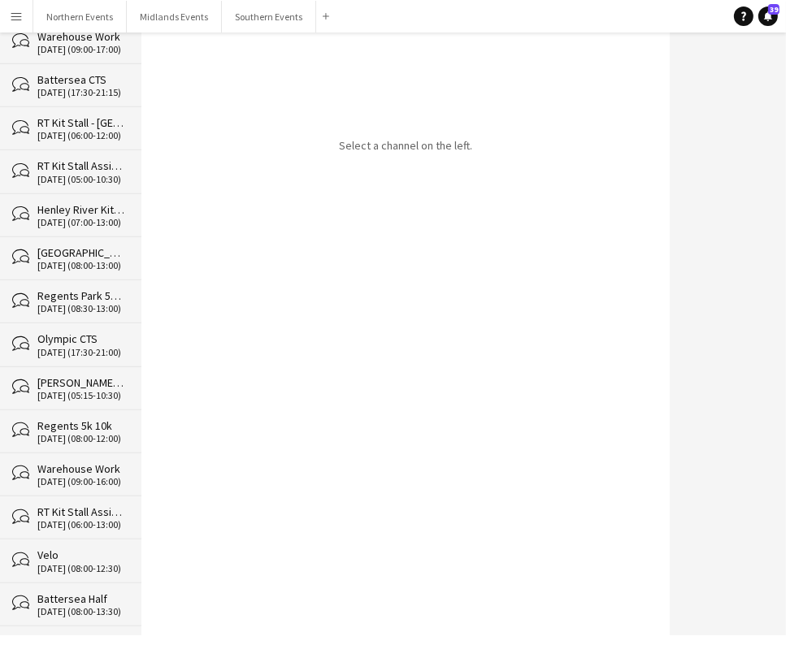
scroll to position [22402, 0]
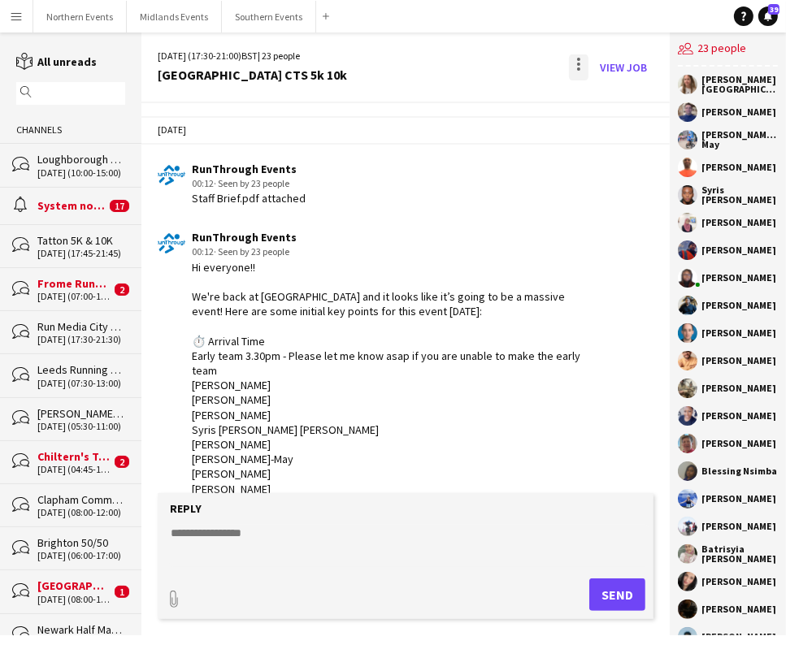
scroll to position [4399, 0]
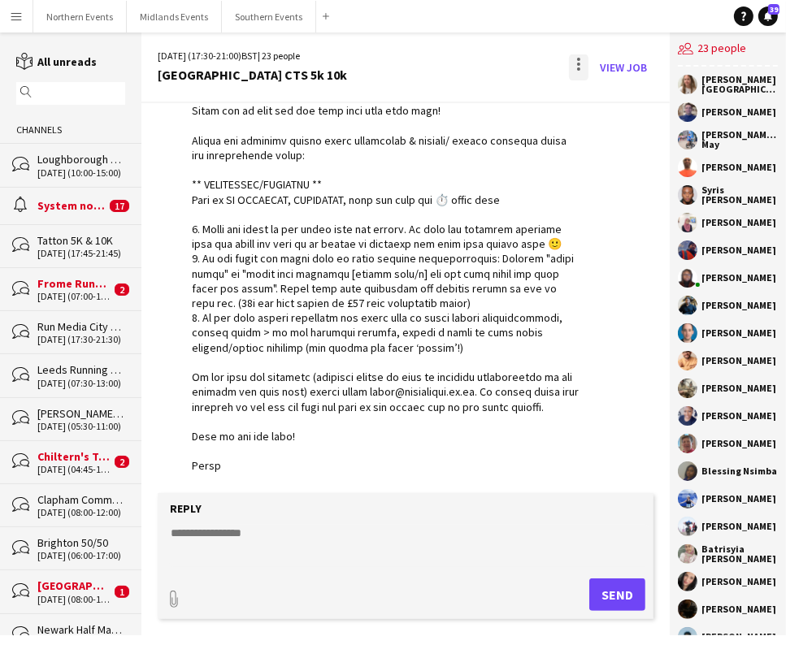
click at [584, 61] on div at bounding box center [579, 67] width 20 height 26
click at [609, 105] on span "Delete" at bounding box center [614, 100] width 37 height 14
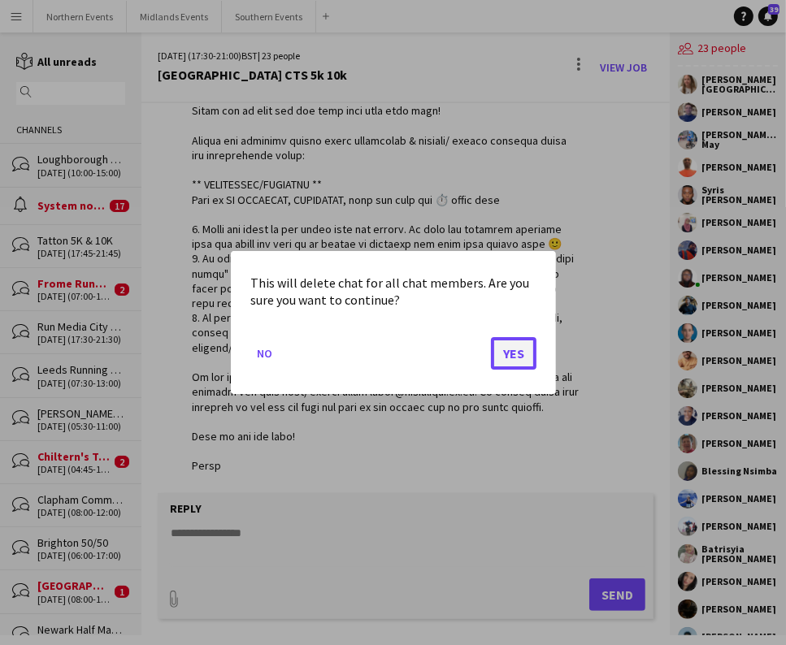
click at [506, 348] on button "Yes" at bounding box center [514, 353] width 46 height 33
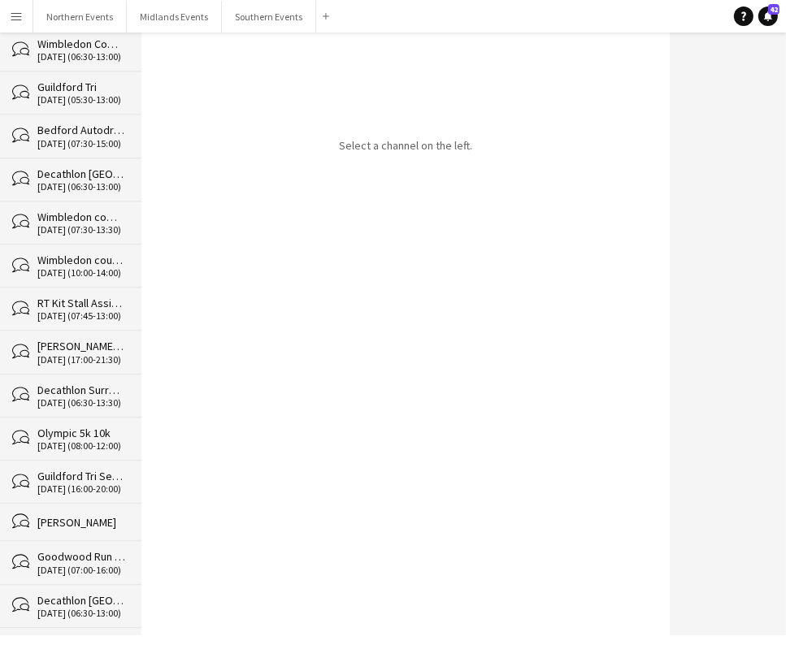
scroll to position [22360, 0]
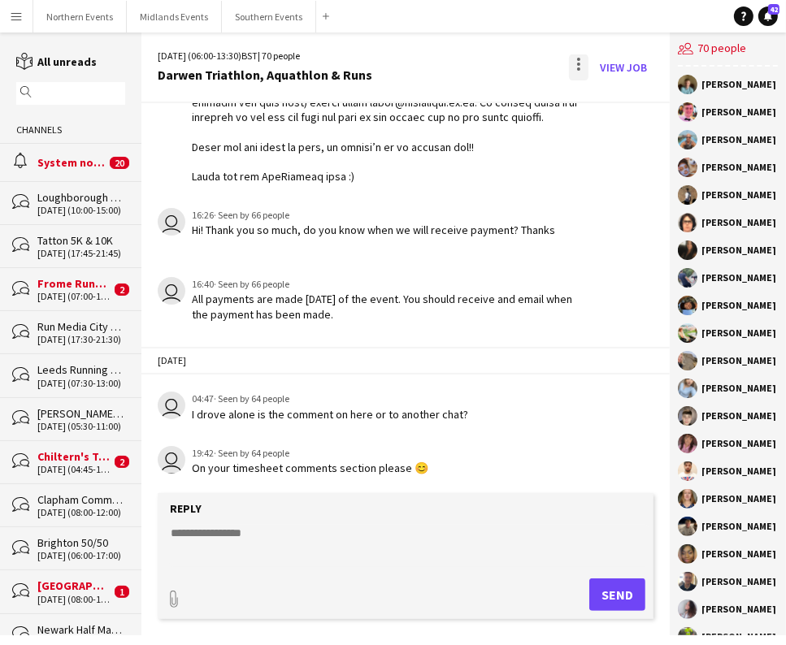
click at [581, 59] on div at bounding box center [579, 67] width 20 height 26
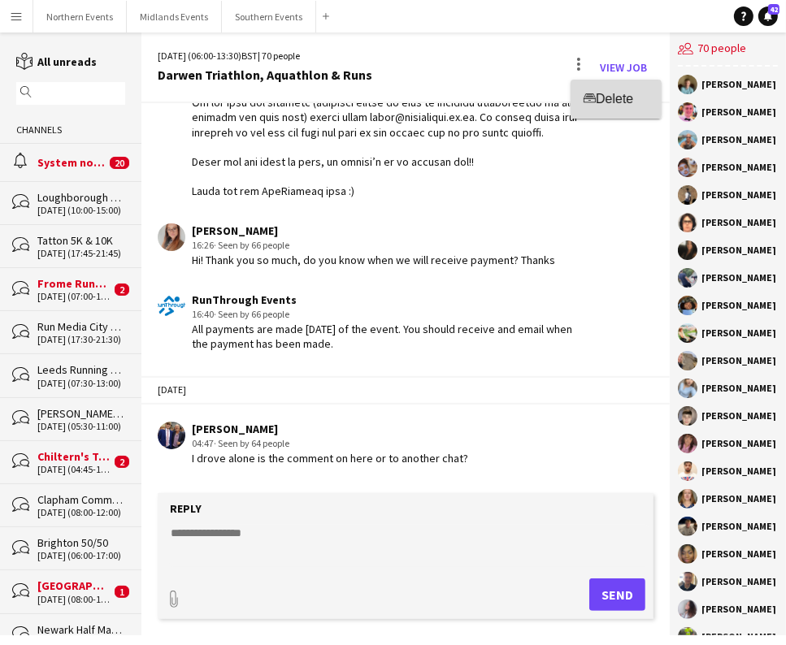
click at [599, 107] on button "Delete [GEOGRAPHIC_DATA]" at bounding box center [615, 99] width 91 height 39
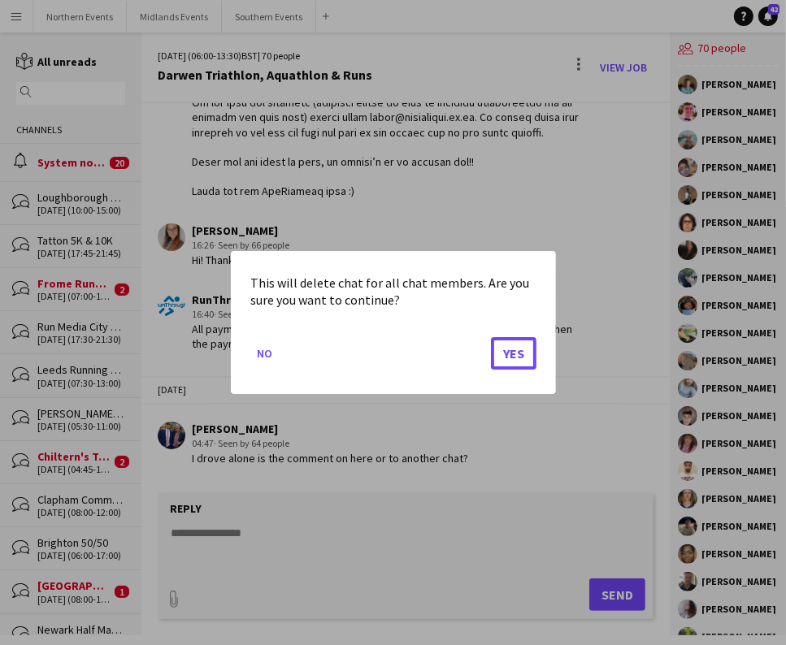
drag, startPoint x: 501, startPoint y: 357, endPoint x: 482, endPoint y: 349, distance: 20.4
click at [501, 357] on button "Yes" at bounding box center [514, 353] width 46 height 33
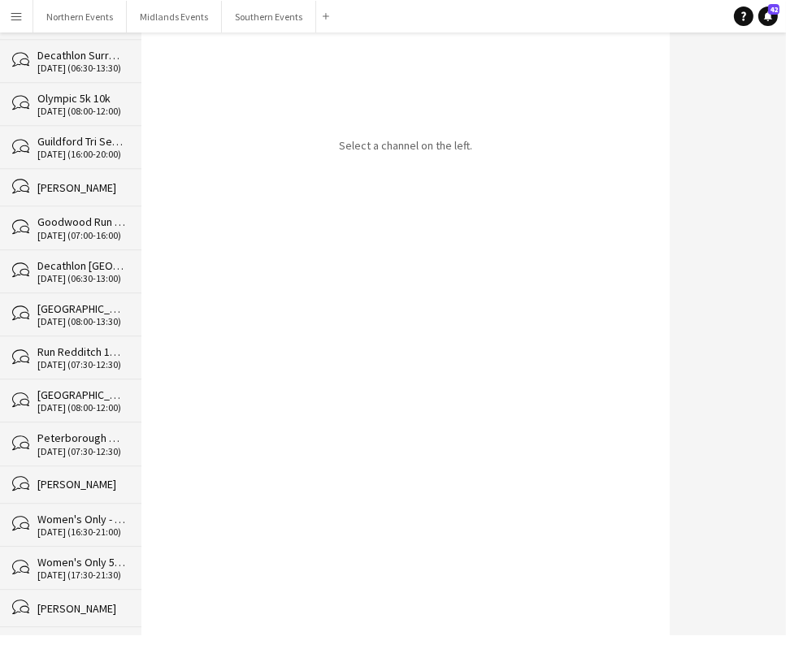
scroll to position [22317, 0]
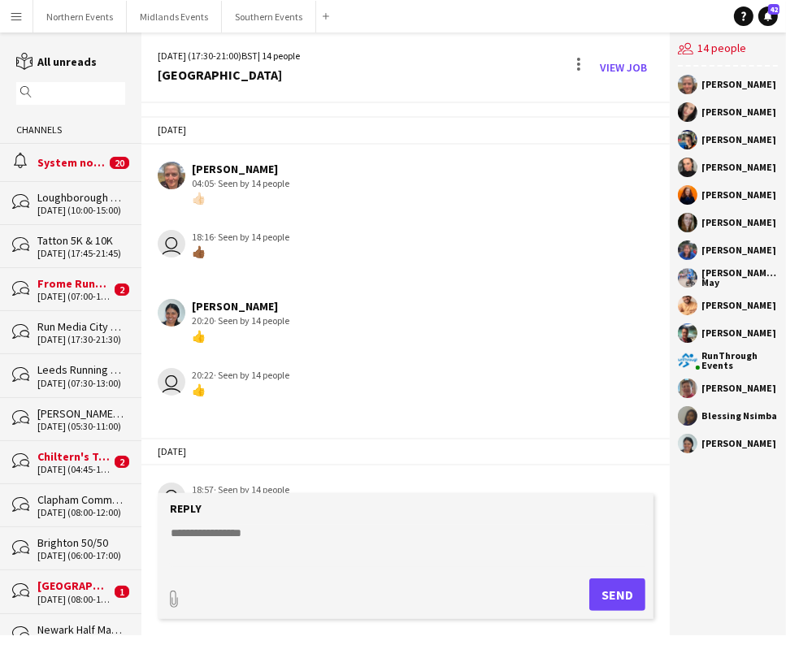
scroll to position [4110, 0]
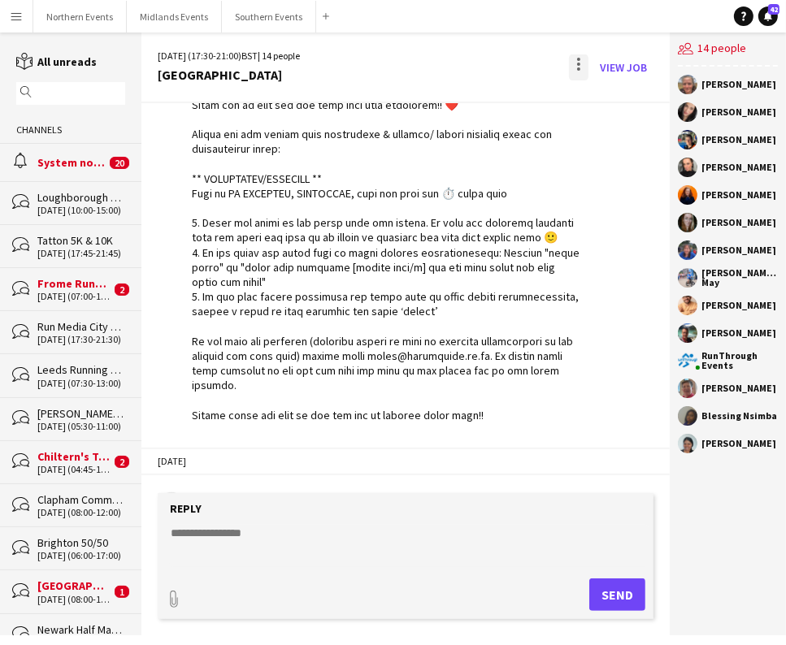
click at [578, 65] on div at bounding box center [578, 64] width 3 height 3
click at [618, 111] on button "Delete [GEOGRAPHIC_DATA]" at bounding box center [615, 99] width 91 height 39
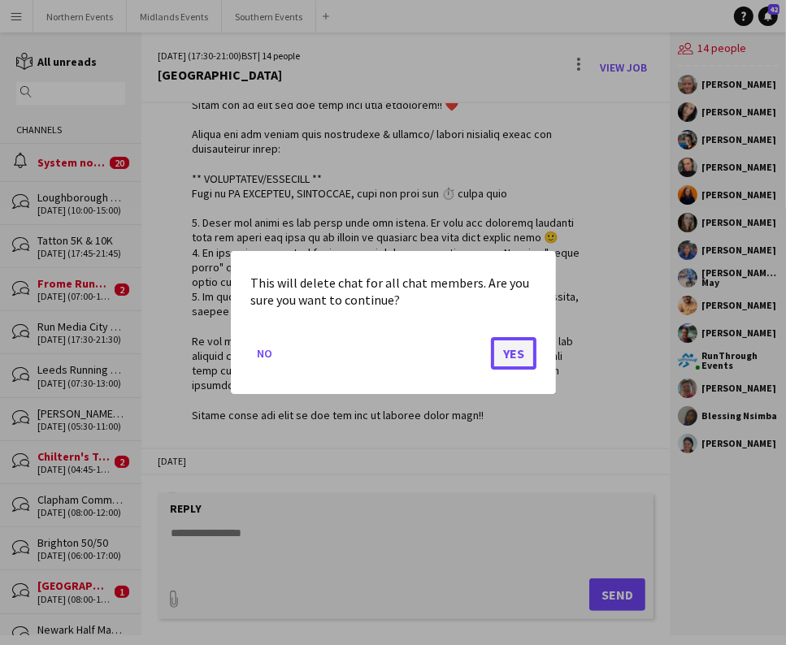
click at [513, 353] on button "Yes" at bounding box center [514, 353] width 46 height 33
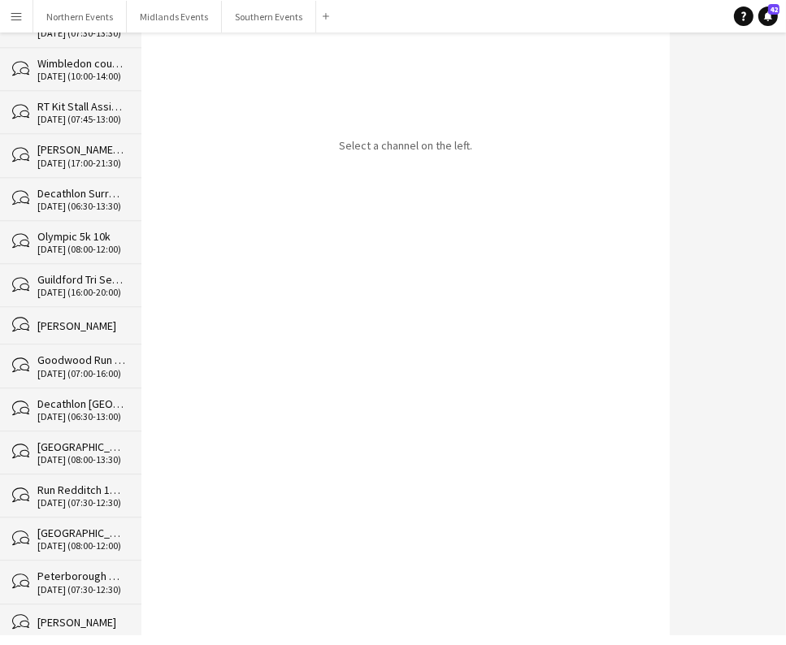
scroll to position [22273, 0]
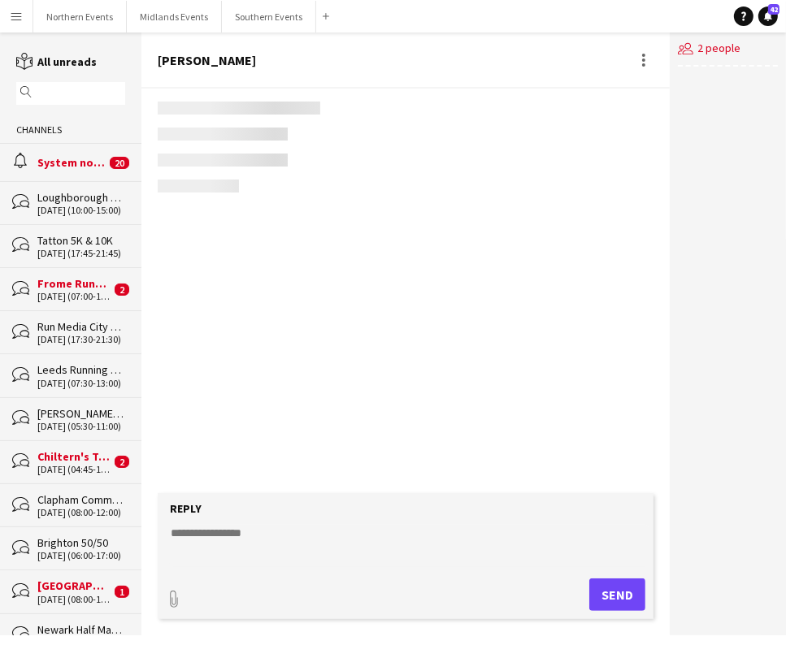
scroll to position [8, 0]
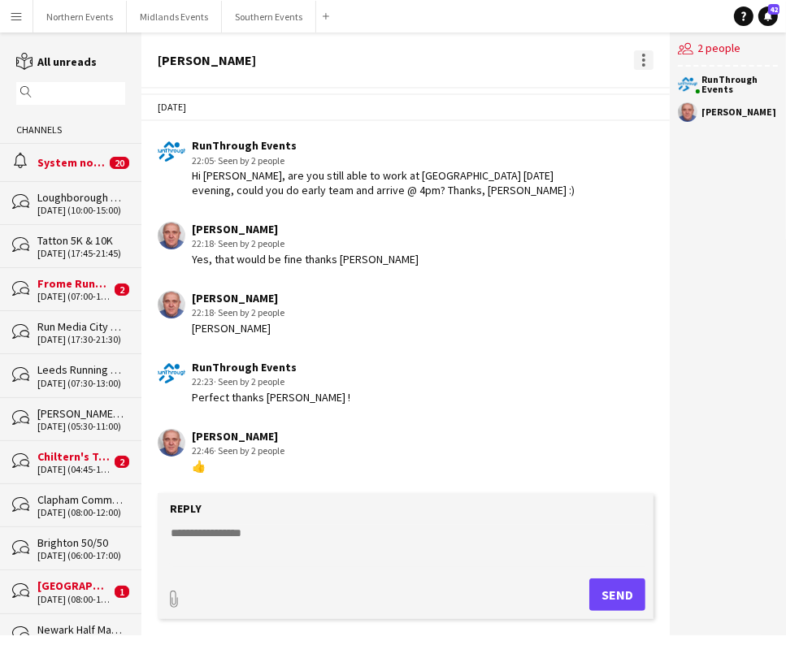
click at [652, 61] on div at bounding box center [644, 60] width 20 height 20
click at [652, 86] on app-icon "Delete" at bounding box center [653, 89] width 12 height 14
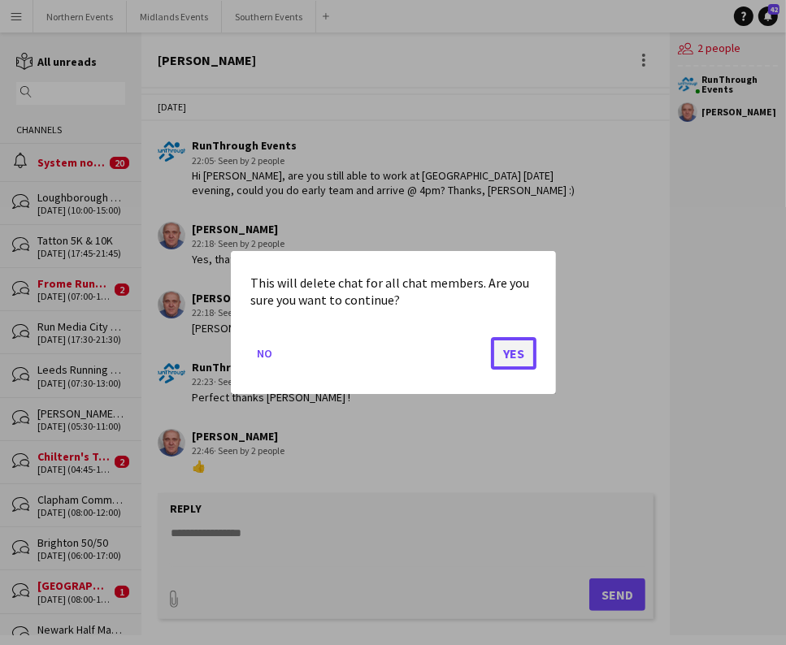
click at [523, 360] on button "Yes" at bounding box center [514, 353] width 46 height 33
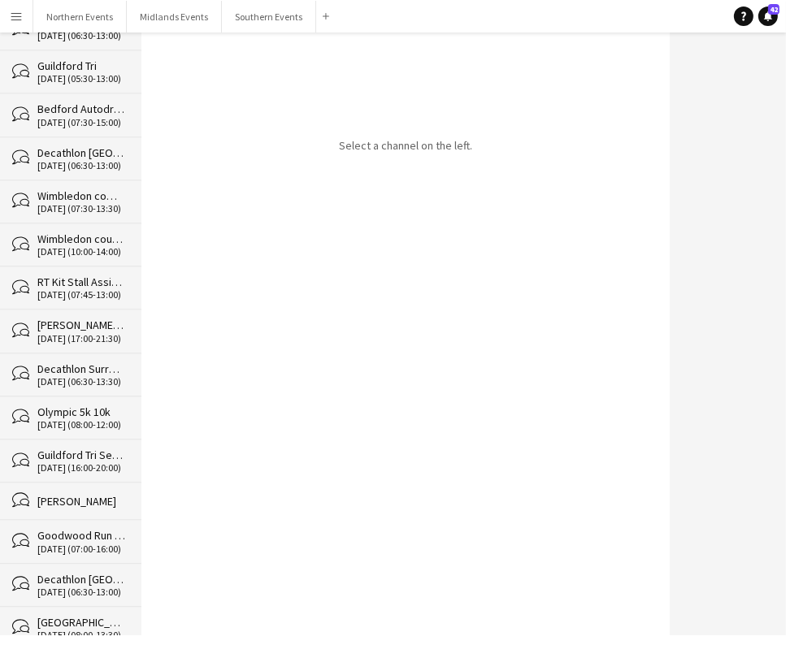
scroll to position [22236, 0]
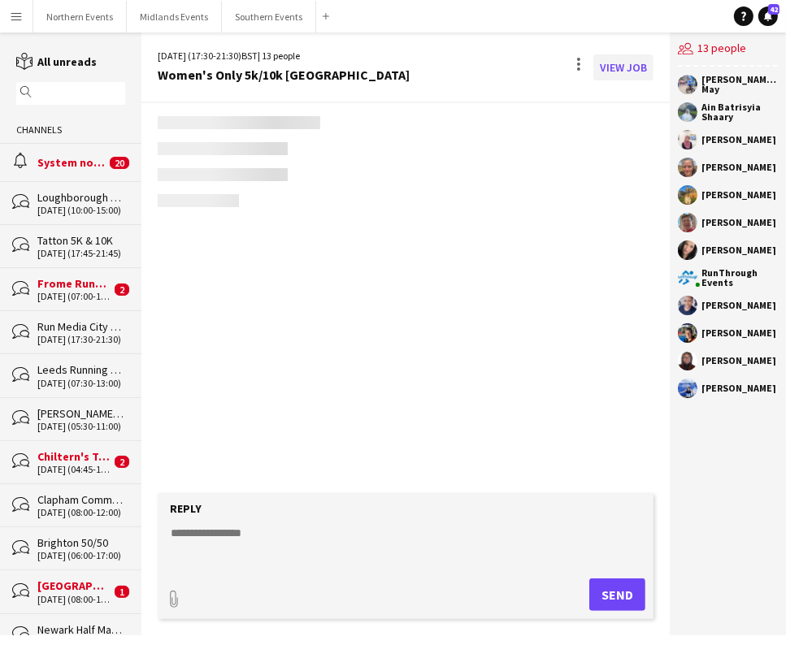
scroll to position [3398, 0]
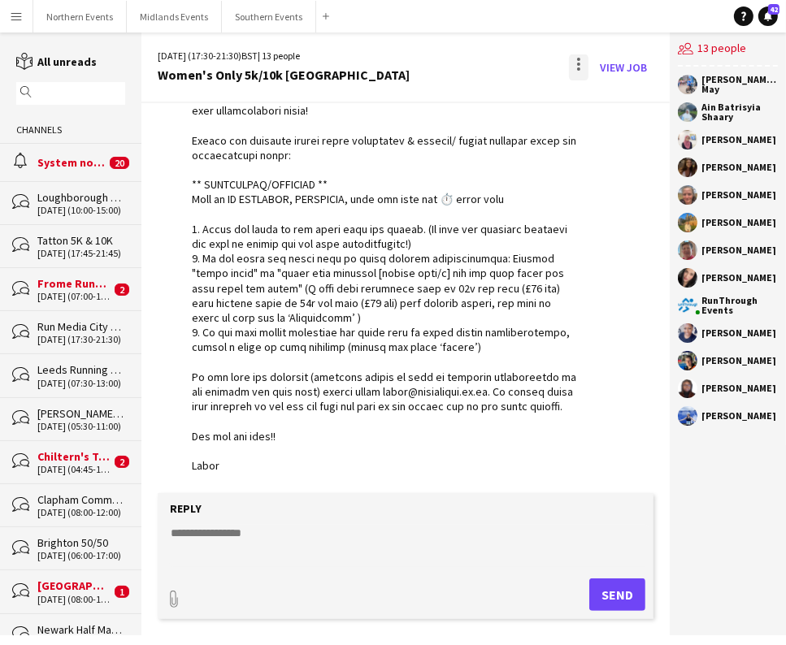
click at [579, 61] on div at bounding box center [579, 67] width 20 height 26
click at [635, 117] on button "Delete [GEOGRAPHIC_DATA]" at bounding box center [615, 99] width 91 height 39
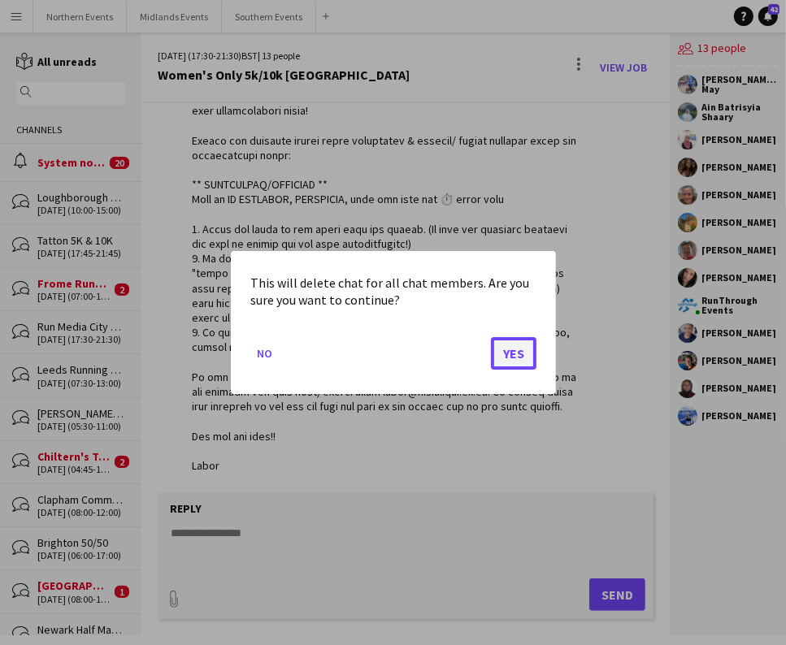
click at [512, 359] on button "Yes" at bounding box center [514, 353] width 46 height 33
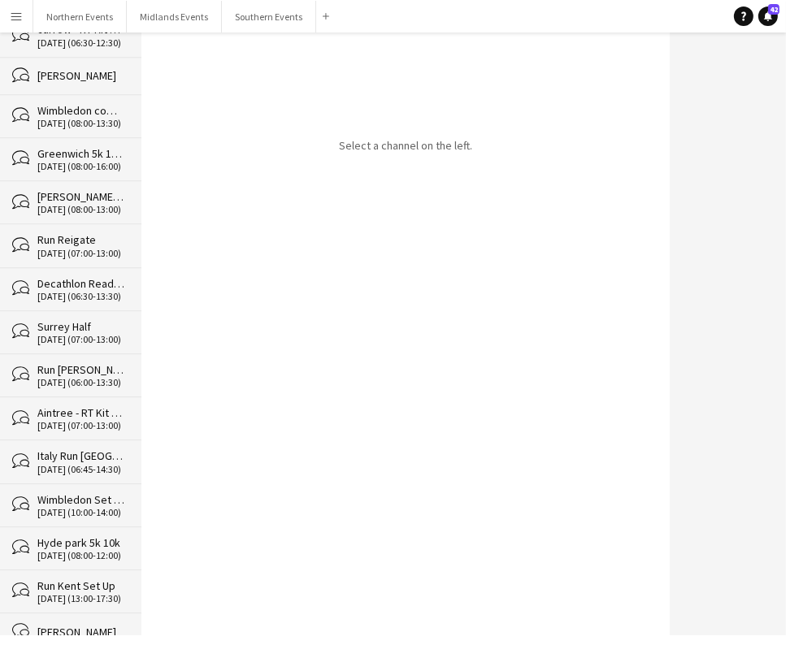
scroll to position [22193, 0]
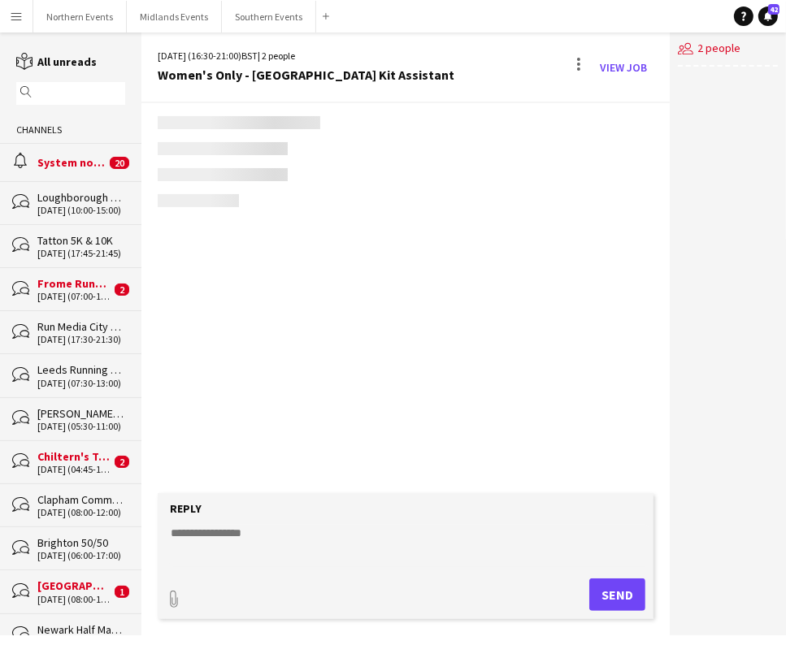
scroll to position [1504, 0]
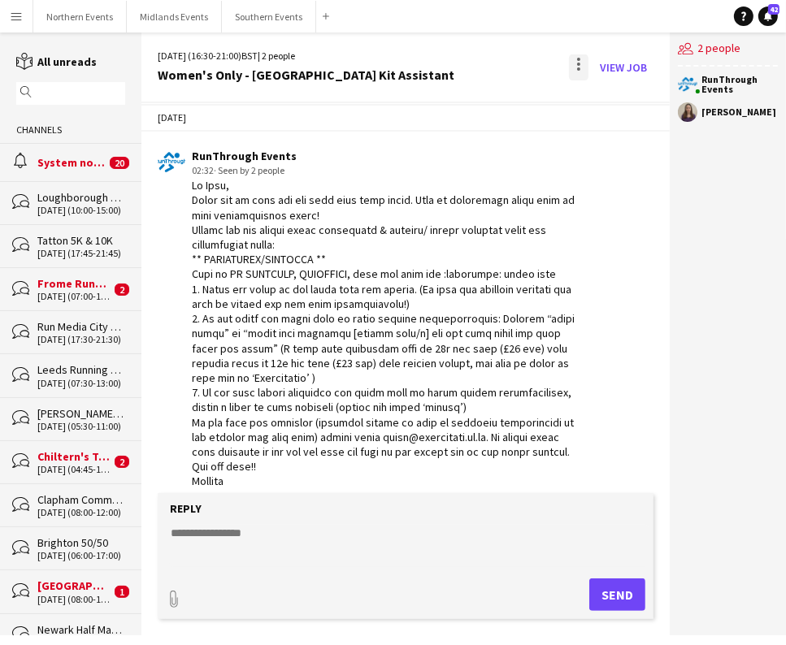
click at [574, 62] on div at bounding box center [579, 67] width 20 height 26
click at [603, 111] on button "Delete [GEOGRAPHIC_DATA]" at bounding box center [615, 99] width 91 height 39
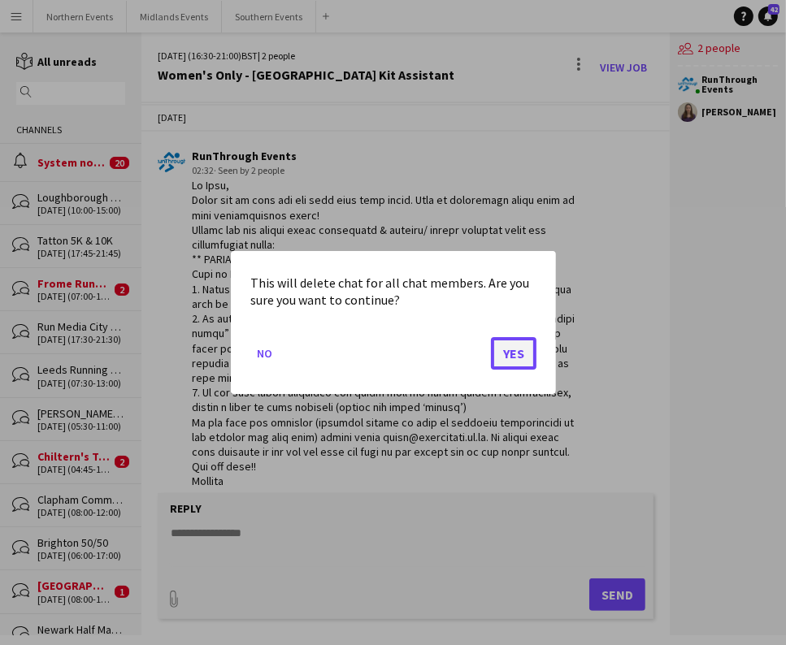
click at [510, 352] on button "Yes" at bounding box center [514, 353] width 46 height 33
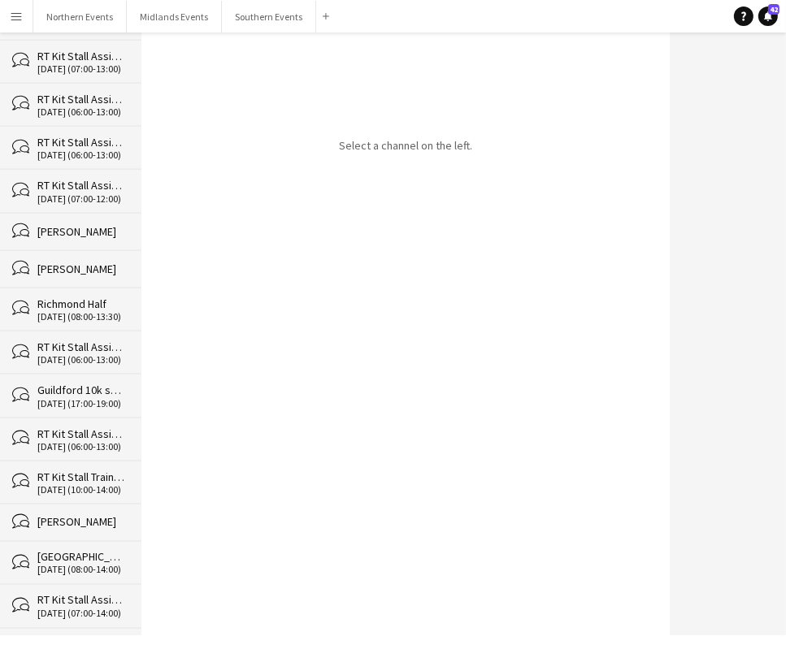
scroll to position [22150, 0]
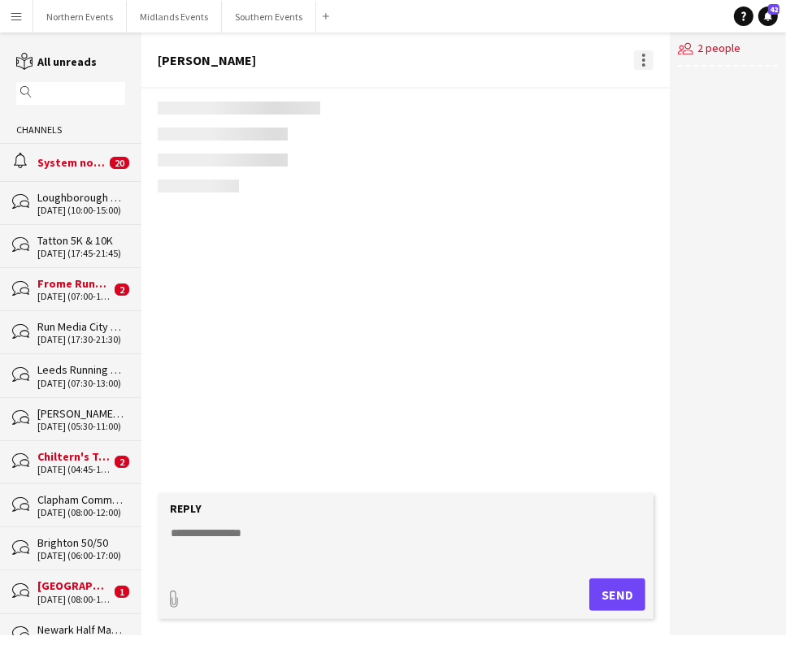
scroll to position [487, 0]
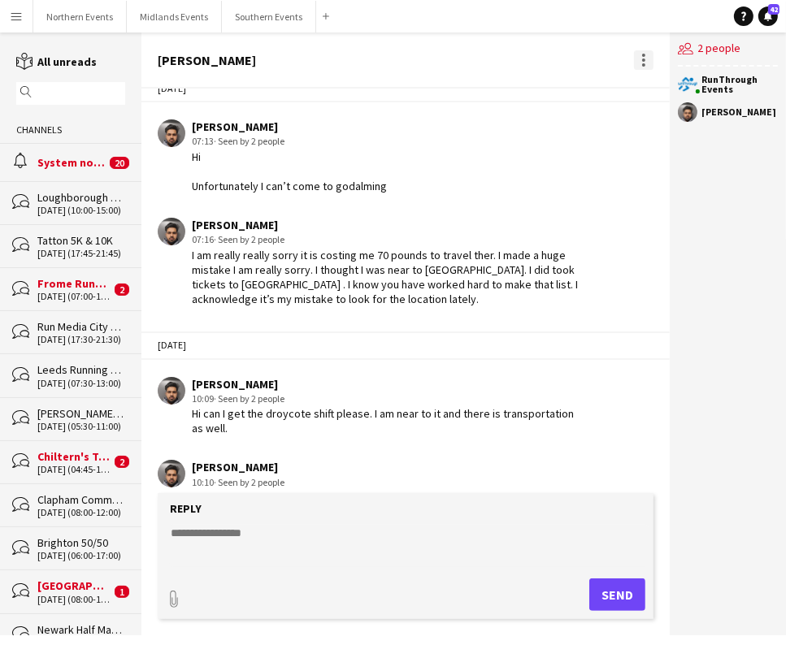
click at [641, 59] on div at bounding box center [644, 60] width 20 height 20
click at [650, 89] on app-icon "Delete" at bounding box center [653, 89] width 12 height 14
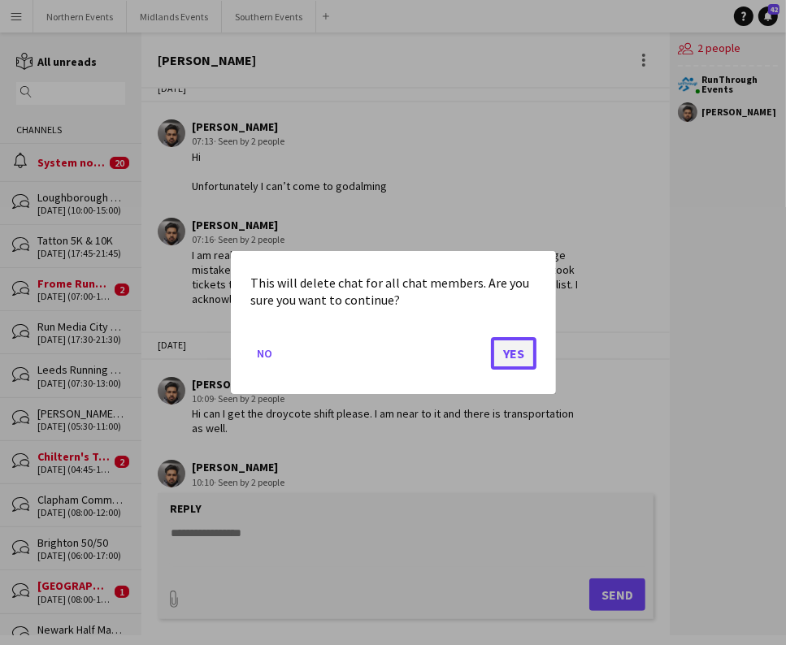
click at [528, 353] on button "Yes" at bounding box center [514, 353] width 46 height 33
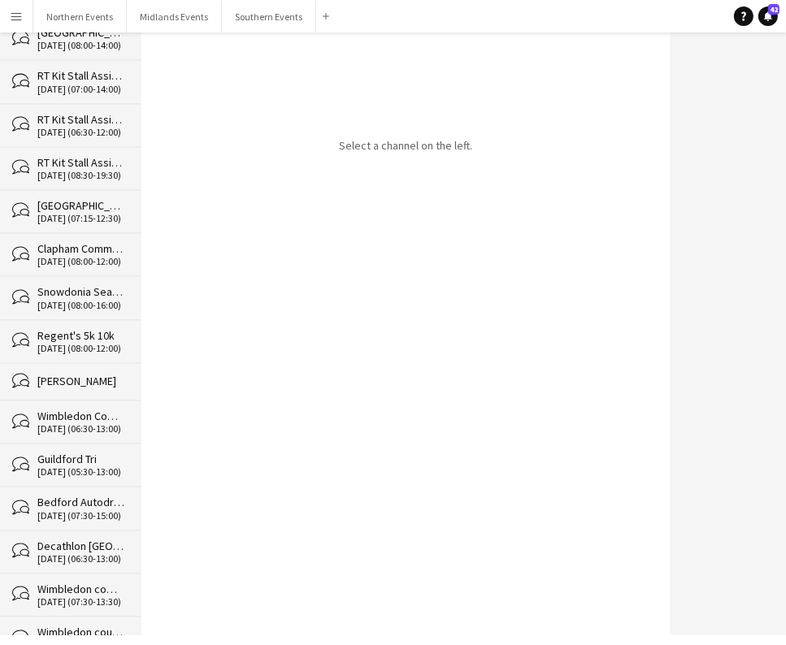
scroll to position [22112, 0]
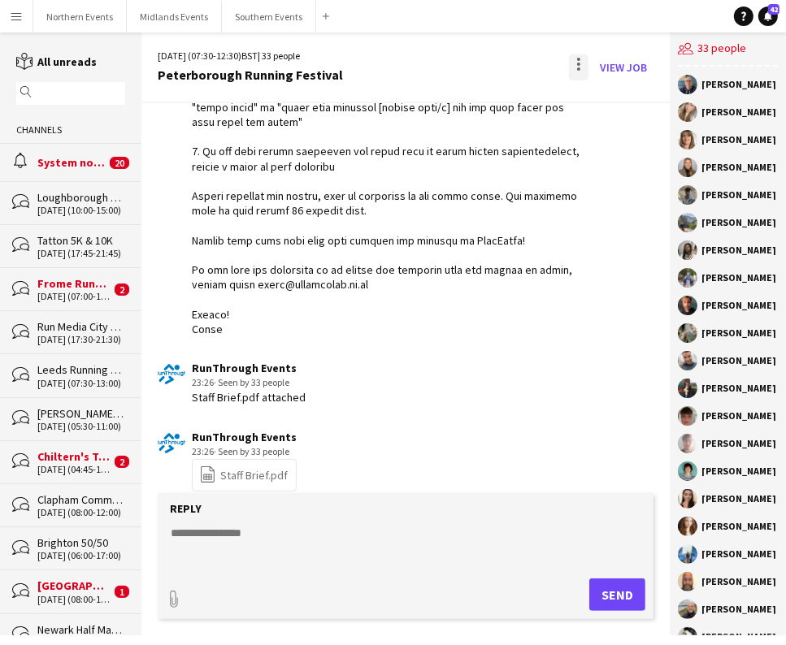
click at [575, 67] on div at bounding box center [579, 67] width 20 height 26
click at [610, 107] on button "Delete [GEOGRAPHIC_DATA]" at bounding box center [615, 99] width 91 height 39
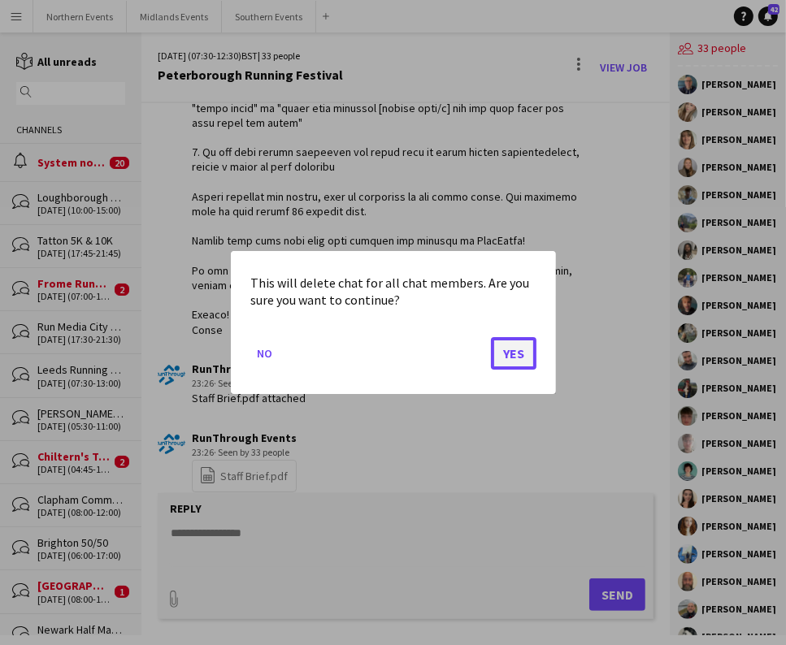
click at [511, 358] on button "Yes" at bounding box center [514, 353] width 46 height 33
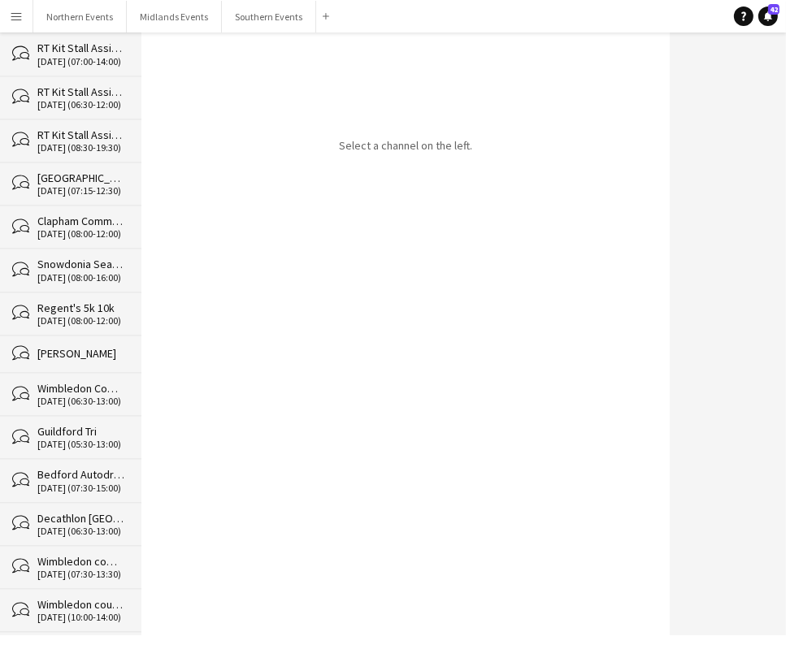
scroll to position [21732, 0]
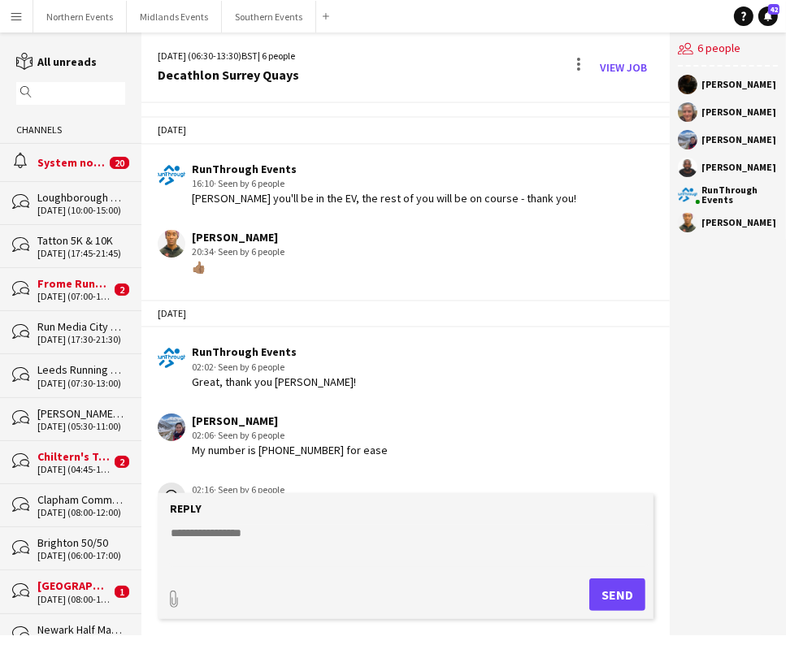
scroll to position [2563, 0]
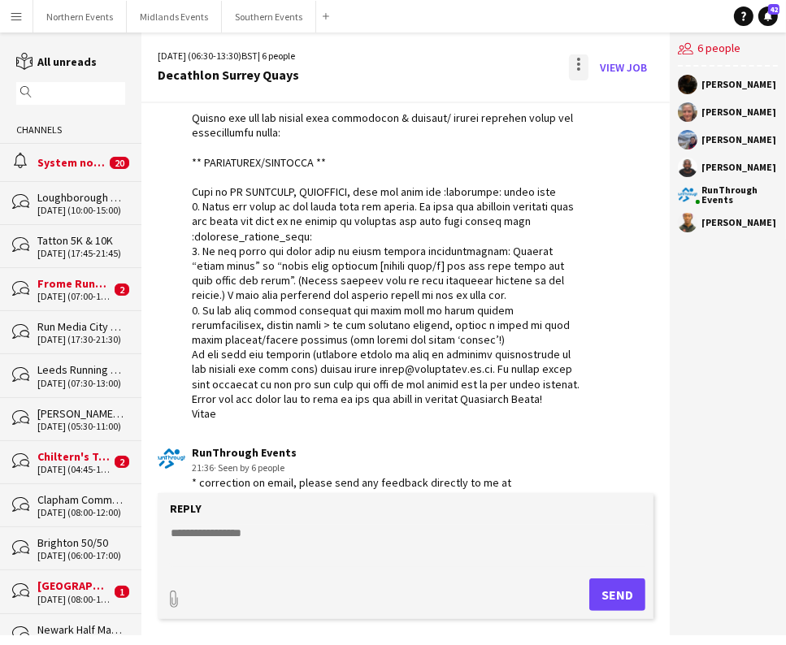
click at [580, 68] on div at bounding box center [578, 68] width 3 height 3
click at [590, 102] on app-icon "Delete" at bounding box center [589, 100] width 12 height 14
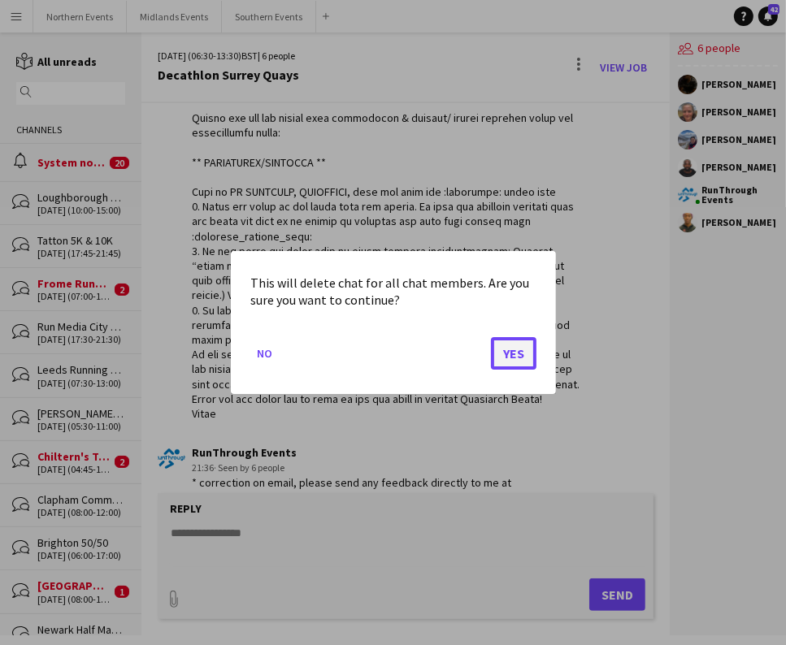
click at [513, 361] on button "Yes" at bounding box center [514, 353] width 46 height 33
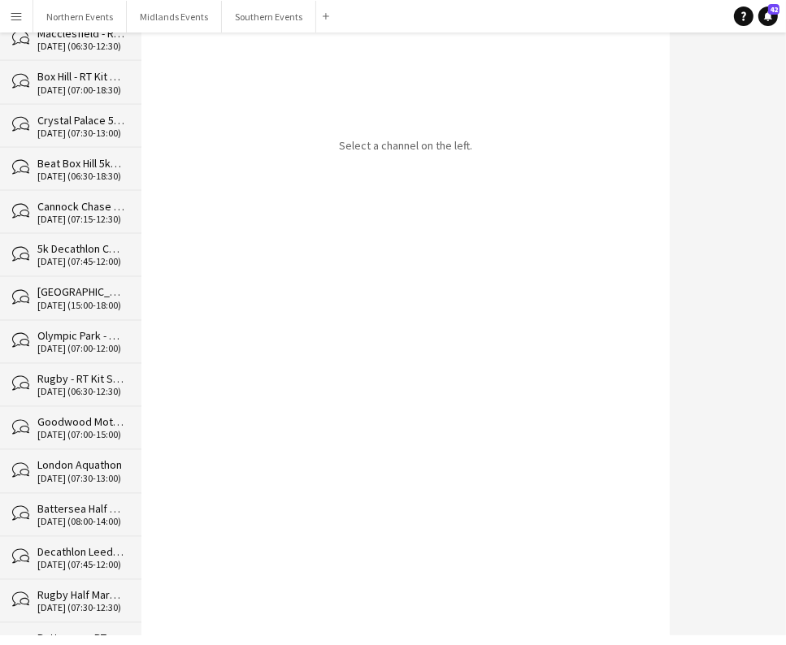
scroll to position [22025, 0]
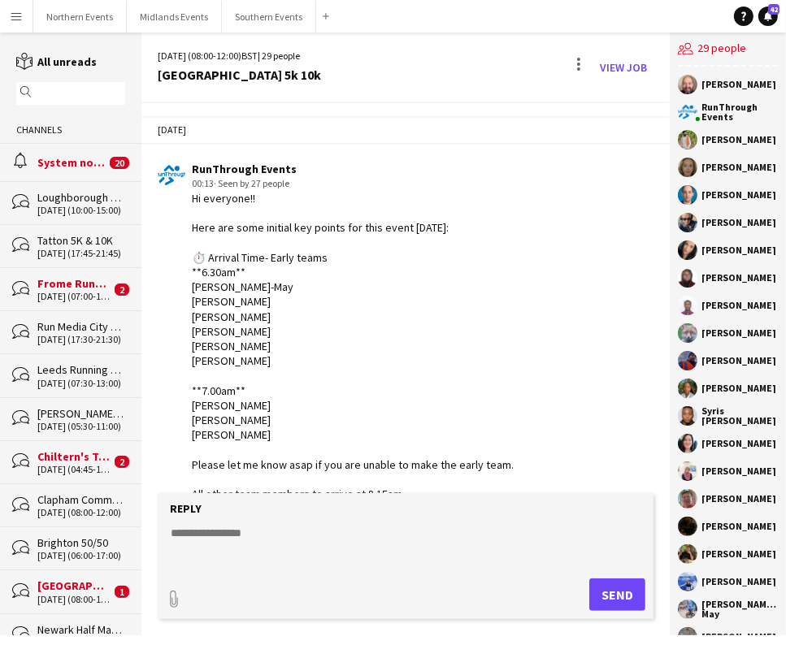
scroll to position [4405, 0]
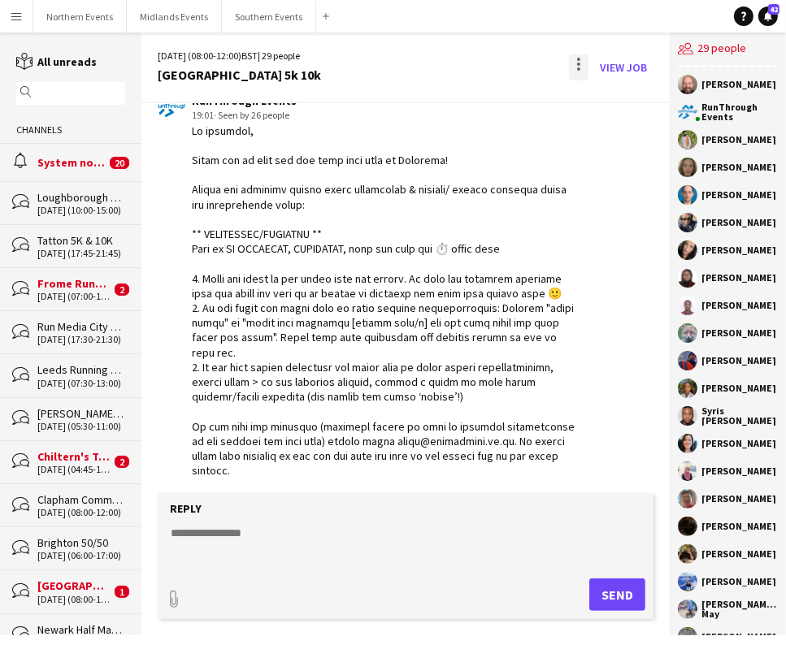
click at [578, 59] on div at bounding box center [578, 59] width 3 height 3
click at [607, 94] on span "Delete" at bounding box center [614, 100] width 37 height 14
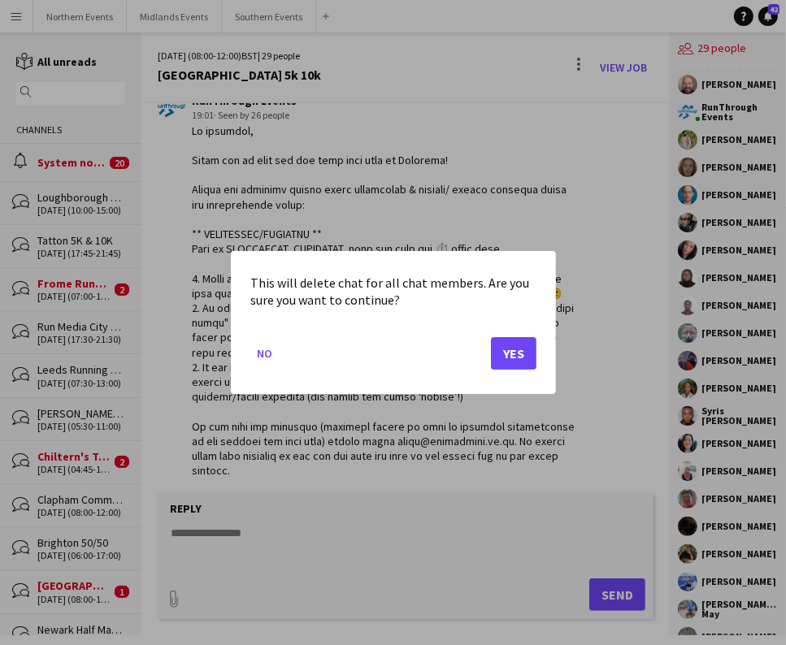
drag, startPoint x: 531, startPoint y: 379, endPoint x: 519, endPoint y: 364, distance: 19.0
click at [527, 376] on mat-dialog-actions "No Yes" at bounding box center [393, 359] width 286 height 69
click at [519, 361] on button "Yes" at bounding box center [514, 353] width 46 height 33
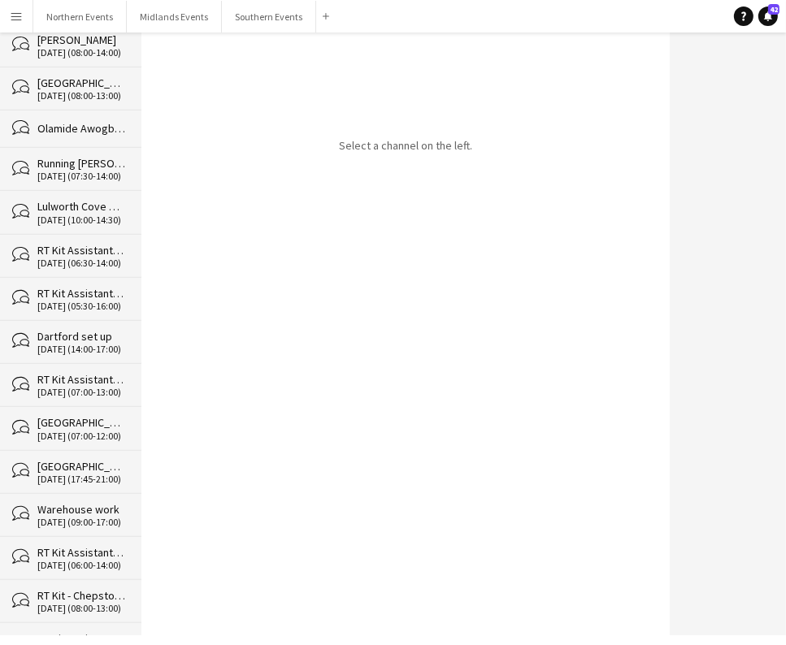
scroll to position [21983, 0]
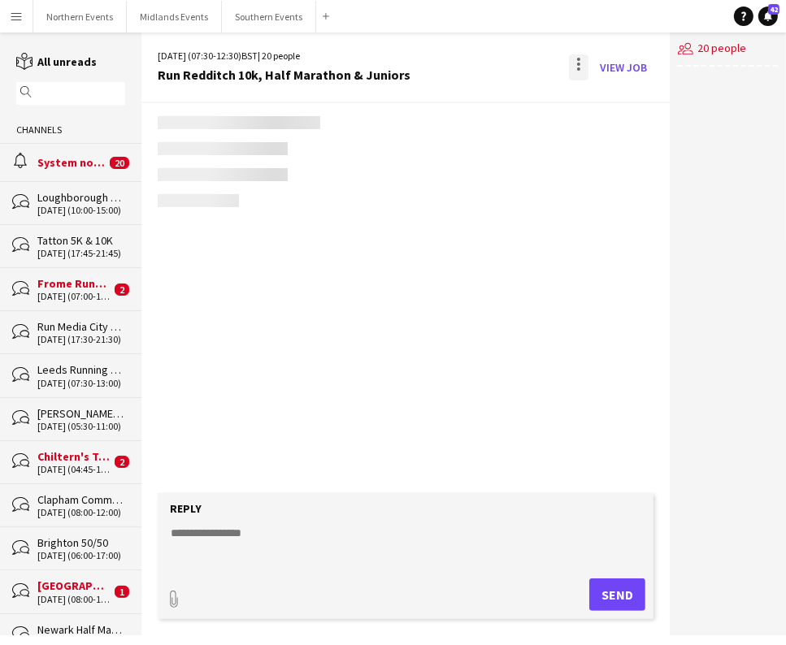
scroll to position [2811, 0]
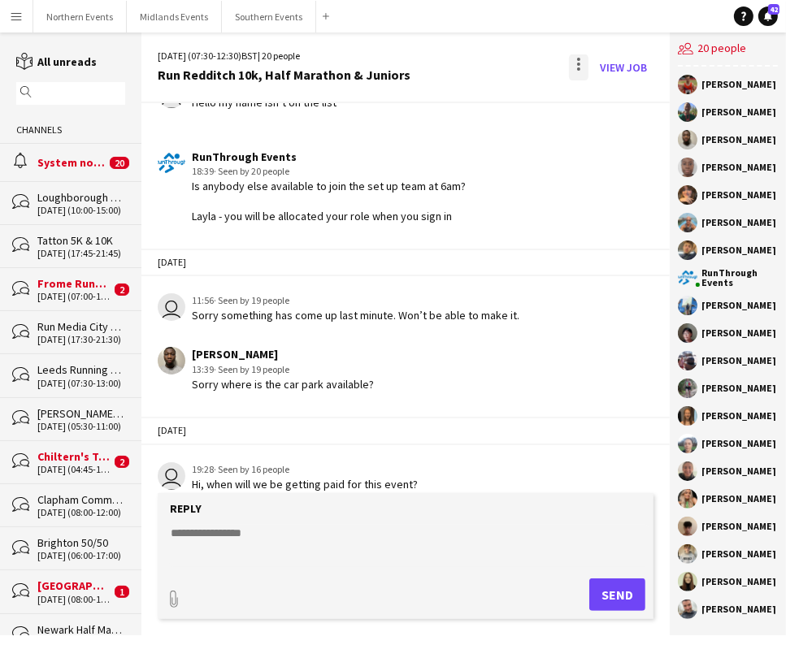
click at [581, 67] on div at bounding box center [579, 67] width 20 height 26
click at [603, 100] on span "Delete" at bounding box center [614, 100] width 37 height 14
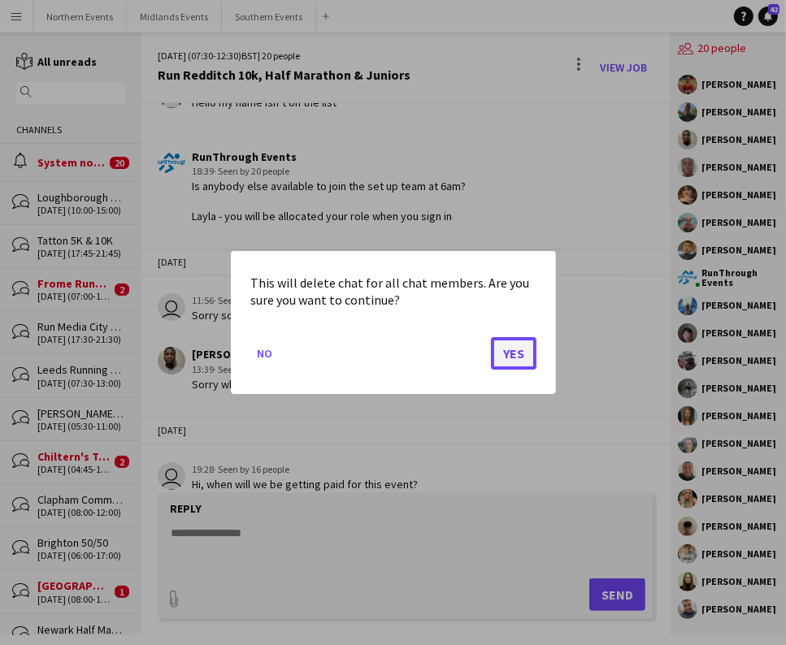
click at [503, 359] on button "Yes" at bounding box center [514, 353] width 46 height 33
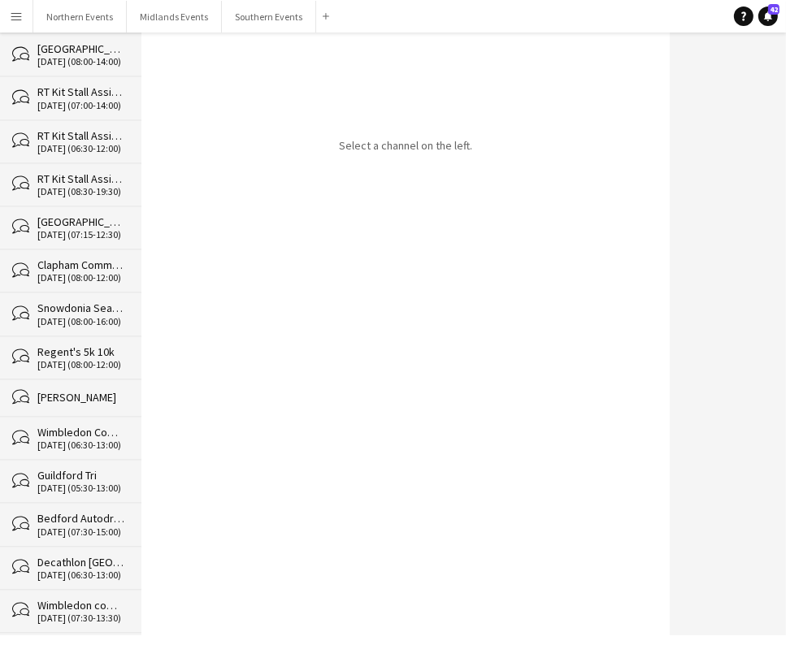
scroll to position [21940, 0]
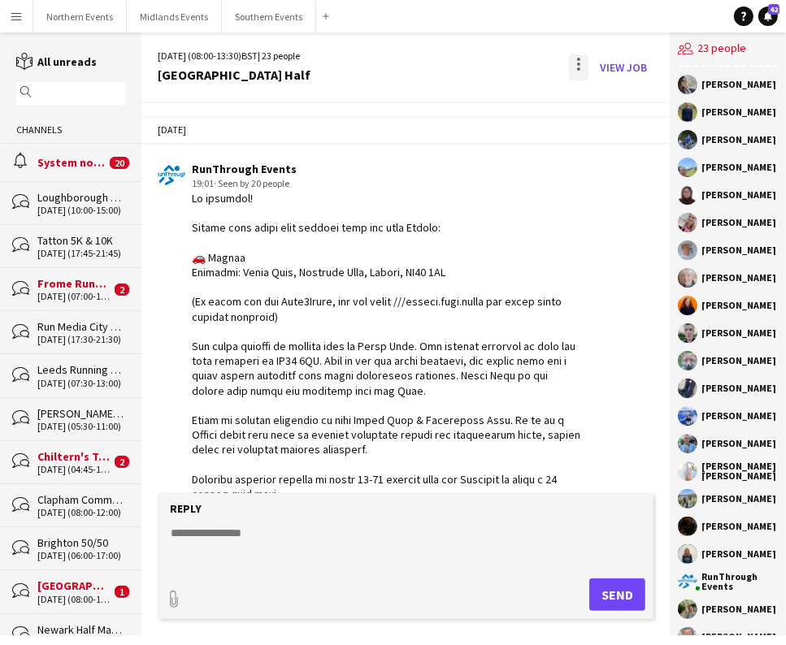
scroll to position [4516, 0]
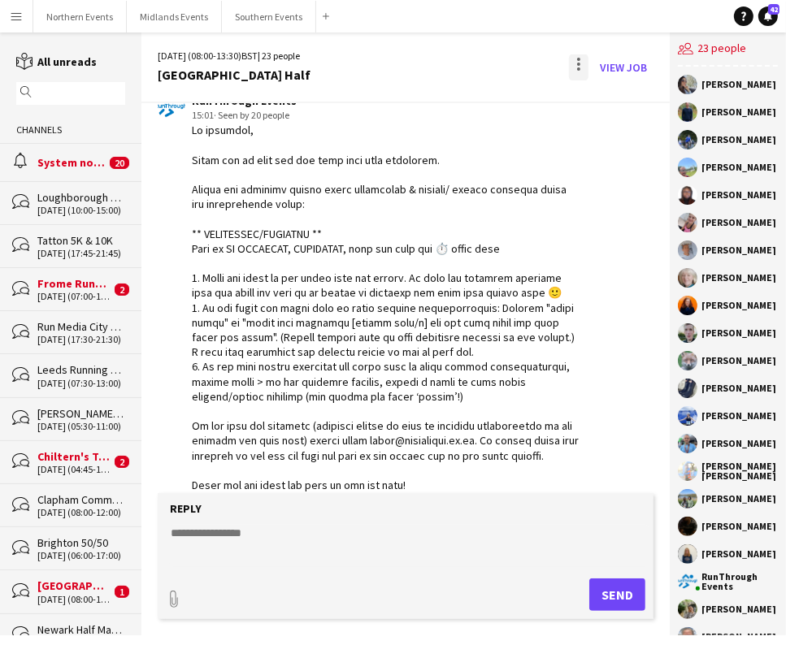
click at [578, 72] on div at bounding box center [579, 67] width 20 height 26
click at [613, 101] on span "Delete" at bounding box center [614, 100] width 37 height 14
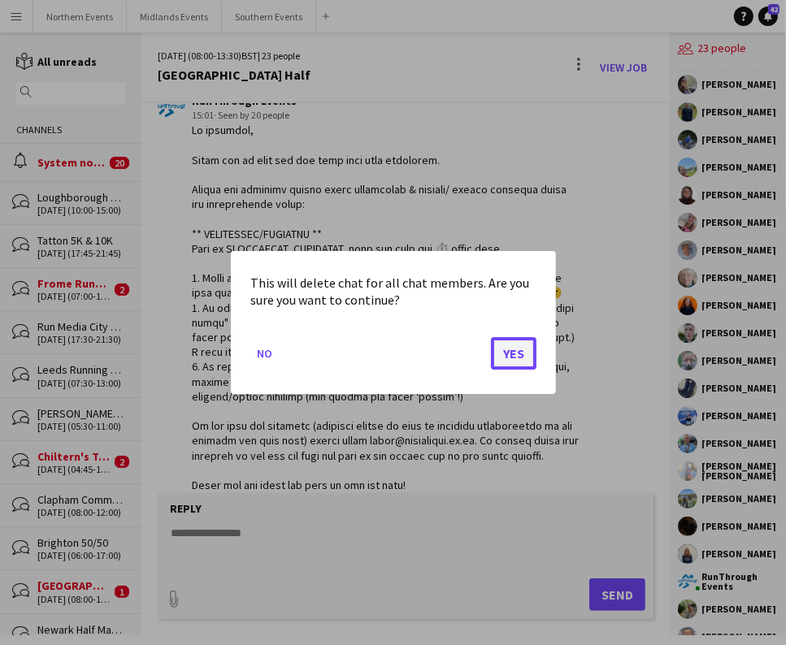
click at [505, 347] on button "Yes" at bounding box center [514, 353] width 46 height 33
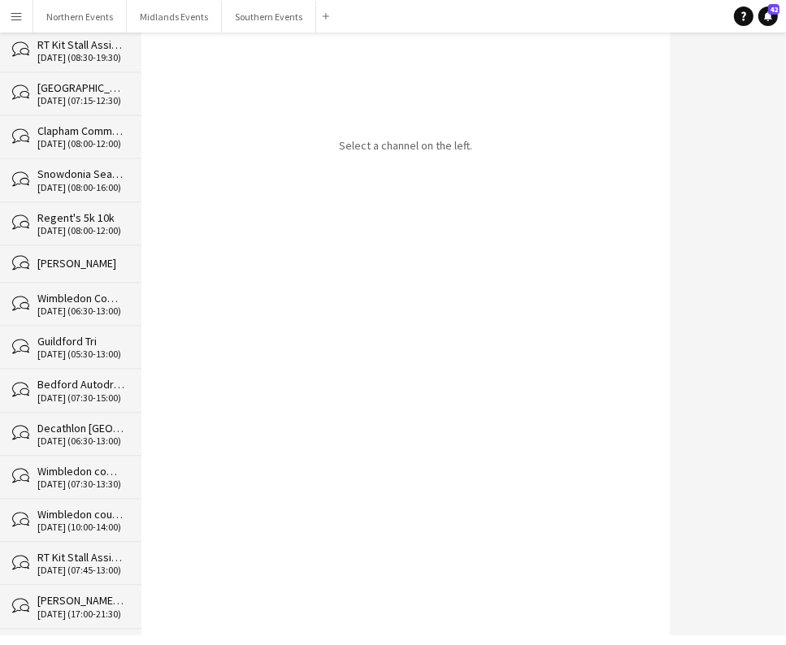
scroll to position [21897, 0]
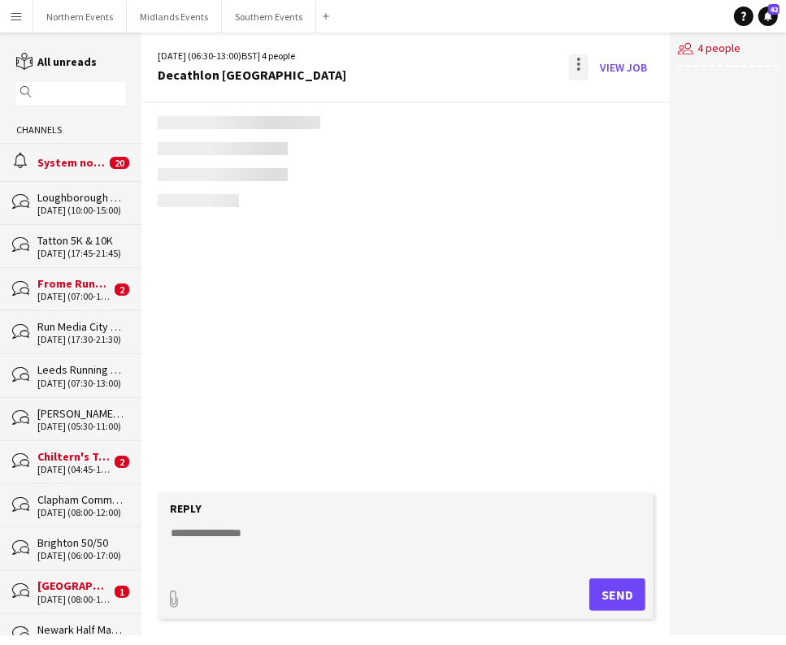
scroll to position [98, 0]
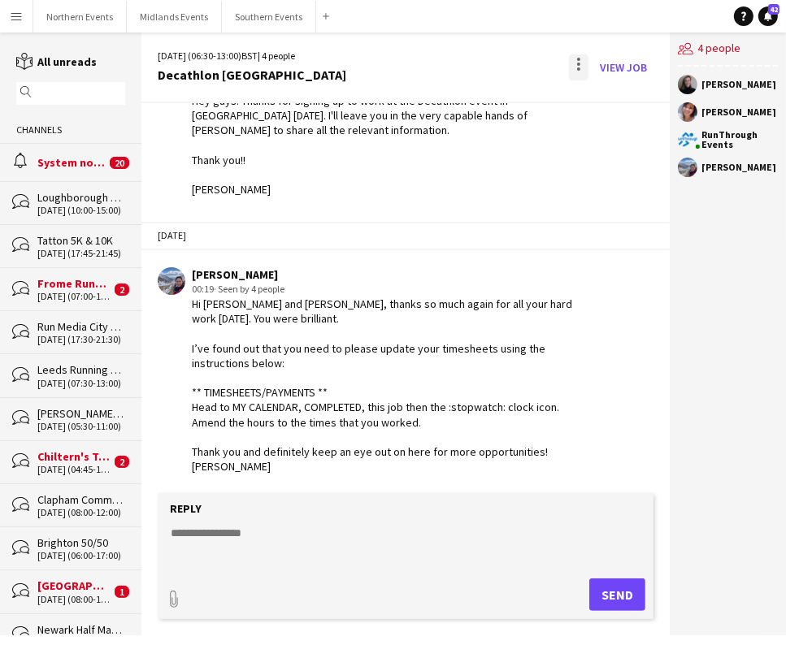
click at [587, 67] on div at bounding box center [579, 67] width 20 height 26
click at [618, 103] on span "Delete" at bounding box center [614, 100] width 37 height 14
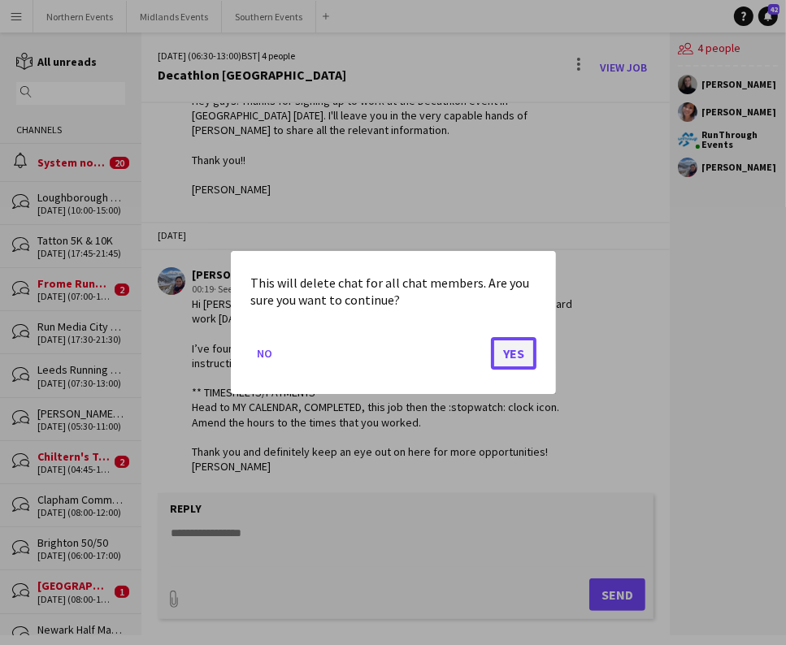
click at [509, 356] on button "Yes" at bounding box center [514, 353] width 46 height 33
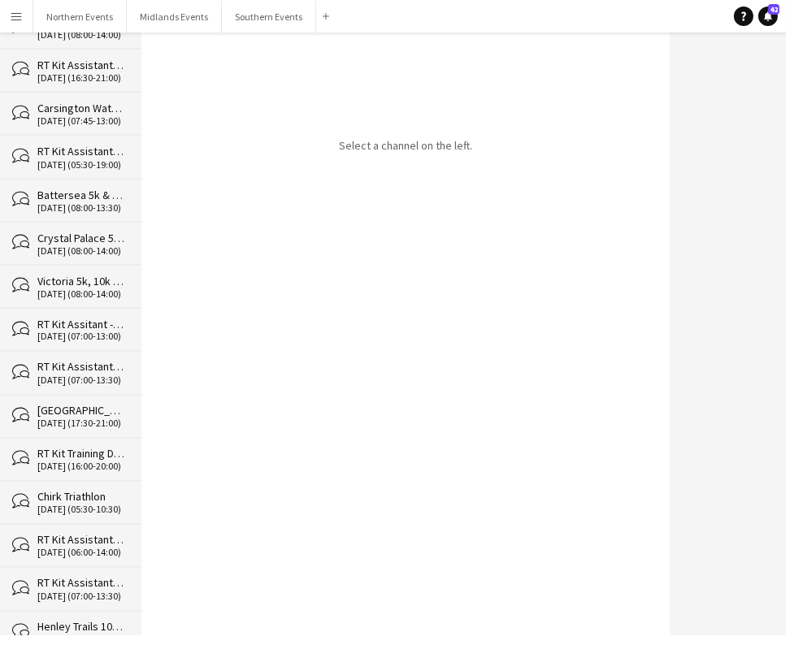
drag, startPoint x: 140, startPoint y: 119, endPoint x: 141, endPoint y: 269, distance: 150.3
click at [140, 293] on div "reading All unreads magnifier Channels alarm System notifications 20 bubbles [G…" at bounding box center [393, 334] width 786 height 603
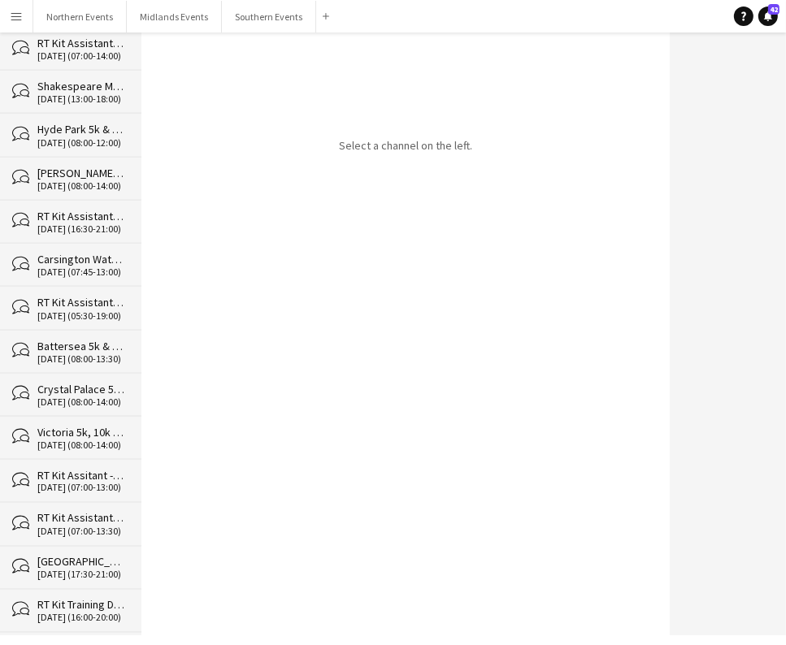
drag, startPoint x: 130, startPoint y: 296, endPoint x: 139, endPoint y: 582, distance: 286.1
click at [135, 598] on app-channels-list "reading All unreads magnifier Channels alarm System notifications 20 bubbles [G…" at bounding box center [70, 334] width 141 height 603
click at [205, 415] on div "Select a channel on the left." at bounding box center [405, 334] width 528 height 603
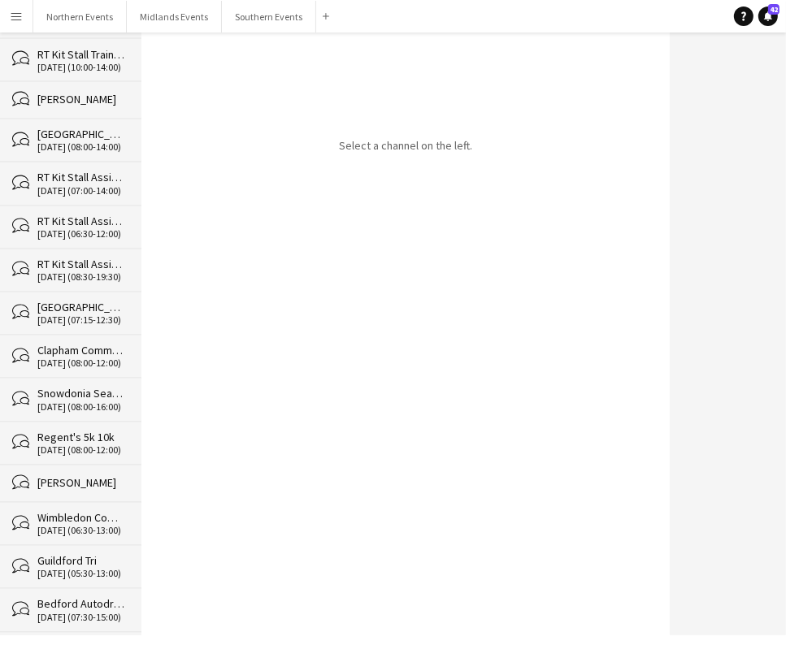
scroll to position [21853, 0]
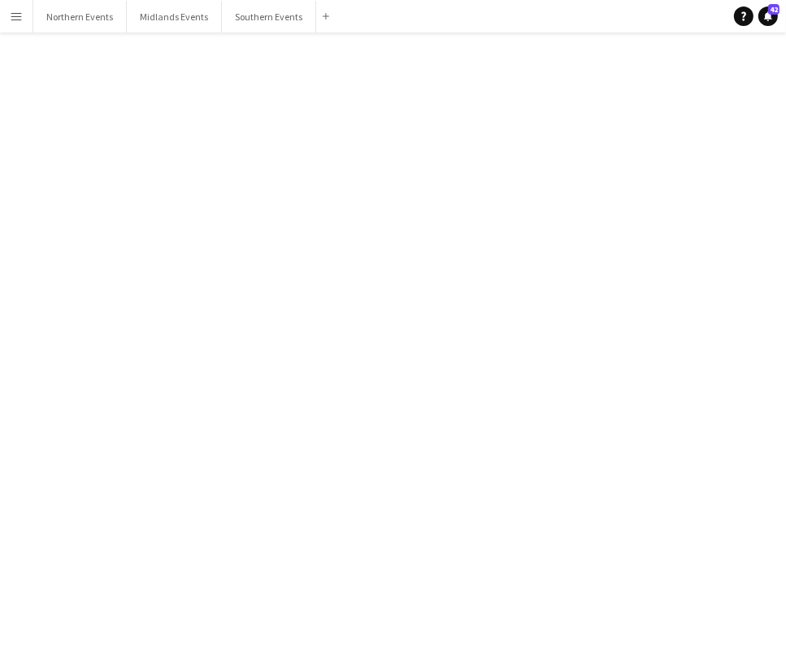
scroll to position [5087, 0]
click div
click span "Delete"
click button "Yes"
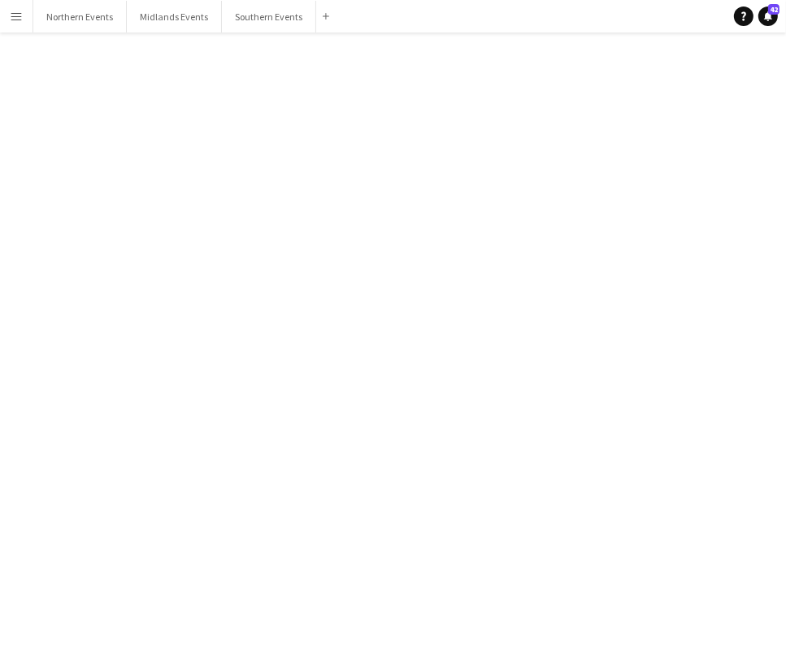
click div "[PERSON_NAME]"
click div
click span "Delete"
click button "Yes"
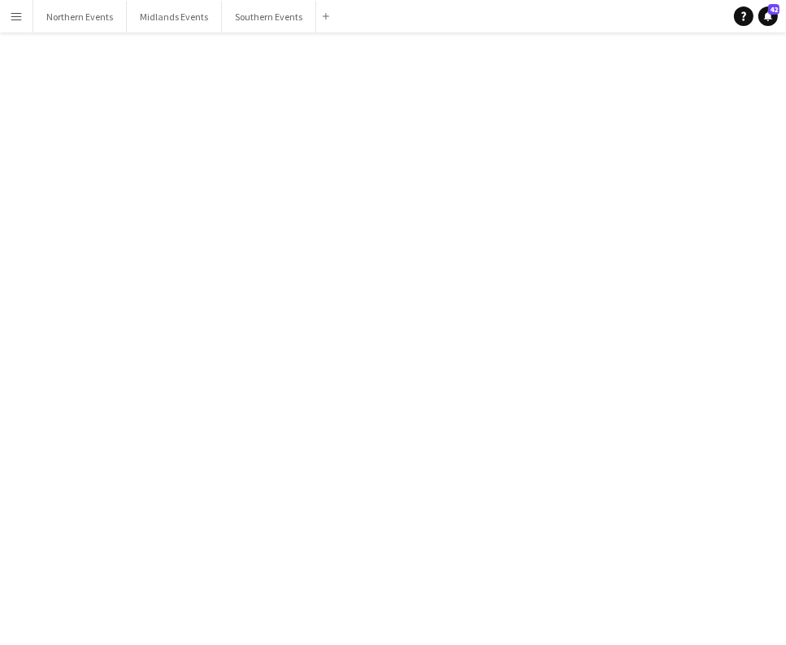
click div "[DATE] (16:00-20:00)"
click div "[DATE] (16:00-20:00) BST | 8 people [GEOGRAPHIC_DATA] Tri Set up View Job"
click div
click span "Delete"
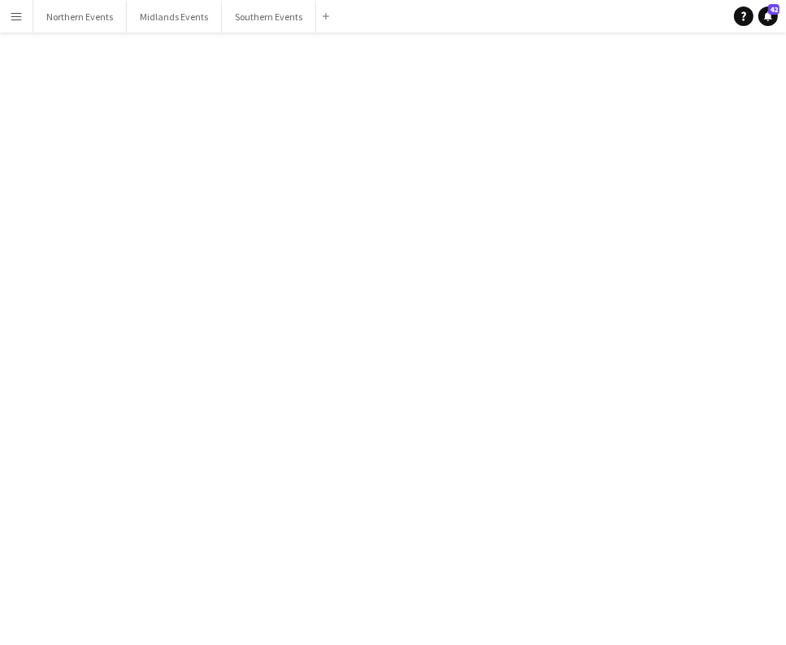
click button "Yes"
click div "Olympic 5k 10k"
click div
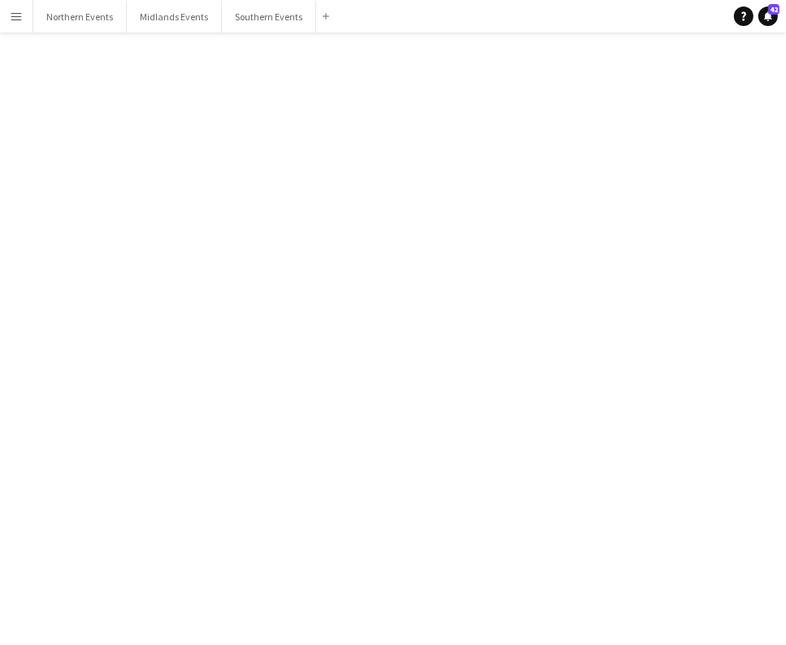
click span "Delete"
click button "Yes"
click div "bubbles Guildford Tri [DATE] (05:30-13:00)"
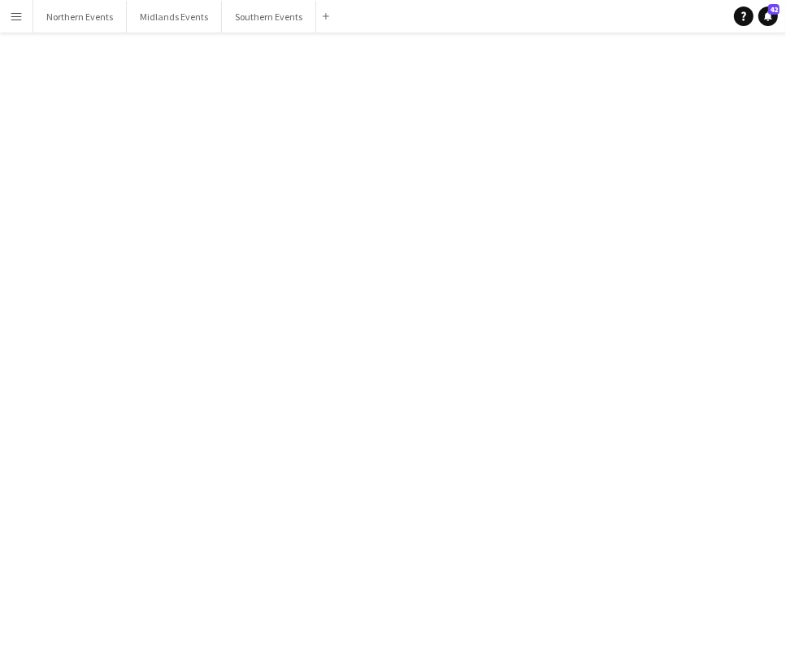
click div
click span "Delete"
click mat-dialog-actions "No Yes"
click button "Yes"
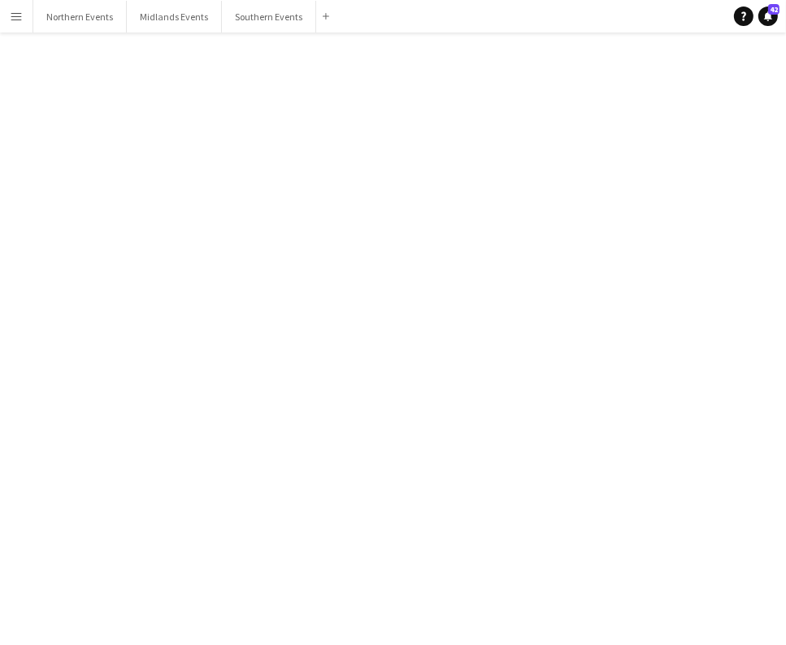
click div "[DATE] (17:00-21:30)"
click div
click span "Delete [GEOGRAPHIC_DATA]"
click button "Yes"
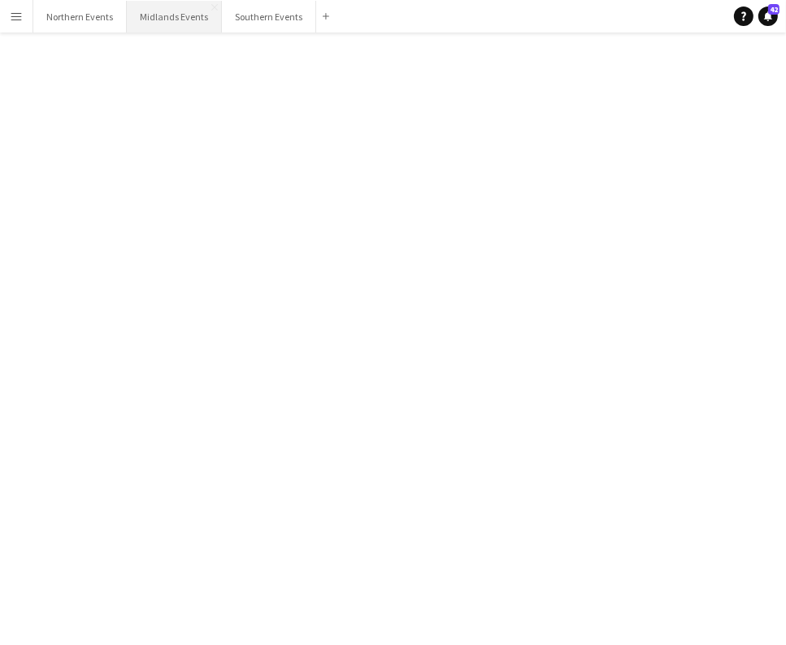
scroll to position [21600, 0]
click div "RT Kit Stall Assistant - Draycote Water"
click div
click app-icon "Delete"
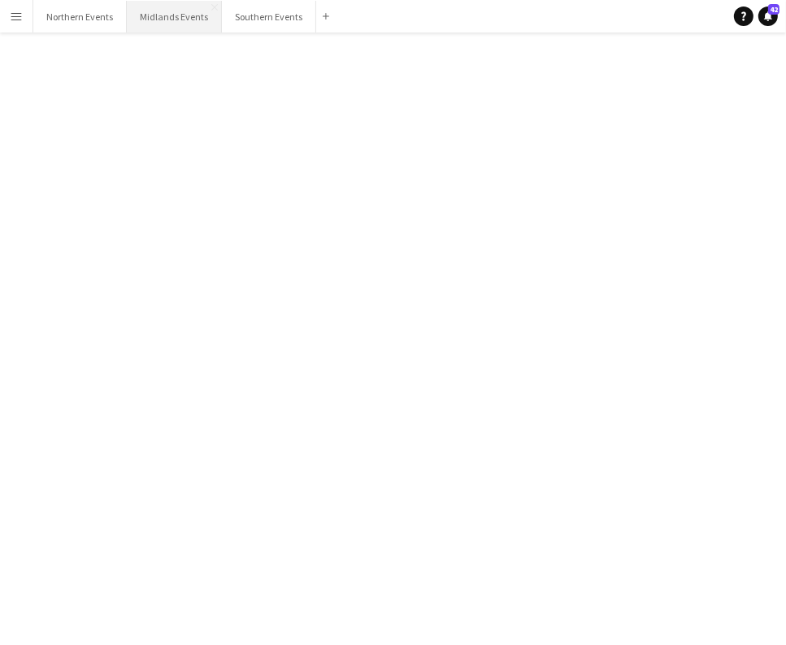
click button "Yes"
click div "[DATE] (10:00-14:00)"
click div
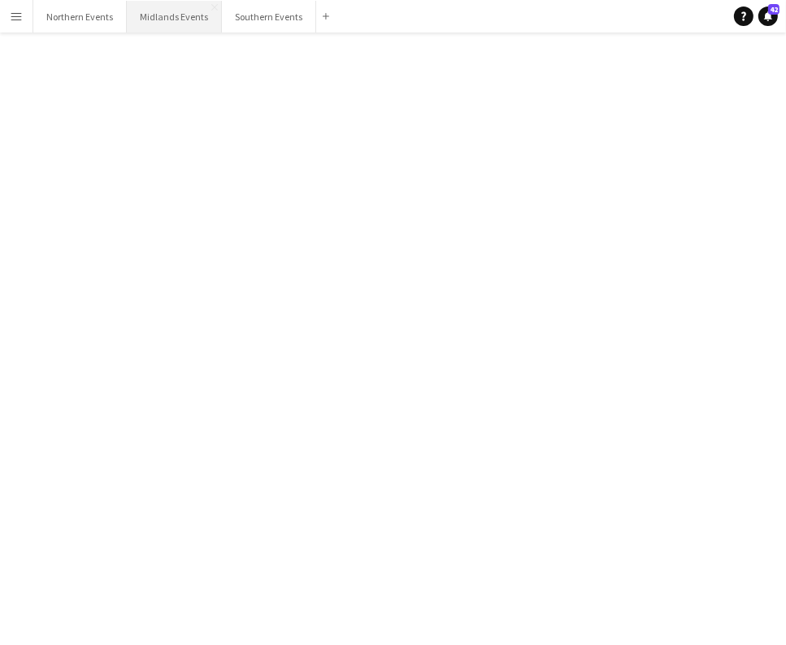
click span "Delete [GEOGRAPHIC_DATA]"
click button "Yes"
click div "Wimbledon common half & 10k"
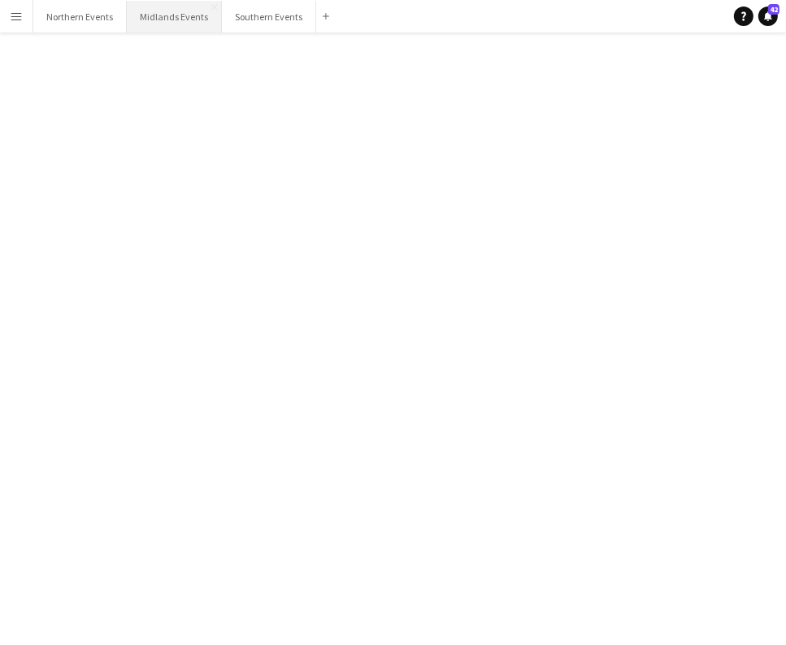
click div
click span "Delete"
click button "Yes"
drag, startPoint x: 134, startPoint y: 52, endPoint x: 137, endPoint y: 493, distance: 441.2
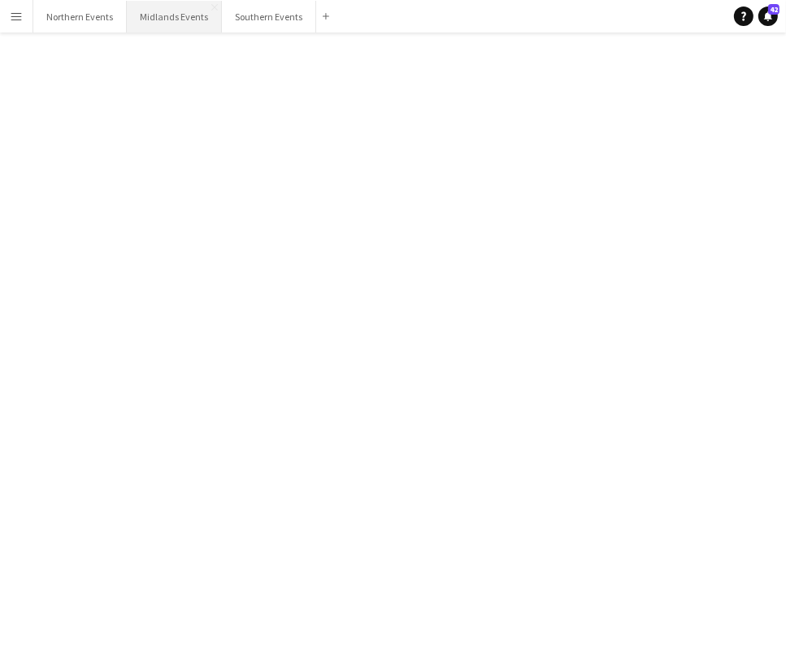
scroll to position [21471, 0]
click div "[DATE] (06:30-13:00)"
click div
click span "Delete"
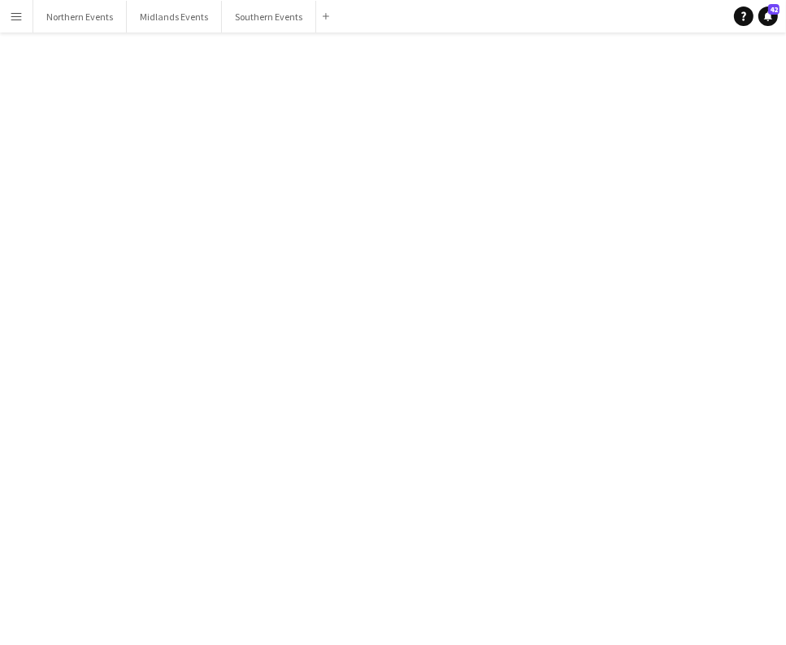
click button "Yes"
click div "[DATE] (07:30-15:00)"
click div
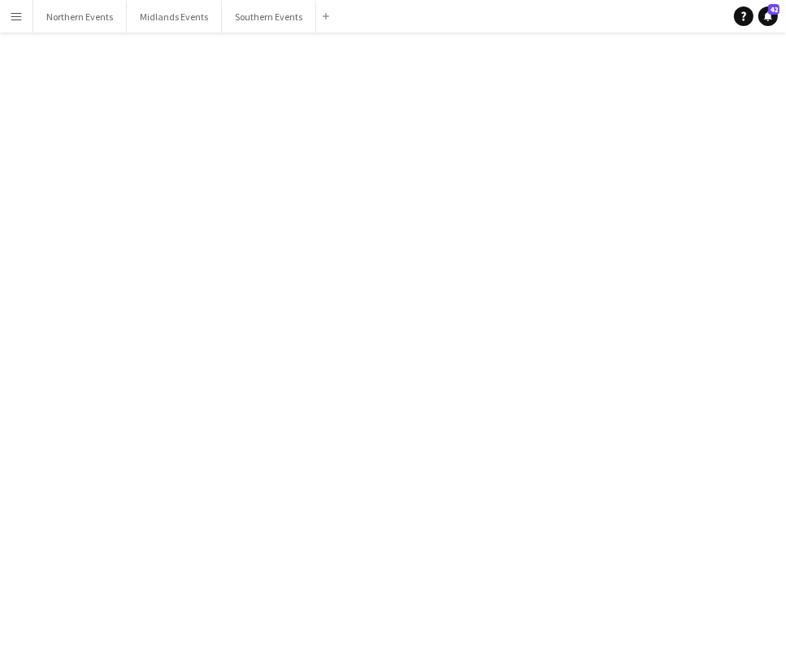
click button "Delete [GEOGRAPHIC_DATA]"
click button "Yes"
click div "[DATE] (06:30-13:00)"
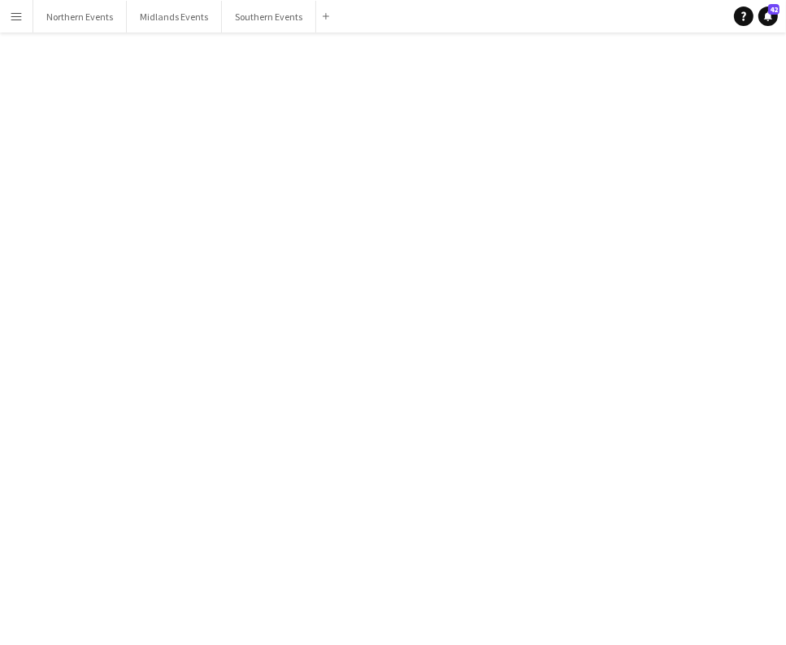
click div
click span "Delete"
click button "Yes"
click div "bubbles [PERSON_NAME]"
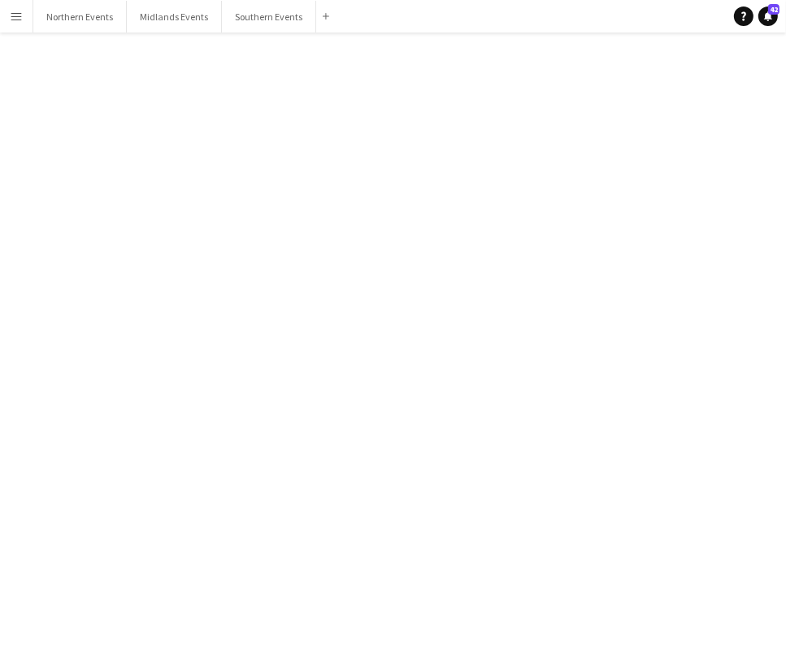
click div
click button "Delete [GEOGRAPHIC_DATA]"
click button "Yes"
click div "[DATE] (08:00-12:00)"
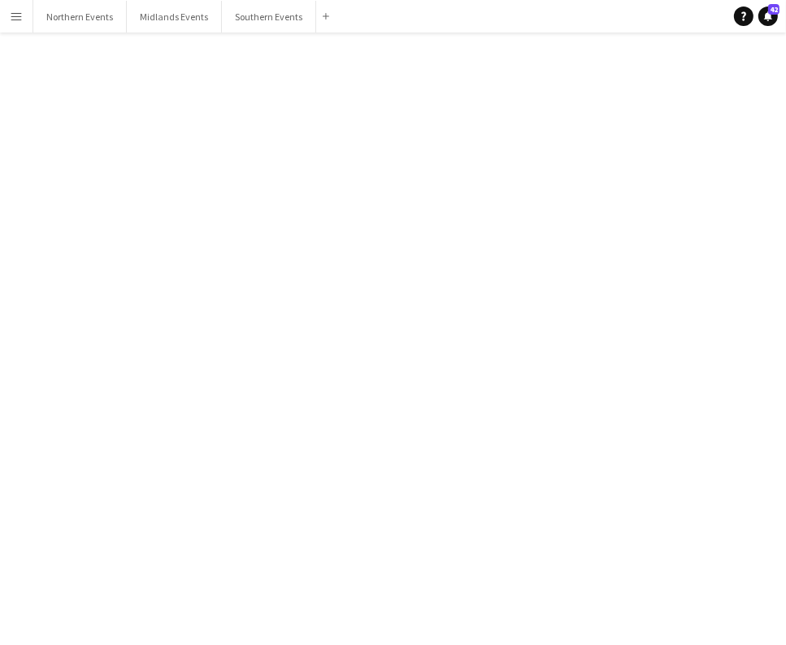
scroll to position [3104, 0]
click div
click button "Delete [GEOGRAPHIC_DATA]"
click button "Yes"
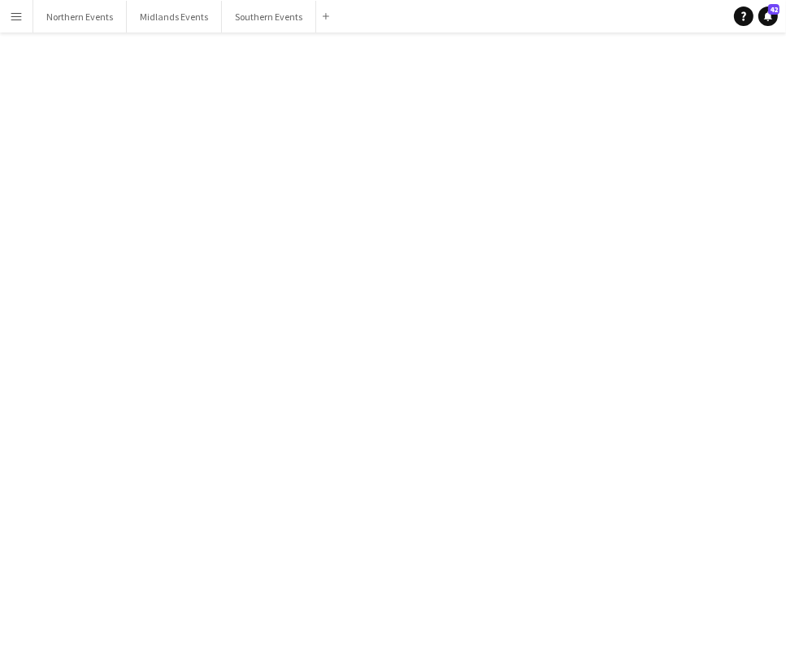
click div "[DATE] (08:00-16:00)"
click div
click button "Delete [GEOGRAPHIC_DATA]"
click button "Yes"
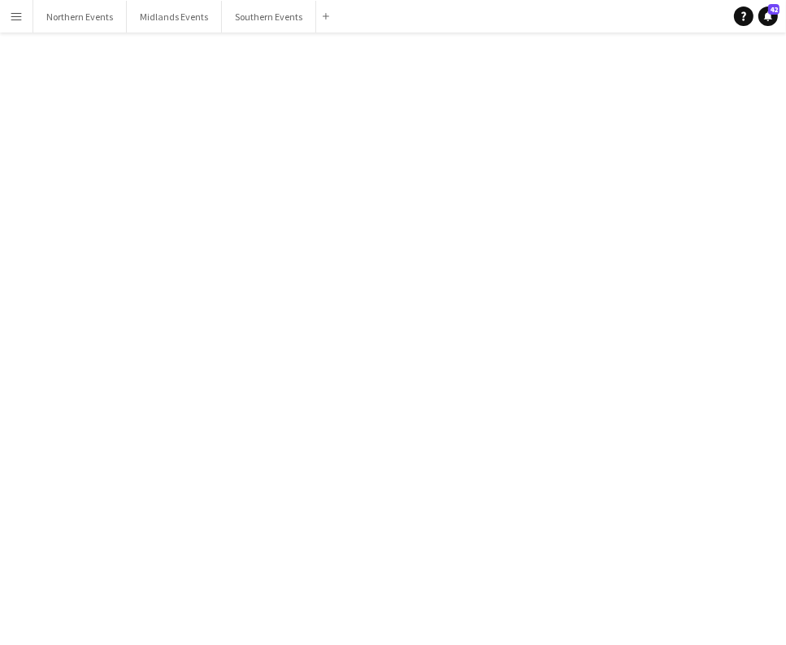
scroll to position [21219, 0]
click div "bubbles Clapham Common 5k 10k [DATE] (08:00-12:00)"
click div
click span "Delete"
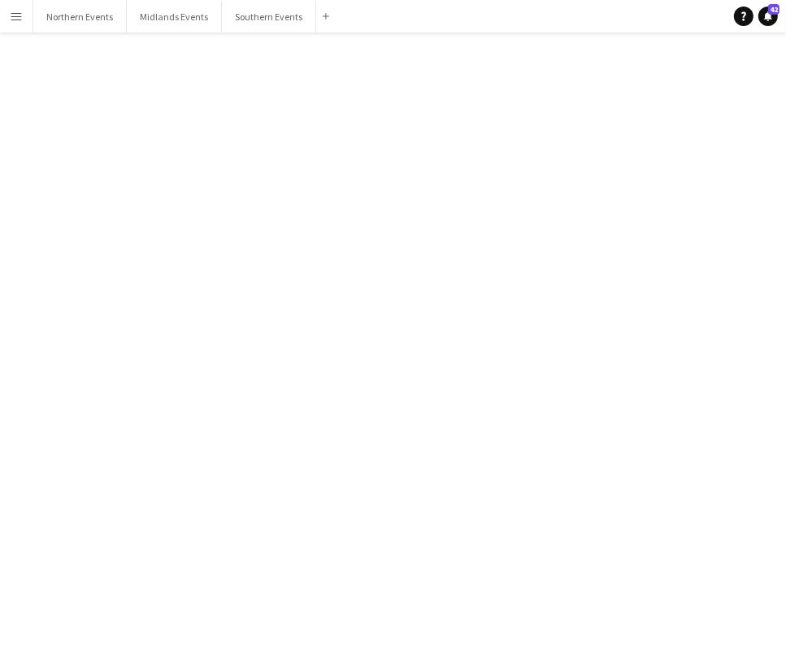
click button "Yes"
click div "[GEOGRAPHIC_DATA]"
click div
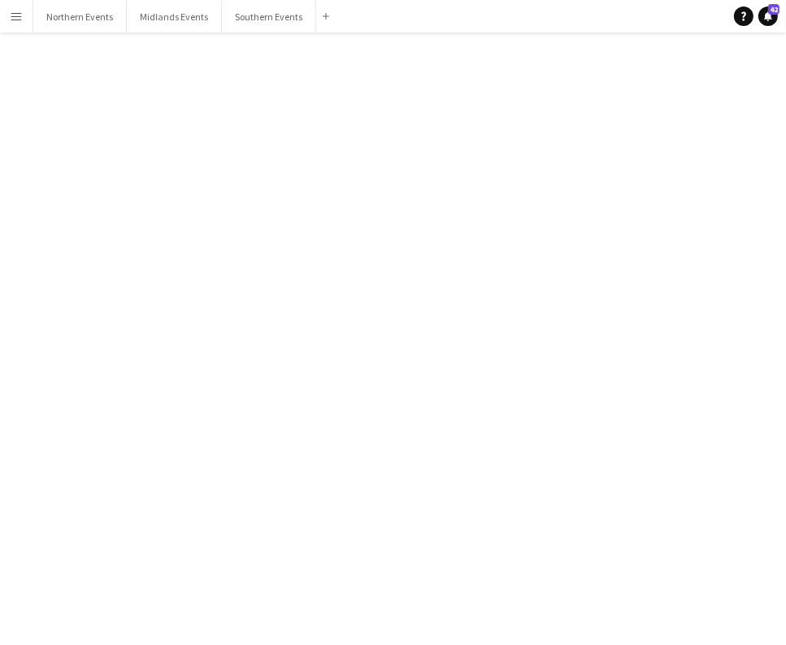
click span "Delete"
drag, startPoint x: 521, startPoint y: 359, endPoint x: 430, endPoint y: 303, distance: 106.9
click button "Yes"
click div "RT Kit Stall Training Day - MCR"
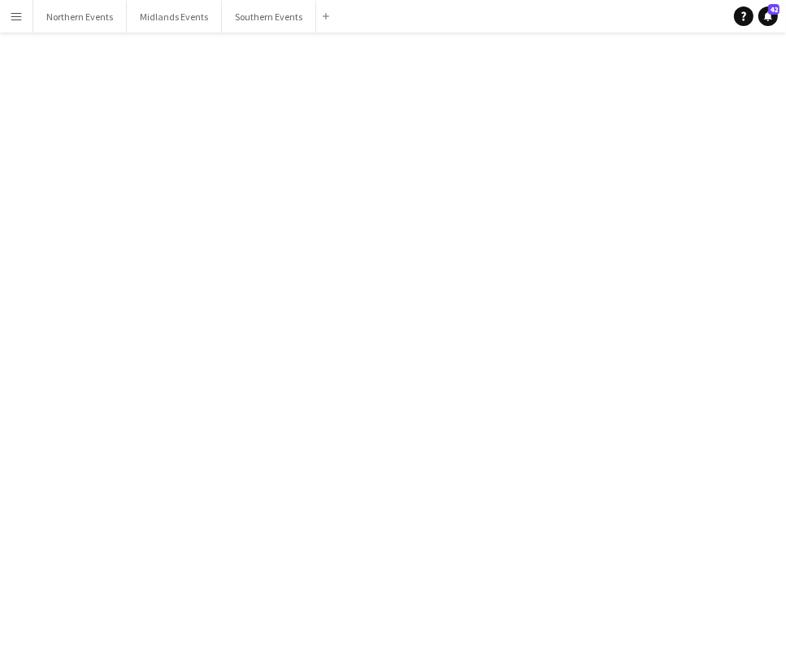
scroll to position [339, 0]
click div
click button "Delete [GEOGRAPHIC_DATA]"
click button "Yes"
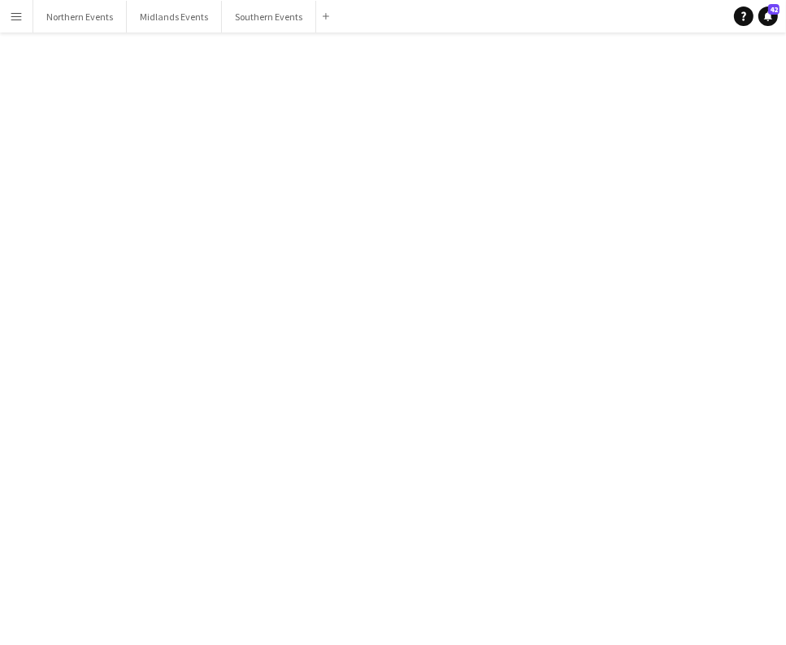
click div "[DATE] (08:30-19:30)"
click div
click button "Delete [GEOGRAPHIC_DATA]"
click button "Yes"
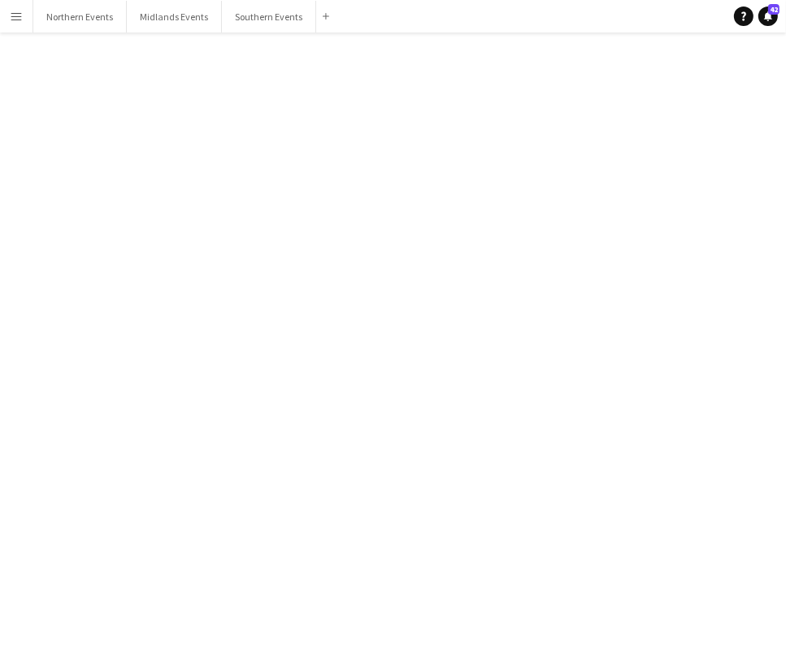
scroll to position [20633, 0]
click div "RT Kit Stall Assistant - Battersea 5k, 10k"
click div
click span "Delete"
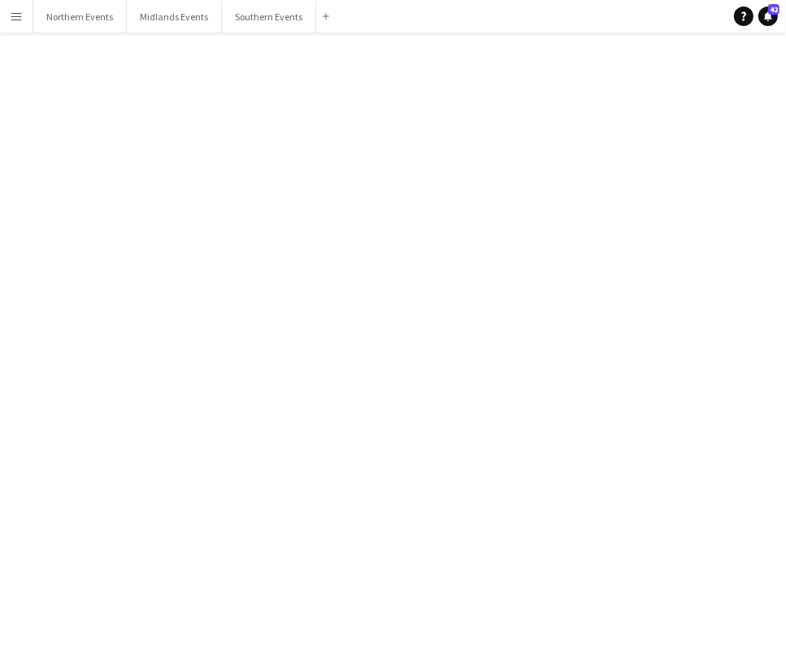
click button "Yes"
click div "[DATE] (06:30-12:00)"
click div
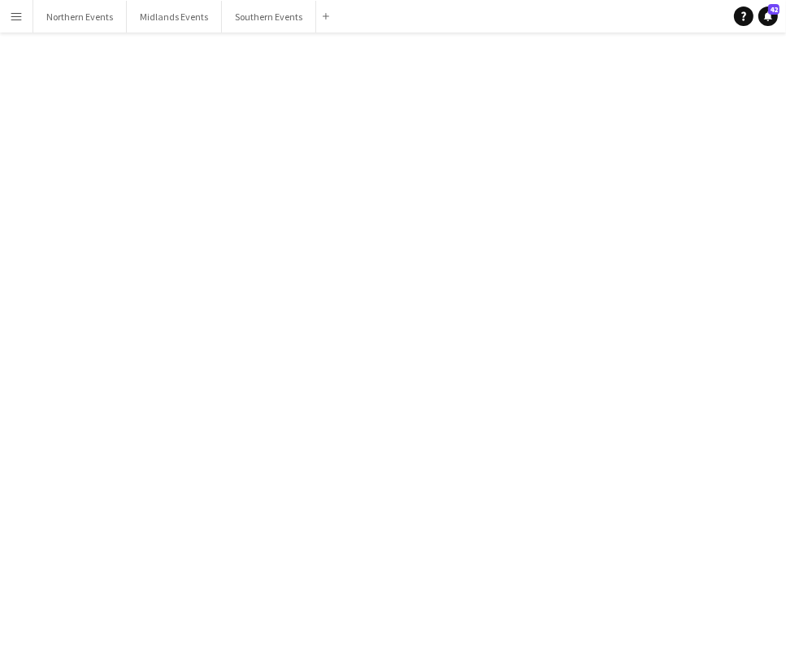
click span "Delete"
click button "Yes"
click div "[DATE] (07:00-14:00)"
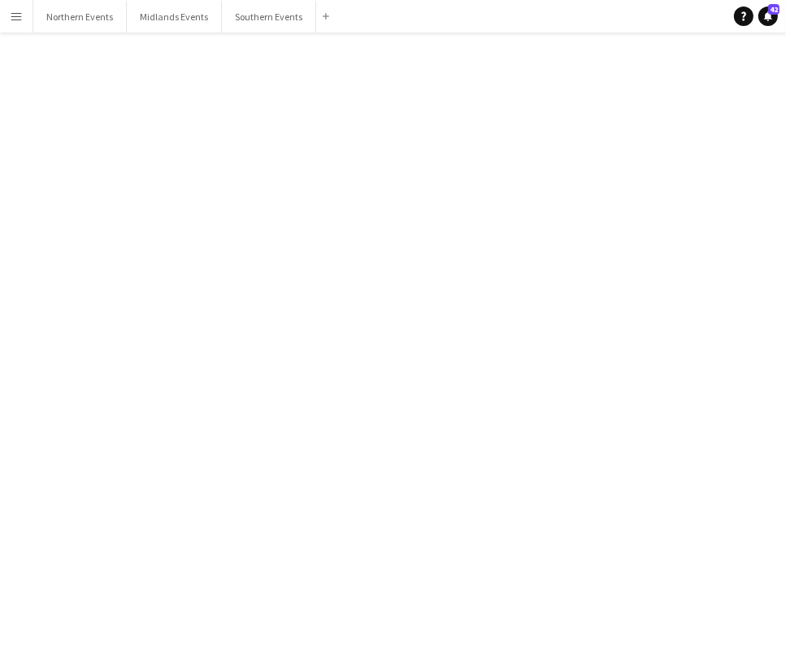
click div
click button "Delete [GEOGRAPHIC_DATA]"
click button "Yes"
click div "[DATE] (08:00-14:00)"
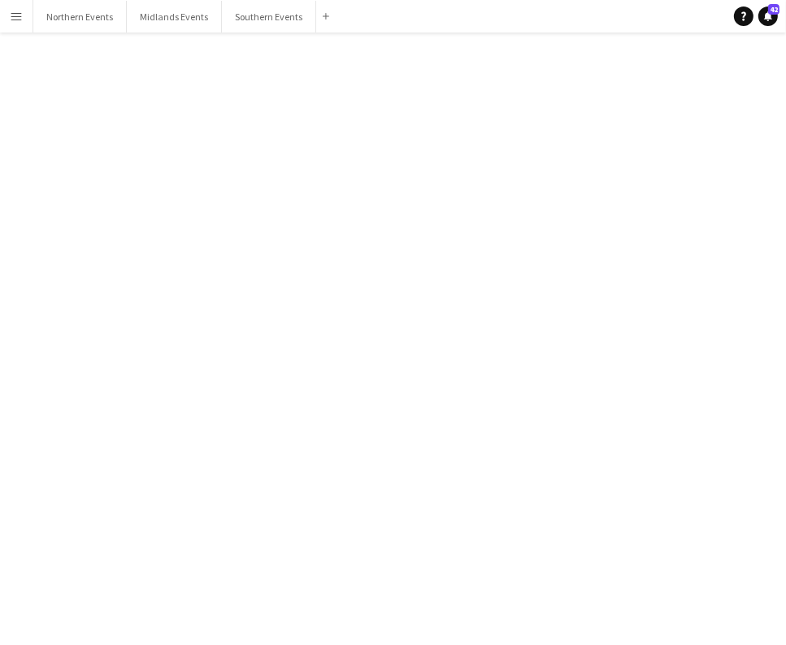
scroll to position [3703, 0]
click div
click span "Delete"
click button "Yes"
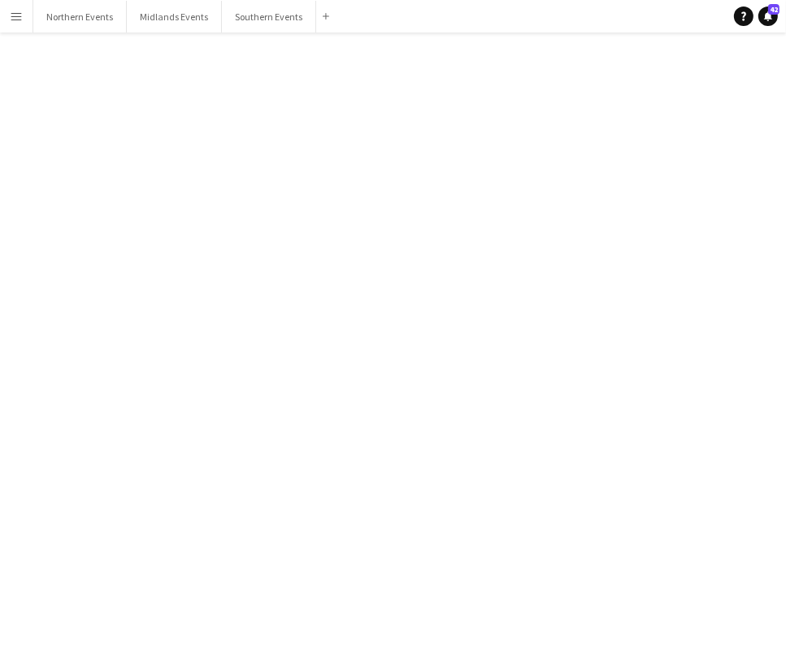
click div "bubbles RT Kit Stall Assistant - [GEOGRAPHIC_DATA] [DATE] (06:00-13:00)"
click div
click span "Delete"
click button "Yes"
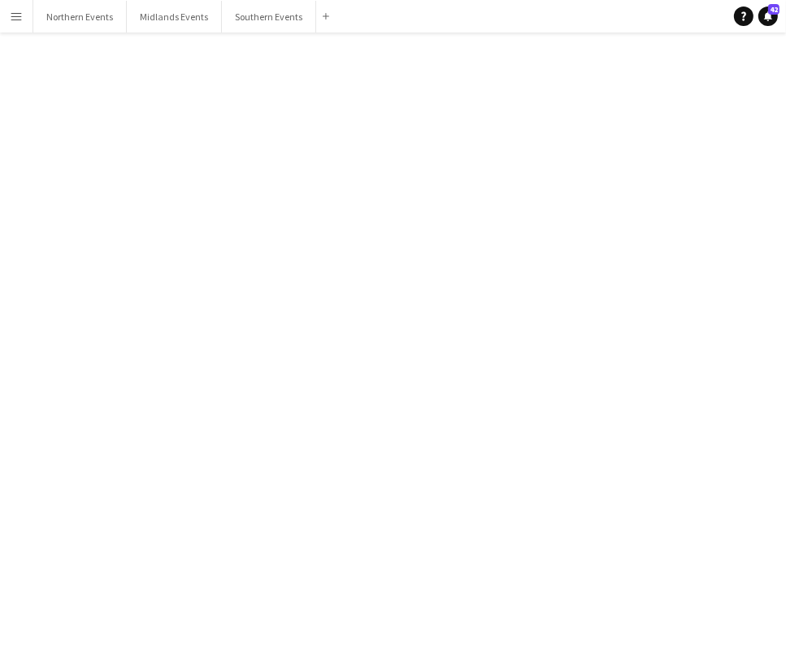
scroll to position [20831, 0]
click div "bubbles [PERSON_NAME]"
click div
click button "Delete [GEOGRAPHIC_DATA]"
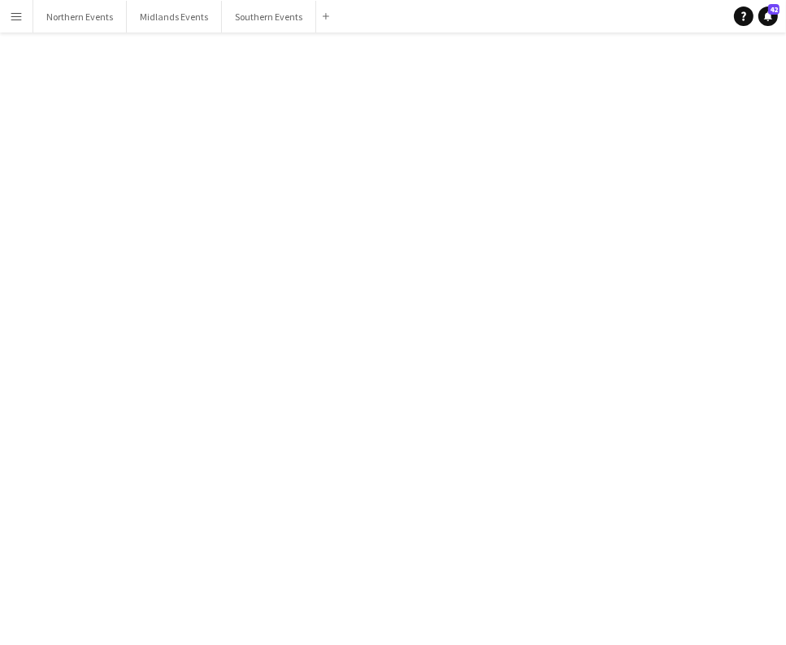
click button "Yes"
click div "bubbles RT Kit Stall Assistant - [GEOGRAPHIC_DATA] Running Festival [DATE] (06:…"
click div
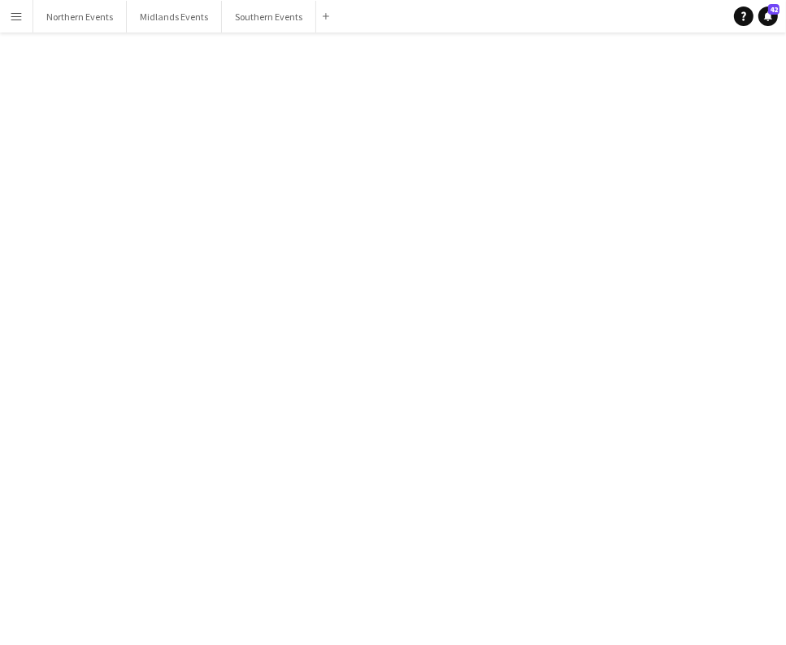
click button "Delete [GEOGRAPHIC_DATA]"
click button "Yes"
click div "[DATE] (17:00-19:00)"
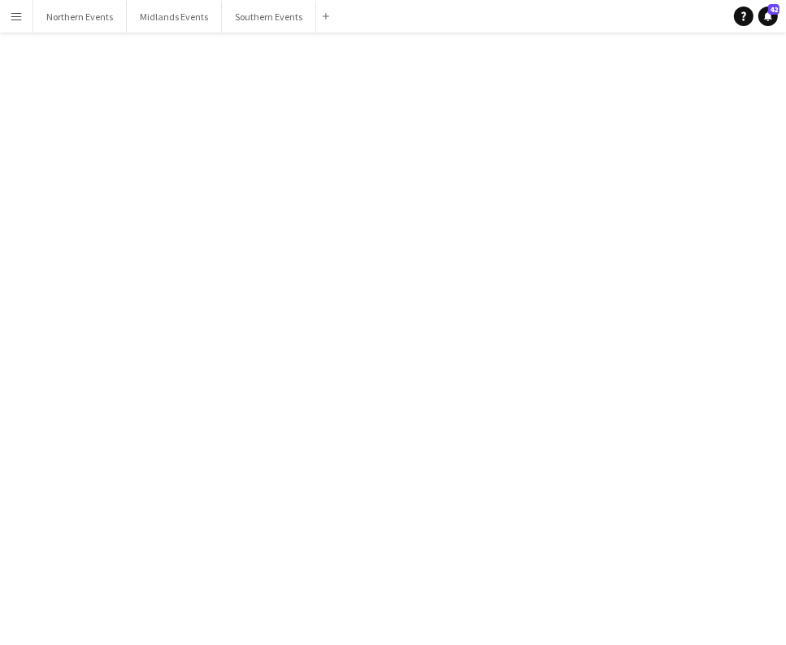
click div
click span "Delete"
click button "Yes"
click div "Richmond Half"
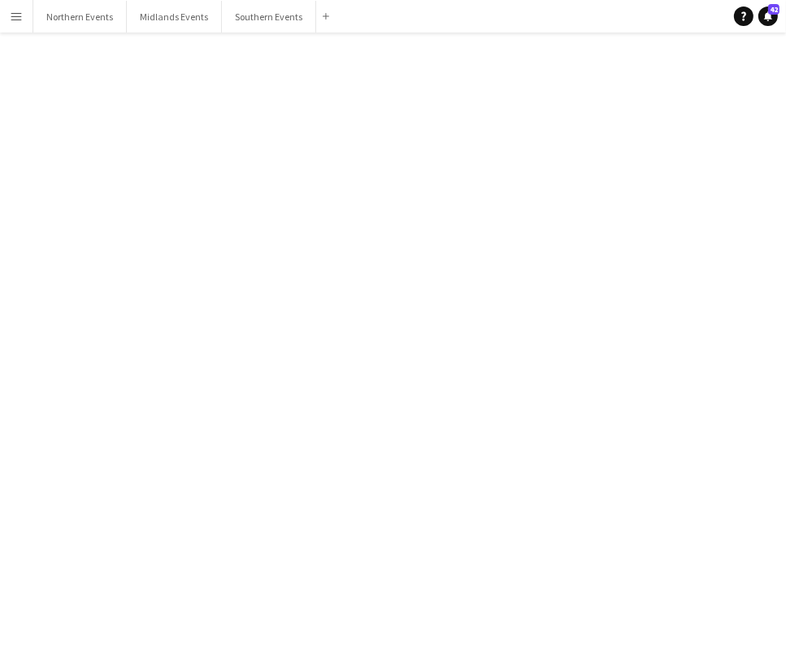
scroll to position [4659, 0]
click div
click button "Delete [GEOGRAPHIC_DATA]"
click button "Yes"
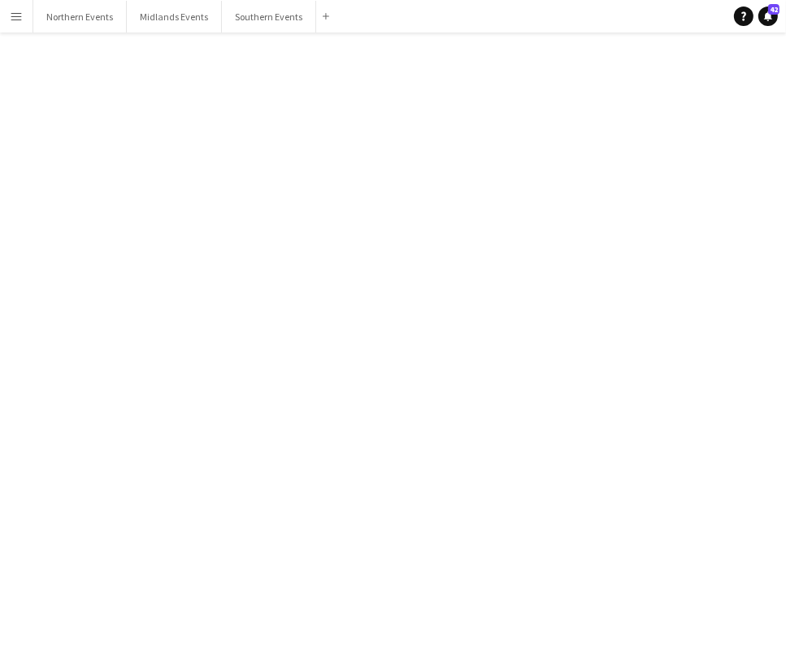
click div "[PERSON_NAME]"
click div
click button "Delete [GEOGRAPHIC_DATA]"
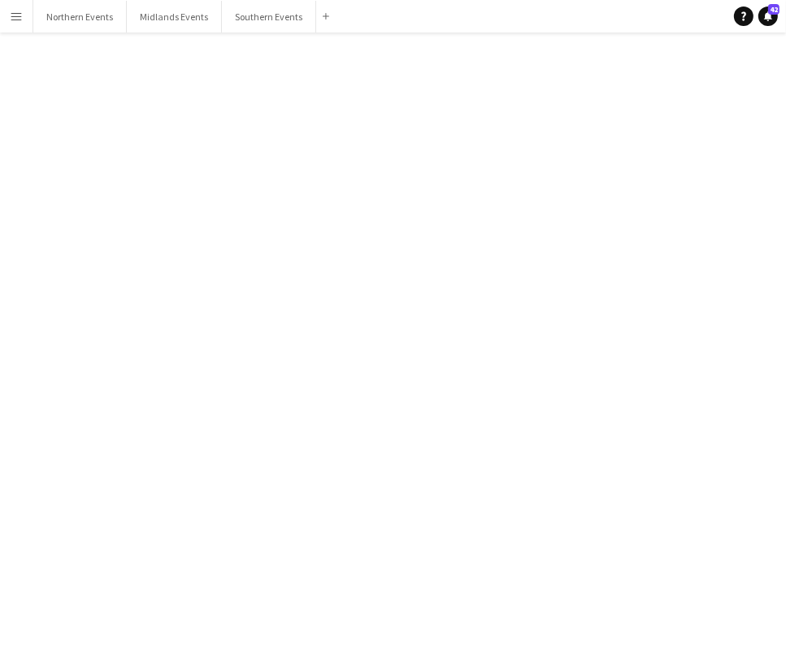
click button "Yes"
click div "[PERSON_NAME]"
click div
click span "Delete [GEOGRAPHIC_DATA]"
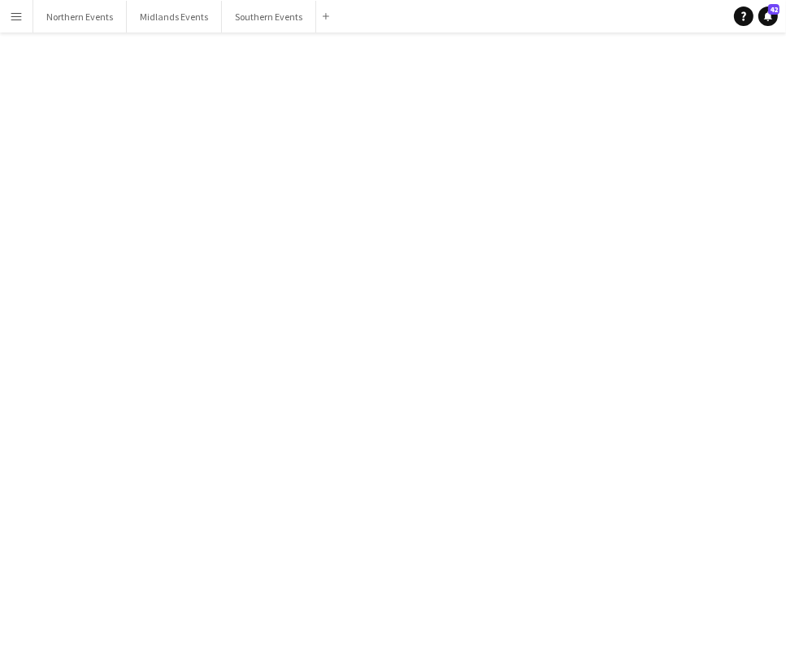
click button "Yes"
click div "[DATE] (06:00-13:00)"
click div
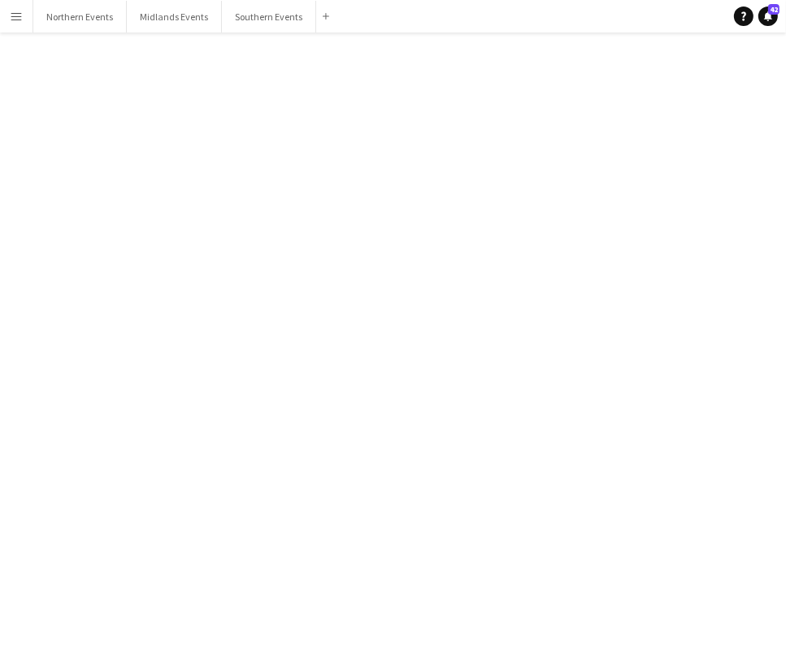
click span "Delete"
click button "Yes"
click div "RT Kit Stall Assistant - Chepstow Running Festival"
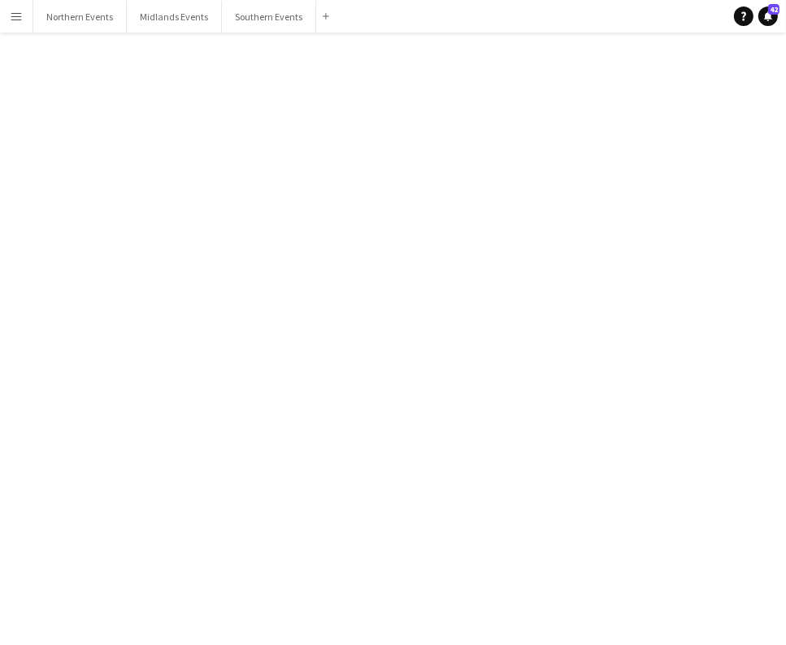
click div
drag, startPoint x: 583, startPoint y: 64, endPoint x: 611, endPoint y: 96, distance: 42.6
click span "Delete"
click button "Yes"
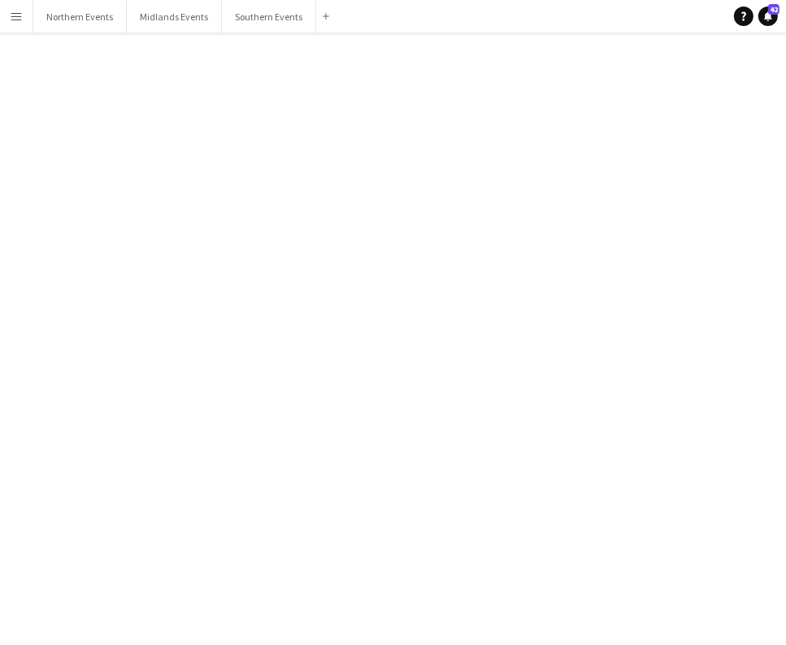
click div "[DATE] (07:00-13:00)"
click div
click span "Delete"
click button "Yes"
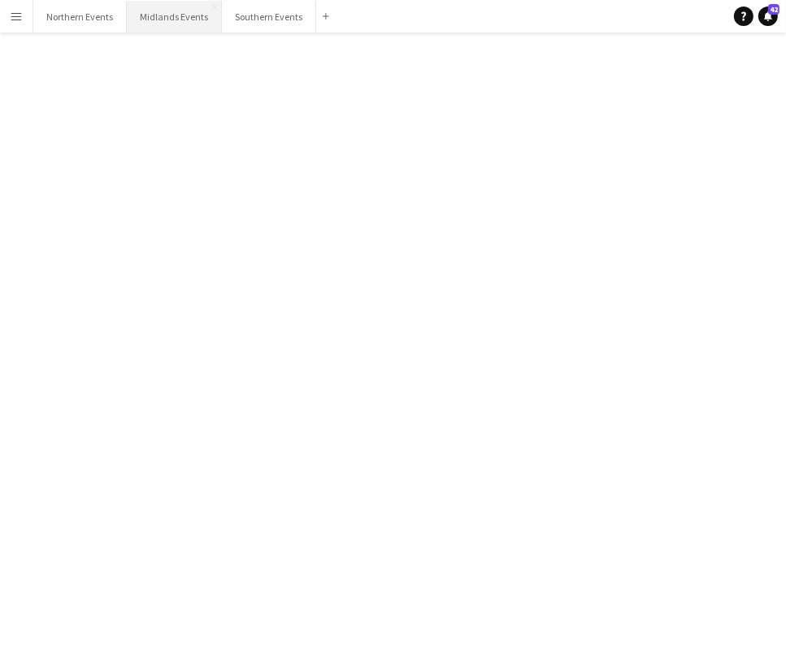
scroll to position [20459, 0]
click div "[DATE] (08:00-12:00)"
click div
click button "Delete [GEOGRAPHIC_DATA]"
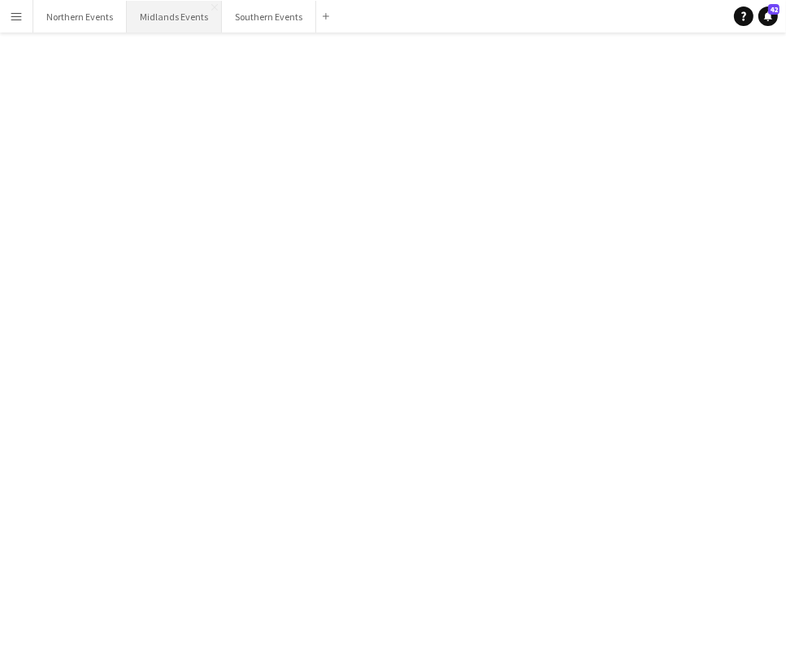
click button "Yes"
click div "bubbles [PERSON_NAME]"
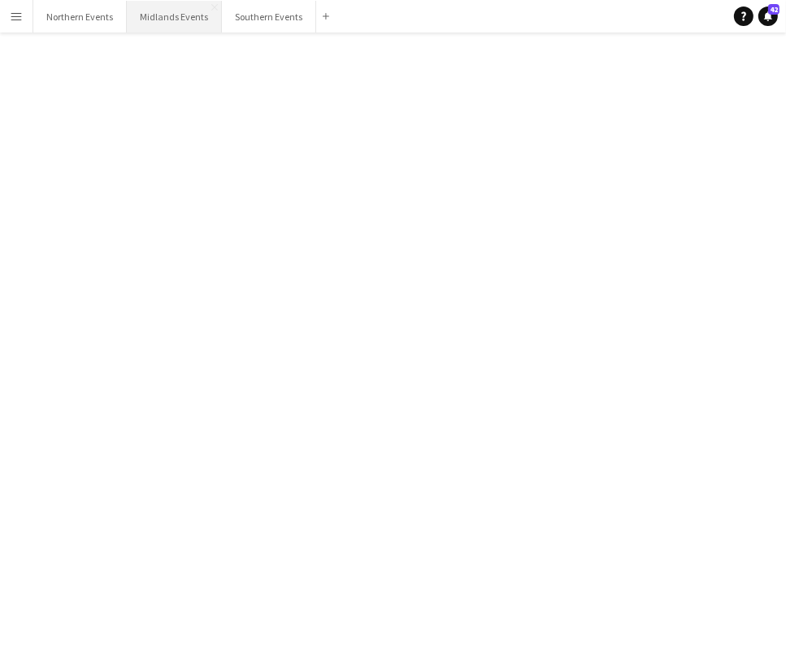
click div "[PERSON_NAME]"
click div
click app-user-avatar
click div
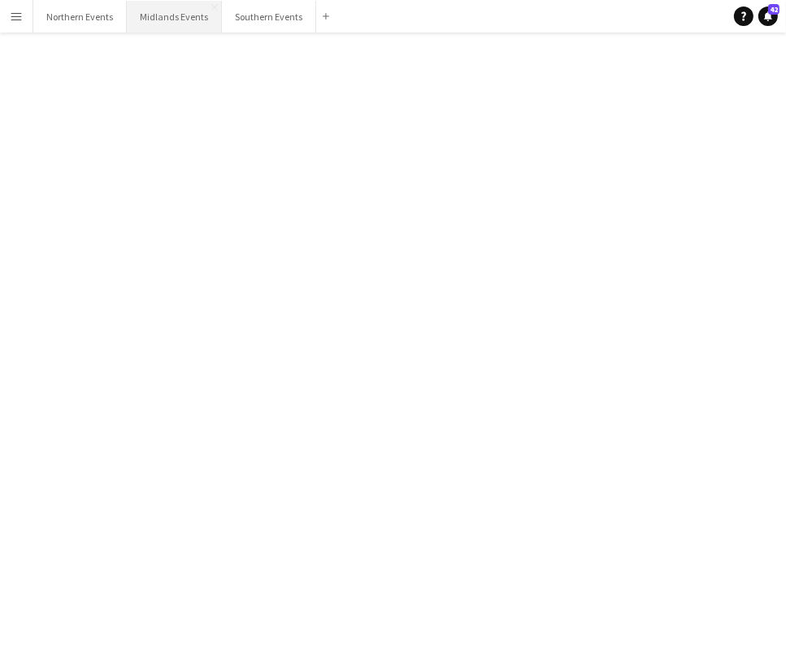
click span "Delete [GEOGRAPHIC_DATA]"
click button "Yes"
click div "[DATE] (06:30-13:30)"
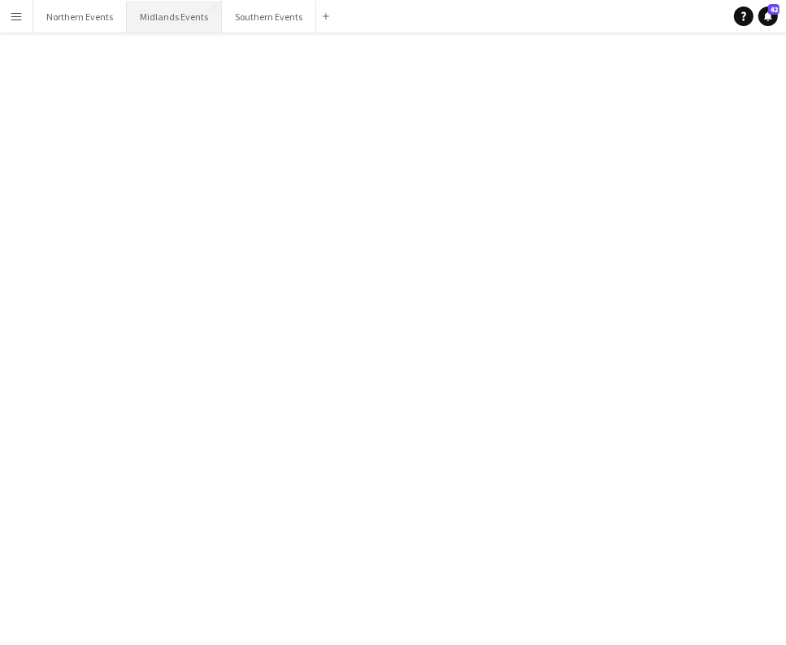
click div
click button "Delete [GEOGRAPHIC_DATA]"
click button "Yes"
drag, startPoint x: 131, startPoint y: 49, endPoint x: 146, endPoint y: 101, distance: 54.2
click app-channels-list "reading All unreads magnifier Channels alarm System notifications 20 bubbles [G…"
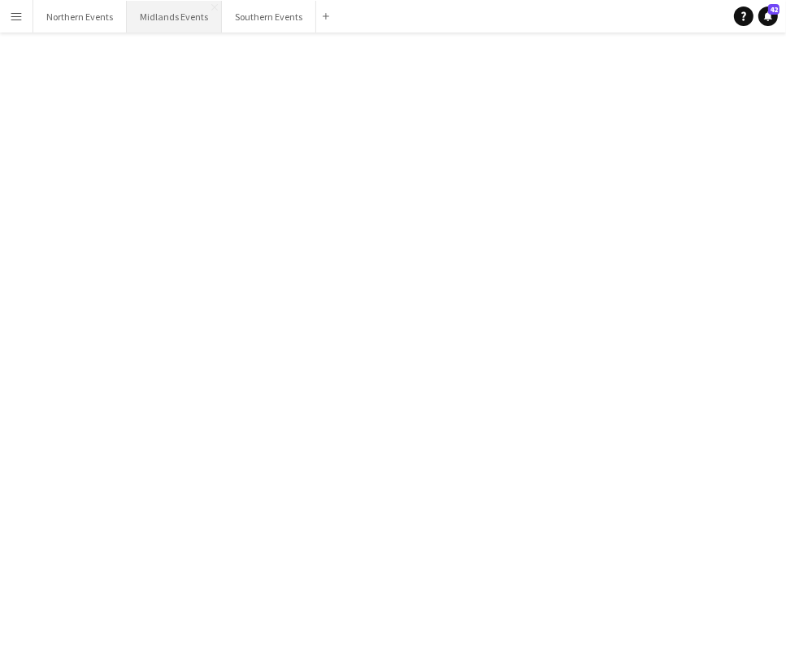
drag, startPoint x: 187, startPoint y: 101, endPoint x: 156, endPoint y: 80, distance: 37.0
click div "Select a channel on the left."
drag, startPoint x: 127, startPoint y: 126, endPoint x: 128, endPoint y: 151, distance: 25.2
click div "Channels alarm System notifications 20 bubbles [GEOGRAPHIC_DATA] Assistant [DAT…"
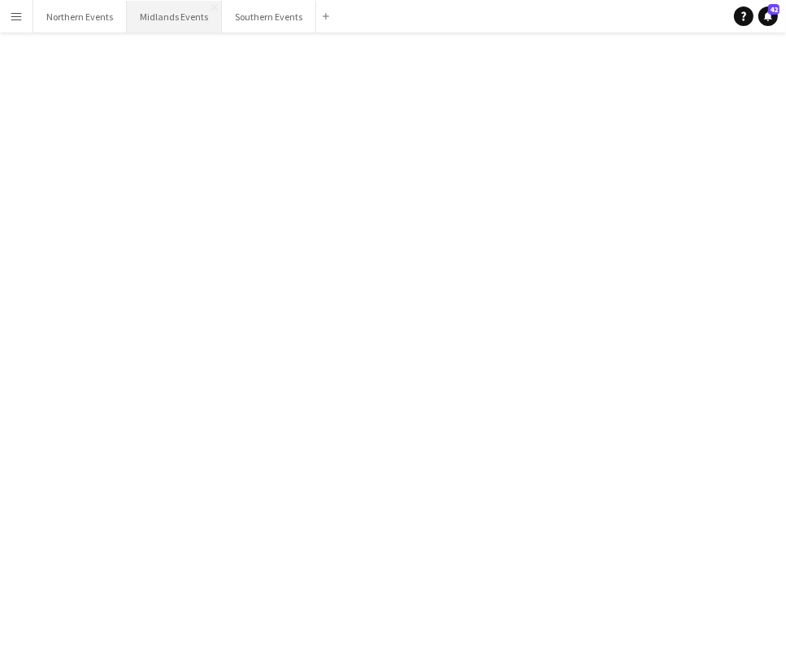
scroll to position [20335, 0]
click div "[GEOGRAPHIC_DATA]"
click div
click span "Delete"
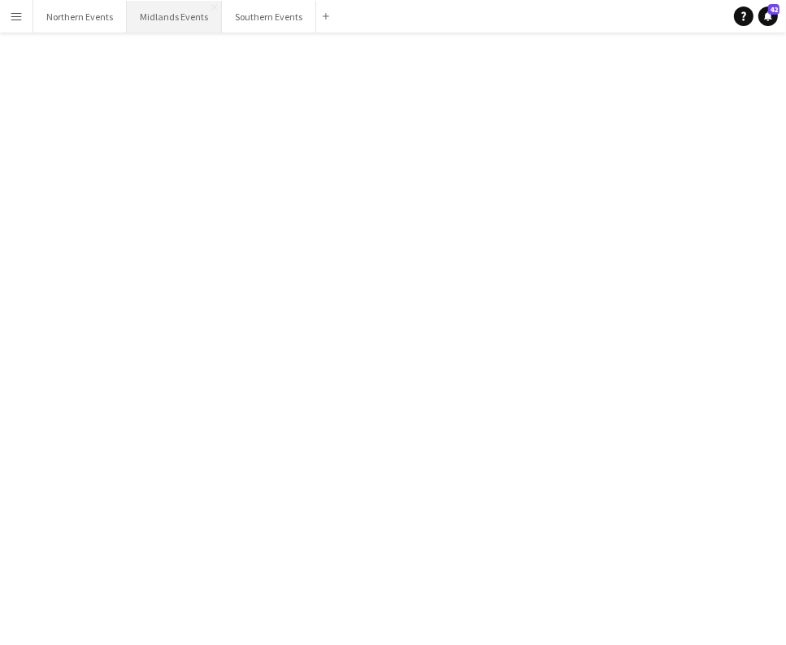
click mat-dialog-actions "No Yes"
click button "Yes"
click div "[PERSON_NAME]"
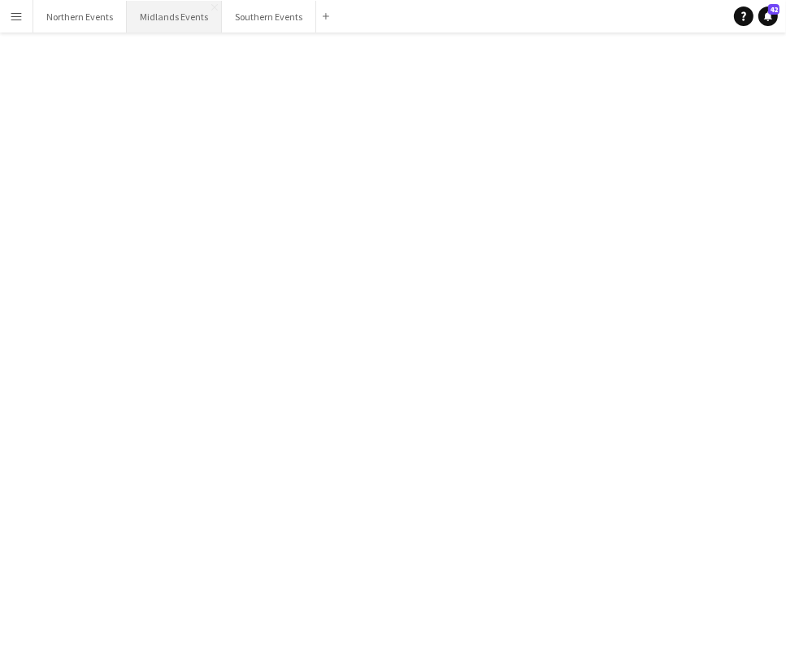
click div
click app-icon "Delete"
drag, startPoint x: 515, startPoint y: 358, endPoint x: 436, endPoint y: 287, distance: 106.5
click button "Yes"
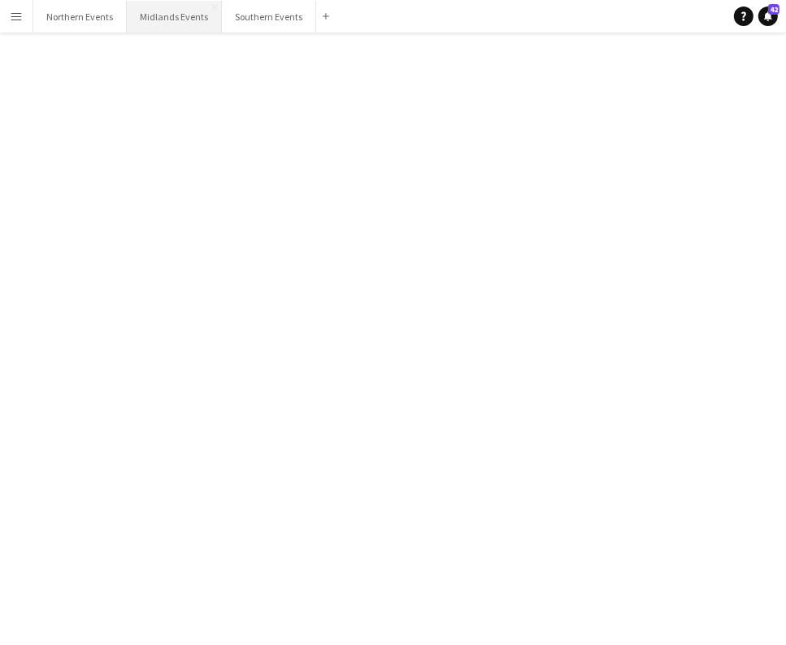
click div "Battersea Half"
click div
click button "Delete [GEOGRAPHIC_DATA]"
click button "Yes"
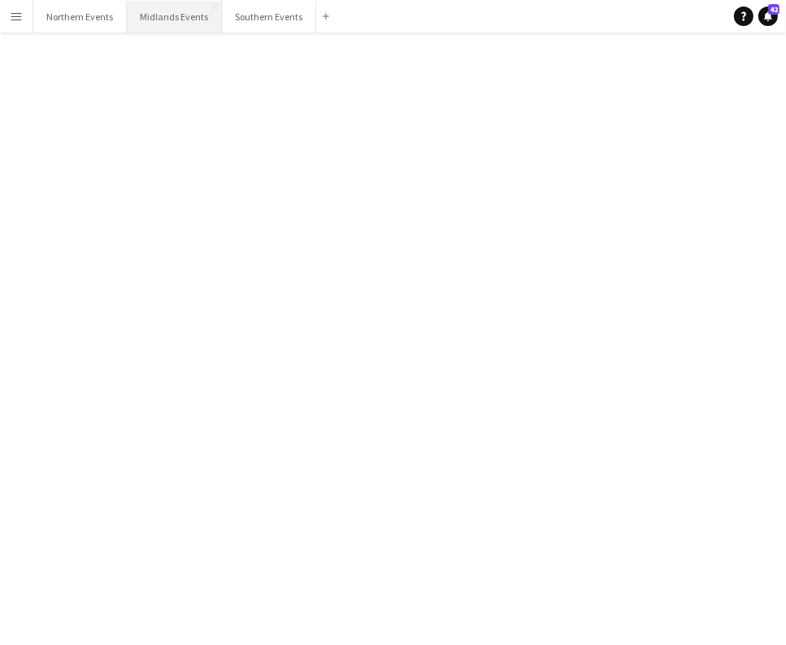
scroll to position [19919, 0]
click div "[DATE] (08:00-13:00)"
click div
click app-icon "Delete"
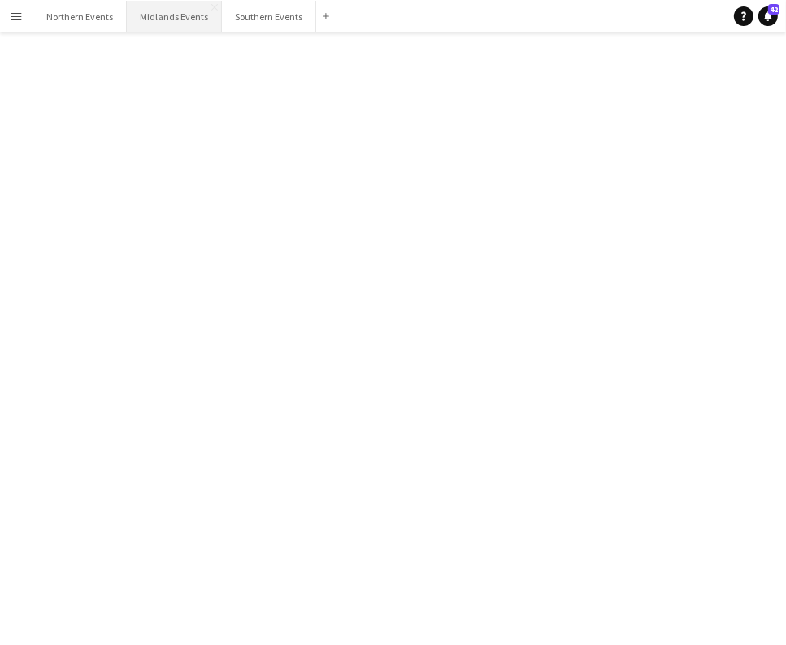
click button "Yes"
click div "[DATE] (08:00-12:30)"
click div
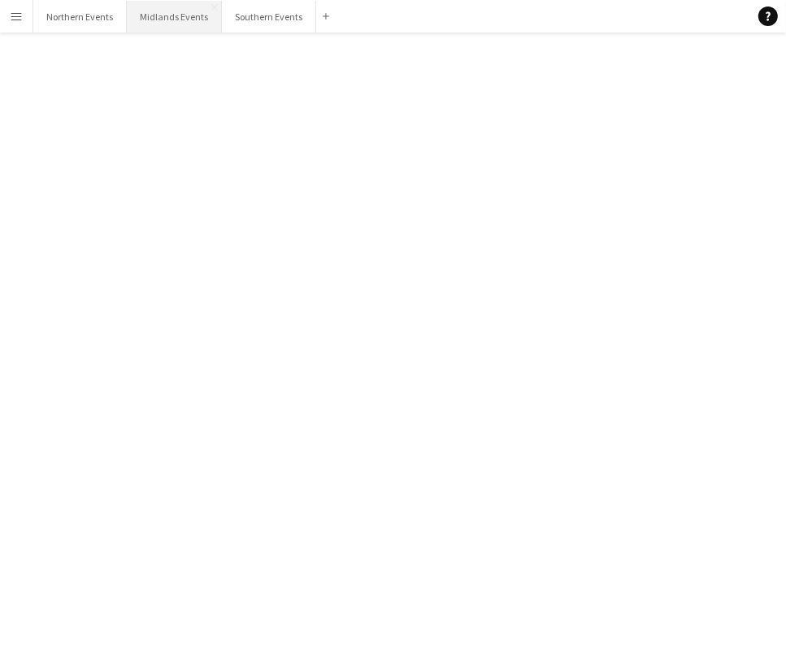
click button "Delete [GEOGRAPHIC_DATA]"
click button "Yes"
click div "[DATE] (06:00-13:00)"
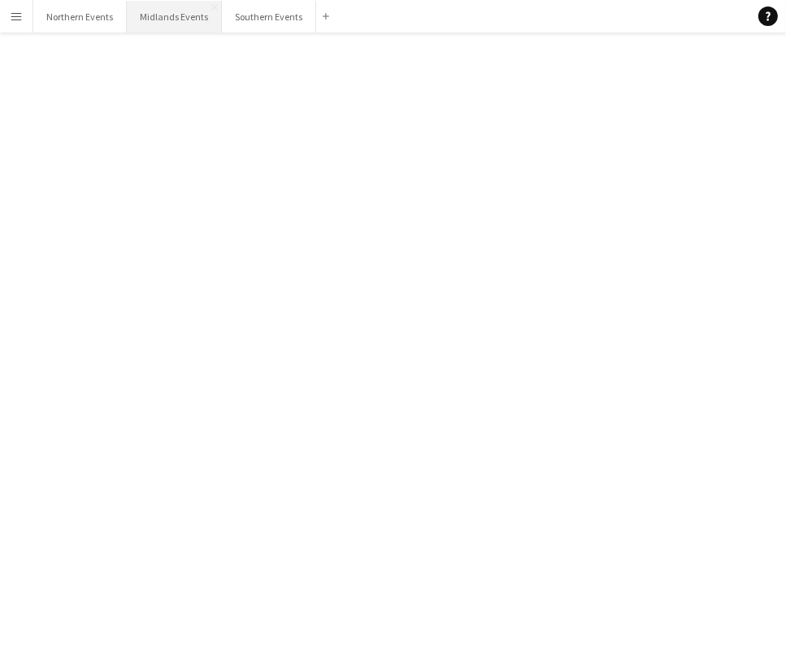
click div
click button "Delete [GEOGRAPHIC_DATA]"
click button "Yes"
drag, startPoint x: 140, startPoint y: 50, endPoint x: 136, endPoint y: 171, distance: 121.1
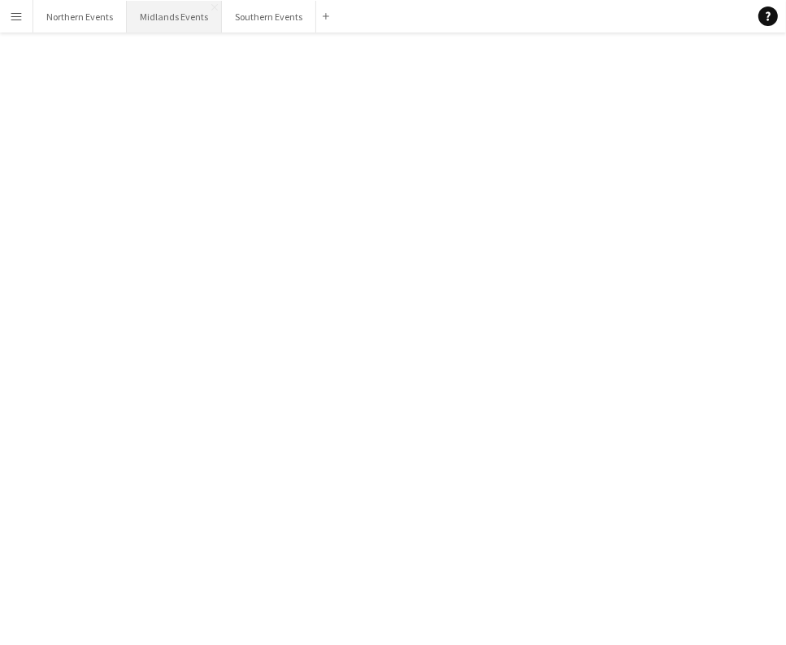
click div "[DATE] (09:00-16:00)"
click div
click app-icon "Delete"
click button "Yes"
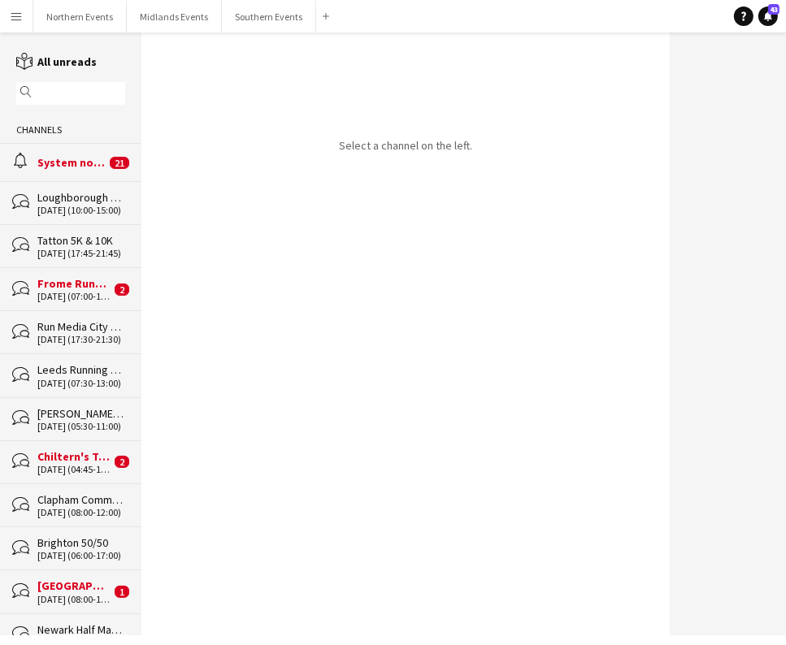
scroll to position [20040, 0]
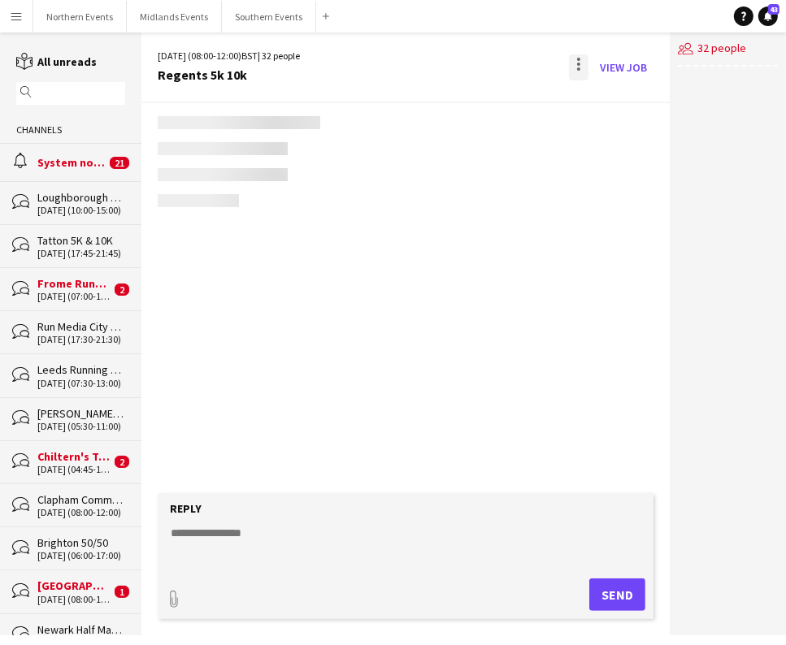
scroll to position [4102, 0]
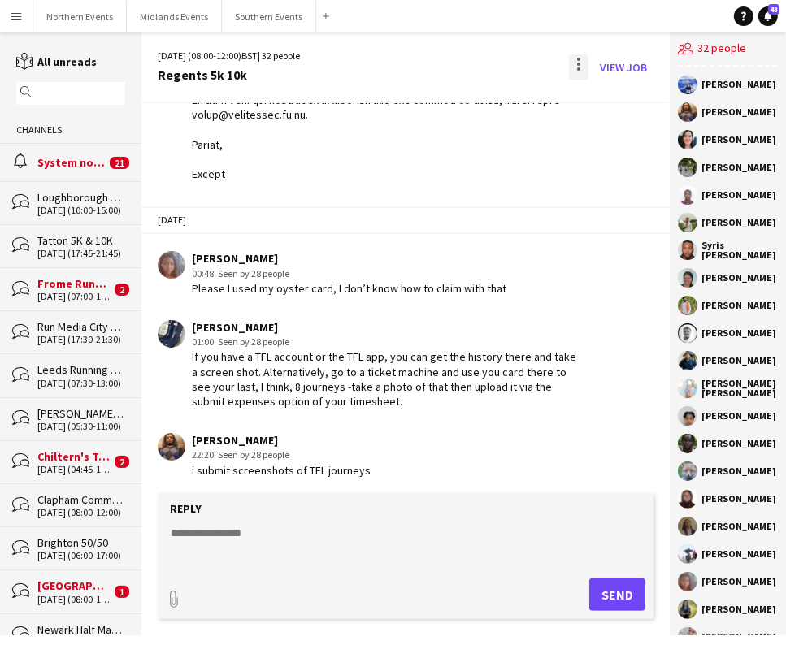
click at [577, 65] on div at bounding box center [579, 67] width 20 height 26
click at [605, 113] on button "Delete [GEOGRAPHIC_DATA]" at bounding box center [615, 99] width 91 height 39
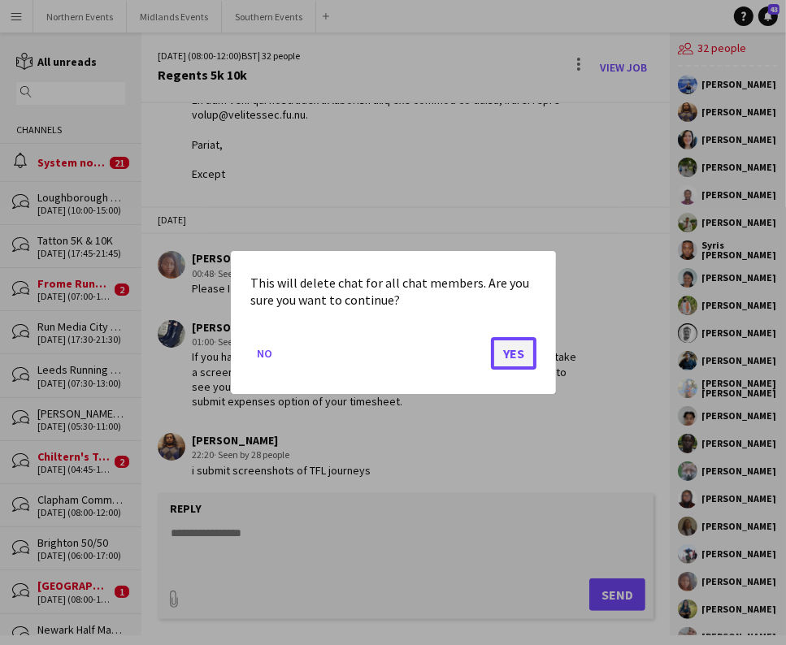
click at [514, 352] on button "Yes" at bounding box center [514, 353] width 46 height 33
